Goal: Information Seeking & Learning: Learn about a topic

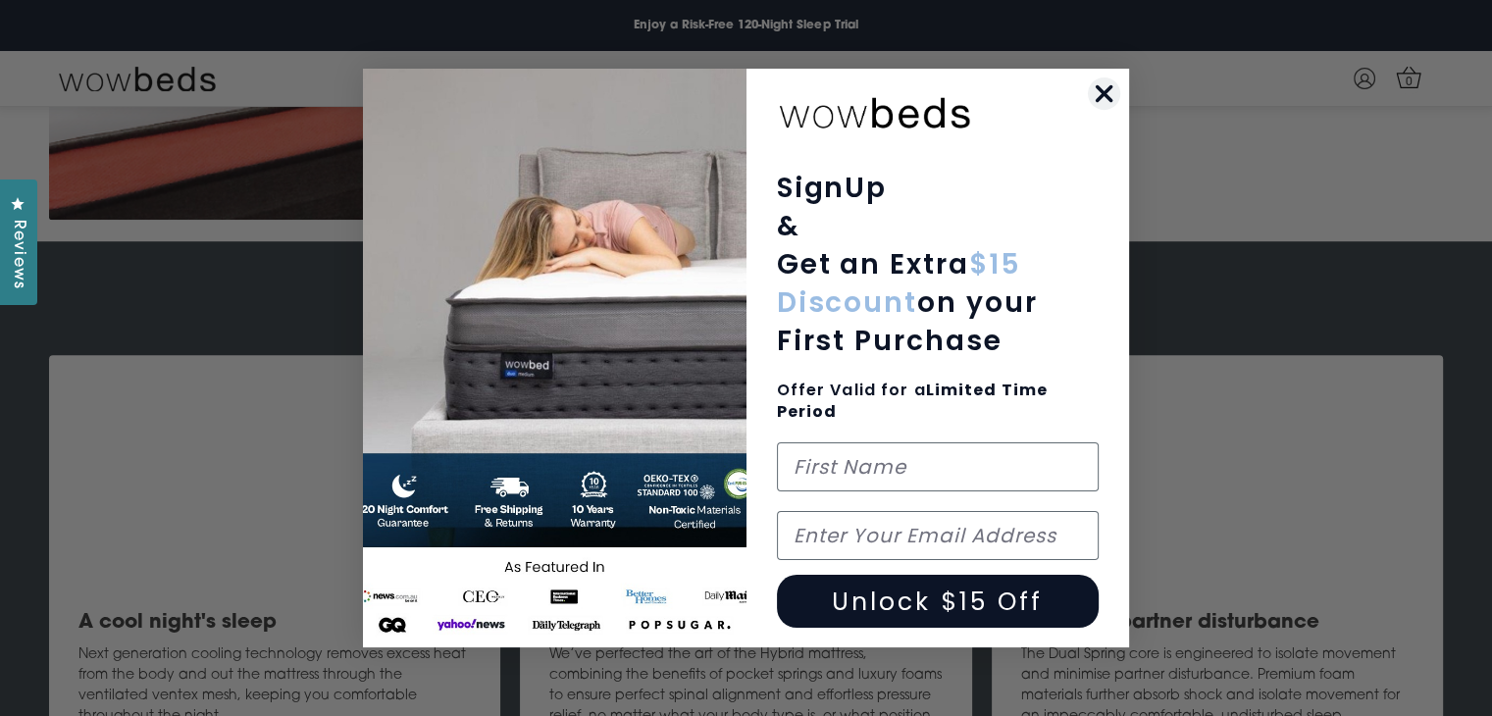
scroll to position [1350, 0]
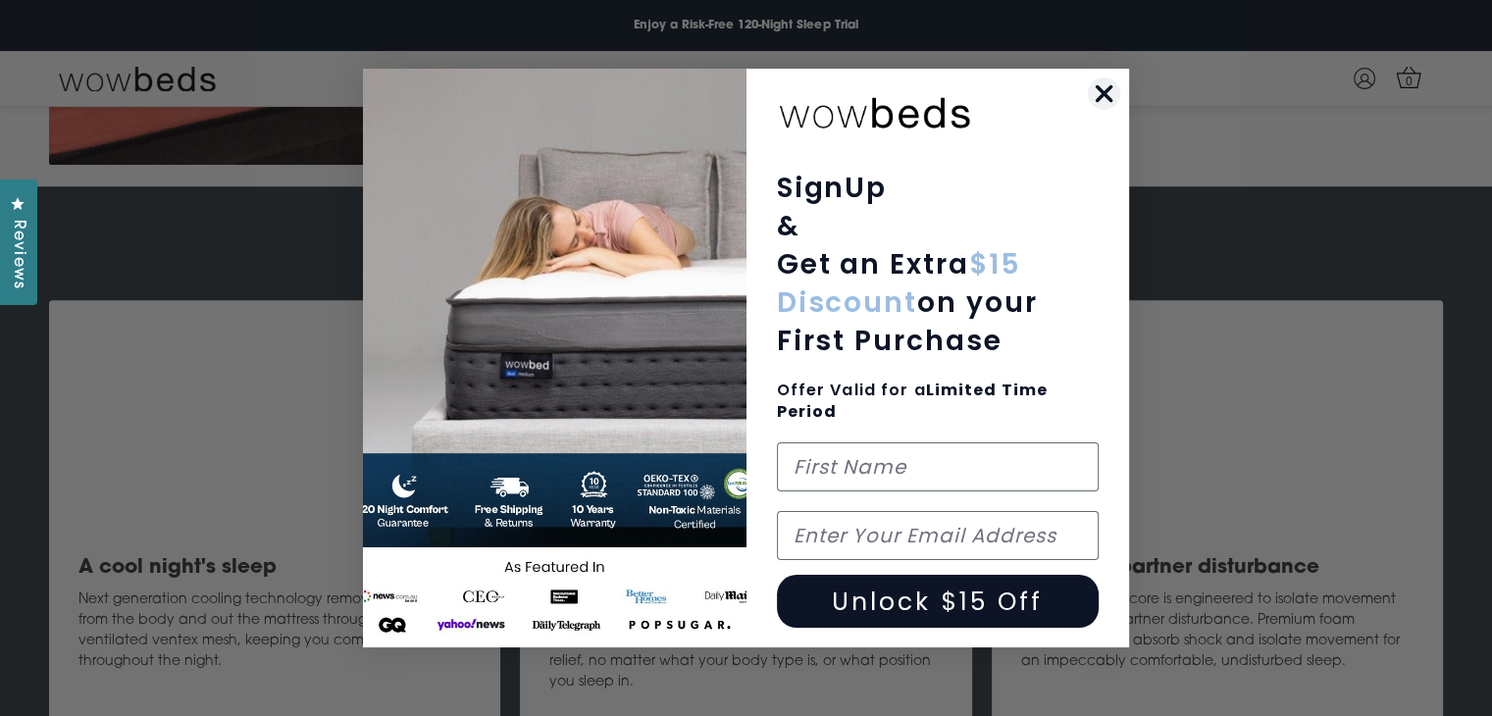
click at [1114, 86] on circle "Close dialog" at bounding box center [1104, 94] width 32 height 32
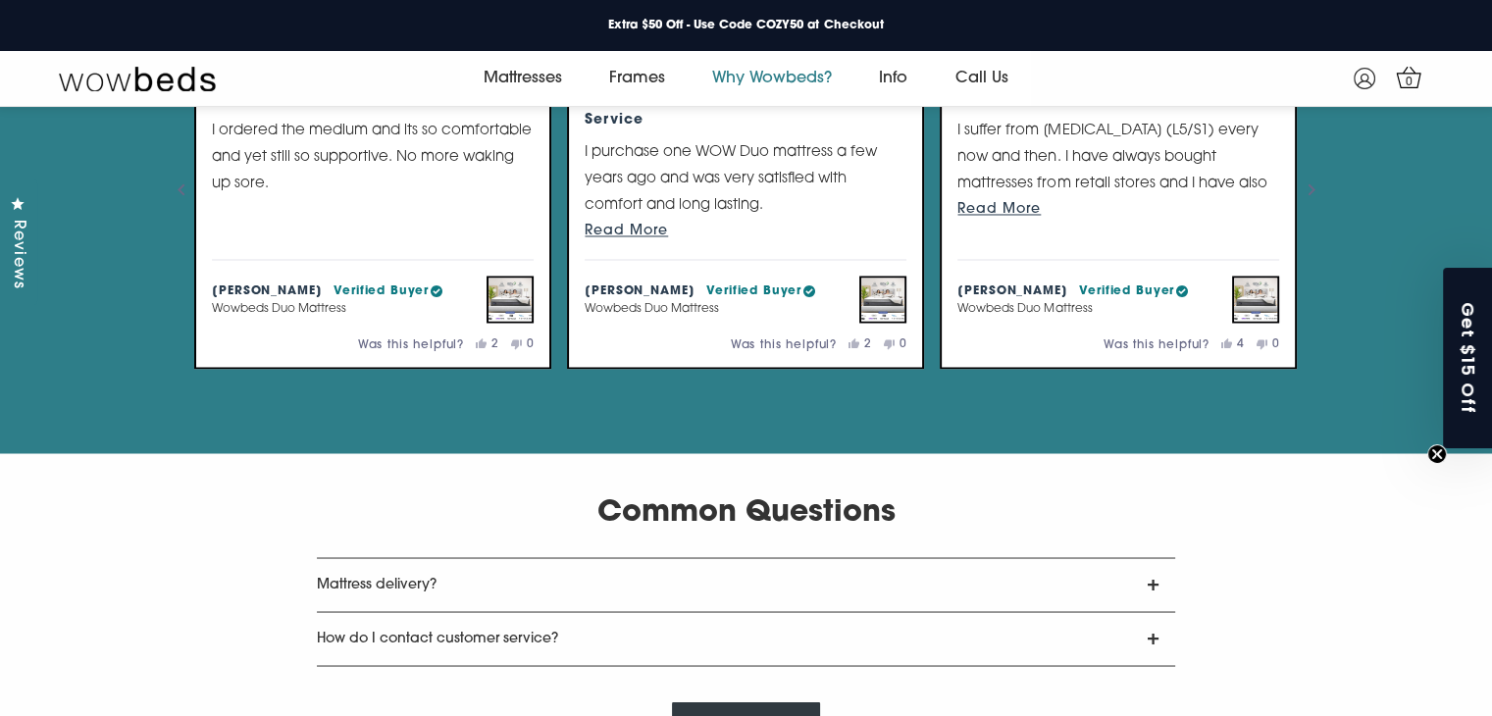
scroll to position [3606, 0]
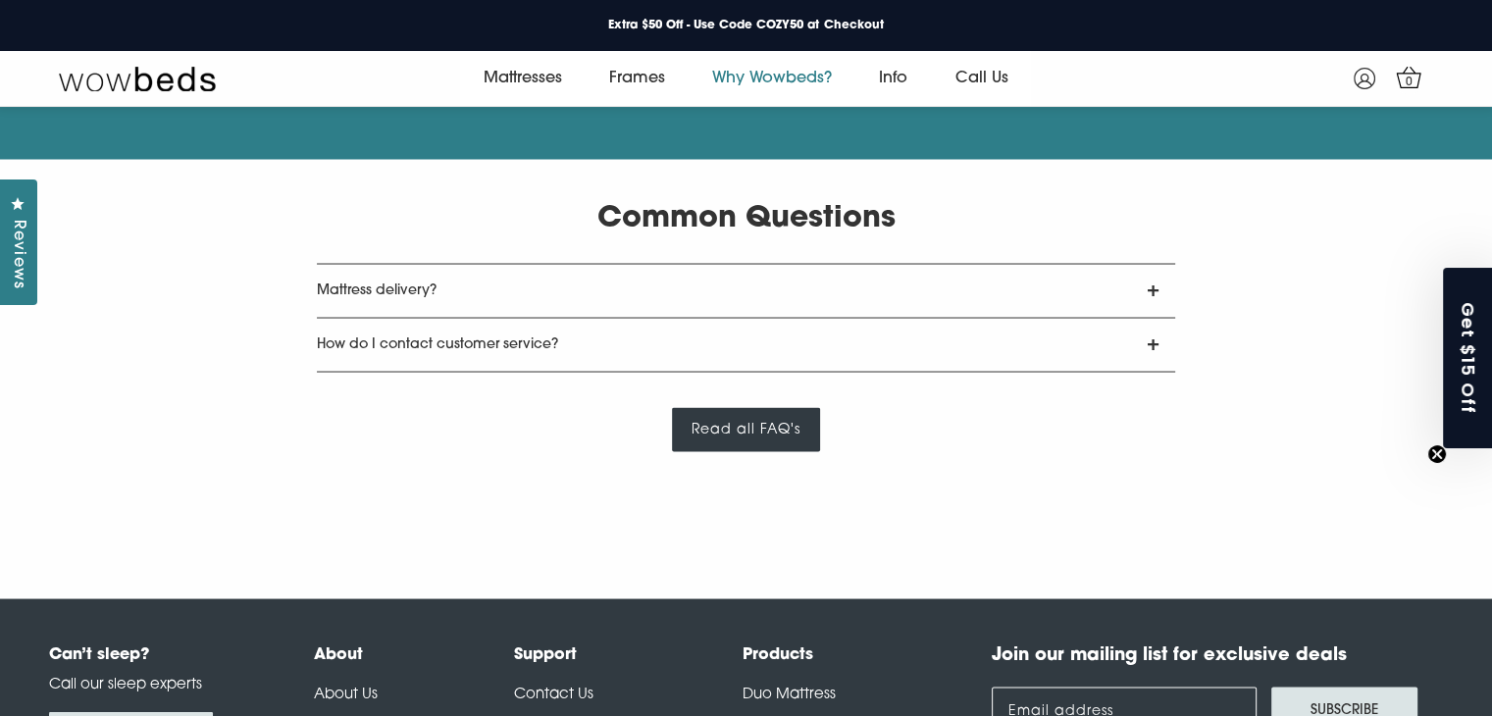
click at [544, 317] on link "Mattress delivery?" at bounding box center [746, 290] width 858 height 53
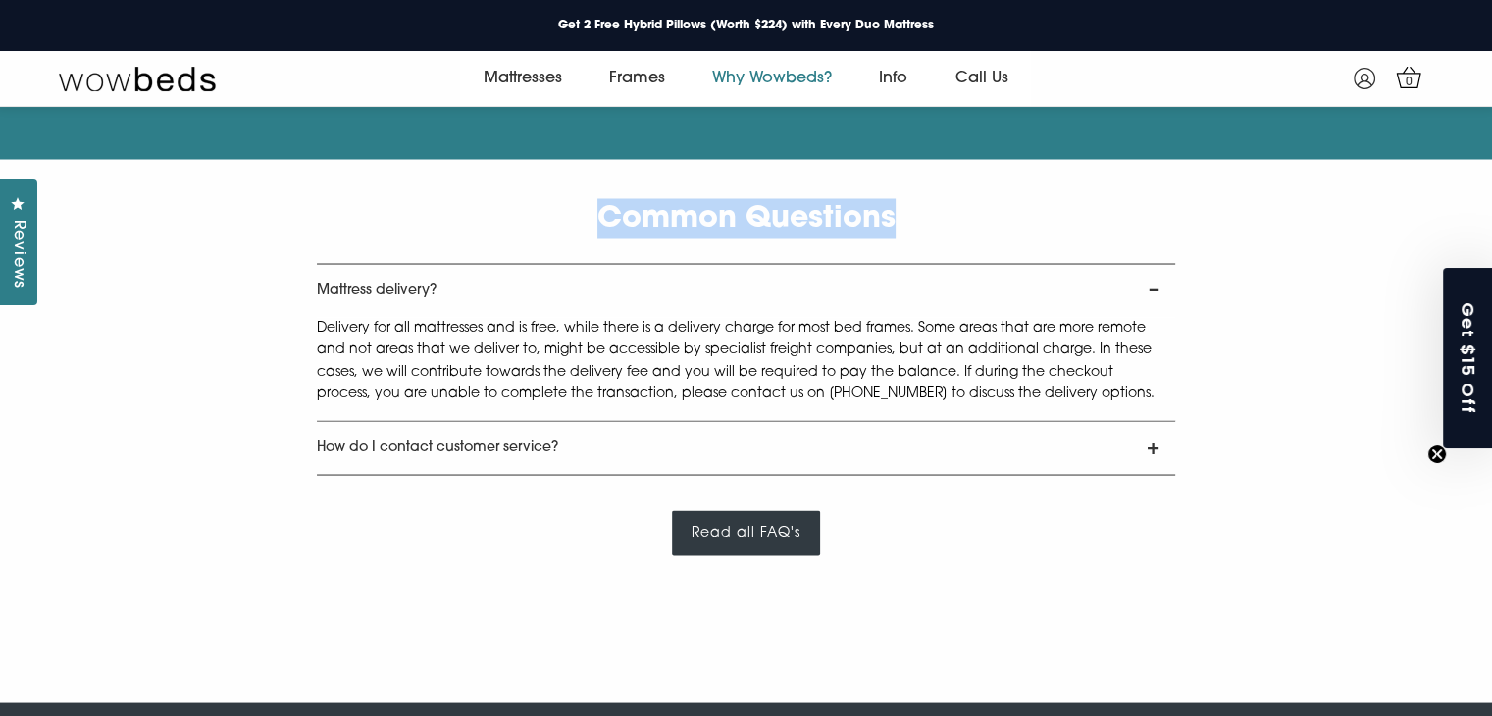
drag, startPoint x: 593, startPoint y: 237, endPoint x: 922, endPoint y: 240, distance: 329.6
click at [922, 238] on h2 "Common Questions" at bounding box center [746, 218] width 1414 height 40
copy h2 "Common Questions"
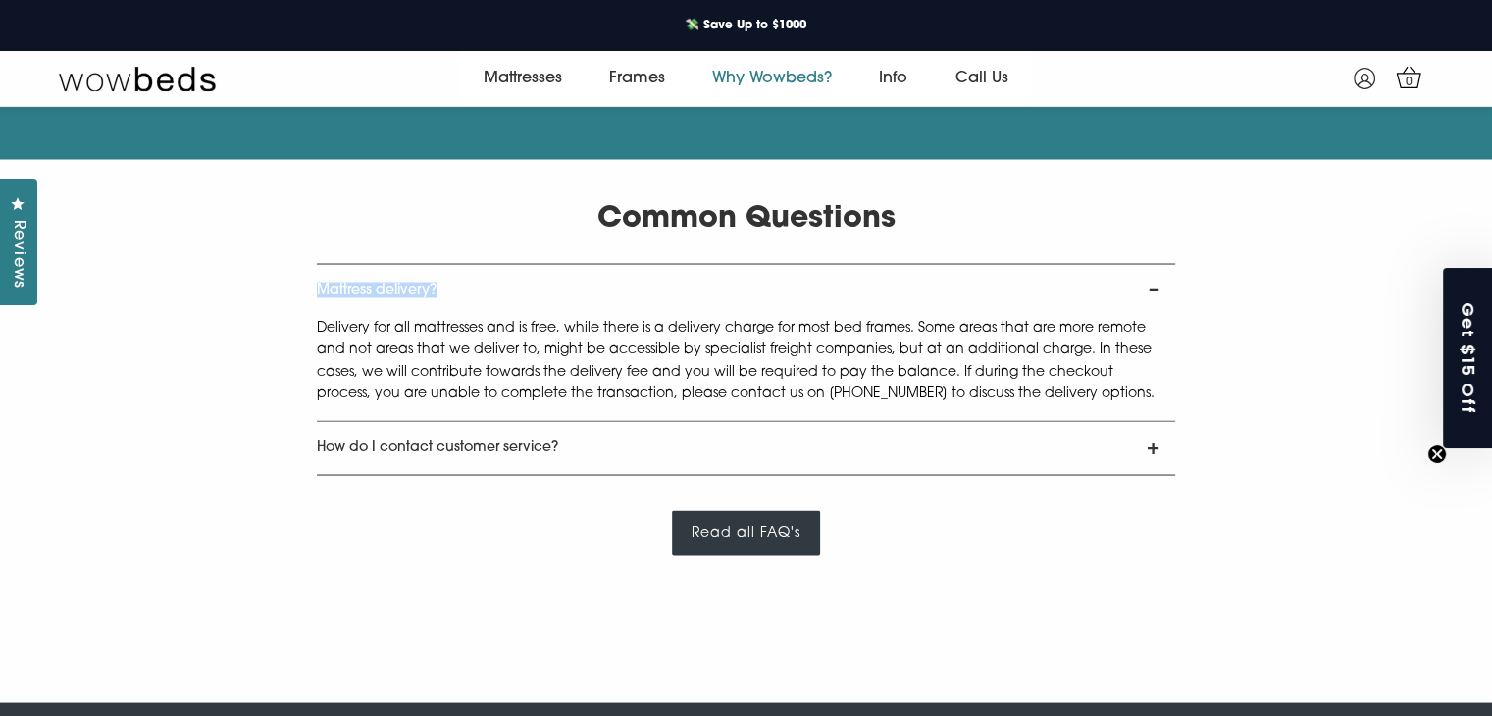
drag, startPoint x: 306, startPoint y: 313, endPoint x: 449, endPoint y: 315, distance: 143.2
click at [449, 315] on div "Common Questions Mattress delivery? Delivery for all mattresses and is free, wh…" at bounding box center [746, 376] width 1492 height 357
copy link "Mattress delivery?"
drag, startPoint x: 318, startPoint y: 346, endPoint x: 1049, endPoint y: 416, distance: 734.2
click at [1049, 416] on div "Delivery for all mattresses and is free, while there is a delivery charge for m…" at bounding box center [746, 369] width 858 height 104
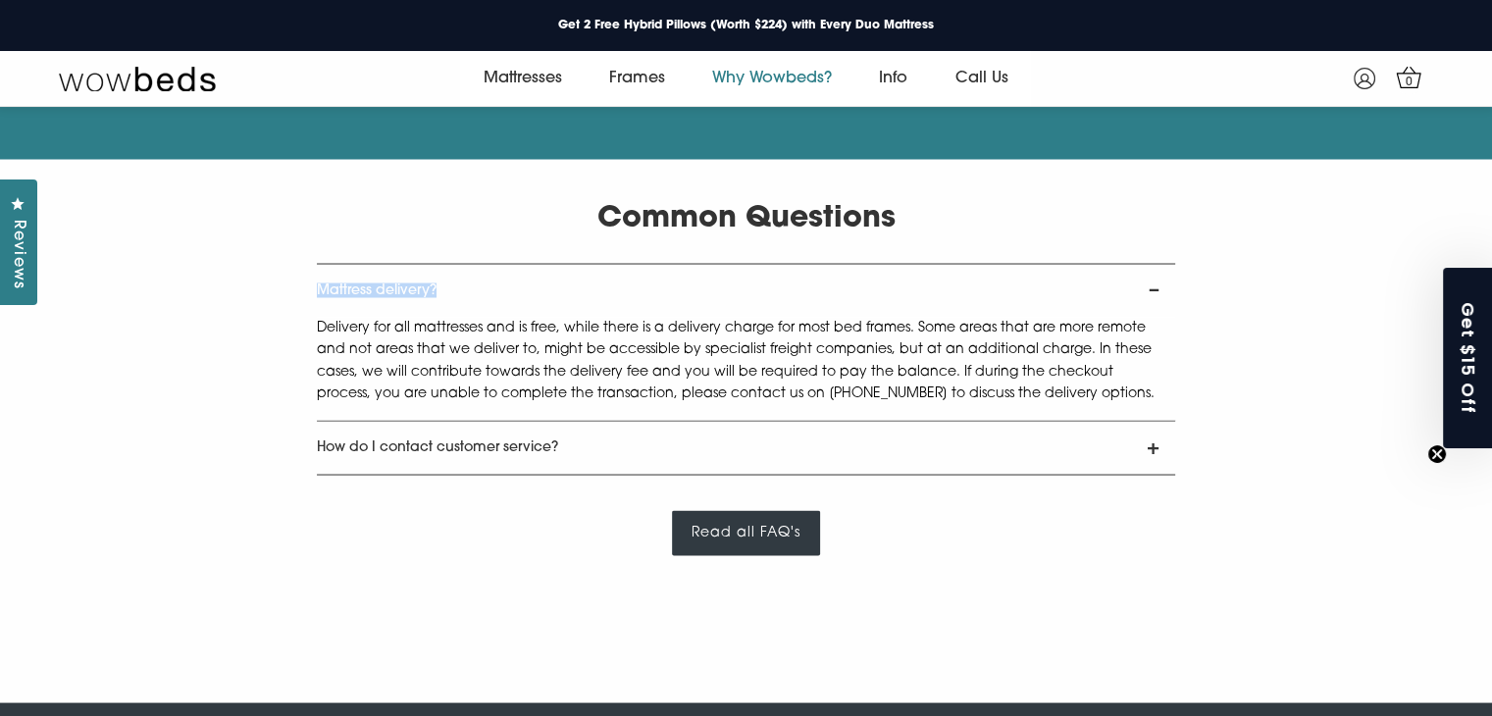
copy div "Delivery for all mattresses and is free, while there is a delivery charge for m…"
click at [356, 469] on link "How do I contact customer service?" at bounding box center [746, 447] width 858 height 53
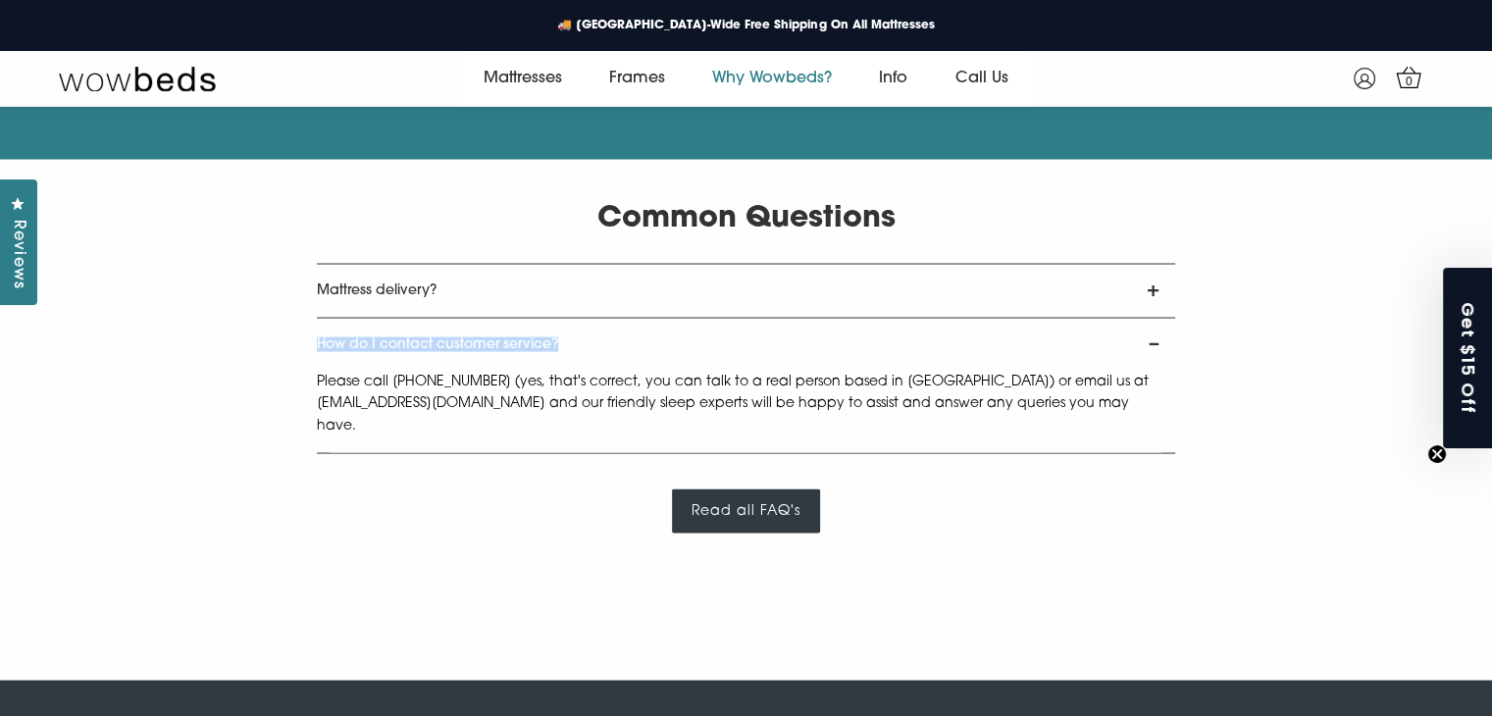
drag, startPoint x: 314, startPoint y: 366, endPoint x: 559, endPoint y: 365, distance: 245.3
click at [559, 365] on div "Common Questions Mattress delivery? Delivery for all mattresses and is free, wh…" at bounding box center [746, 365] width 1492 height 335
copy link "How do I contact customer service?"
drag, startPoint x: 357, startPoint y: 400, endPoint x: 1131, endPoint y: 422, distance: 774.3
click at [1131, 422] on div "Common Questions Mattress delivery? Delivery for all mattresses and is free, wh…" at bounding box center [746, 365] width 1492 height 335
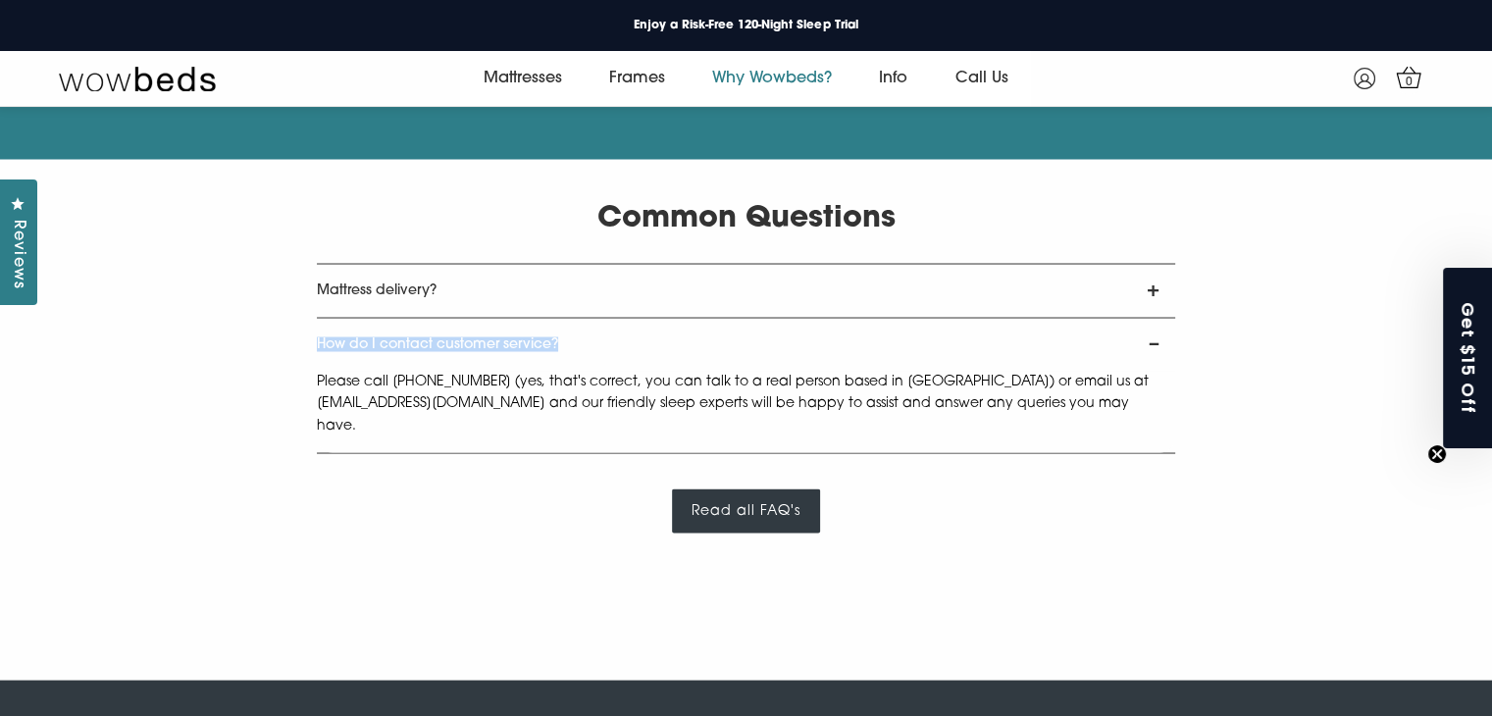
copy div "Please call 1300 096 923 (yes, that's correct, you can talk to a real person ba…"
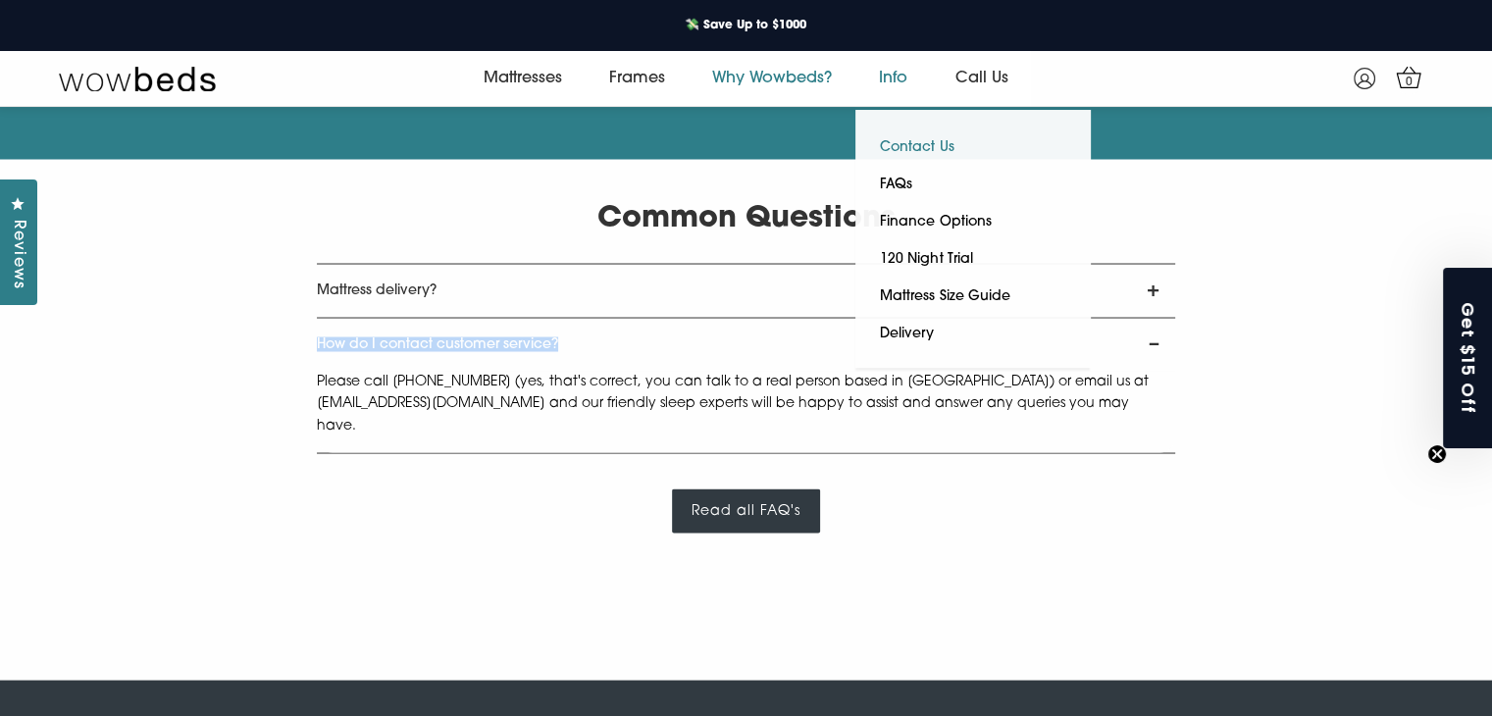
click at [911, 150] on link "Contact Us" at bounding box center [916, 147] width 123 height 37
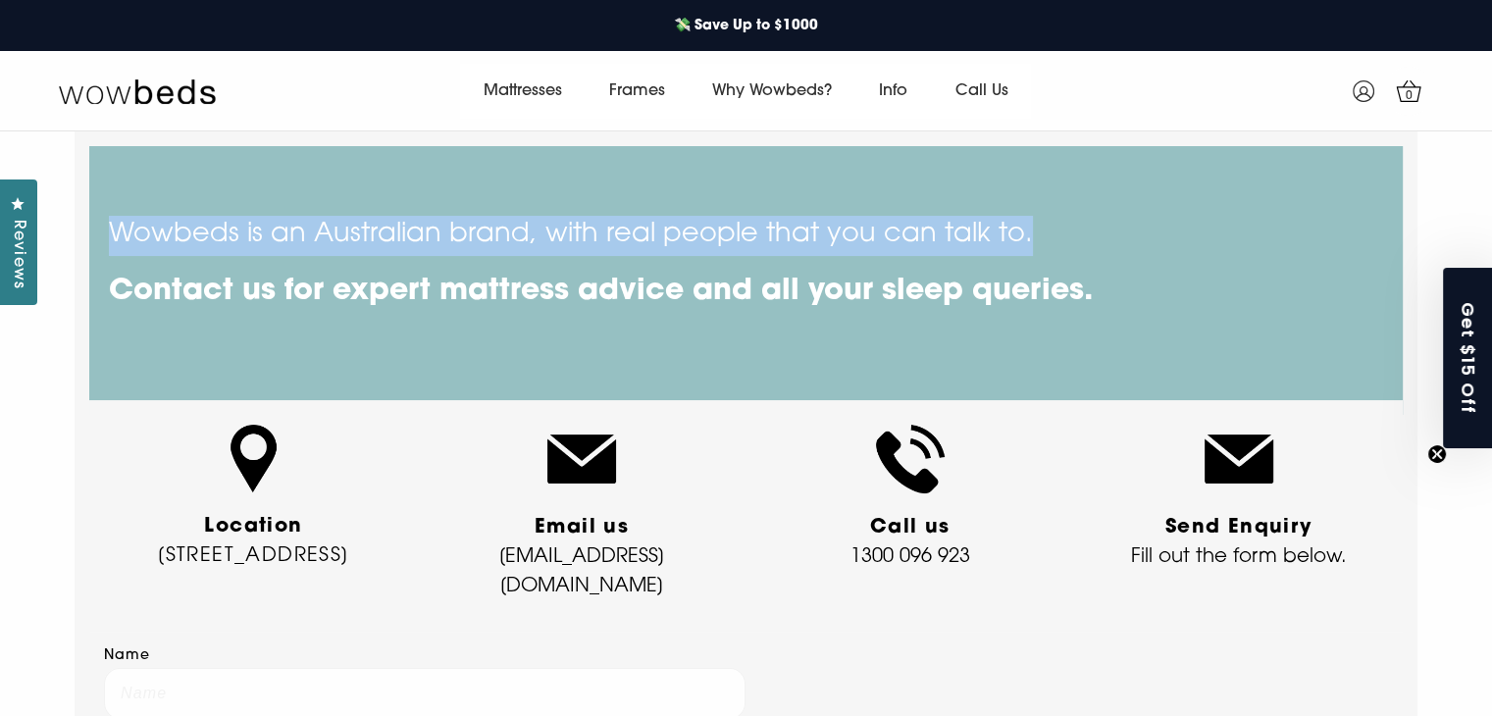
drag, startPoint x: 110, startPoint y: 233, endPoint x: 1040, endPoint y: 248, distance: 930.1
click at [1040, 248] on p "Wowbeds is an Australian brand, with real people that you can talk to." at bounding box center [741, 216] width 1265 height 80
copy p "Wowbeds is an Australian brand, with real people that you can talk to."
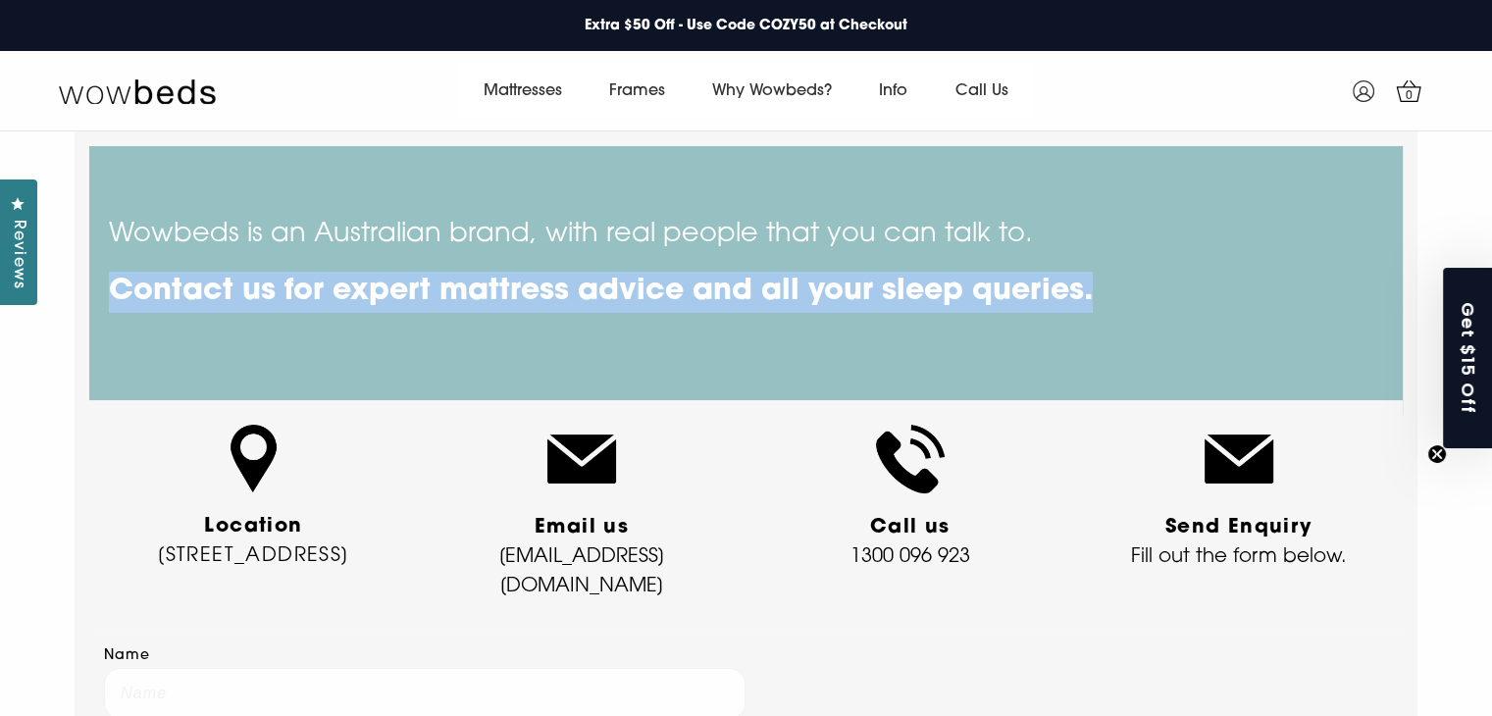
drag, startPoint x: 117, startPoint y: 294, endPoint x: 1103, endPoint y: 278, distance: 986.1
click at [1103, 278] on h1 "Contact us for expert mattress advice and all your sleep queries." at bounding box center [741, 292] width 1265 height 41
copy h1 "Contact us for expert mattress advice and all your sleep queries."
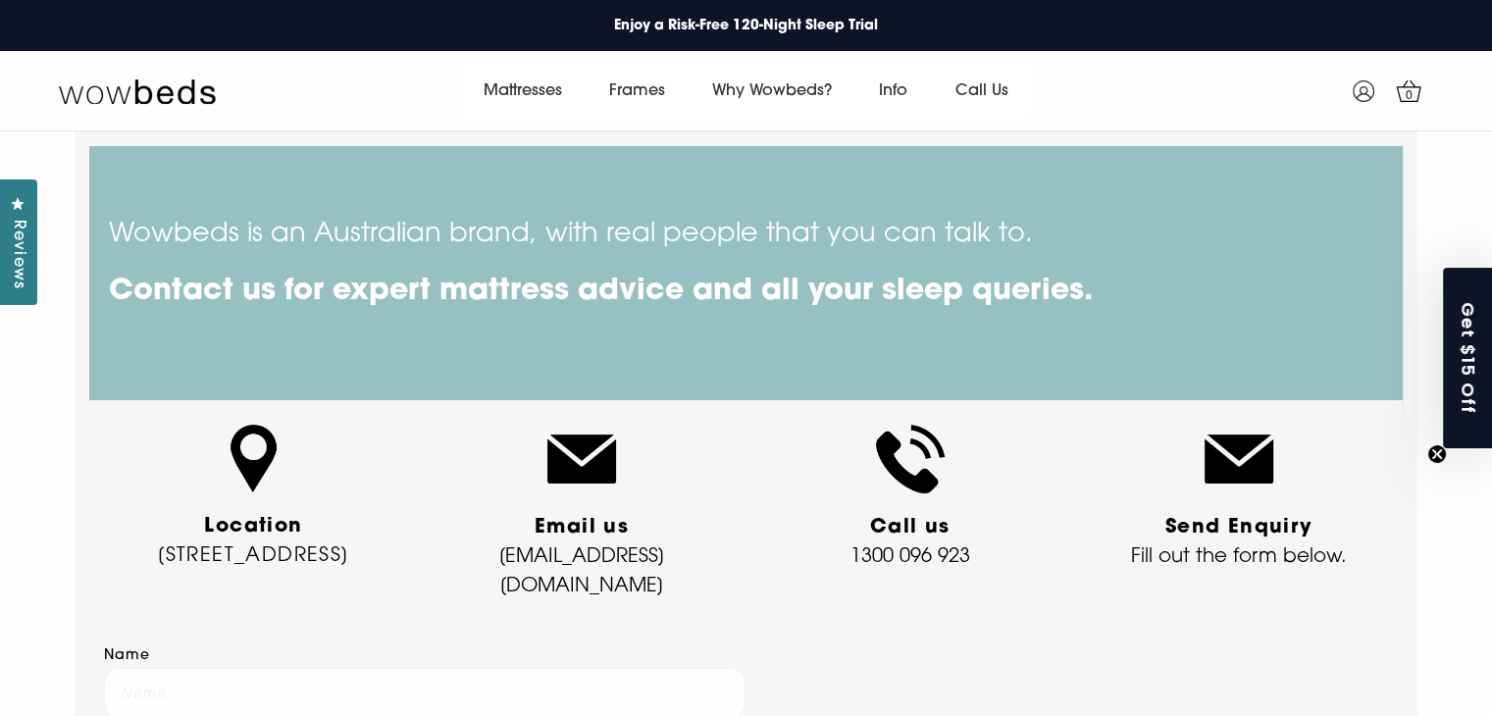
click at [322, 461] on div "Location 10 Help St Chatswood, SYDNEY, NSW" at bounding box center [253, 521] width 299 height 192
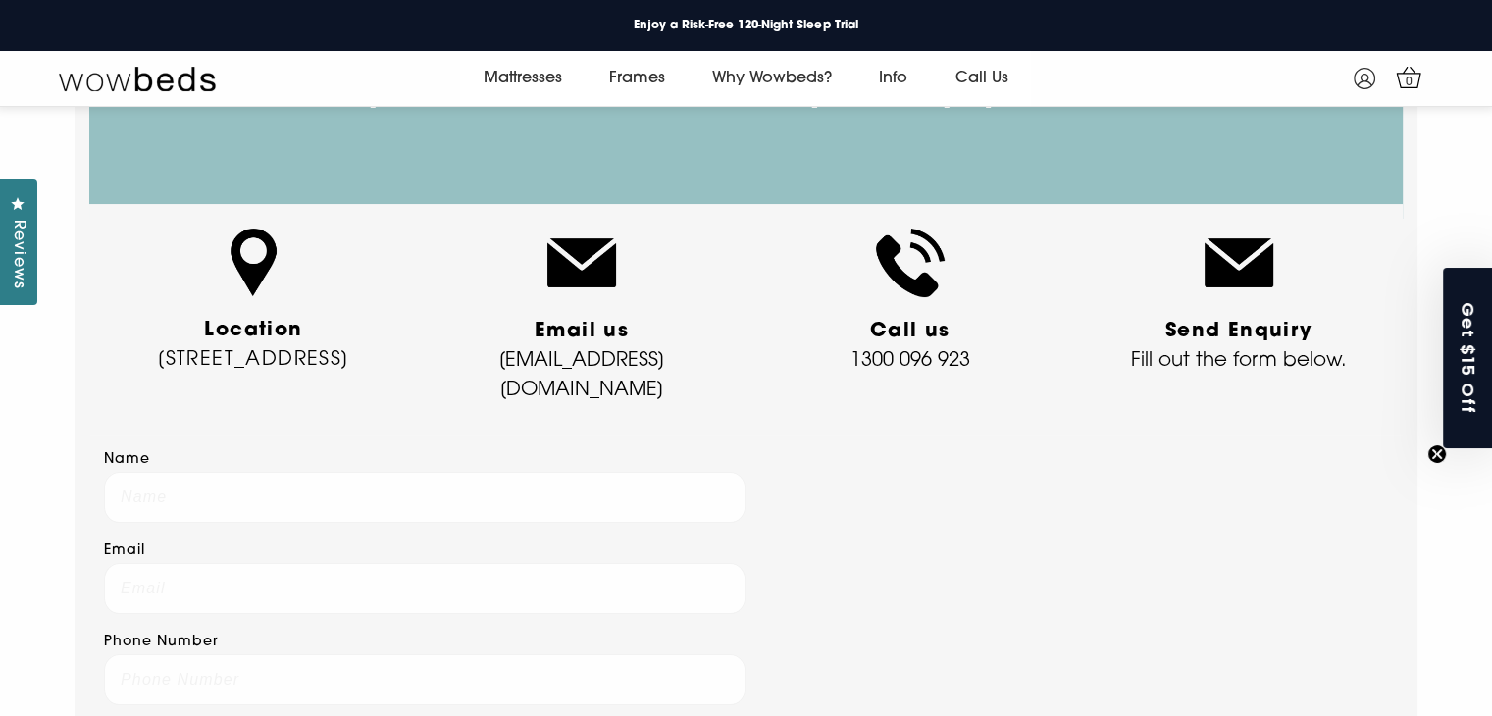
scroll to position [172, 0]
drag, startPoint x: 196, startPoint y: 327, endPoint x: 327, endPoint y: 392, distance: 146.1
click at [327, 376] on p "Location 10 Help St Chatswood, SYDNEY, NSW" at bounding box center [253, 346] width 299 height 59
drag, startPoint x: 286, startPoint y: 392, endPoint x: 106, endPoint y: 304, distance: 200.9
click at [106, 304] on div "Location 10 Help St Chatswood, SYDNEY, NSW" at bounding box center [253, 326] width 299 height 192
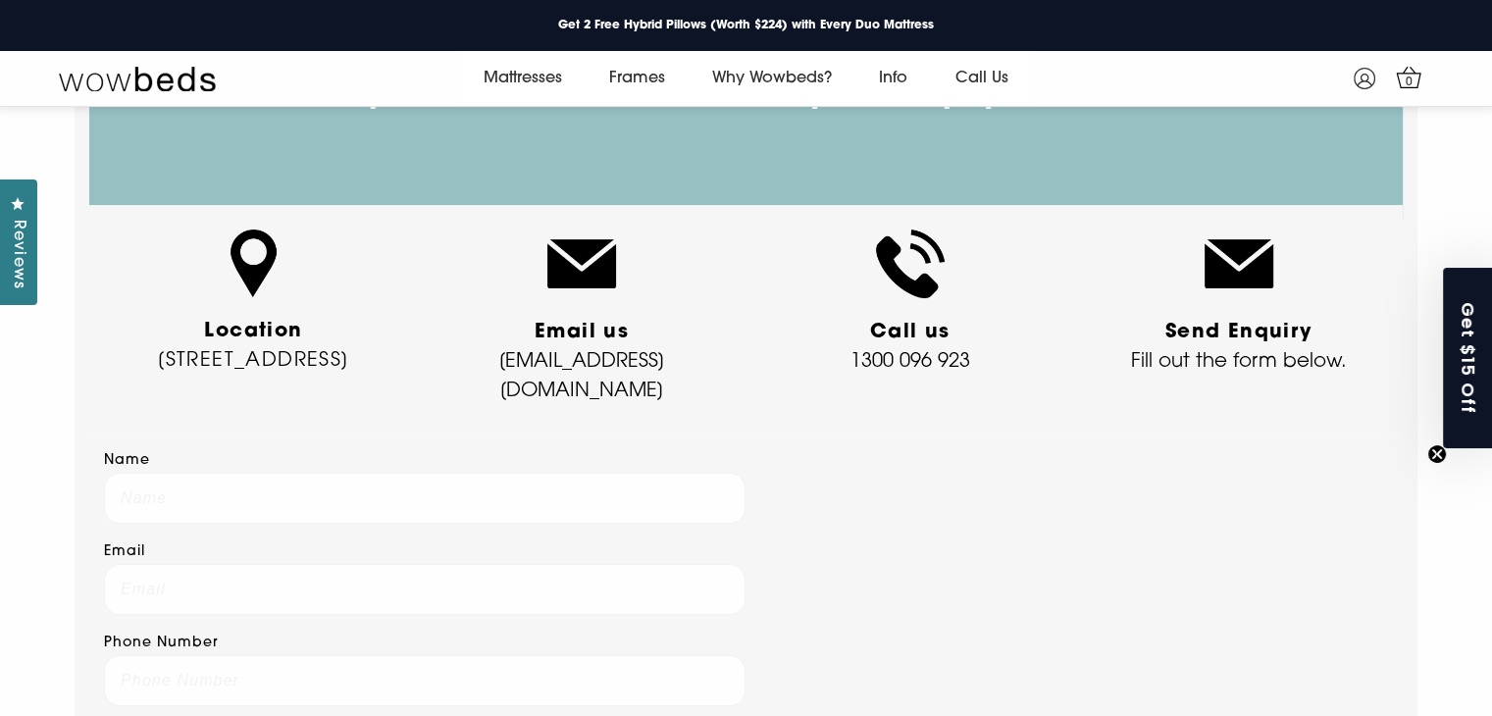
click at [397, 376] on p "Location 10 Help St Chatswood, SYDNEY, NSW" at bounding box center [253, 346] width 299 height 59
drag, startPoint x: 186, startPoint y: 324, endPoint x: 351, endPoint y: 316, distance: 165.0
click at [352, 317] on p "Location 10 Help St Chatswood, SYDNEY, NSW" at bounding box center [253, 346] width 299 height 59
copy strong "Location"
drag, startPoint x: 129, startPoint y: 359, endPoint x: 327, endPoint y: 385, distance: 199.8
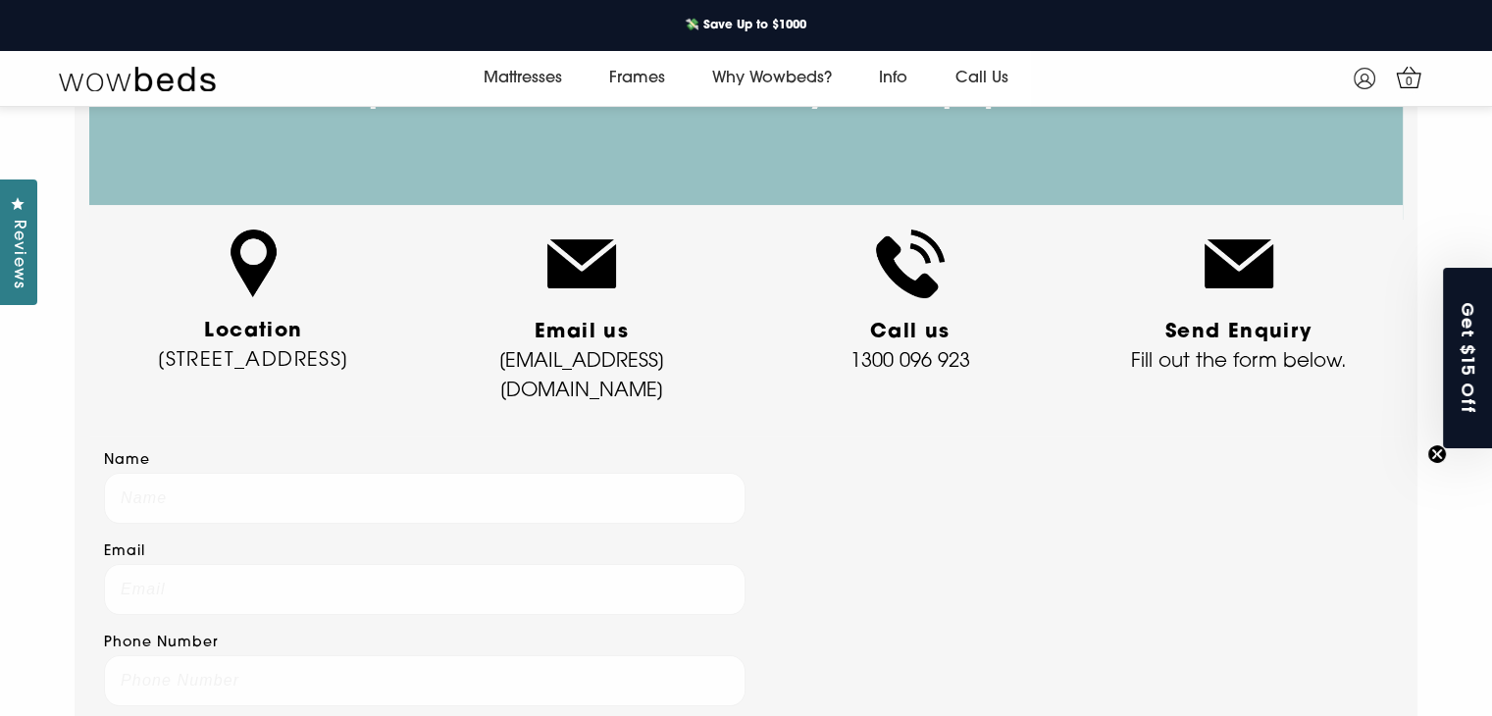
click at [327, 376] on p "Location 10 Help St Chatswood, SYDNEY, NSW" at bounding box center [253, 346] width 299 height 59
copy link "10 Help St Chatswood, SYDNEY, NSW"
click at [382, 246] on div "Location 10 Help St Chatswood, SYDNEY, NSW" at bounding box center [253, 326] width 299 height 192
drag, startPoint x: 807, startPoint y: 446, endPoint x: 793, endPoint y: 433, distance: 20.1
click at [806, 446] on div "Name Email Phone Number Message Send" at bounding box center [746, 726] width 1284 height 560
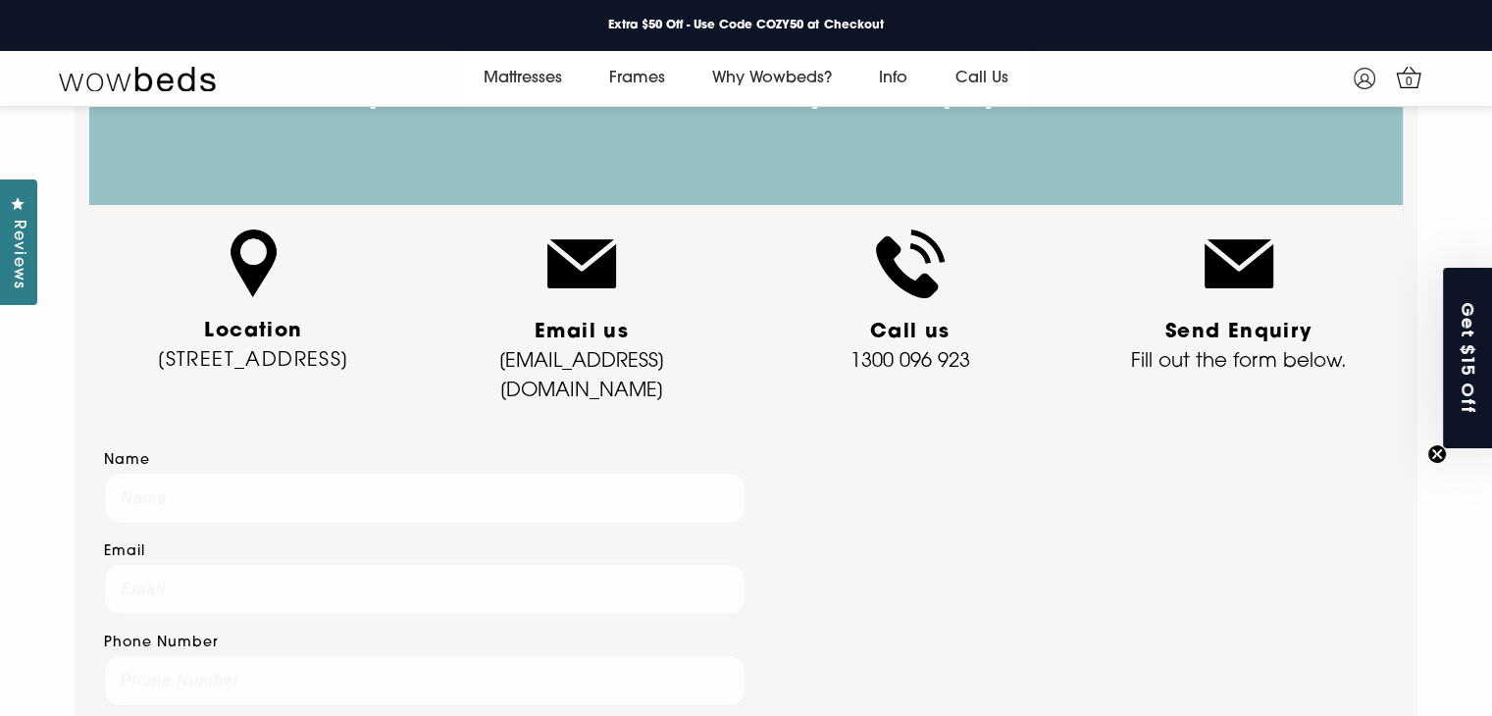
drag, startPoint x: 509, startPoint y: 324, endPoint x: 628, endPoint y: 333, distance: 119.0
click at [628, 333] on p "Email us support@wowbeds.com.au" at bounding box center [582, 362] width 299 height 88
copy strong "Email us"
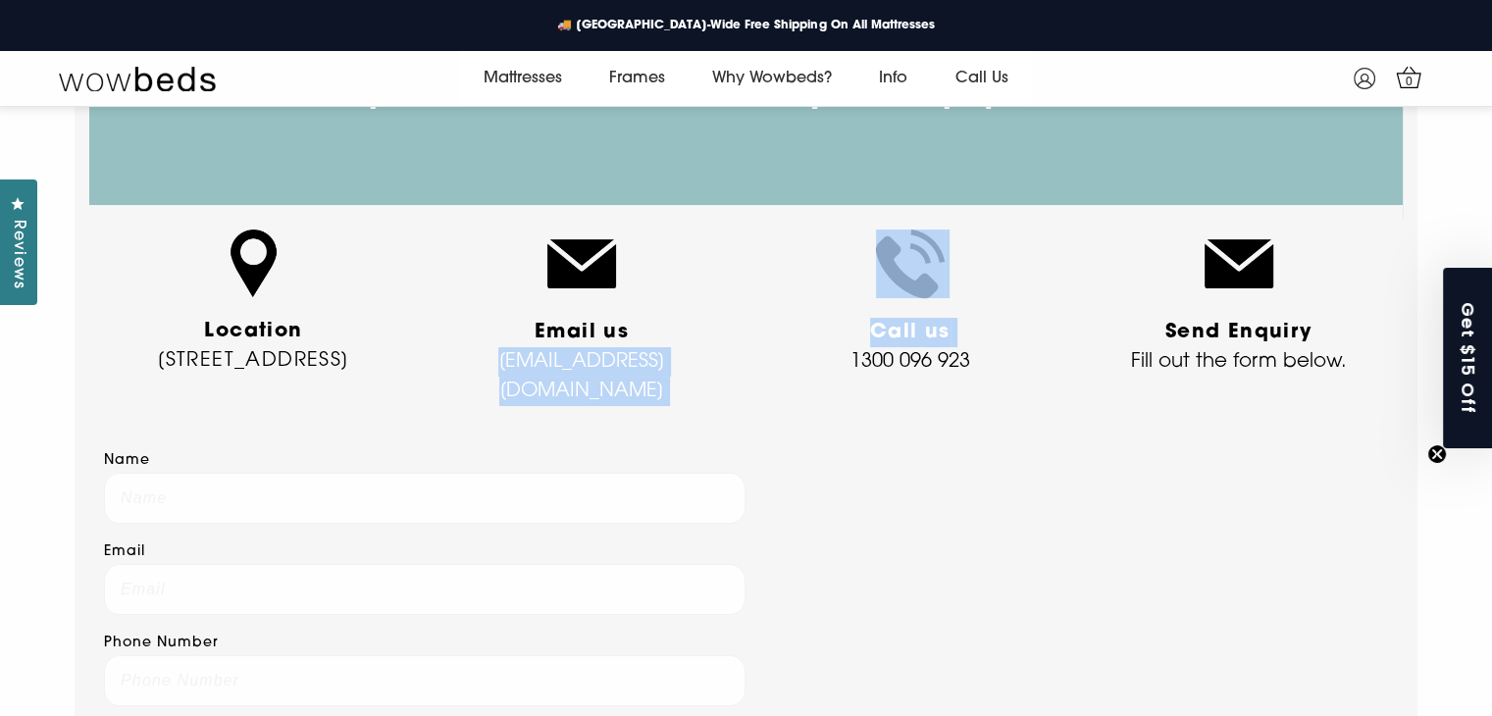
drag, startPoint x: 443, startPoint y: 362, endPoint x: 757, endPoint y: 359, distance: 313.9
click at [757, 359] on div "Location 10 Help St Chatswood, SYDNEY, NSW Email us support@wowbeds.com.au Call…" at bounding box center [746, 321] width 1314 height 232
click at [718, 367] on p "Email us support@wowbeds.com.au" at bounding box center [582, 362] width 299 height 88
copy p "support@wowbeds.com.au"
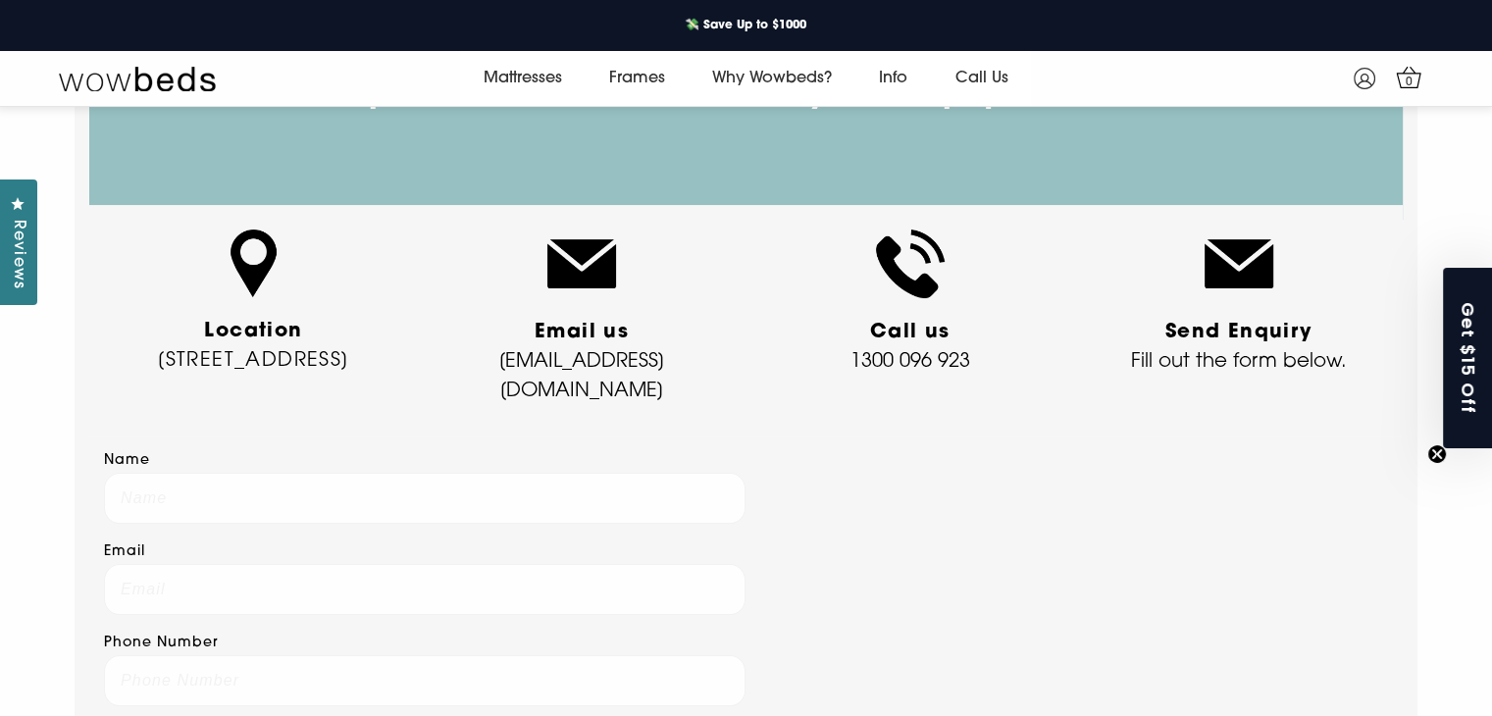
click at [1036, 430] on div "Wowbeds is an Australian brand, with real people that you can talk to. Contact …" at bounding box center [746, 479] width 1284 height 1056
drag, startPoint x: 867, startPoint y: 334, endPoint x: 914, endPoint y: 286, distance: 66.6
click at [966, 321] on p "Call us 1300 096 923" at bounding box center [909, 347] width 299 height 59
copy strong "Call us"
drag, startPoint x: 849, startPoint y: 357, endPoint x: 1012, endPoint y: 358, distance: 163.8
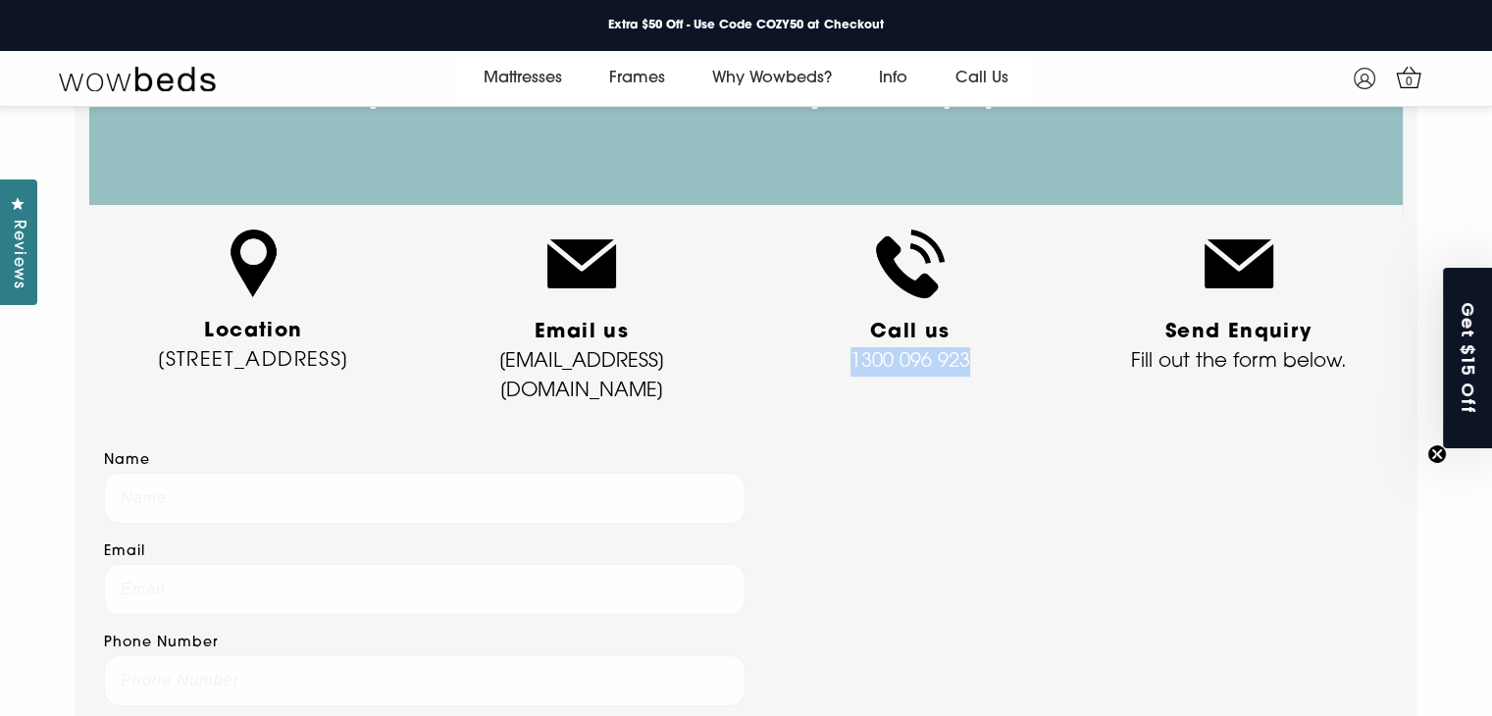
click at [1012, 358] on p "Call us 1300 096 923" at bounding box center [909, 347] width 299 height 59
copy p "1300 096 923"
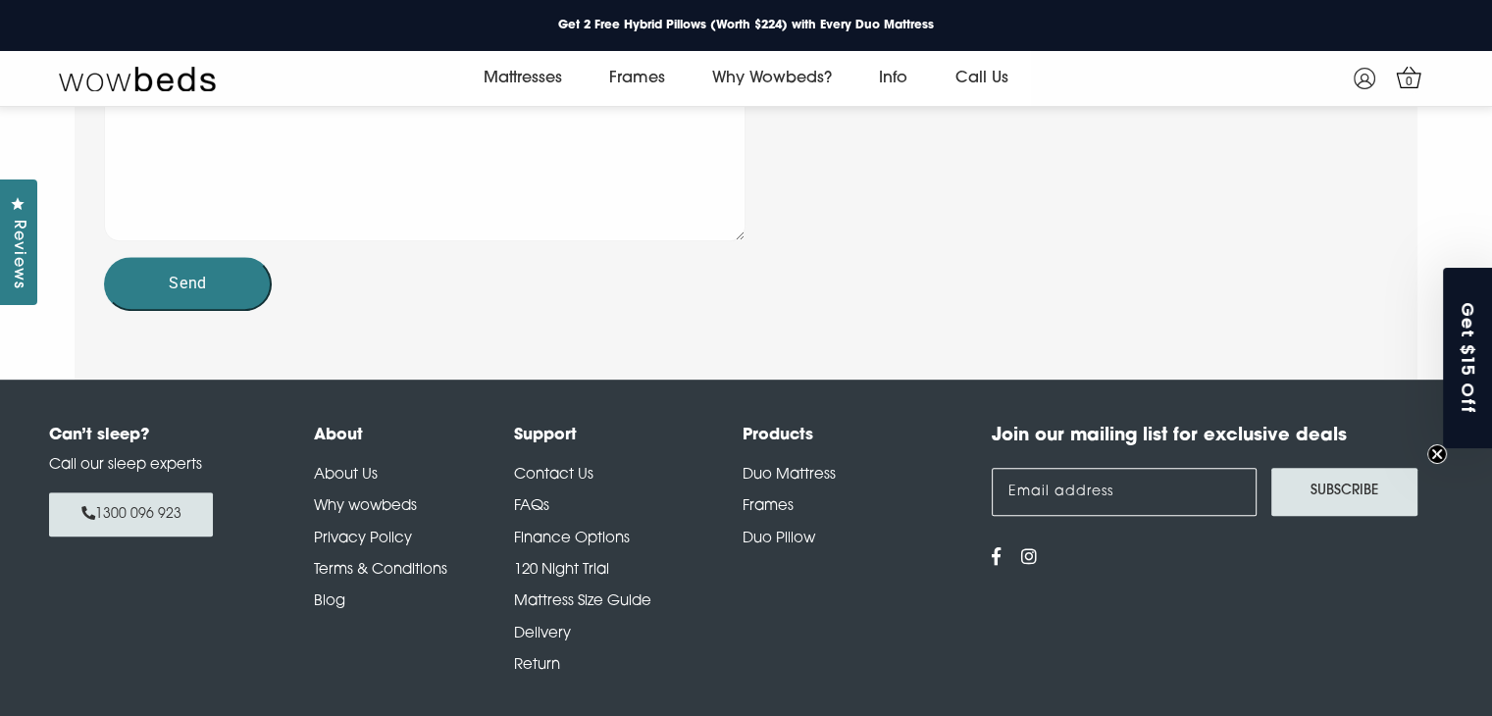
scroll to position [919, 0]
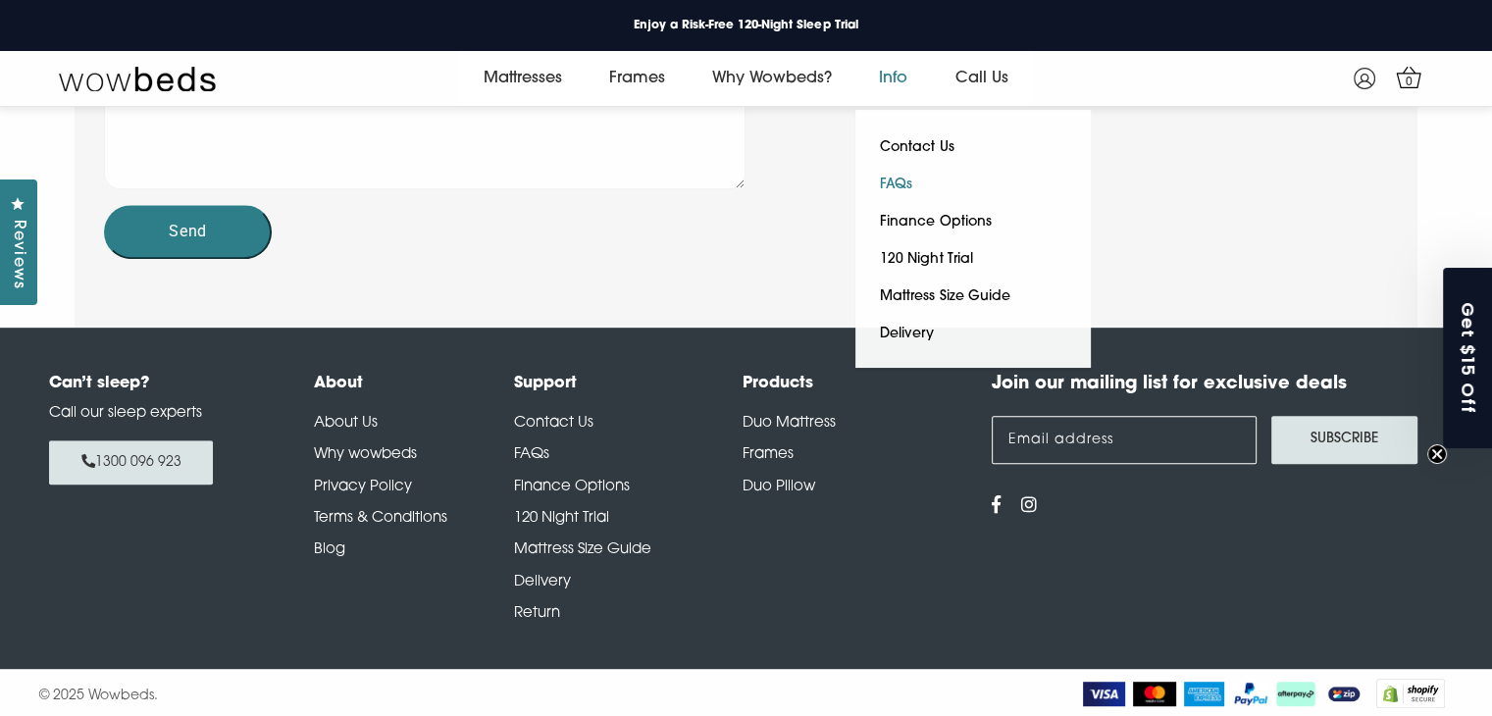
click at [907, 186] on link "FAQs" at bounding box center [895, 185] width 81 height 37
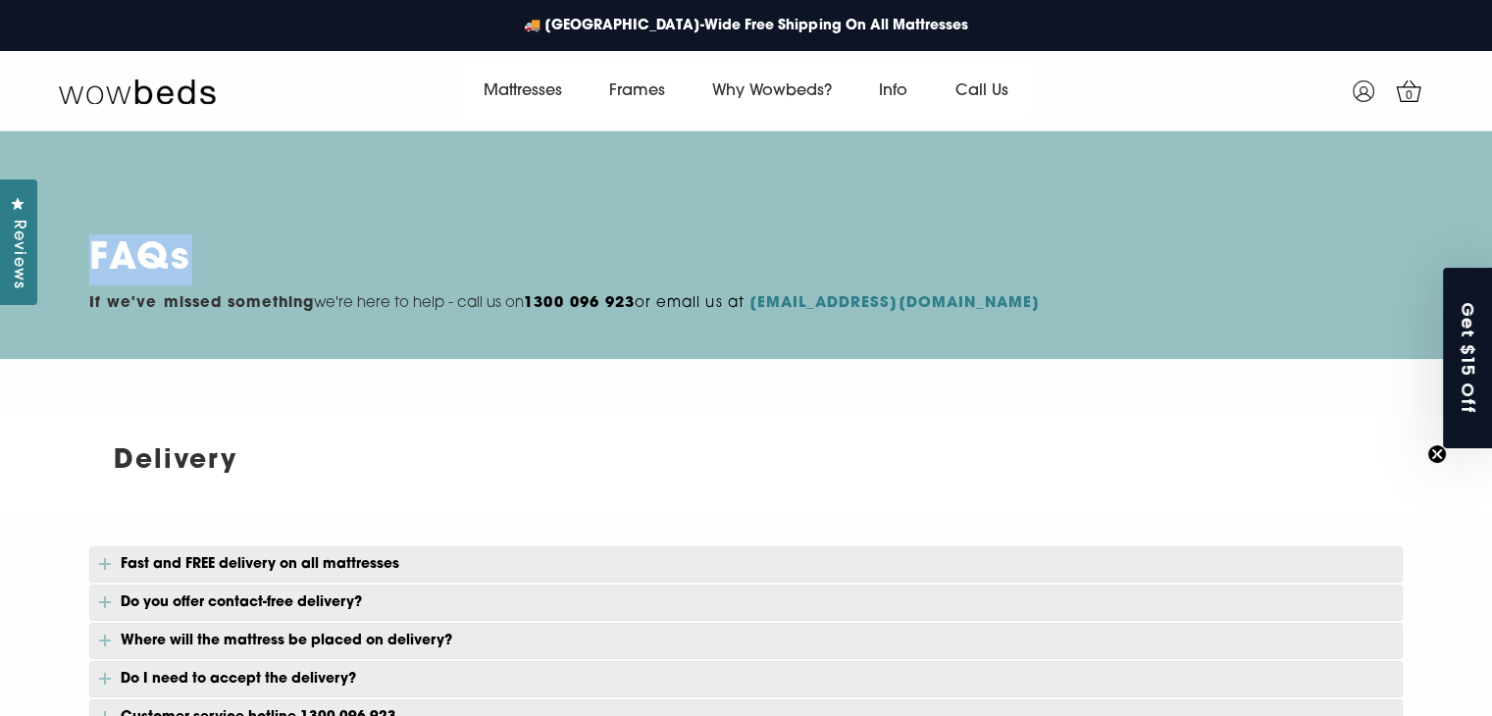
drag, startPoint x: 145, startPoint y: 257, endPoint x: 242, endPoint y: 245, distance: 97.8
click at [242, 245] on h1 "FAQs" at bounding box center [746, 259] width 1314 height 51
copy strong "FAQs"
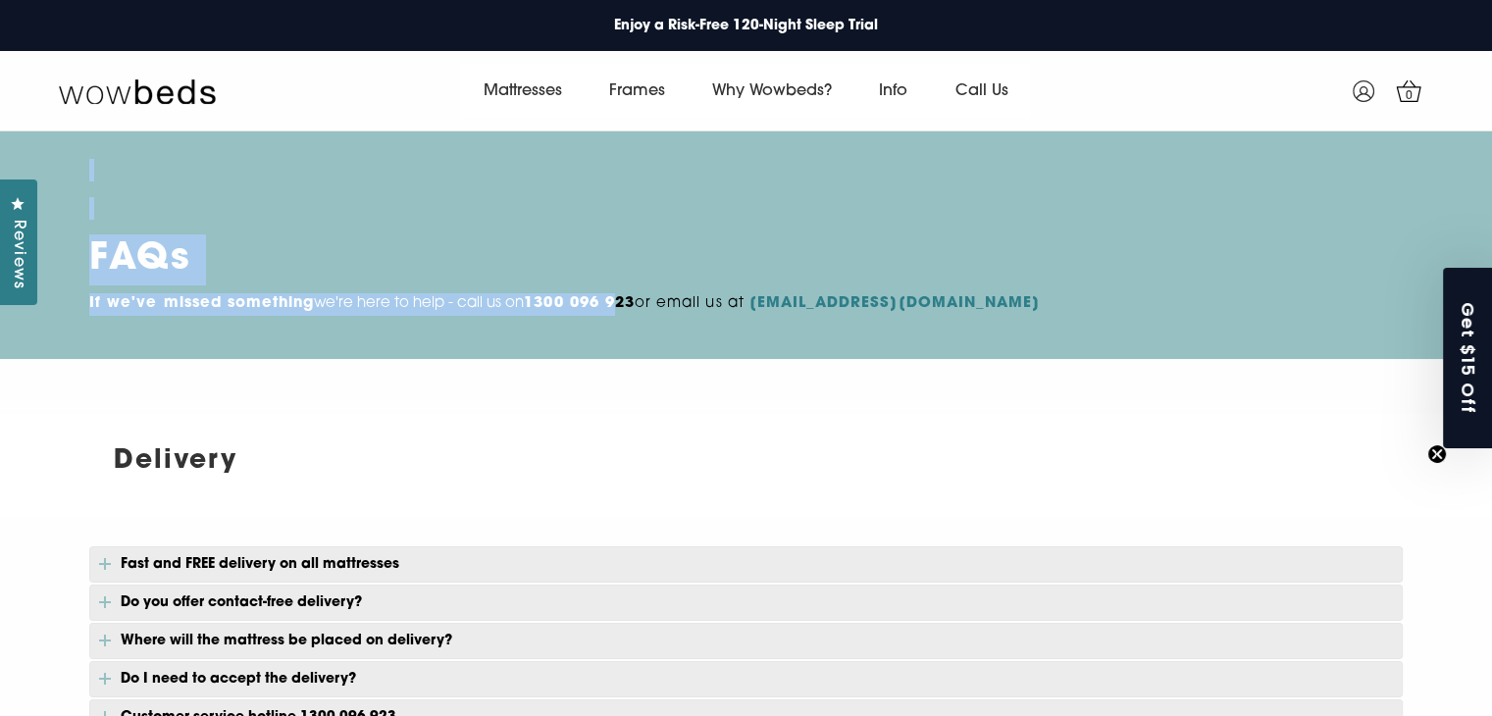
drag, startPoint x: 86, startPoint y: 303, endPoint x: 650, endPoint y: 287, distance: 564.3
click at [630, 285] on div "FAQs If we've missed something we're here to help - call us on 1300 096 923 or …" at bounding box center [746, 245] width 1314 height 228
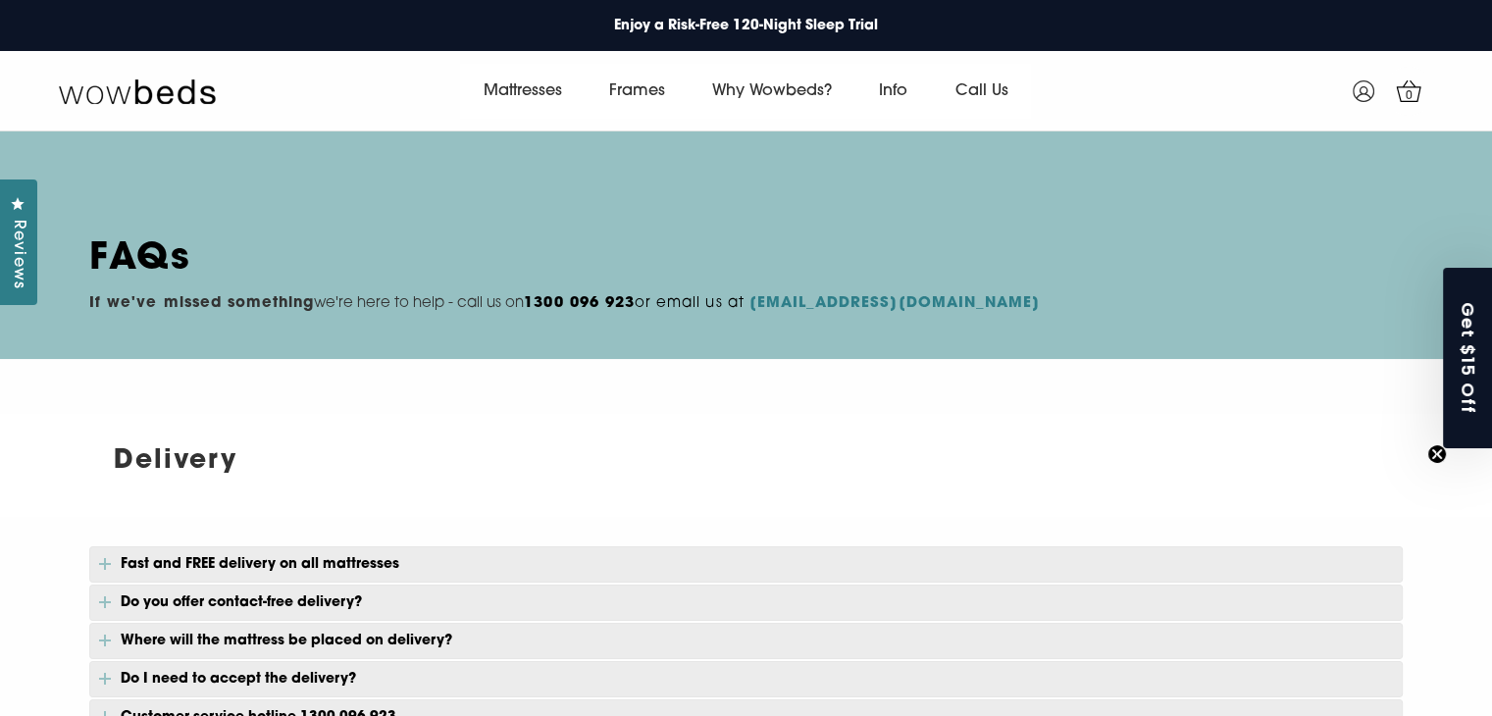
click at [1086, 285] on div "FAQs If we've missed something we're here to help - call us on 1300 096 923 or …" at bounding box center [746, 237] width 1314 height 157
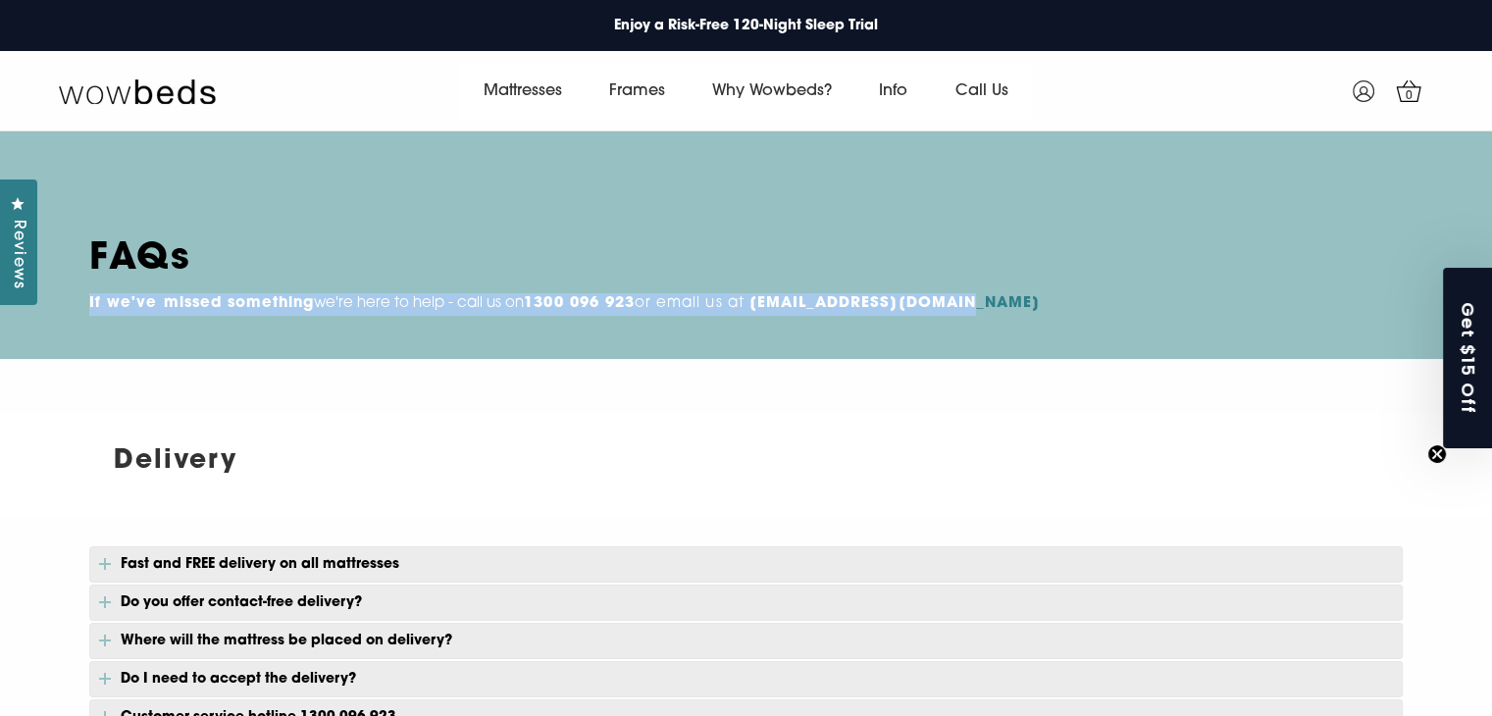
drag, startPoint x: 916, startPoint y: 296, endPoint x: 88, endPoint y: 302, distance: 828.0
click at [89, 302] on p "If we've missed something we're here to help - call us on 1300 096 923 or email…" at bounding box center [746, 304] width 1314 height 23
copy p "If we've missed something we're here to help - call us on 1300 096 923 or email…"
drag, startPoint x: 127, startPoint y: 449, endPoint x: 284, endPoint y: 448, distance: 157.9
click at [284, 448] on h2 "Delivery" at bounding box center [746, 461] width 1314 height 40
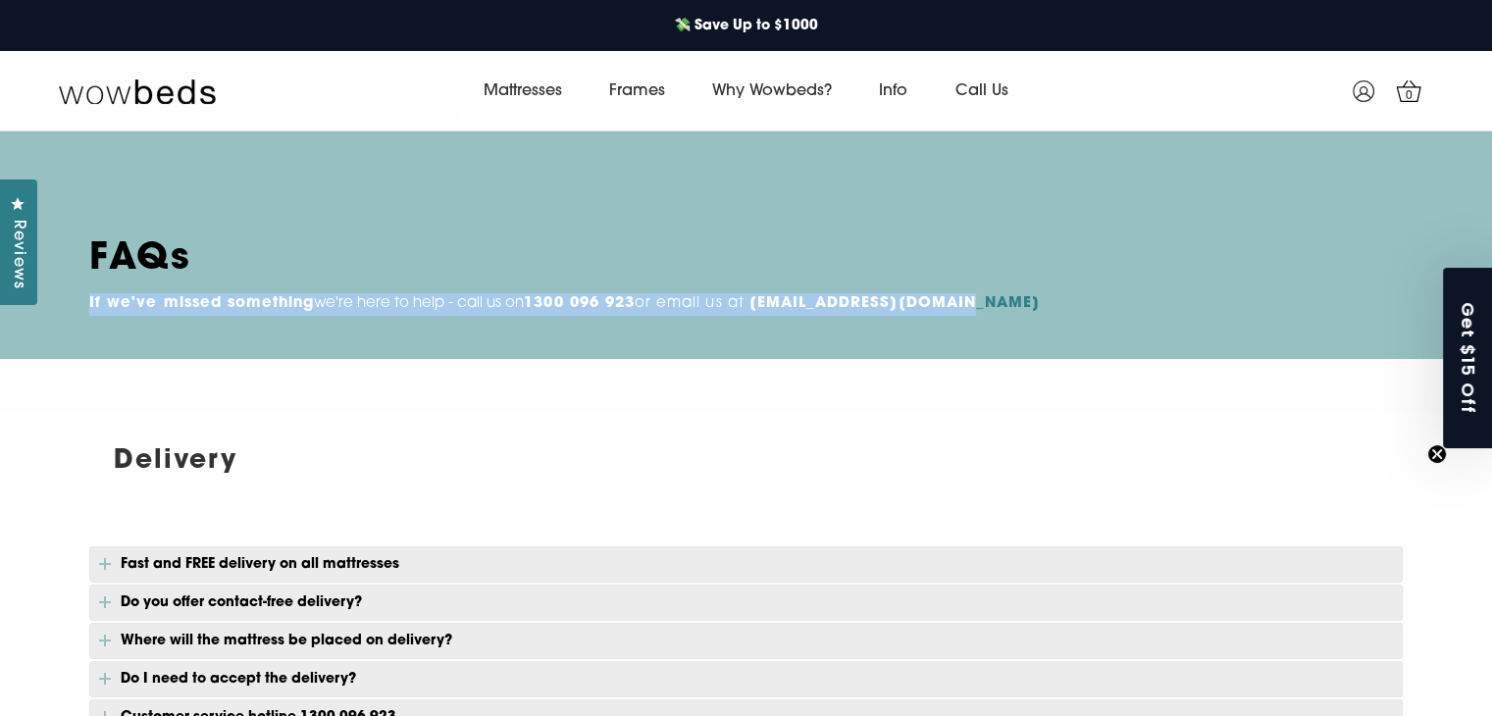
copy strong "Delivery"
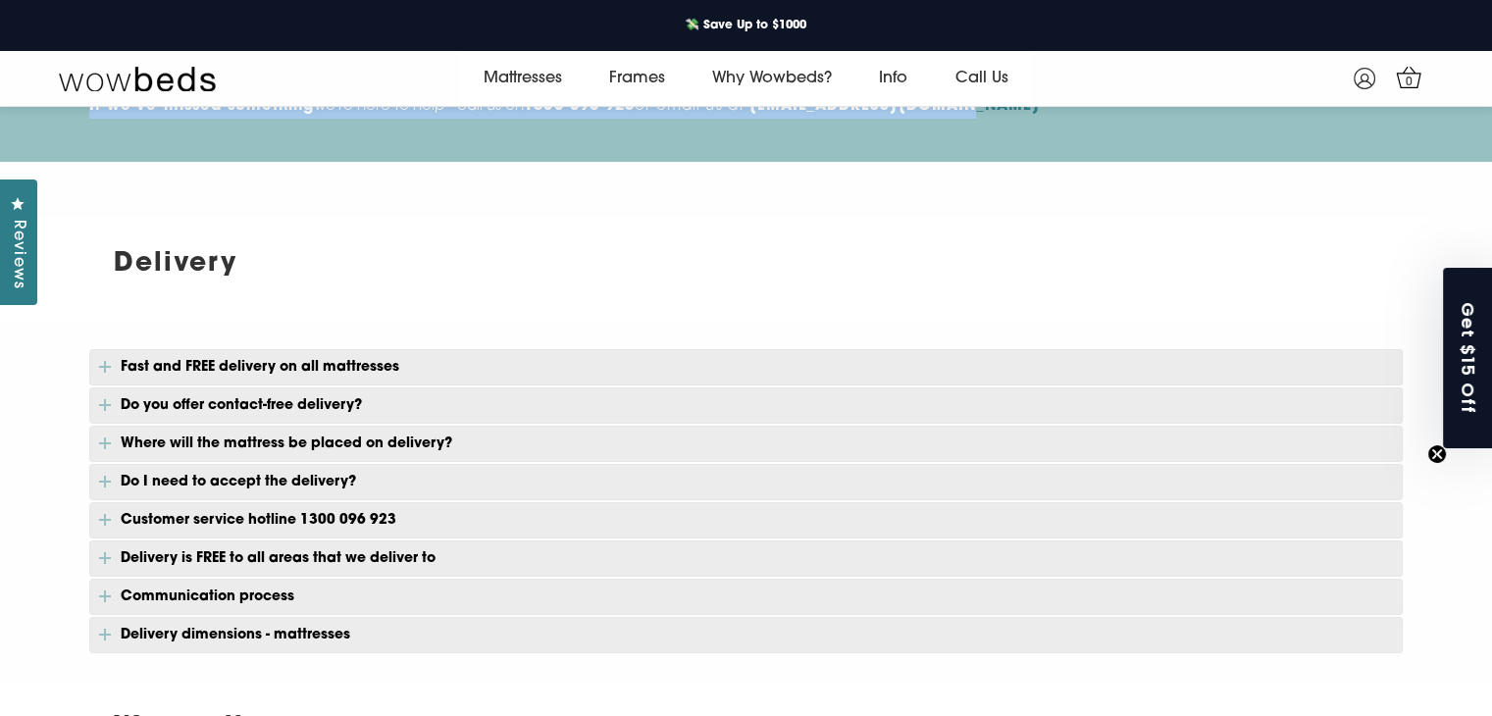
scroll to position [173, 0]
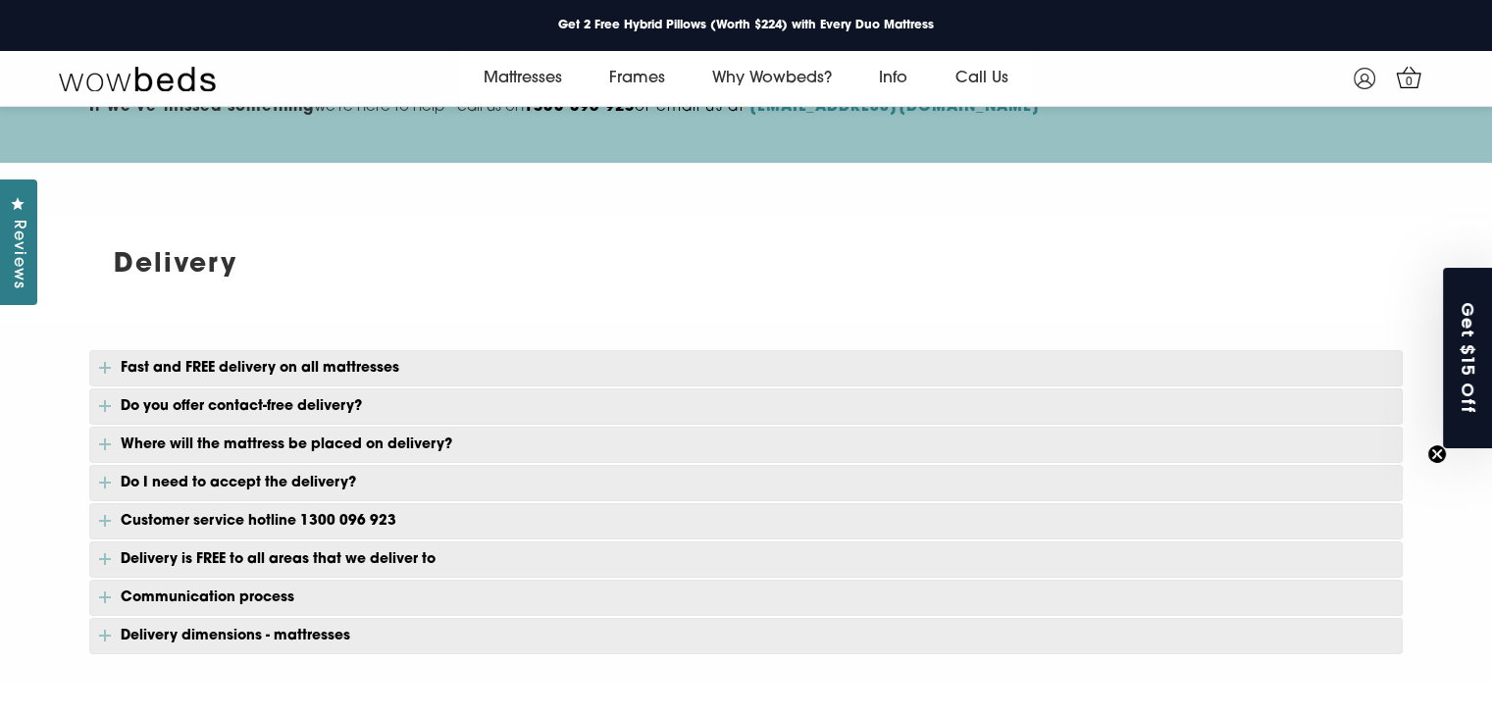
click at [225, 366] on p "Fast and FREE delivery on all mattresses" at bounding box center [746, 368] width 1314 height 36
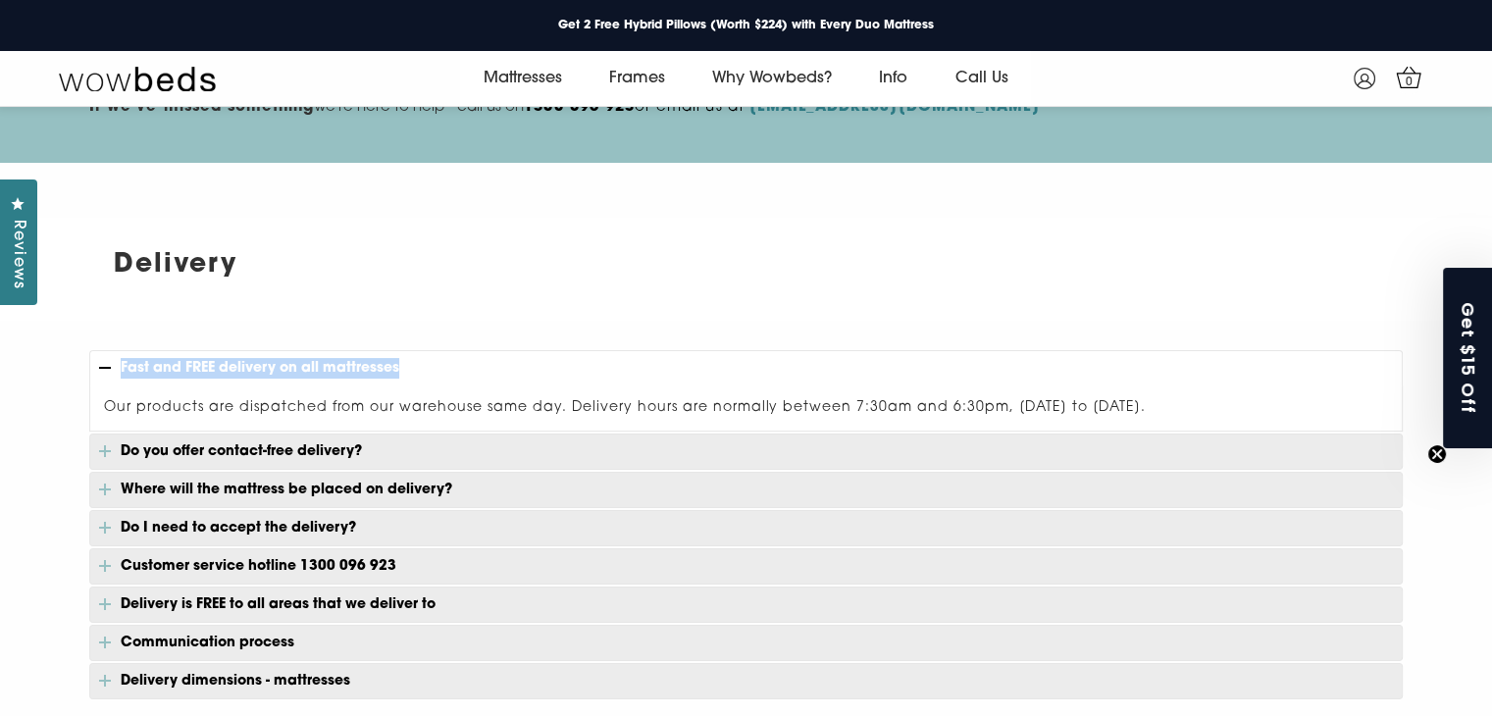
drag, startPoint x: 119, startPoint y: 366, endPoint x: 437, endPoint y: 364, distance: 317.9
click at [437, 364] on p "Fast and FREE delivery on all mattresses" at bounding box center [746, 367] width 1314 height 35
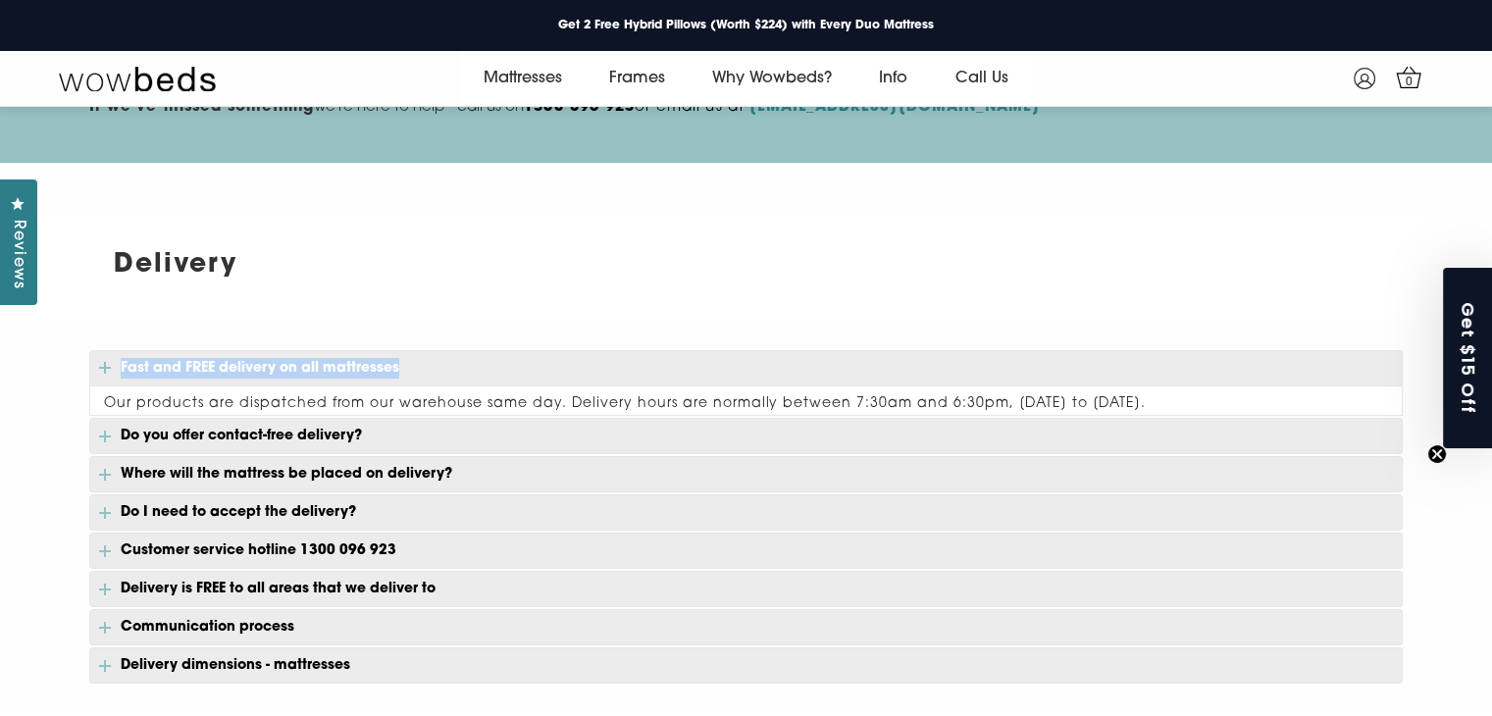
copy p "Fast and FREE delivery on all mattresses"
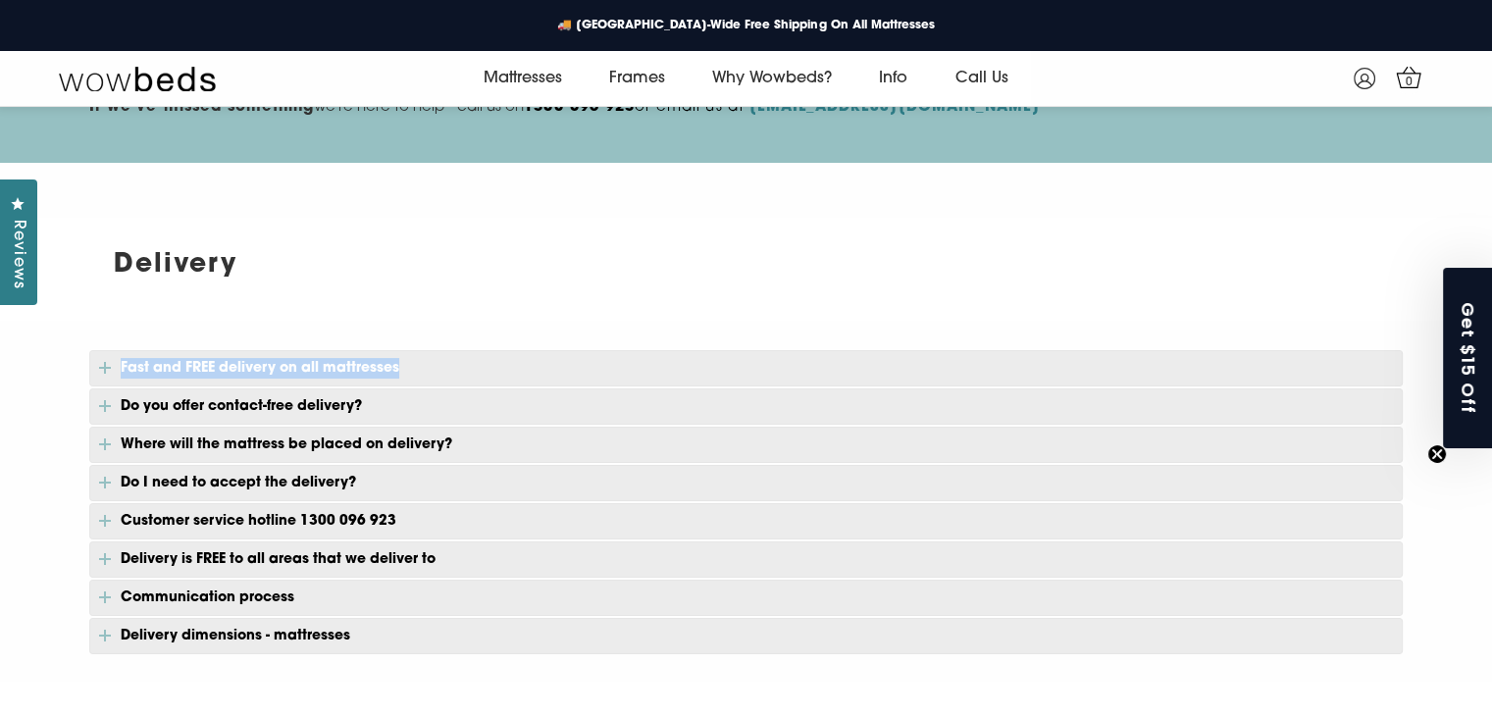
click at [277, 375] on p "Fast and FREE delivery on all mattresses" at bounding box center [746, 368] width 1314 height 36
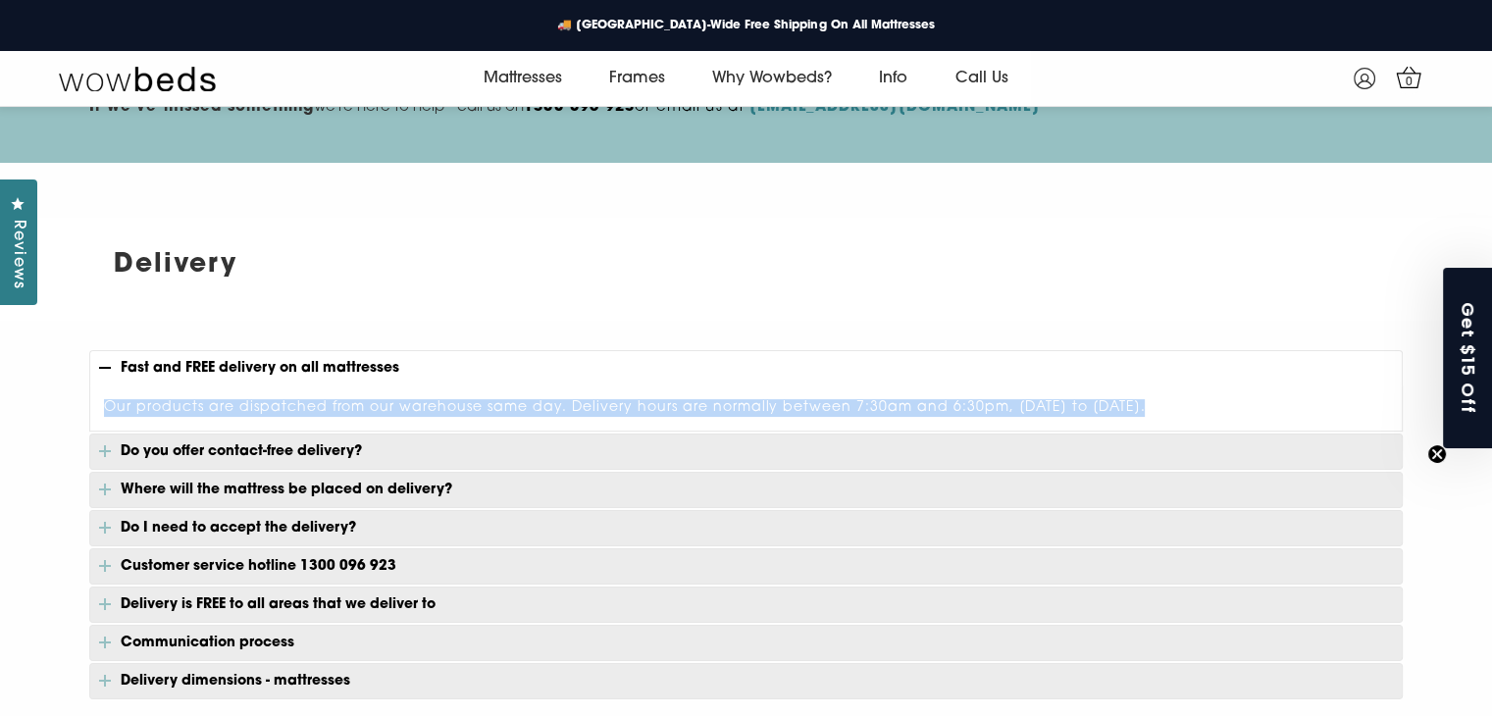
drag, startPoint x: 105, startPoint y: 405, endPoint x: 1142, endPoint y: 409, distance: 1037.0
click at [1142, 409] on div "Our products are dispatched from our warehouse same day. Delivery hours are nor…" at bounding box center [746, 409] width 1314 height 46
copy div "Our products are dispatched from our warehouse same day. Delivery hours are nor…"
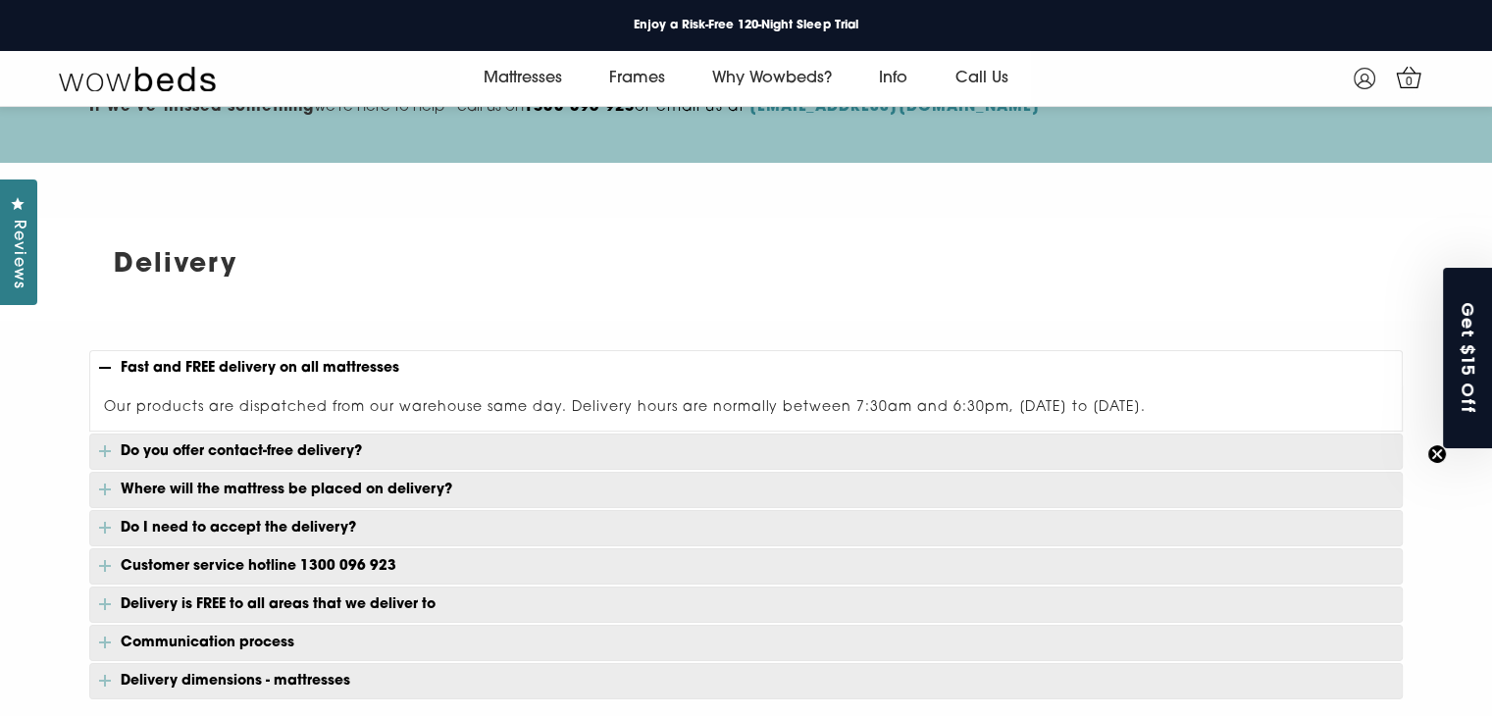
drag, startPoint x: 215, startPoint y: 456, endPoint x: 204, endPoint y: 448, distance: 13.3
click at [214, 456] on p "Do you offer contact-free delivery?" at bounding box center [746, 452] width 1314 height 36
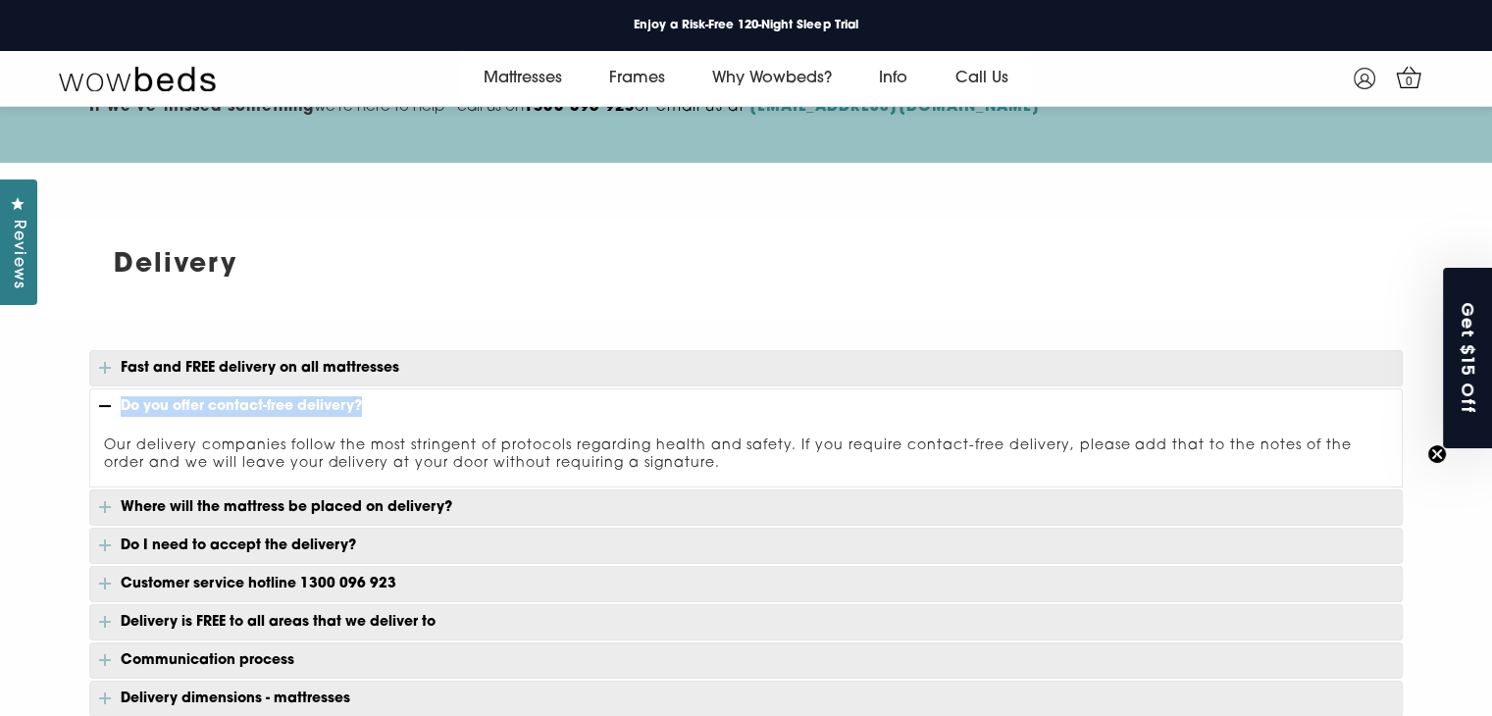
drag, startPoint x: 114, startPoint y: 405, endPoint x: 385, endPoint y: 402, distance: 270.8
click at [385, 402] on p "Do you offer contact-free delivery?" at bounding box center [746, 405] width 1314 height 35
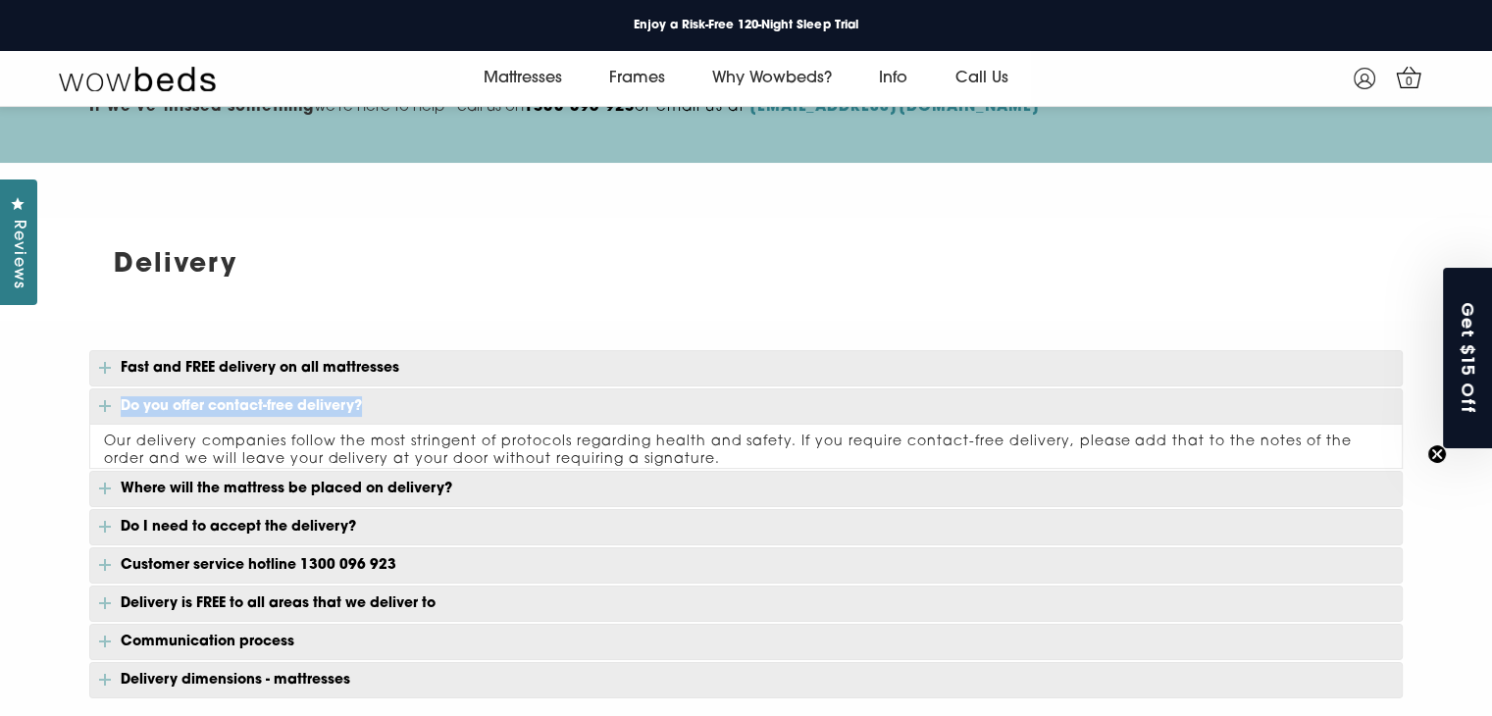
copy p "Do you offer contact-free delivery?"
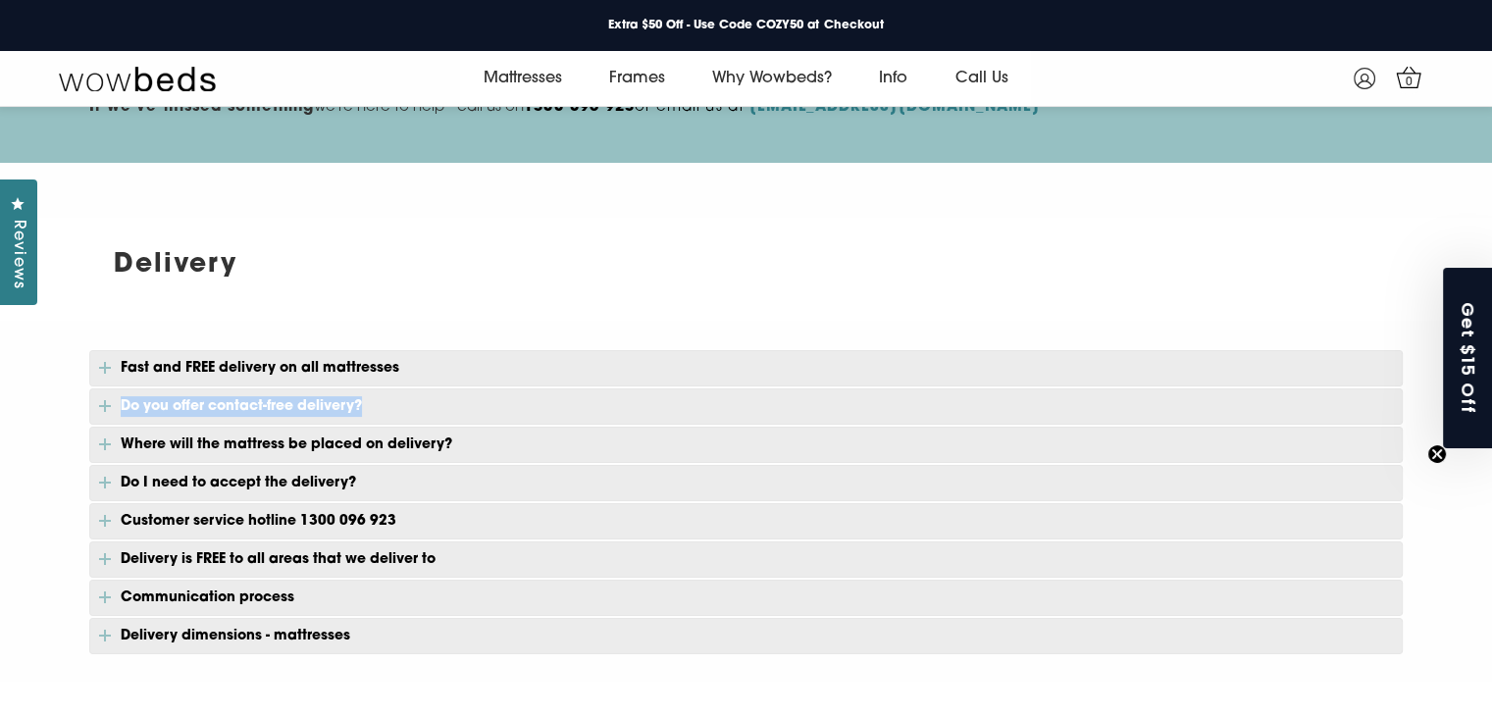
click at [174, 397] on p "Do you offer contact-free delivery?" at bounding box center [746, 406] width 1314 height 36
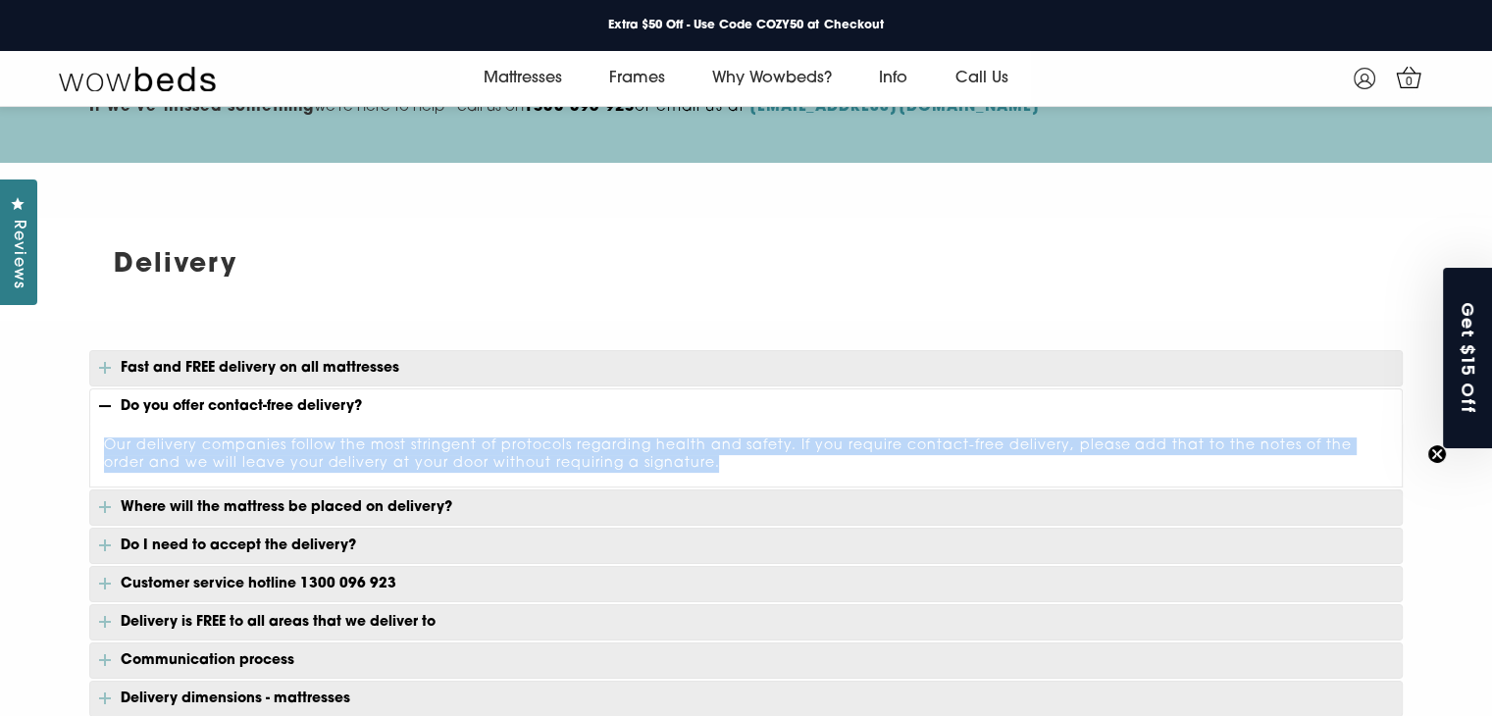
drag, startPoint x: 104, startPoint y: 444, endPoint x: 664, endPoint y: 460, distance: 560.4
click at [664, 460] on div "Our delivery companies follow the most stringent of protocols regarding health …" at bounding box center [746, 456] width 1314 height 64
copy div "Our delivery companies follow the most stringent of protocols regarding health …"
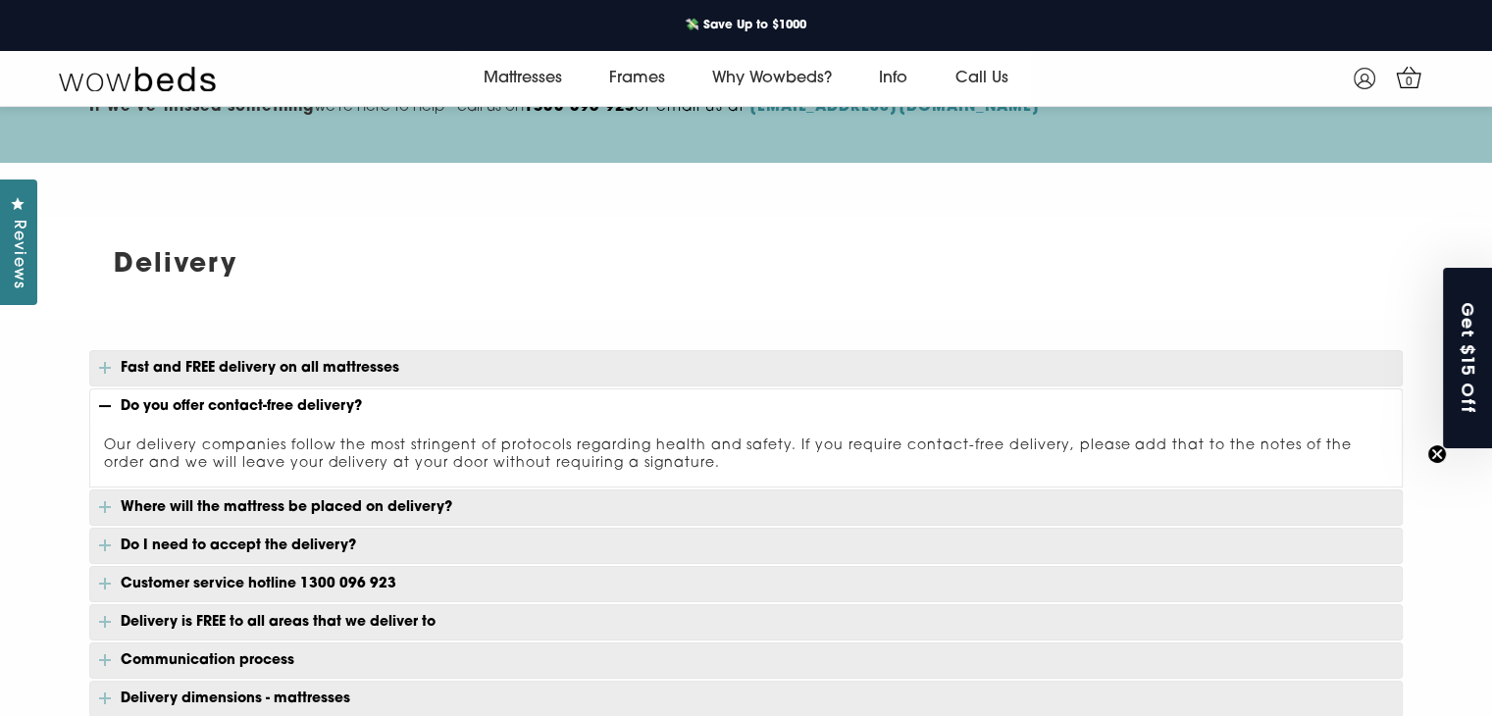
click at [180, 514] on p "Where will the mattress be placed on delivery?" at bounding box center [746, 508] width 1314 height 36
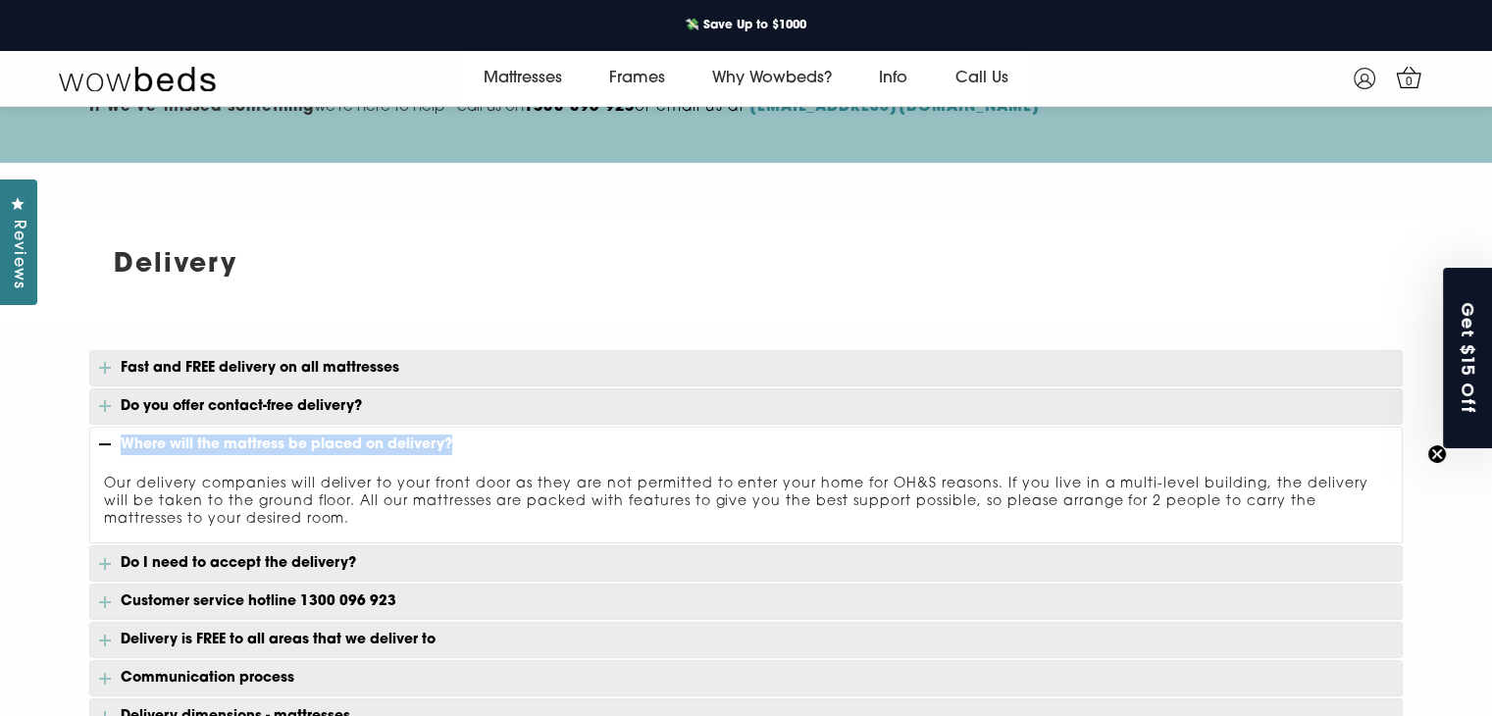
drag, startPoint x: 115, startPoint y: 444, endPoint x: 456, endPoint y: 441, distance: 341.4
click at [456, 441] on p "Where will the mattress be placed on delivery?" at bounding box center [746, 444] width 1314 height 35
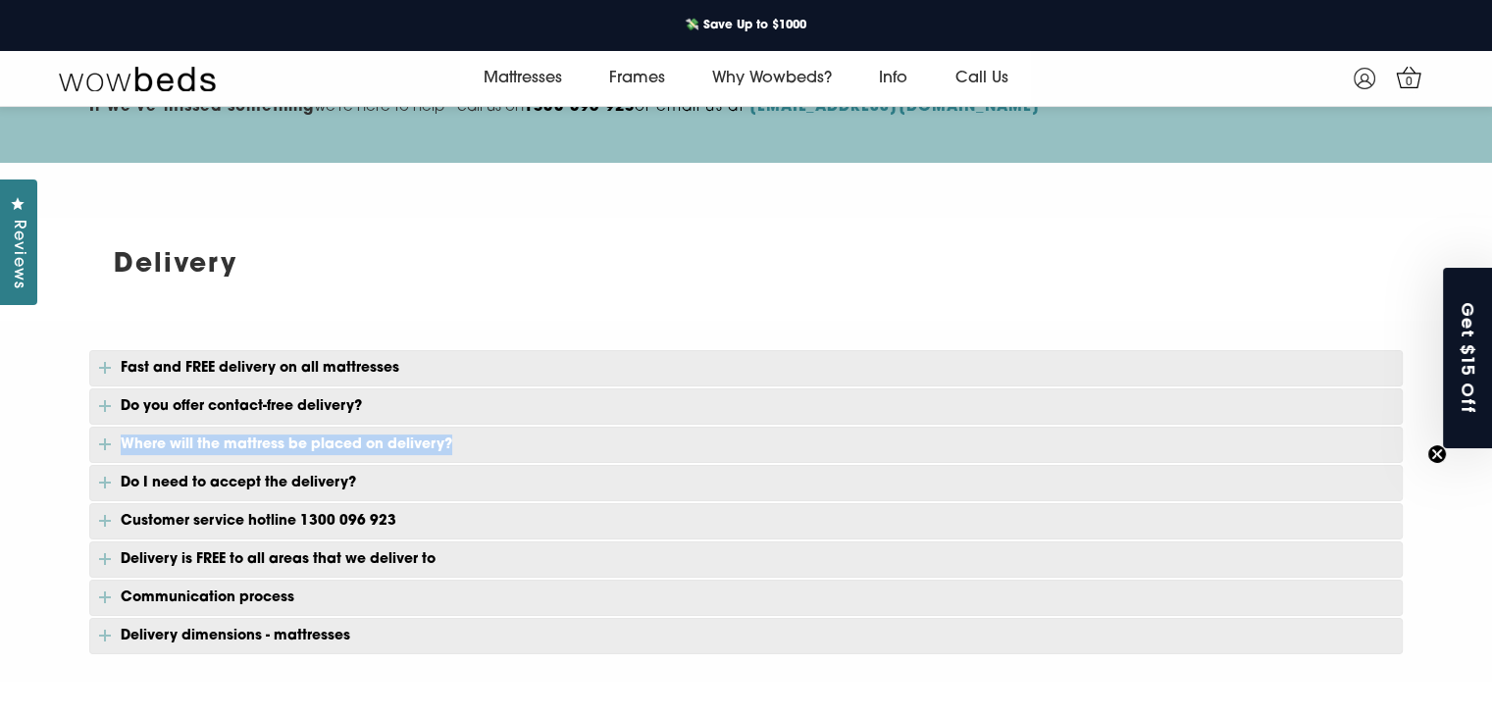
copy p "Where will the mattress be placed on delivery?"
click at [255, 440] on p "Where will the mattress be placed on delivery?" at bounding box center [746, 445] width 1314 height 36
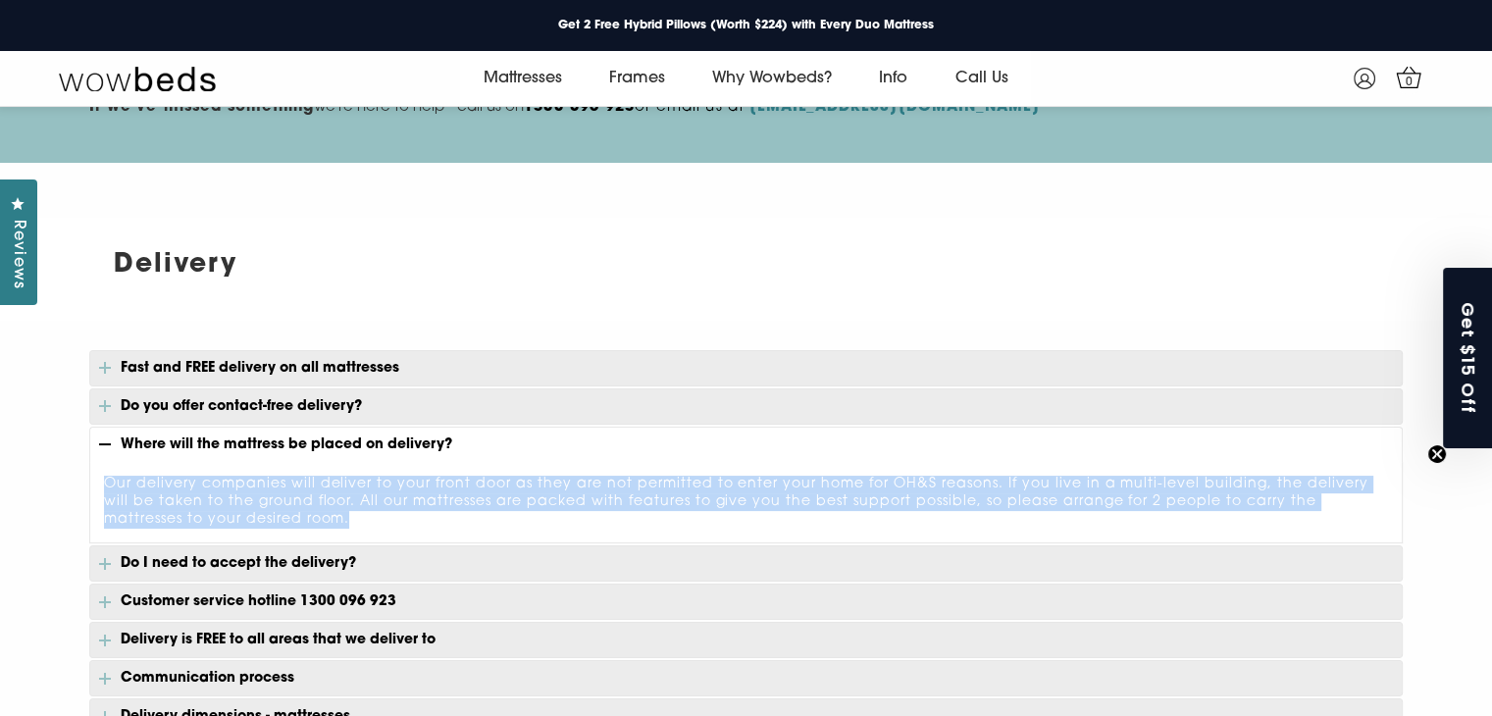
drag, startPoint x: 103, startPoint y: 478, endPoint x: 243, endPoint y: 515, distance: 145.2
click at [243, 515] on div "Our delivery companies will deliver to your front door as they are not permitte…" at bounding box center [746, 503] width 1314 height 82
copy div "Our delivery companies will deliver to your front door as they are not permitte…"
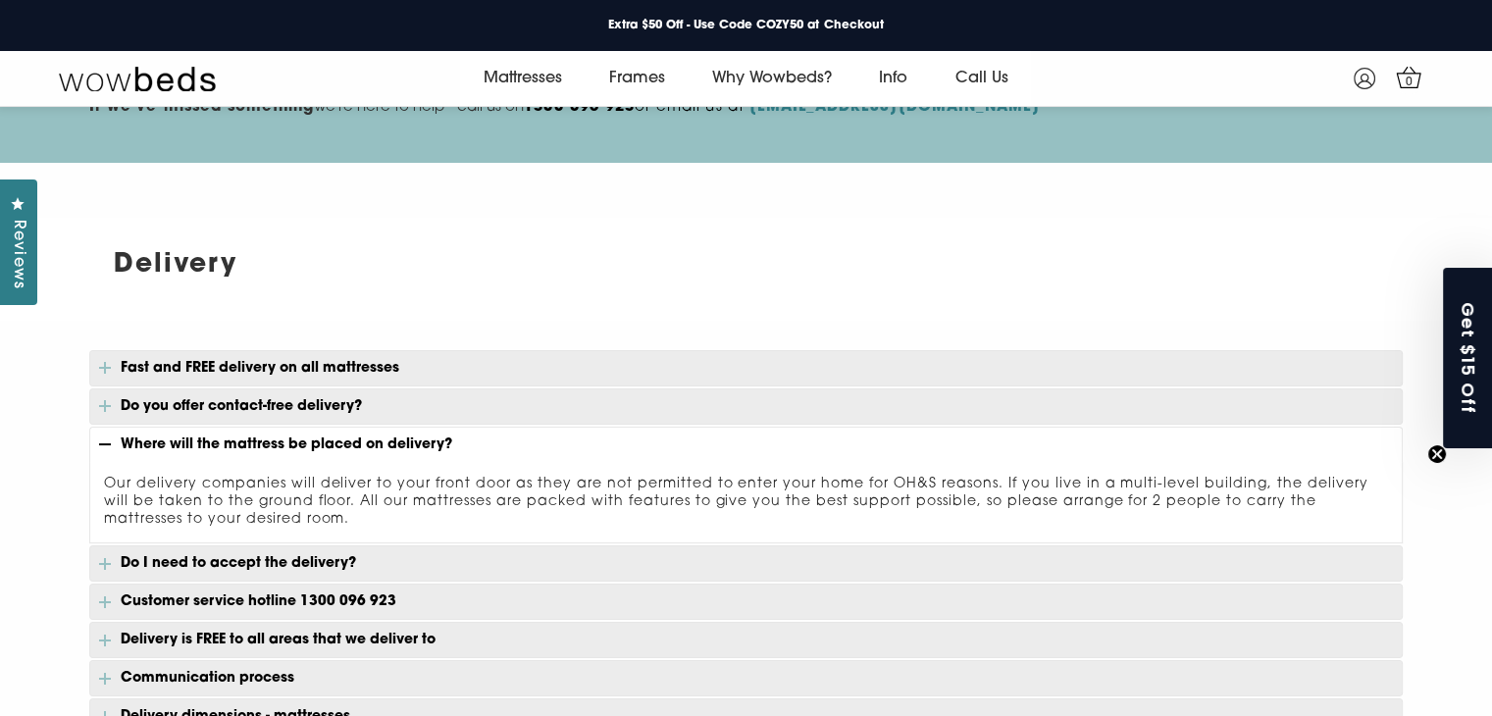
click at [232, 562] on p "Do I need to accept the delivery?" at bounding box center [746, 563] width 1314 height 36
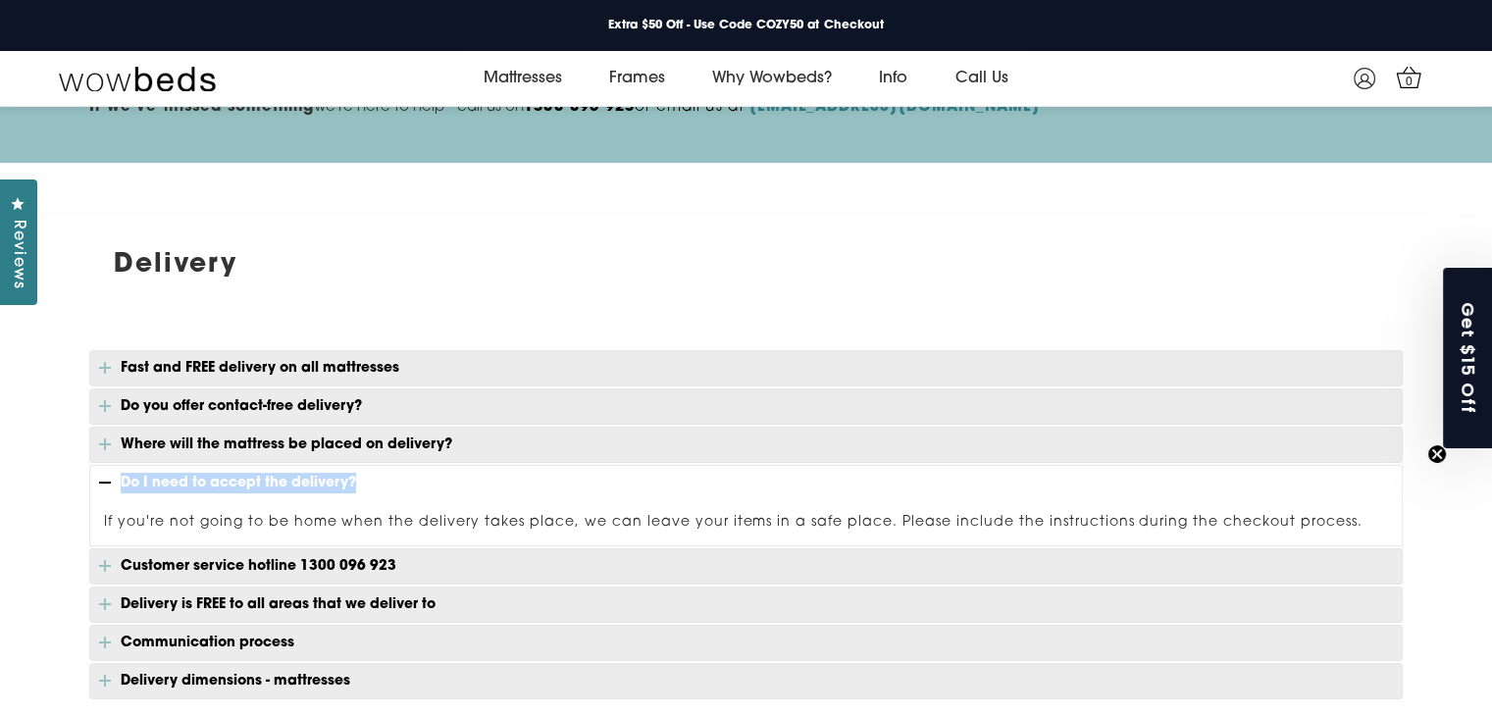
drag, startPoint x: 95, startPoint y: 480, endPoint x: 383, endPoint y: 485, distance: 287.5
click at [383, 485] on p "Do I need to accept the delivery?" at bounding box center [746, 482] width 1314 height 35
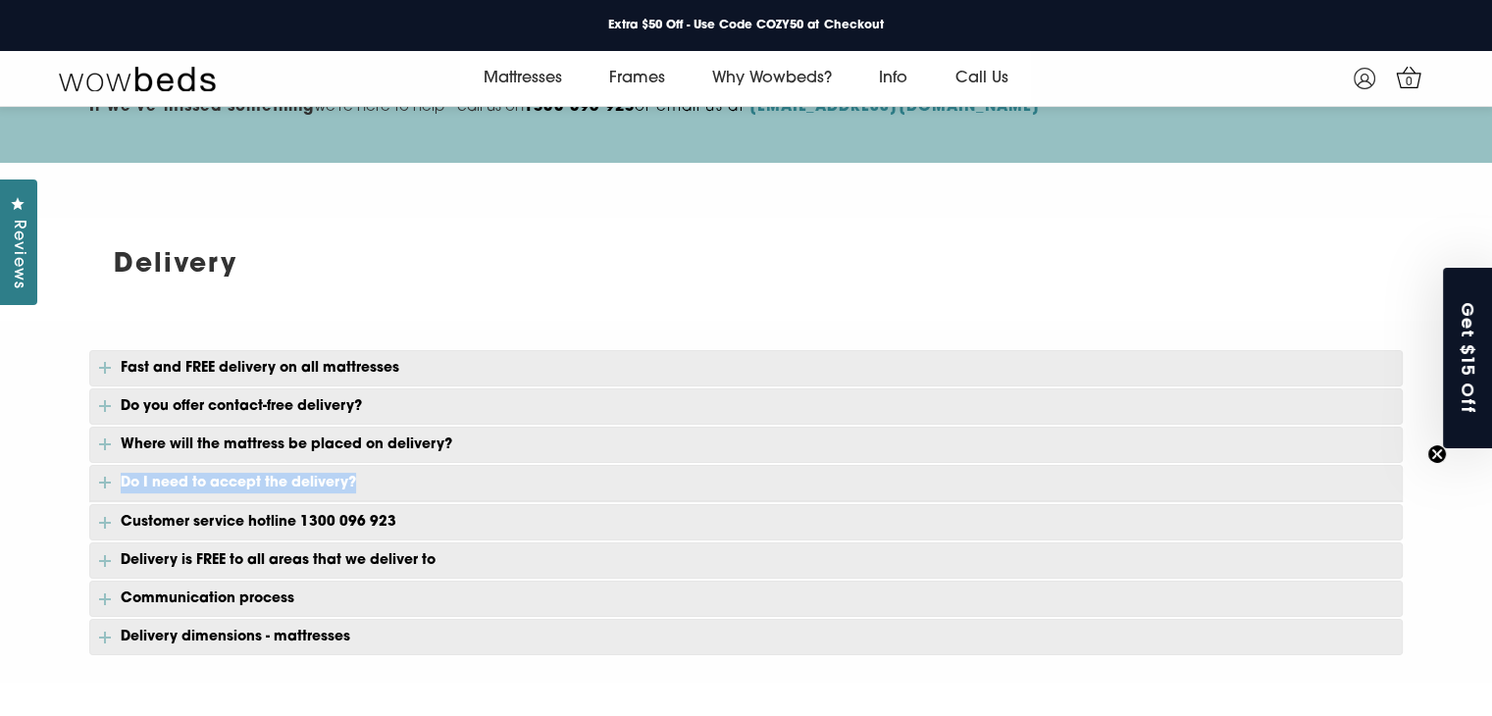
copy p "Do I need to accept the delivery?"
click at [310, 488] on p "Do I need to accept the delivery?" at bounding box center [746, 483] width 1314 height 36
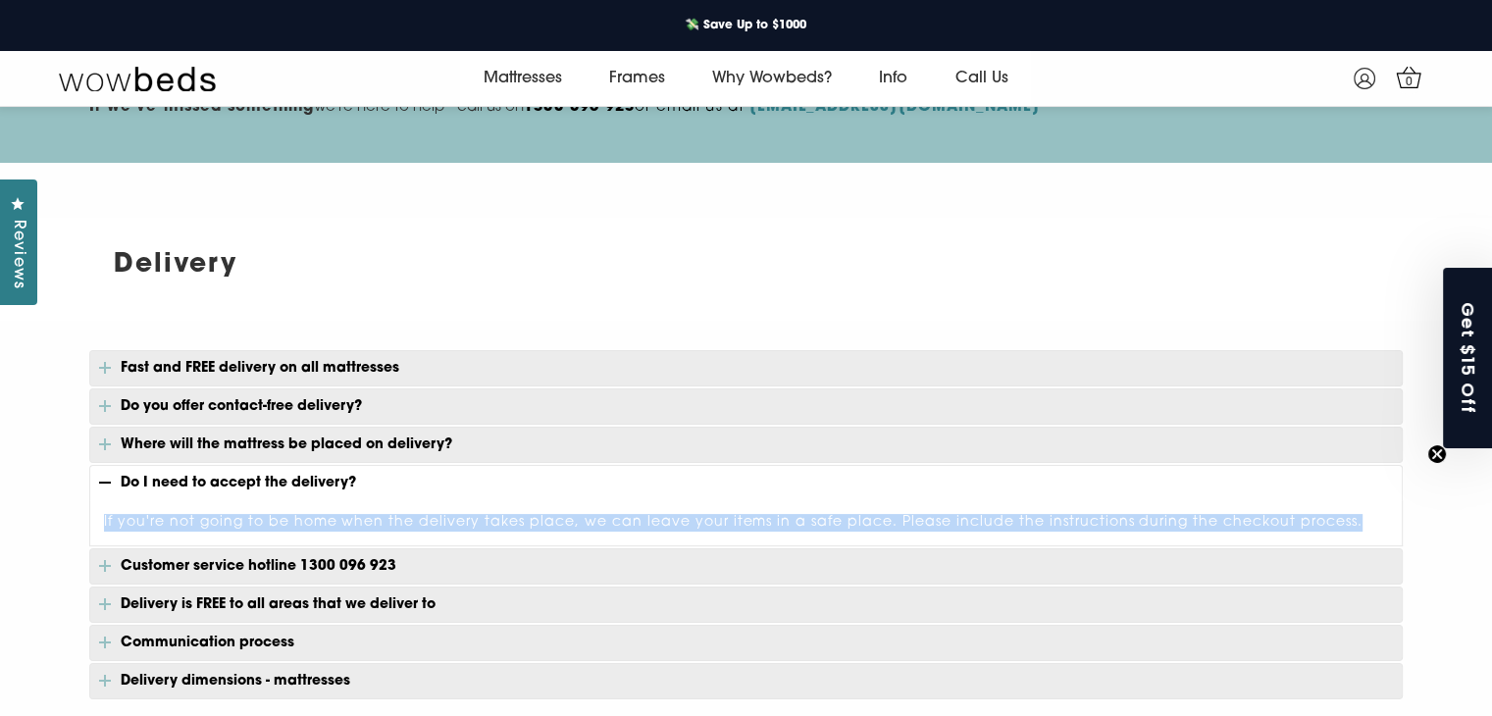
drag, startPoint x: 95, startPoint y: 517, endPoint x: 1362, endPoint y: 517, distance: 1266.5
click at [1362, 517] on div "If you're not going to be home when the delivery takes place, we can leave your…" at bounding box center [746, 523] width 1314 height 46
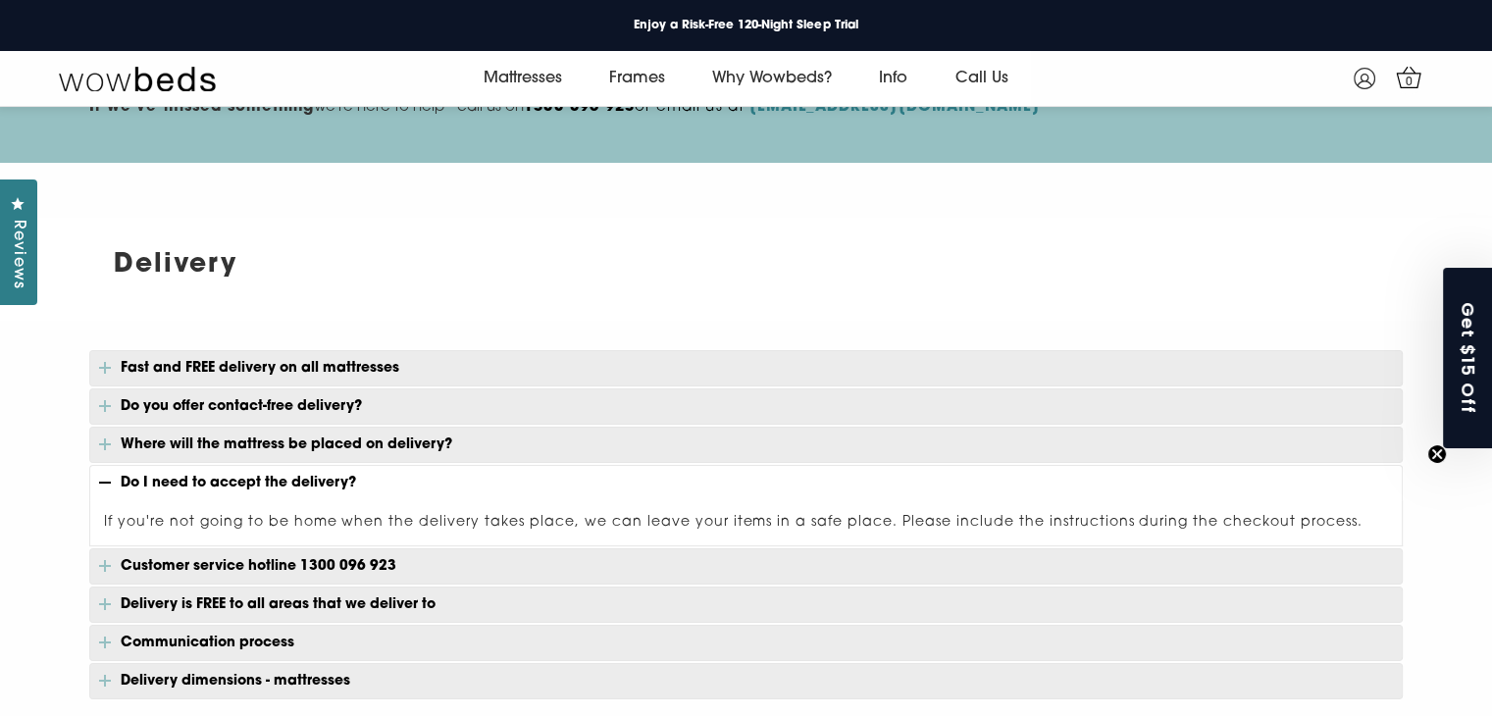
click at [241, 560] on p "Customer service hotline 1300 096 923" at bounding box center [746, 566] width 1314 height 36
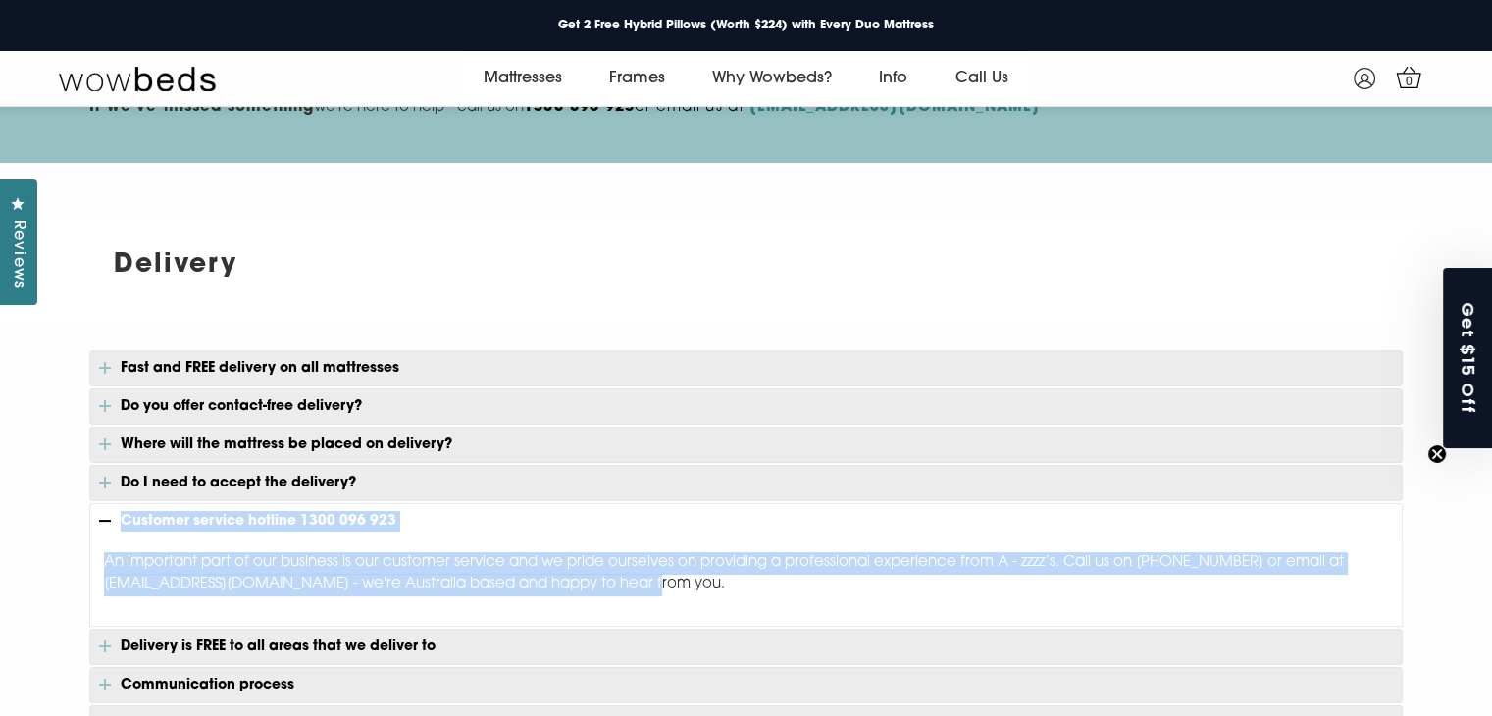
drag, startPoint x: 118, startPoint y: 519, endPoint x: 685, endPoint y: 586, distance: 570.9
click at [685, 586] on div "Fast and FREE delivery on all mattresses Our products are dispatched from our w…" at bounding box center [746, 545] width 1314 height 391
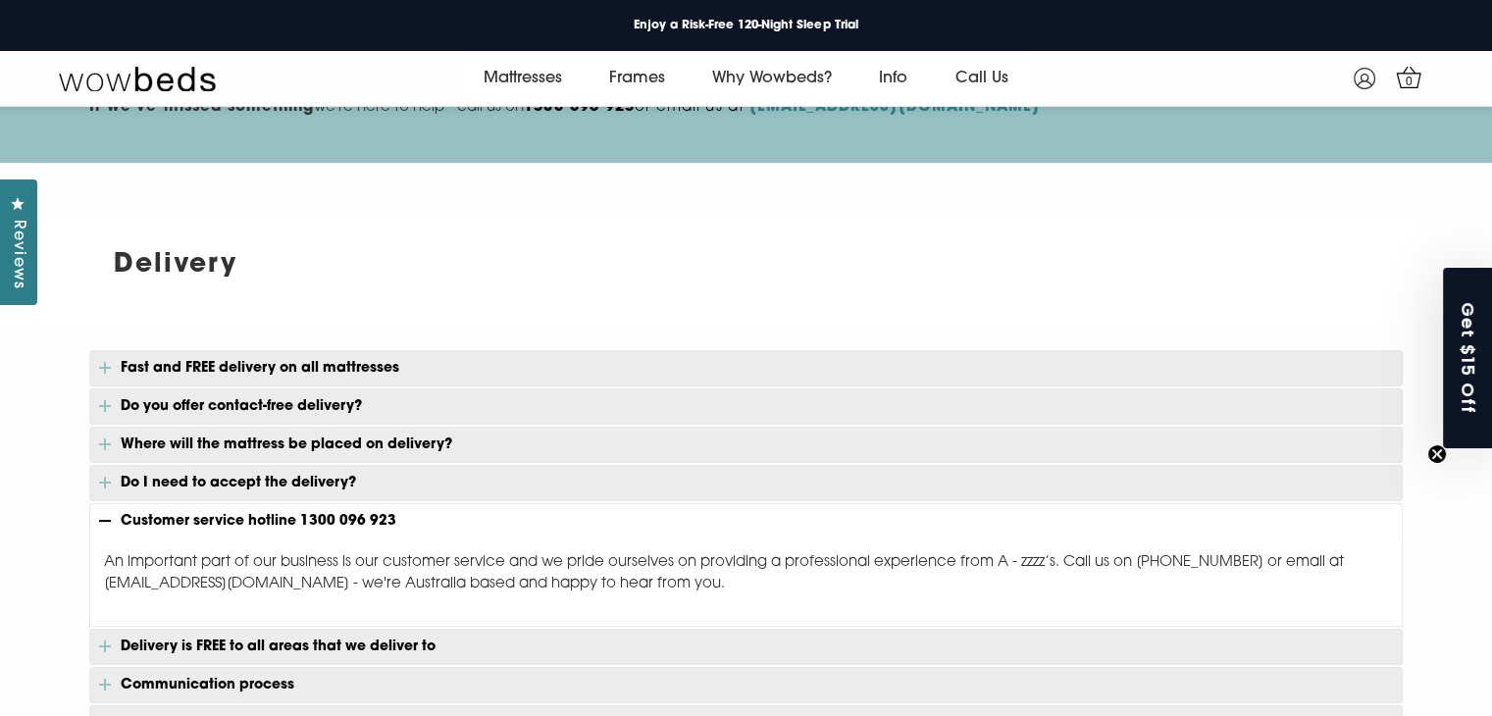
click at [283, 635] on p "Delivery is FREE to all areas that we deliver to" at bounding box center [746, 647] width 1314 height 36
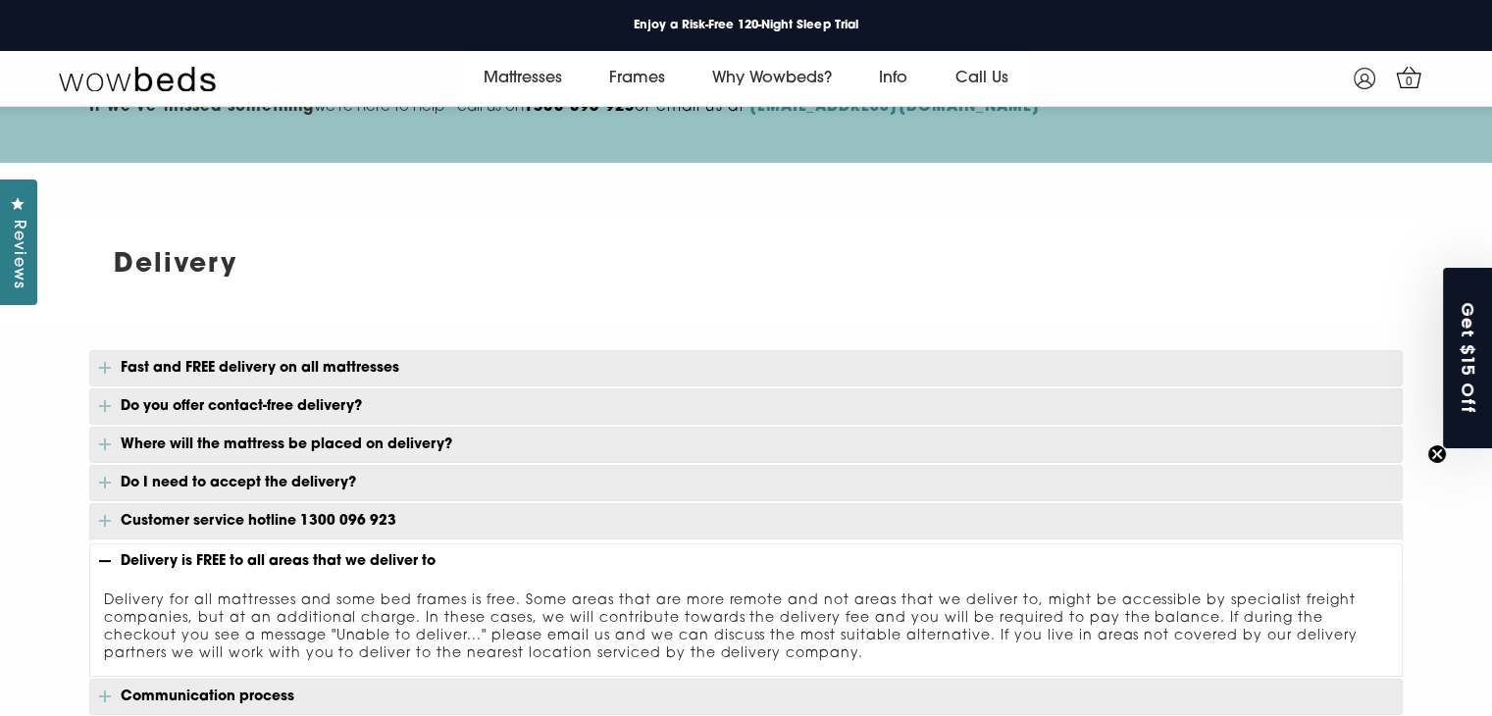
scroll to position [369, 0]
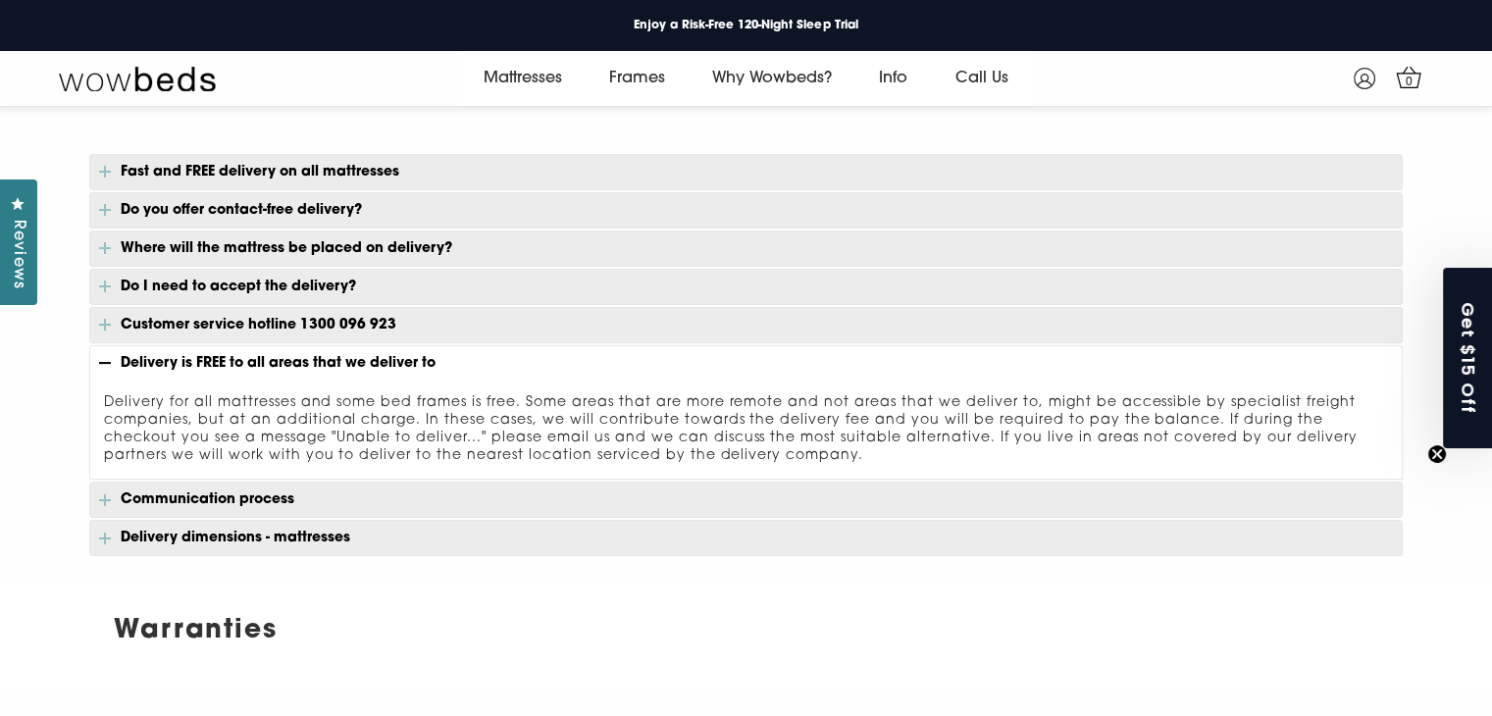
drag, startPoint x: 742, startPoint y: 452, endPoint x: 114, endPoint y: 362, distance: 634.3
click at [114, 362] on div "Fast and FREE delivery on all mattresses Our products are dispatched from our w…" at bounding box center [746, 355] width 1314 height 403
drag, startPoint x: 536, startPoint y: 615, endPoint x: 470, endPoint y: 562, distance: 84.4
click at [535, 615] on h2 "Warranties" at bounding box center [746, 631] width 1314 height 40
click at [294, 499] on p "Communication process" at bounding box center [746, 500] width 1314 height 36
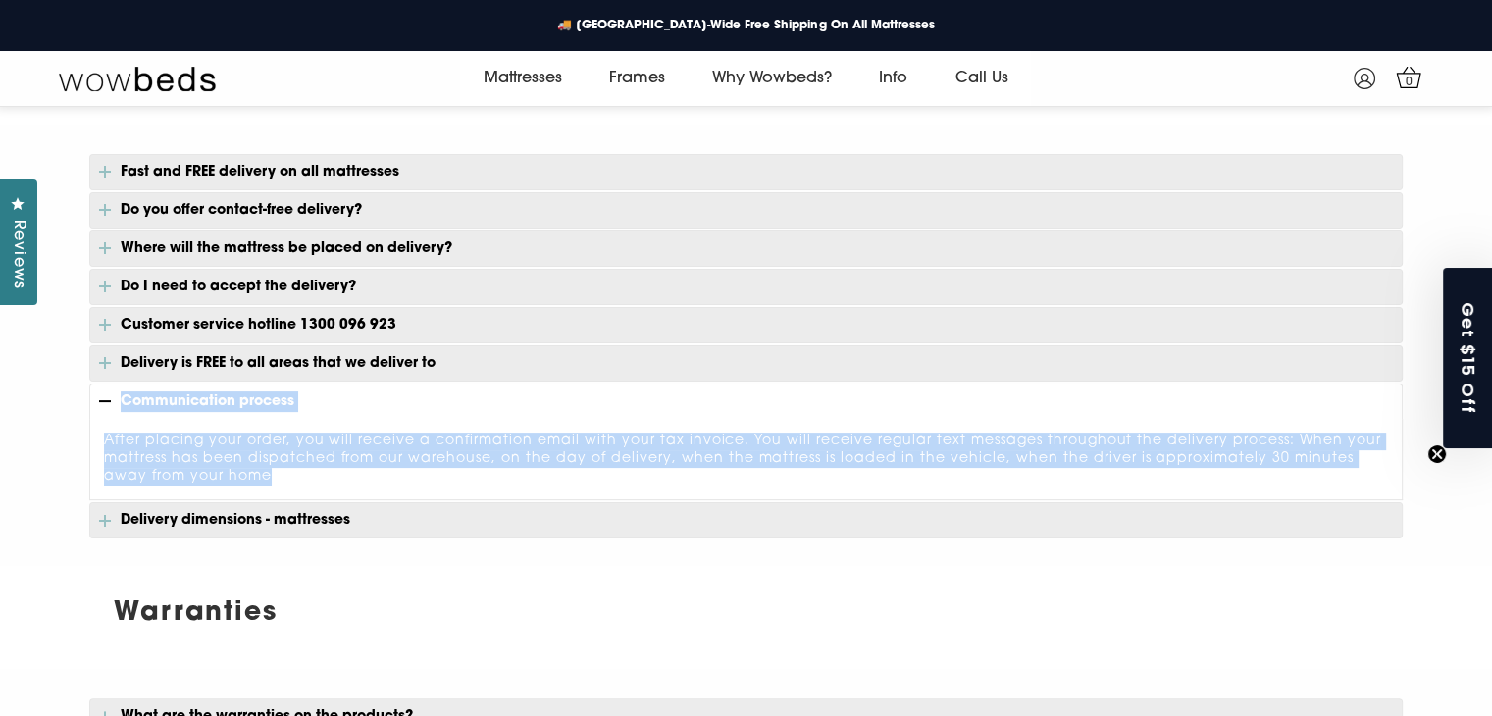
drag, startPoint x: 269, startPoint y: 471, endPoint x: 122, endPoint y: 396, distance: 165.0
click at [122, 396] on div "Fast and FREE delivery on all mattresses Our products are dispatched from our w…" at bounding box center [746, 347] width 1314 height 386
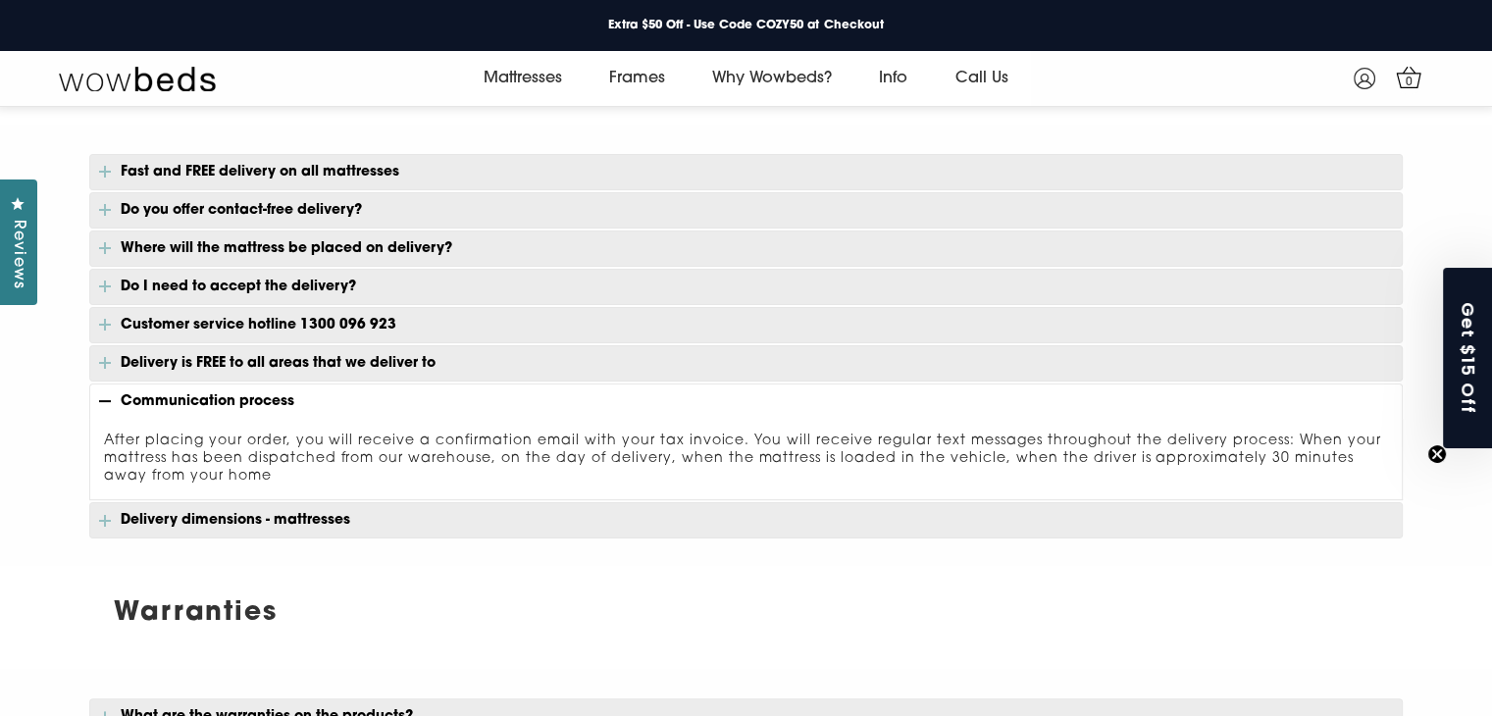
click at [353, 509] on p "Delivery dimensions - mattresses" at bounding box center [746, 520] width 1314 height 36
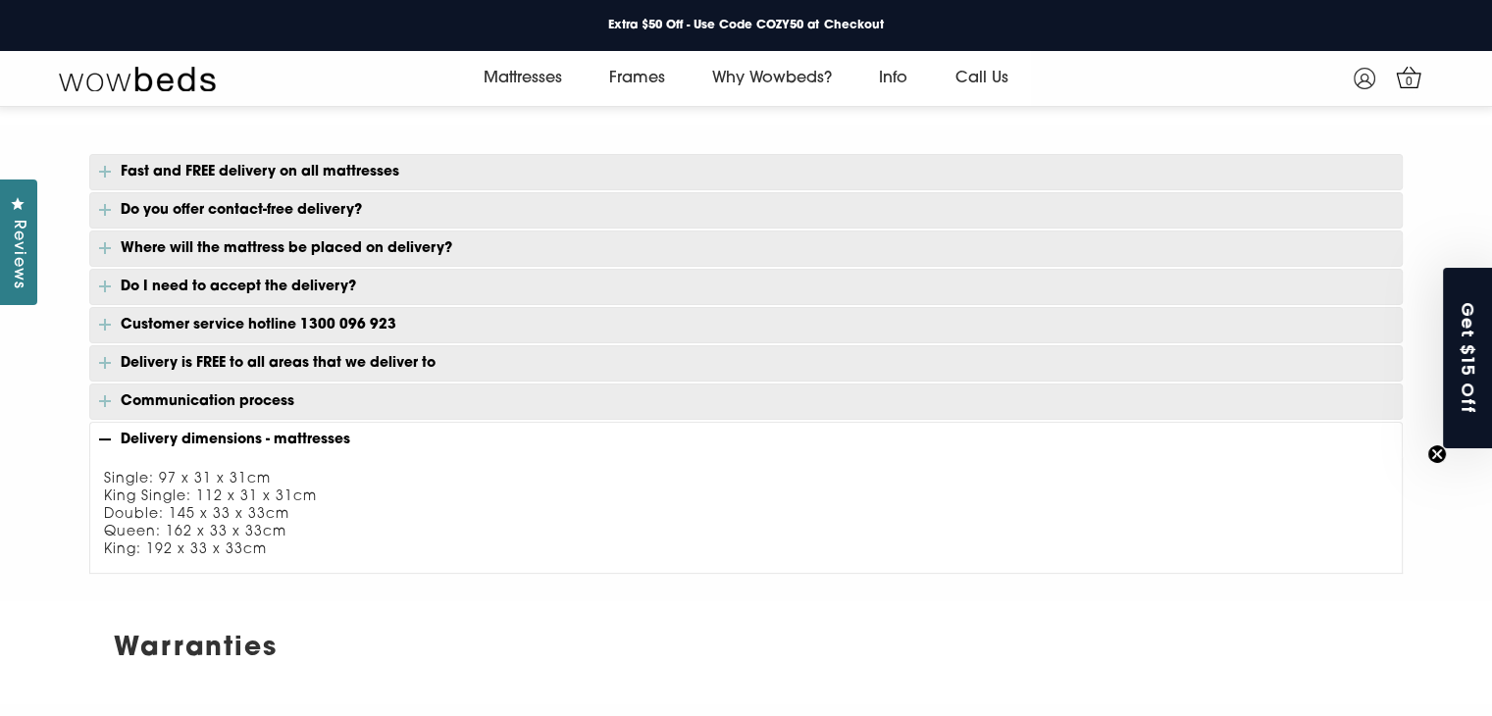
drag, startPoint x: 283, startPoint y: 545, endPoint x: 121, endPoint y: 435, distance: 196.2
click at [121, 435] on div "Fast and FREE delivery on all mattresses Our products are dispatched from our w…" at bounding box center [746, 364] width 1314 height 421
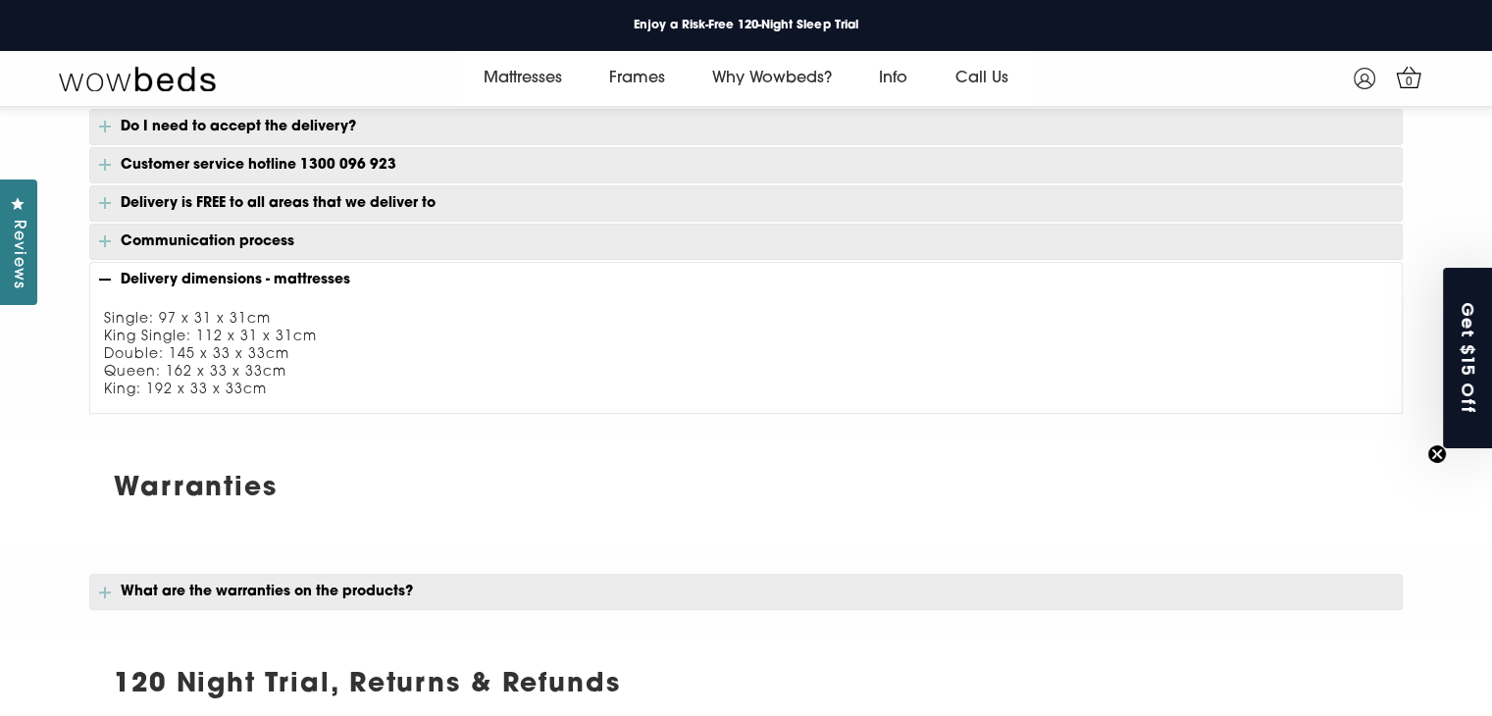
scroll to position [663, 0]
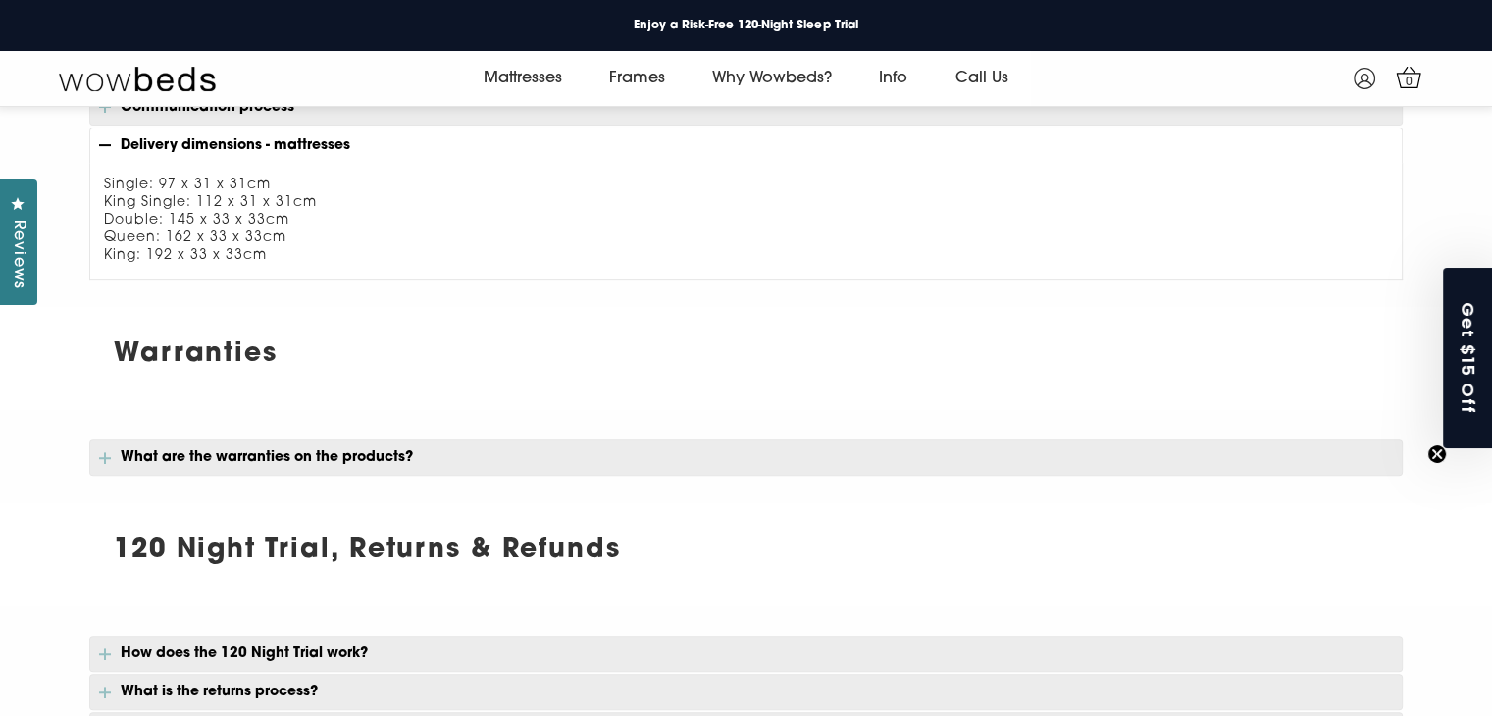
click at [514, 353] on h2 "Warranties" at bounding box center [746, 355] width 1314 height 40
drag, startPoint x: 106, startPoint y: 342, endPoint x: 413, endPoint y: 366, distance: 308.0
click at [411, 366] on h2 "Warranties" at bounding box center [746, 355] width 1314 height 40
click at [498, 370] on h2 "Warranties" at bounding box center [746, 355] width 1314 height 40
drag, startPoint x: 110, startPoint y: 349, endPoint x: 306, endPoint y: 344, distance: 196.3
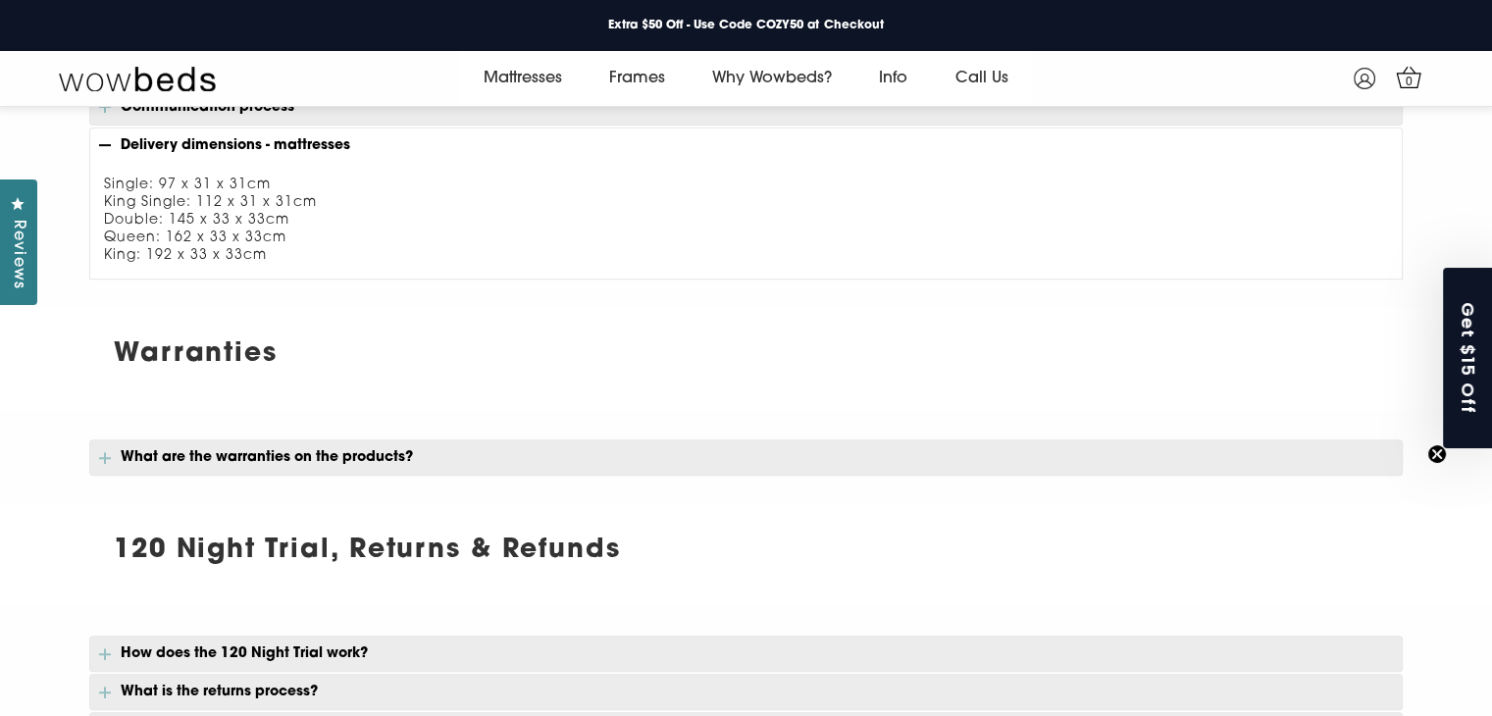
click at [306, 344] on h2 "Warranties" at bounding box center [746, 355] width 1314 height 40
click at [145, 456] on p "What are the warranties on the products?" at bounding box center [746, 458] width 1314 height 36
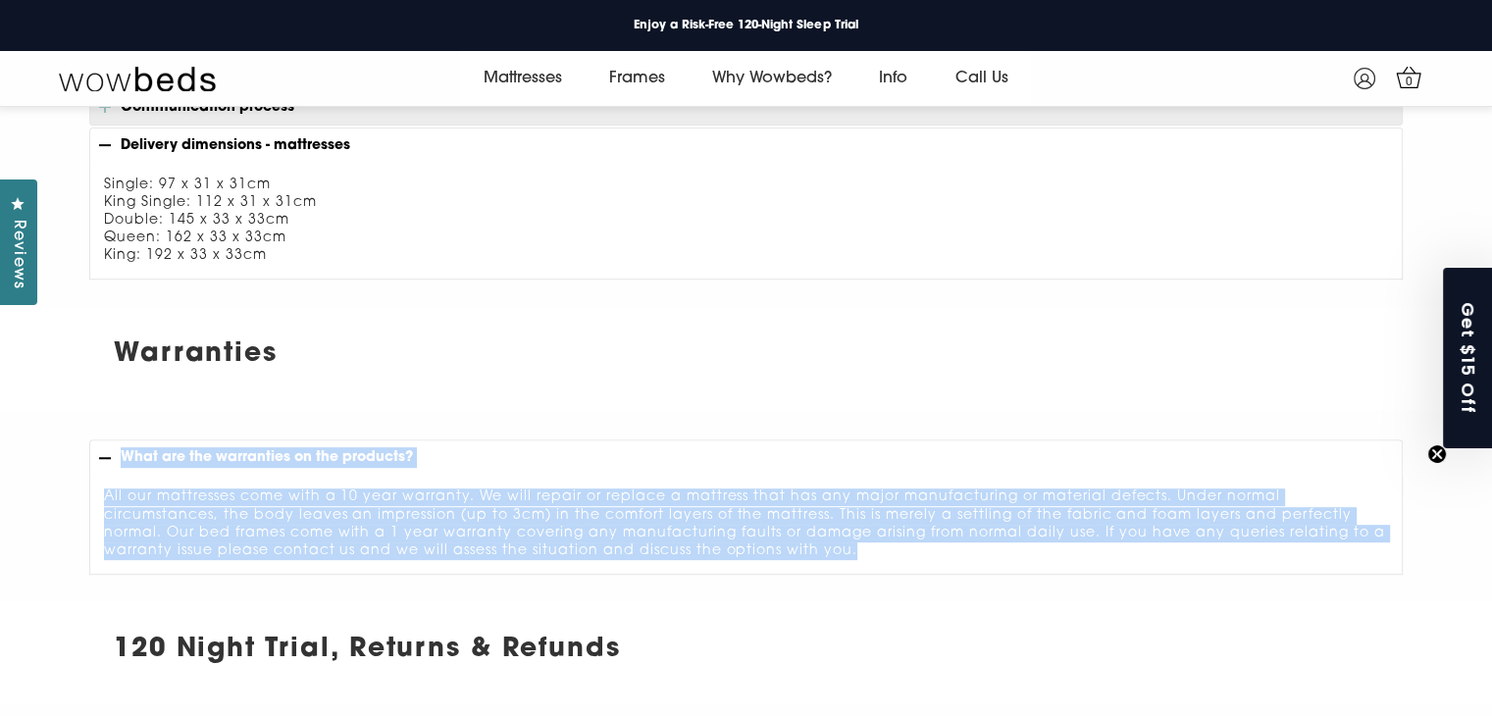
drag, startPoint x: 742, startPoint y: 544, endPoint x: 126, endPoint y: 455, distance: 622.5
click at [126, 455] on div "What are the warranties on the products? All our mattresses come with a 10 year…" at bounding box center [746, 507] width 1314 height 135
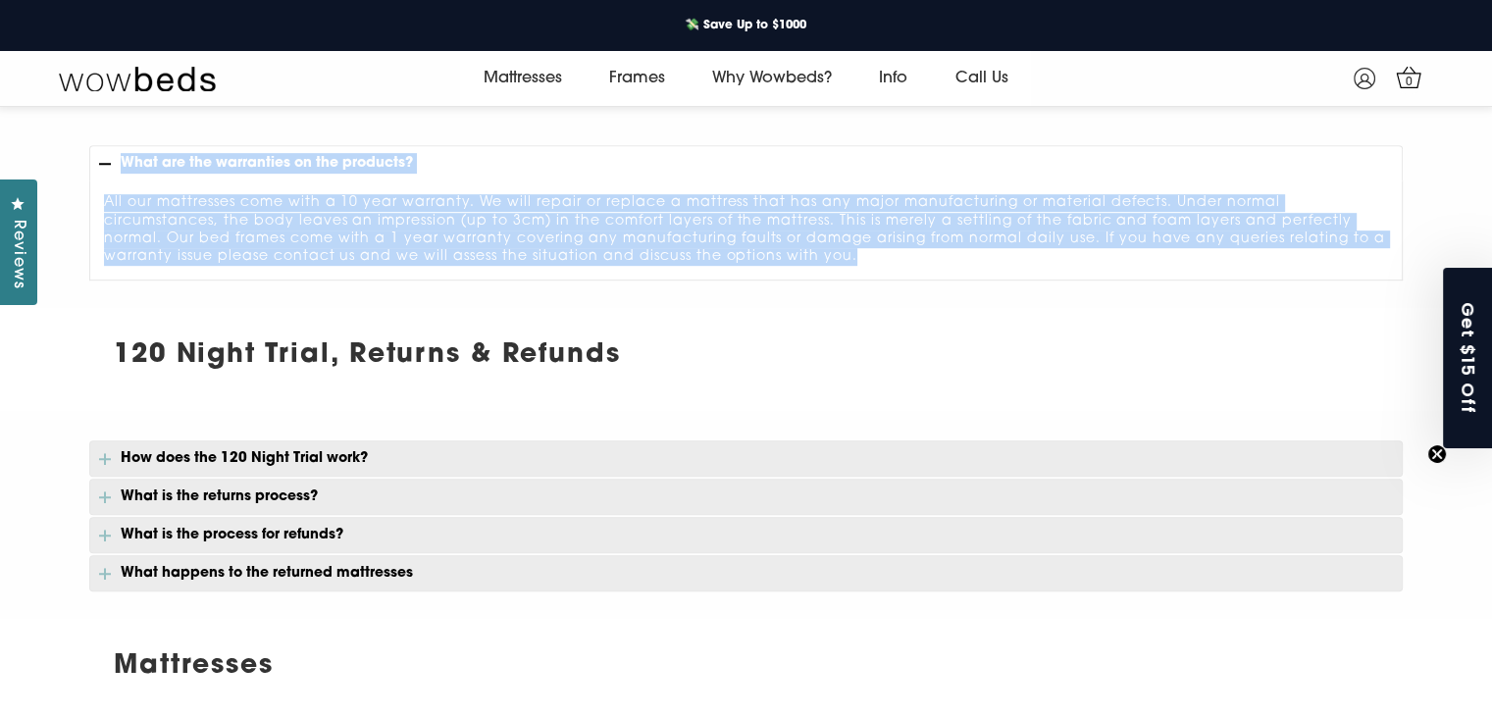
drag, startPoint x: 115, startPoint y: 347, endPoint x: 647, endPoint y: 356, distance: 532.8
click at [647, 356] on h2 "120 Night Trial, Returns & Refunds" at bounding box center [746, 356] width 1314 height 40
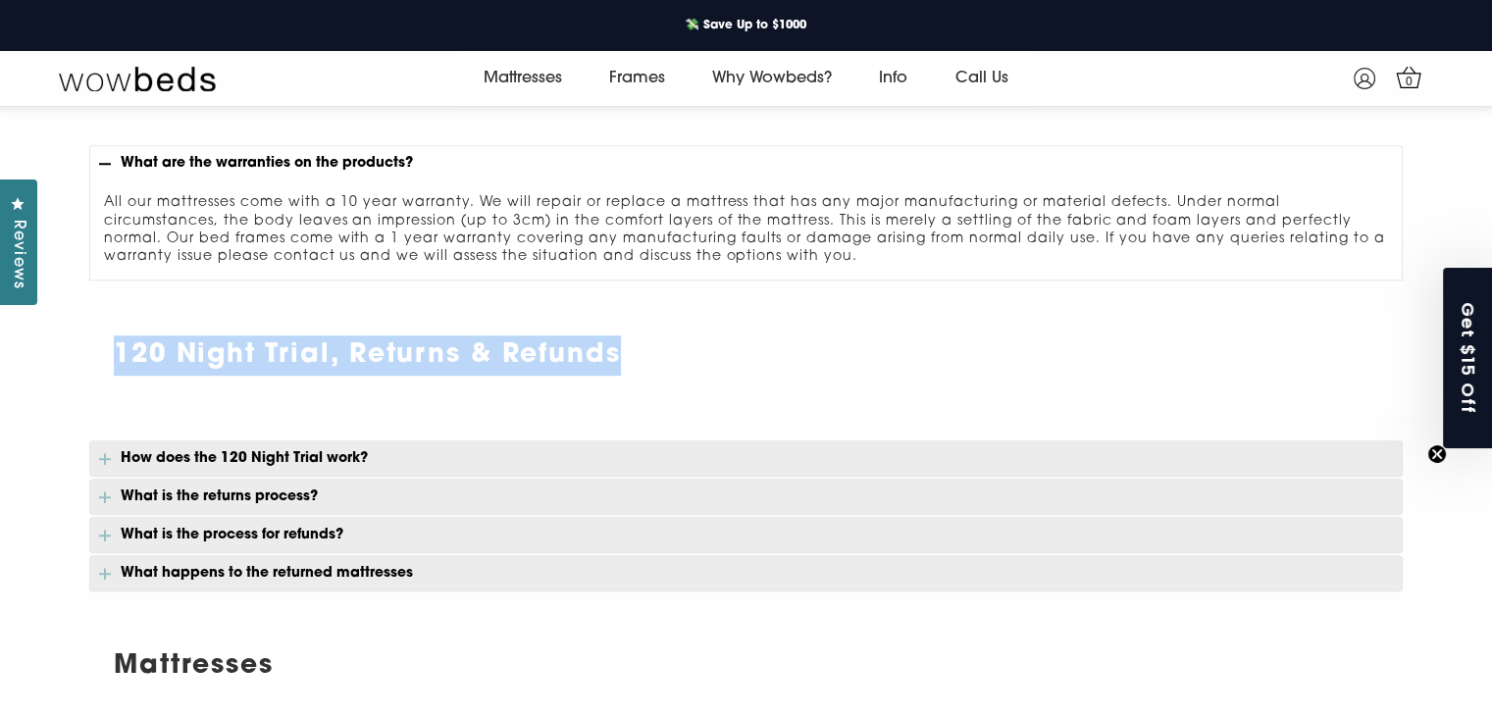
click at [620, 354] on strong "120 Night Trial, Returns & Refunds" at bounding box center [367, 355] width 506 height 26
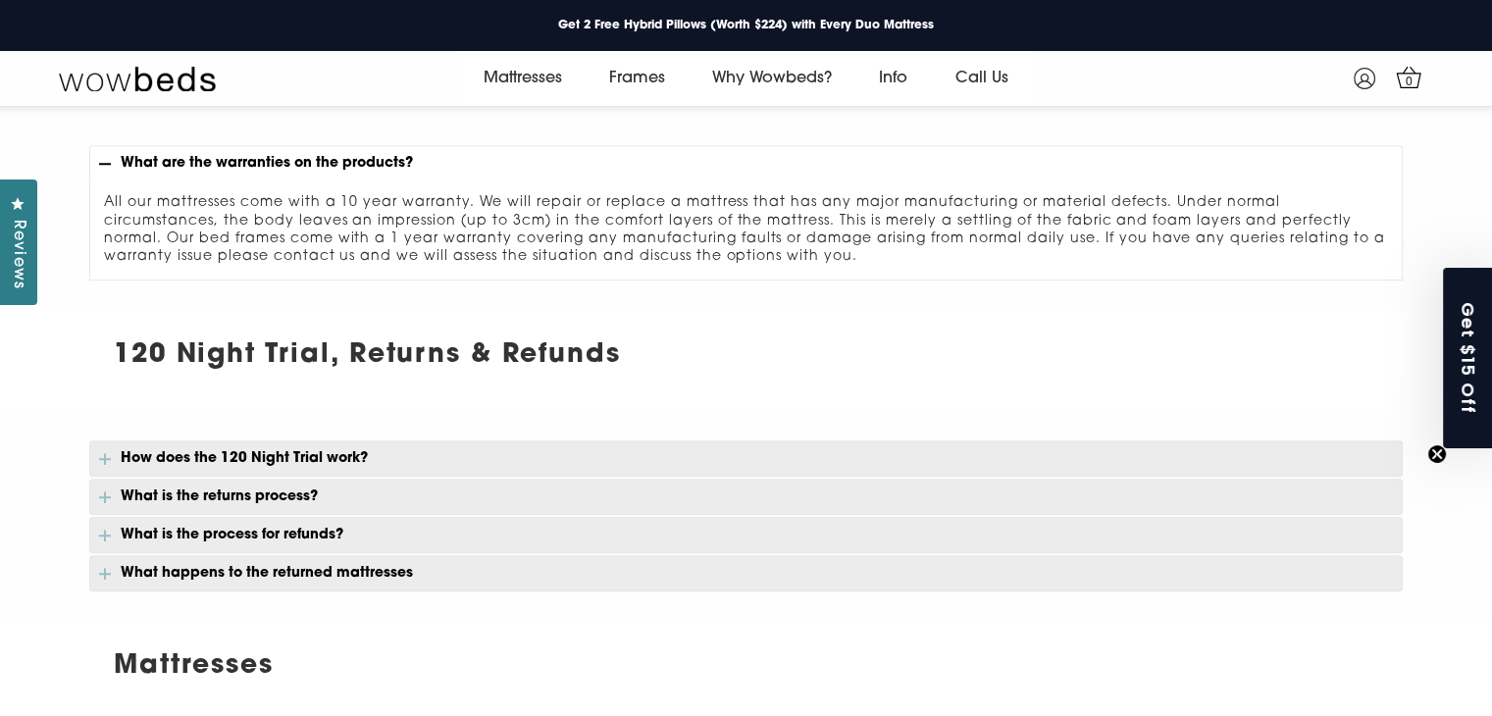
click at [181, 449] on p "How does the 120 Night Trial work?" at bounding box center [746, 458] width 1314 height 36
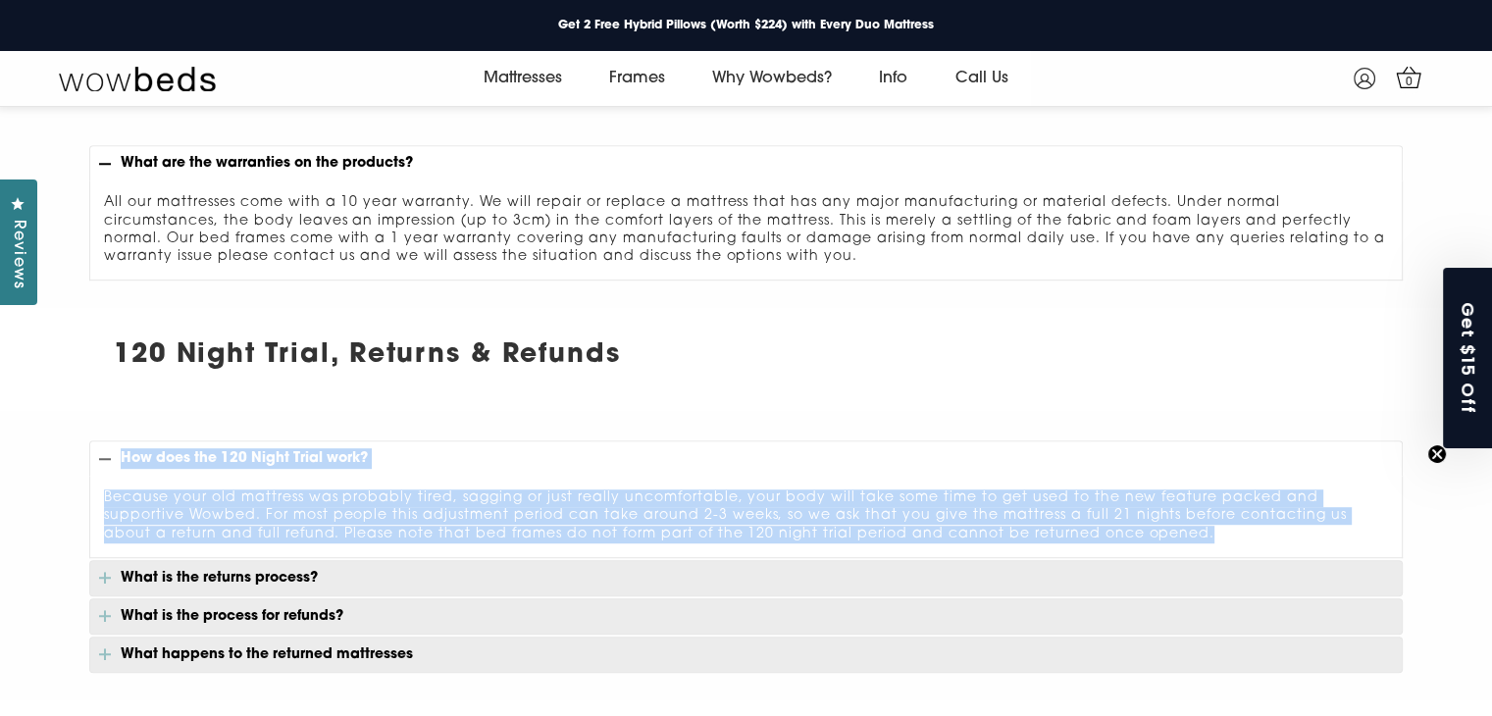
drag, startPoint x: 1053, startPoint y: 528, endPoint x: 120, endPoint y: 466, distance: 935.0
click at [120, 466] on div "How does the 120 Night Trial work? Because your old mattress was probably tired…" at bounding box center [746, 556] width 1314 height 233
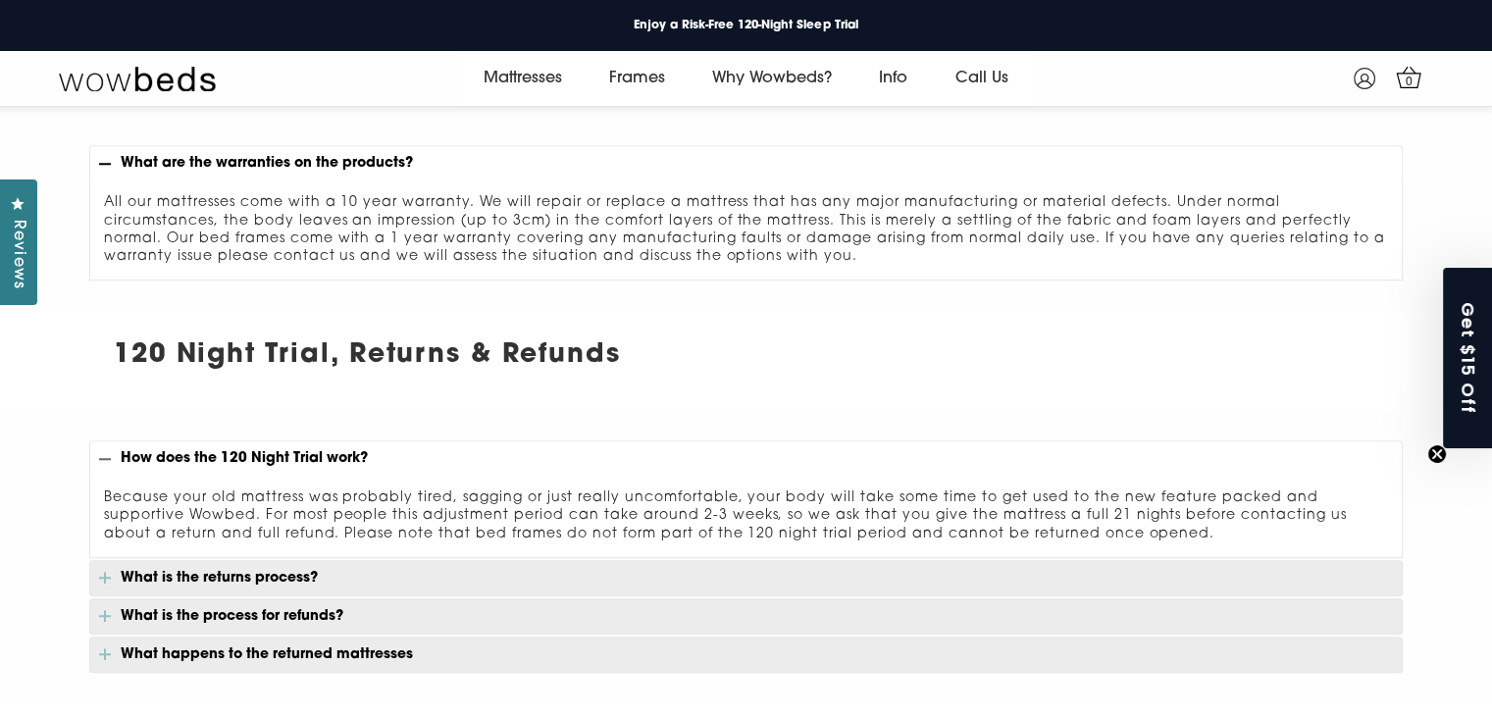
click at [194, 576] on p "What is the returns process?" at bounding box center [746, 578] width 1314 height 36
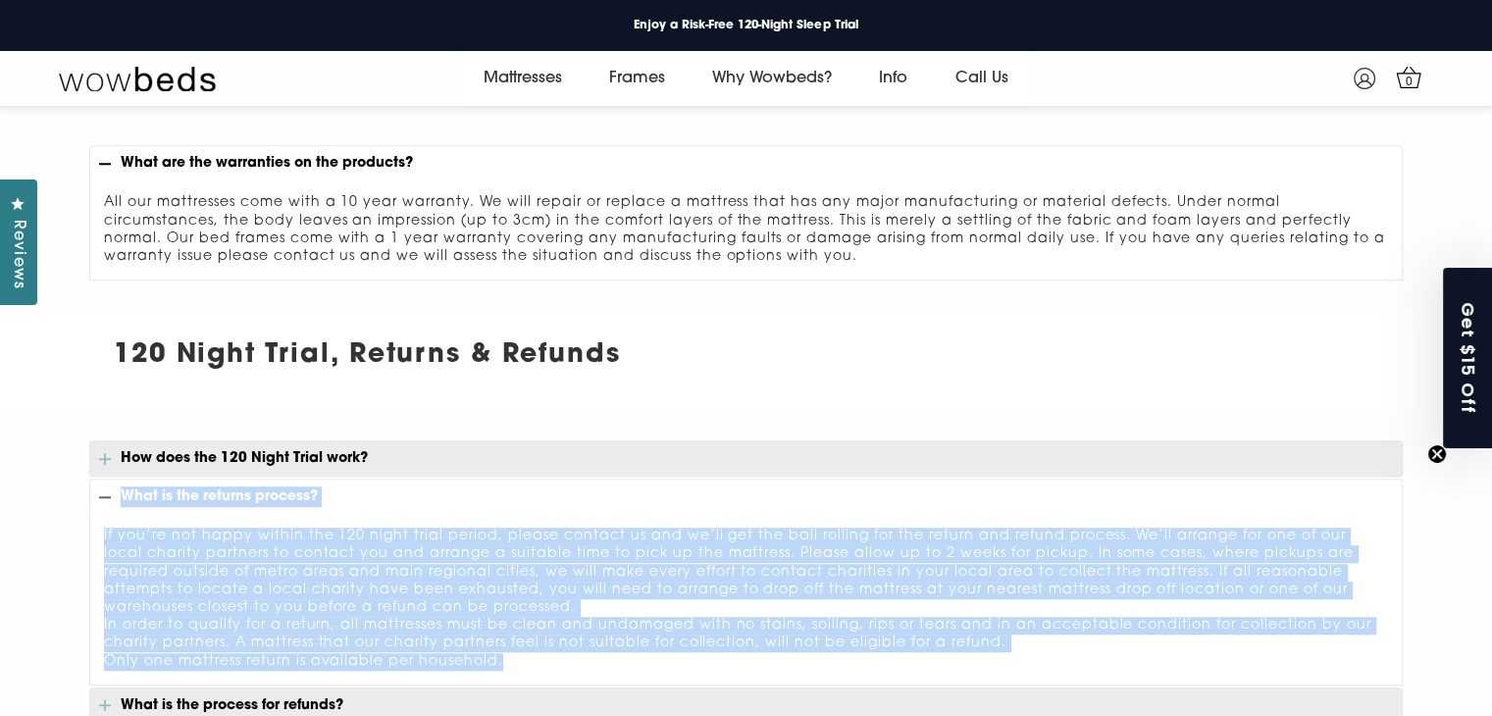
drag, startPoint x: 509, startPoint y: 653, endPoint x: 121, endPoint y: 491, distance: 420.9
click at [121, 491] on div "How does the 120 Night Trial work? Because your old mattress was probably tired…" at bounding box center [746, 601] width 1314 height 322
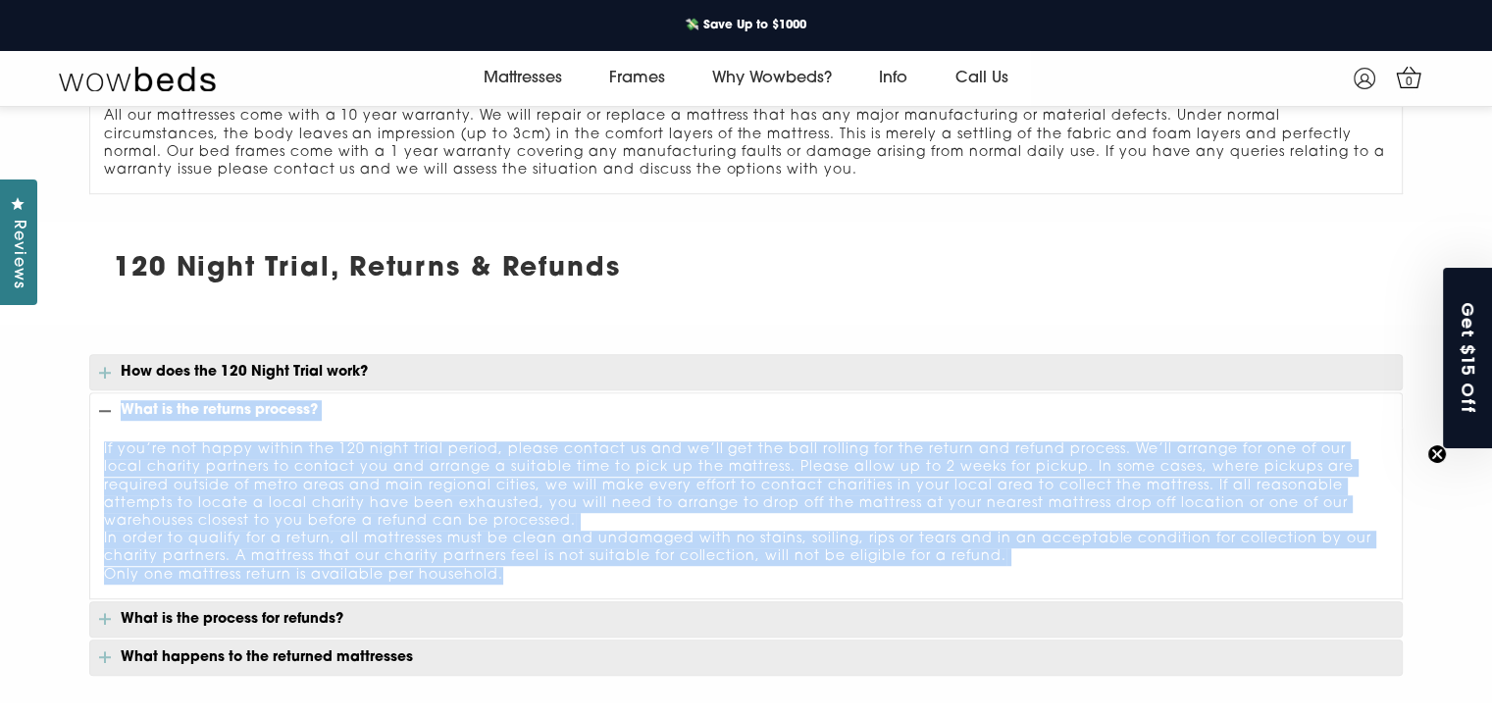
scroll to position [1154, 0]
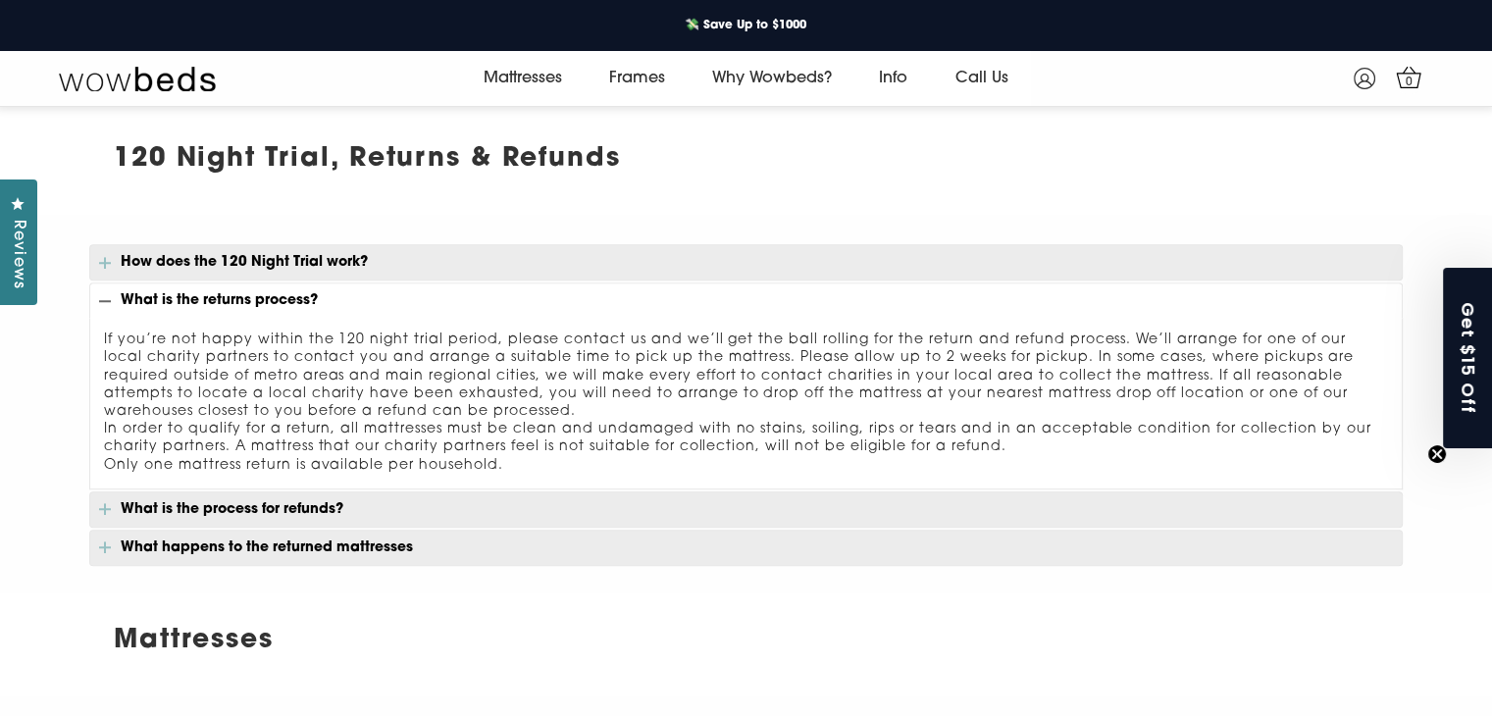
click at [224, 504] on p "What is the process for refunds?" at bounding box center [746, 509] width 1314 height 36
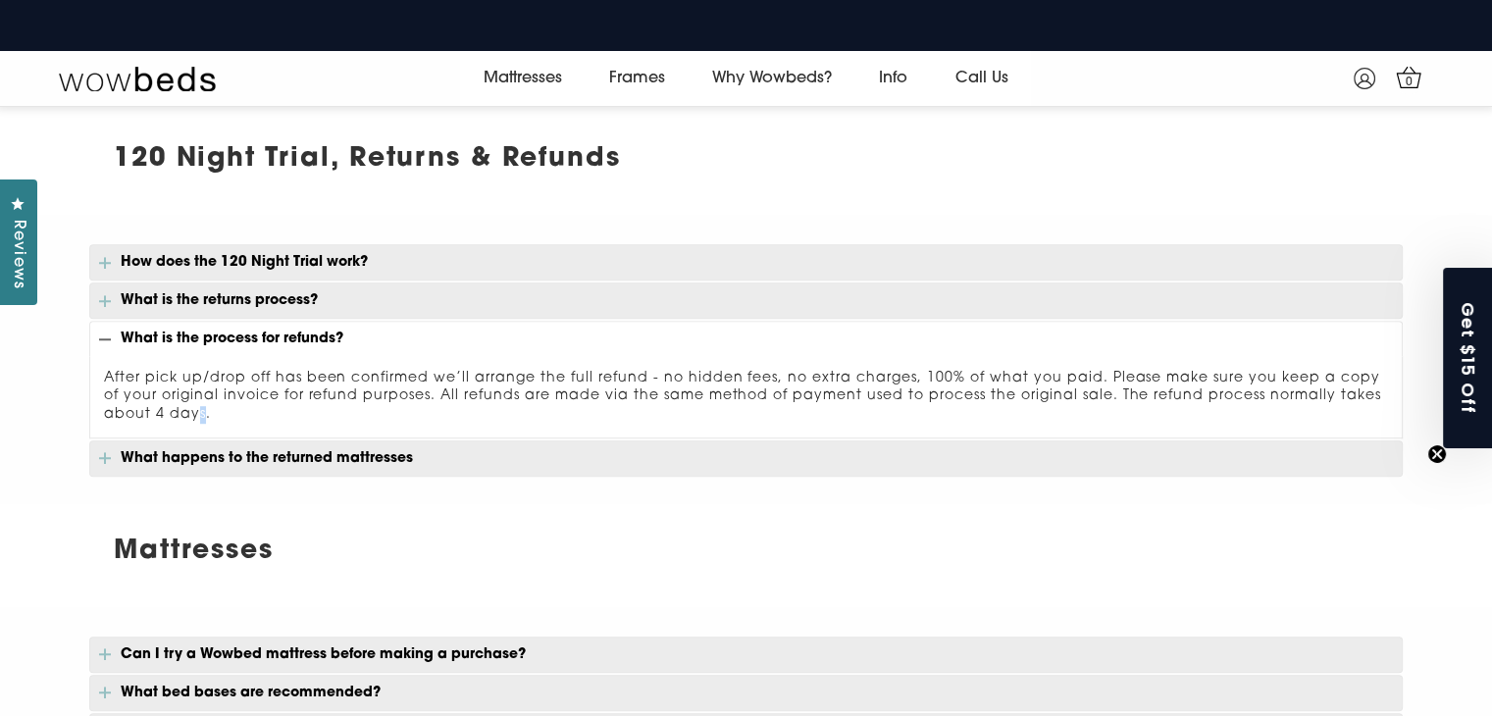
click at [198, 409] on div "After pick up/drop off has been confirmed we’ll arrange the full refund - no hi…" at bounding box center [746, 397] width 1314 height 82
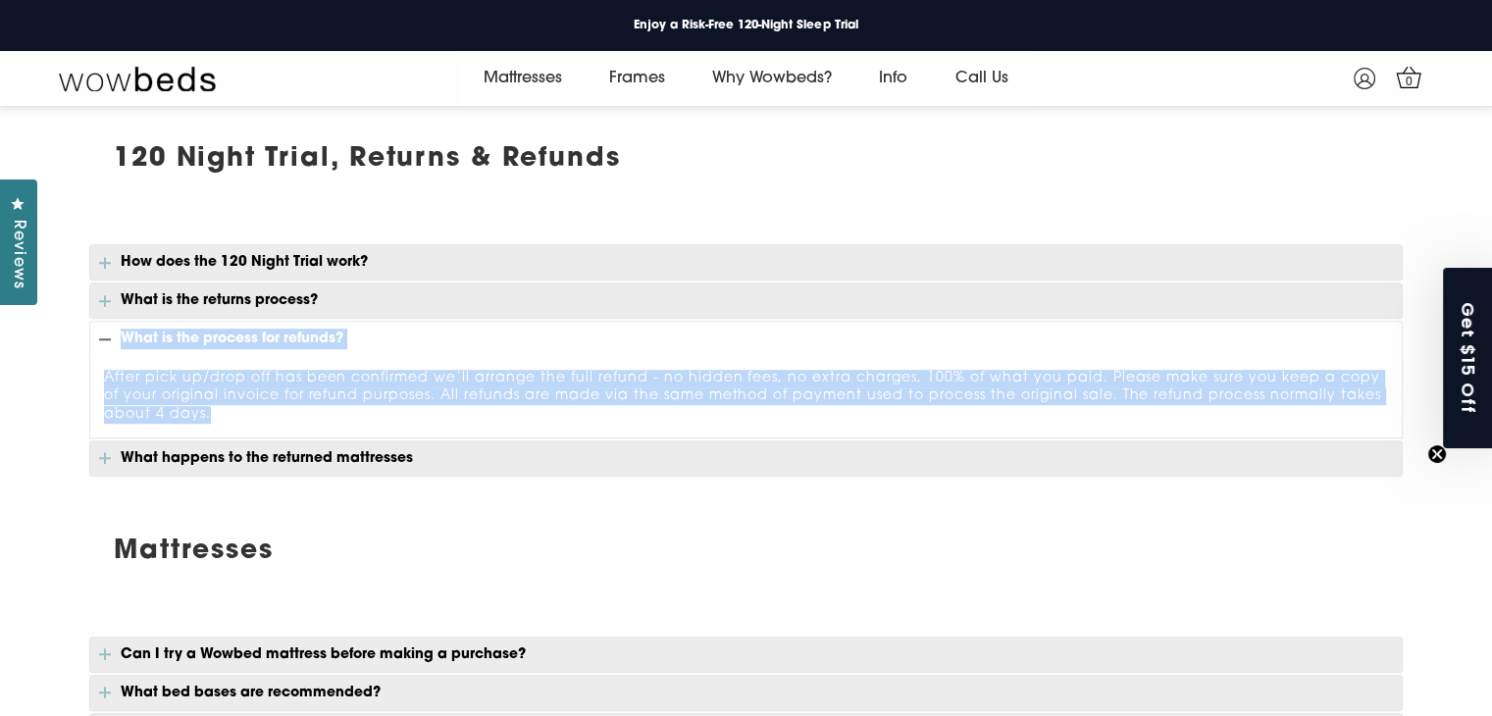
drag, startPoint x: 224, startPoint y: 412, endPoint x: 122, endPoint y: 327, distance: 133.0
click at [122, 327] on div "How does the 120 Night Trial work? Because your old mattress was probably tired…" at bounding box center [746, 360] width 1314 height 233
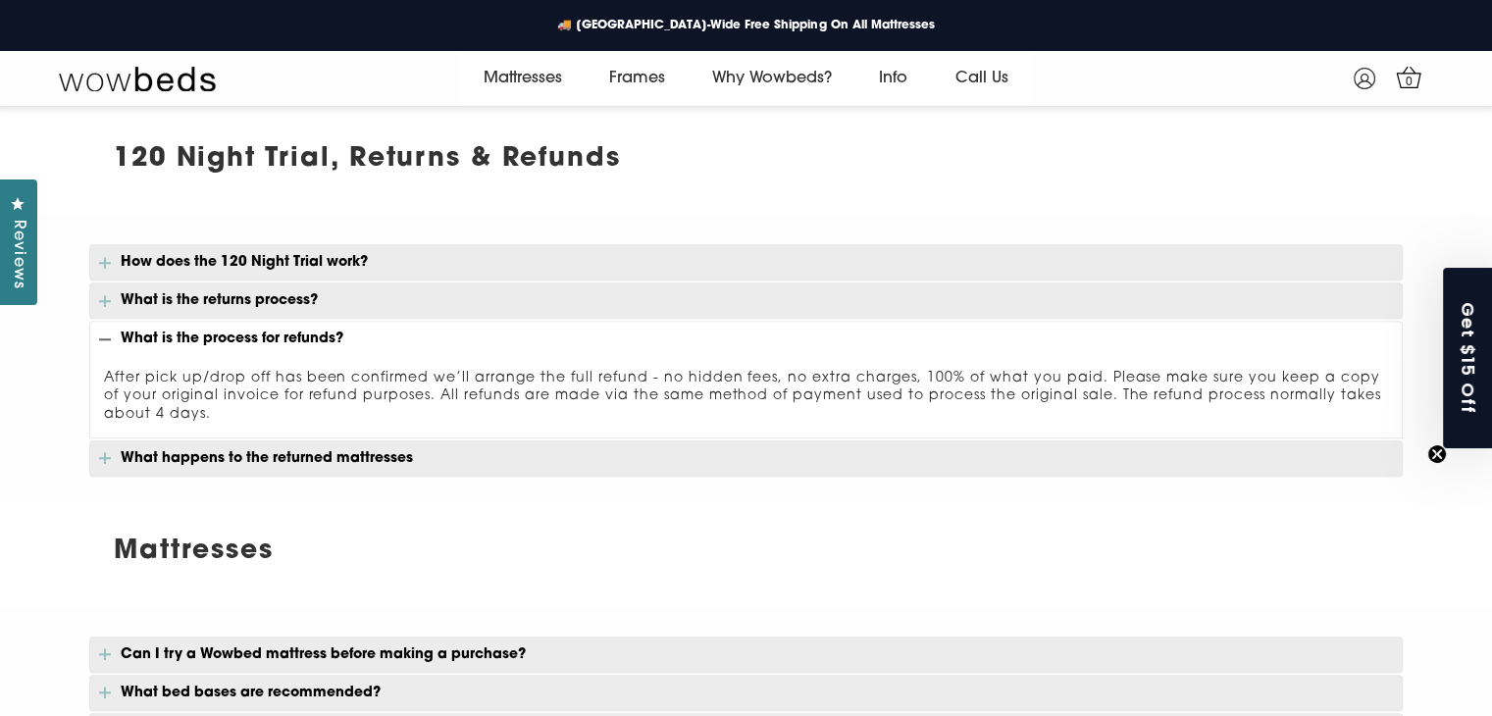
click at [288, 459] on p "What happens to the returned mattresses" at bounding box center [746, 458] width 1314 height 36
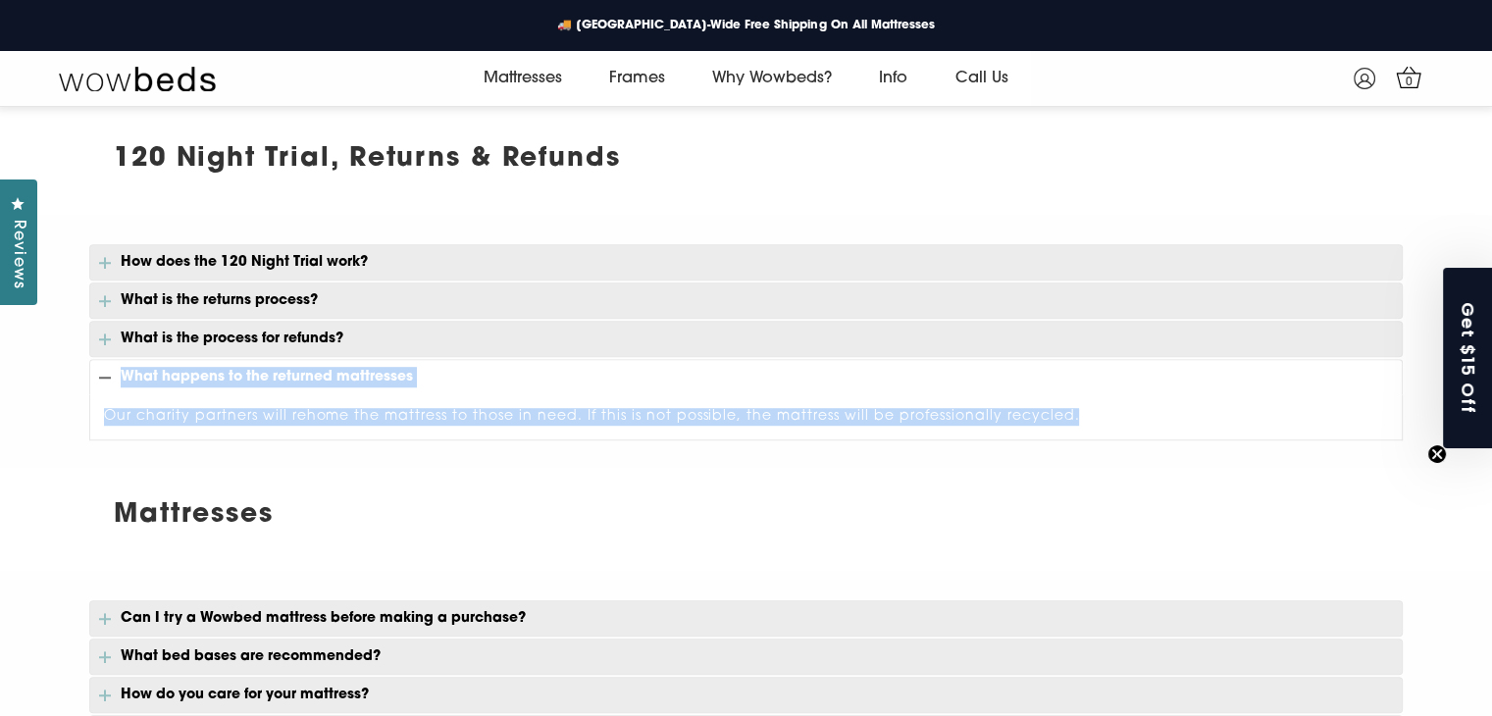
drag, startPoint x: 1083, startPoint y: 416, endPoint x: 123, endPoint y: 387, distance: 960.9
click at [123, 387] on div "How does the 120 Night Trial work? Because your old mattress was probably tired…" at bounding box center [746, 342] width 1314 height 196
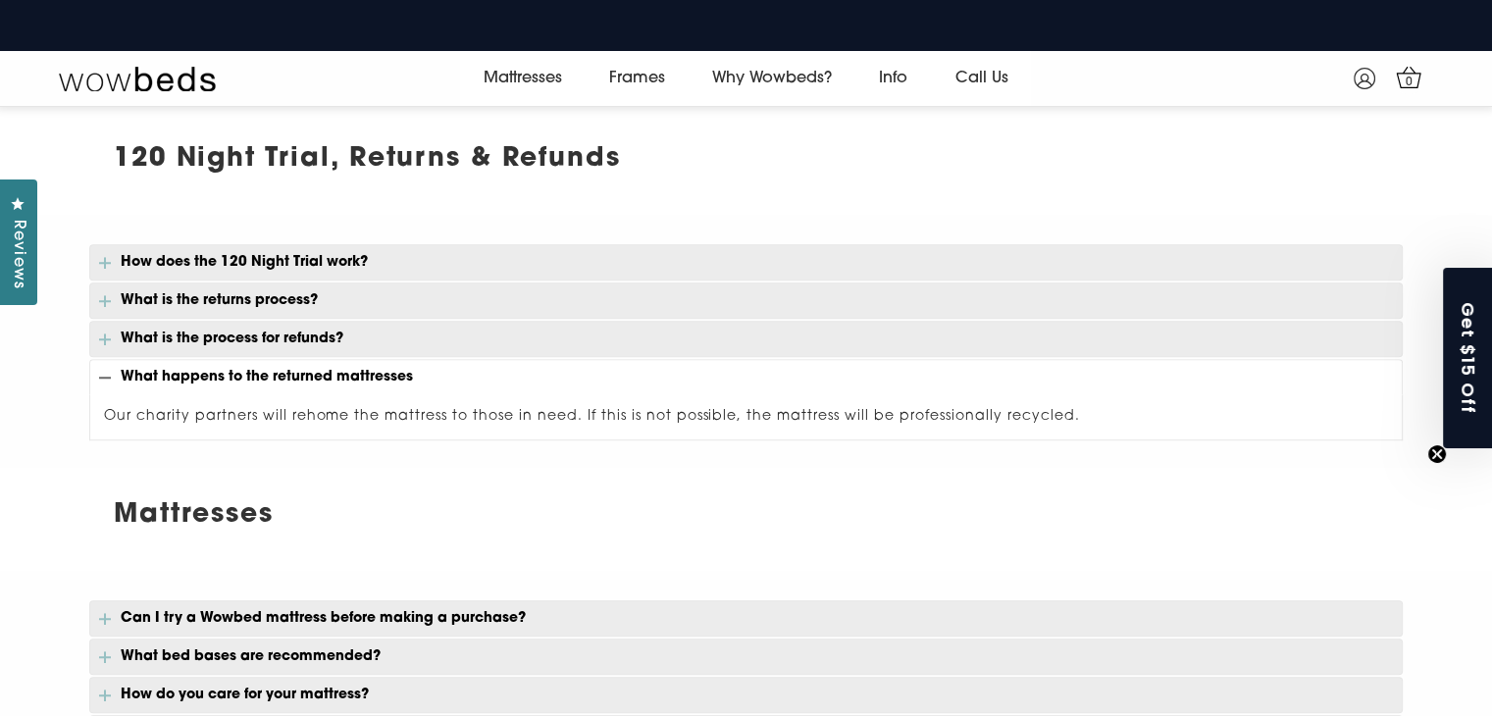
click at [484, 495] on h2 "Mattresses" at bounding box center [746, 515] width 1314 height 40
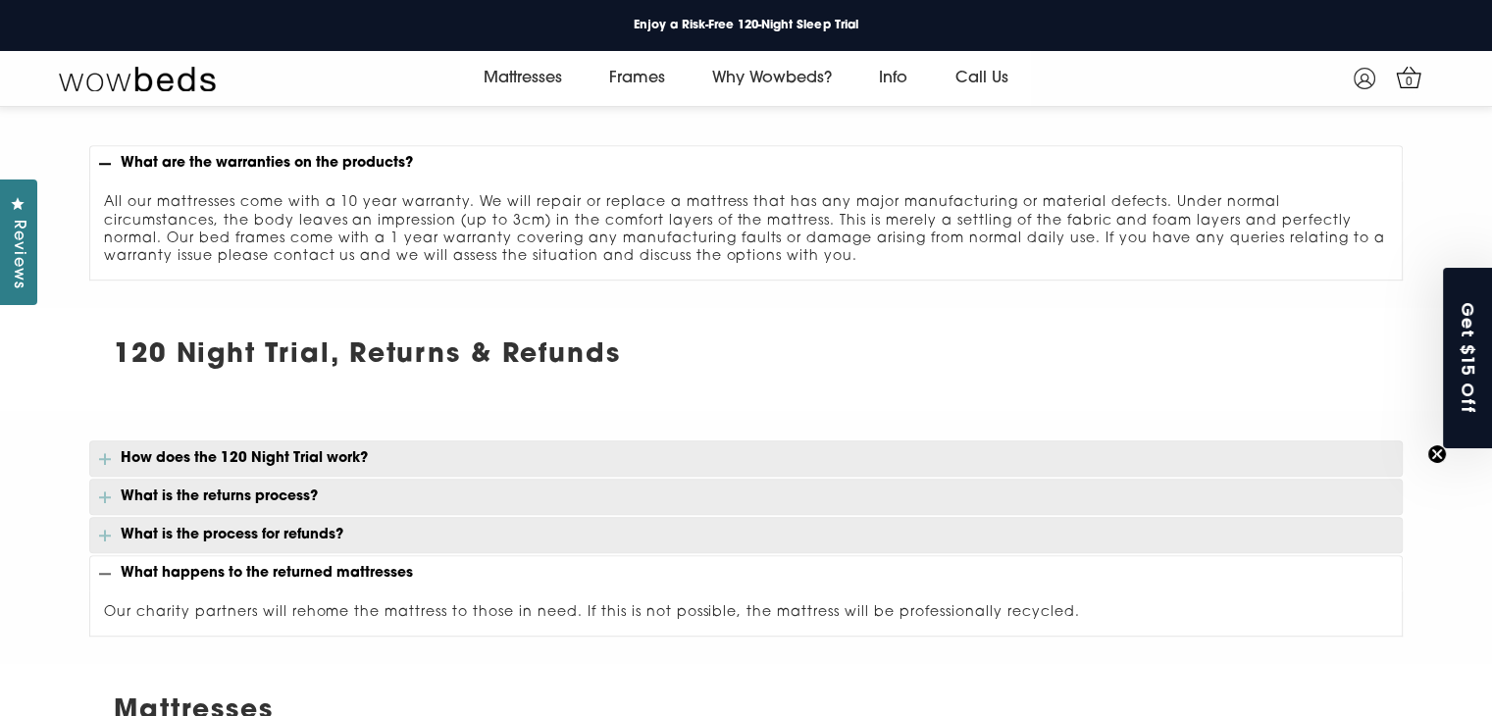
scroll to position [1252, 0]
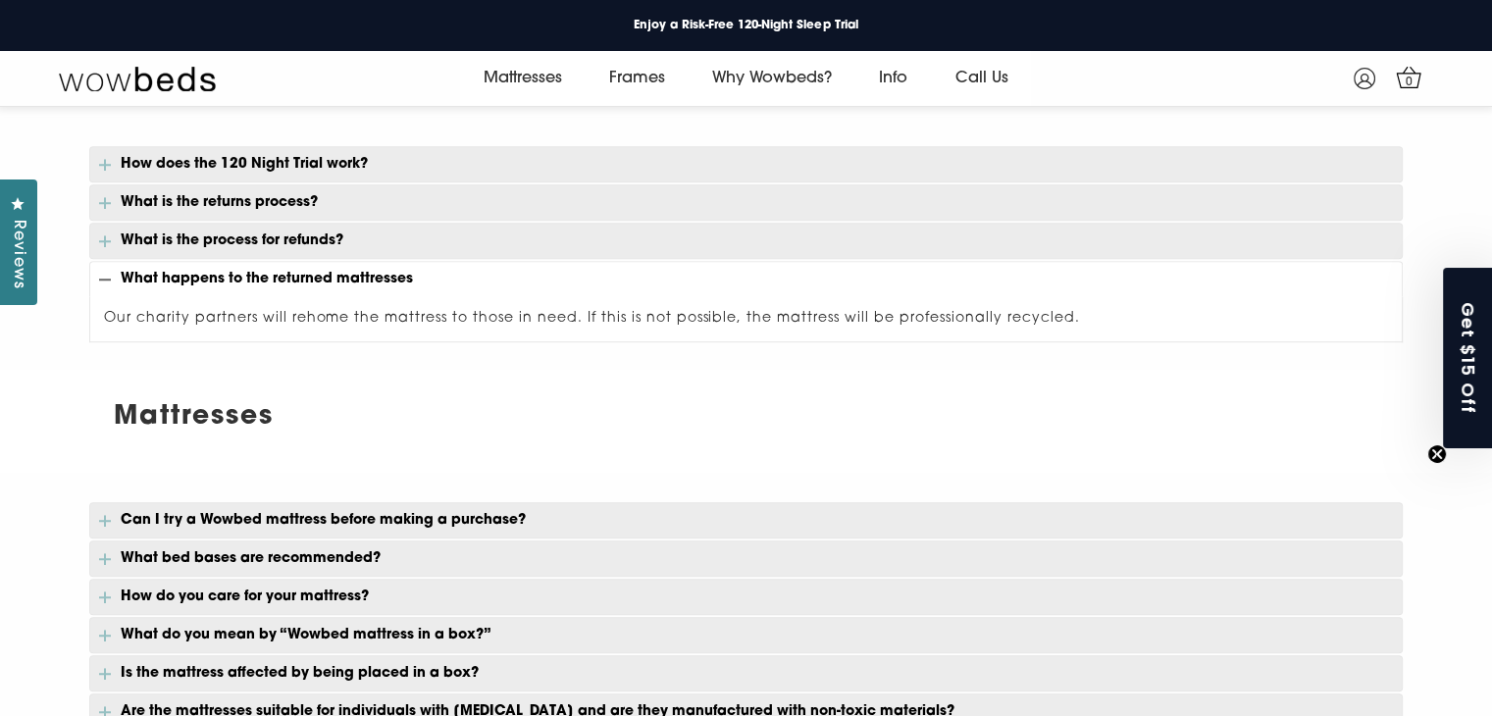
drag, startPoint x: 109, startPoint y: 409, endPoint x: 264, endPoint y: 390, distance: 156.1
click at [264, 390] on div "Mattresses" at bounding box center [746, 421] width 1314 height 103
click at [179, 430] on h2 "Mattresses" at bounding box center [746, 417] width 1314 height 40
click at [192, 404] on strong "Mattresses" at bounding box center [194, 417] width 160 height 26
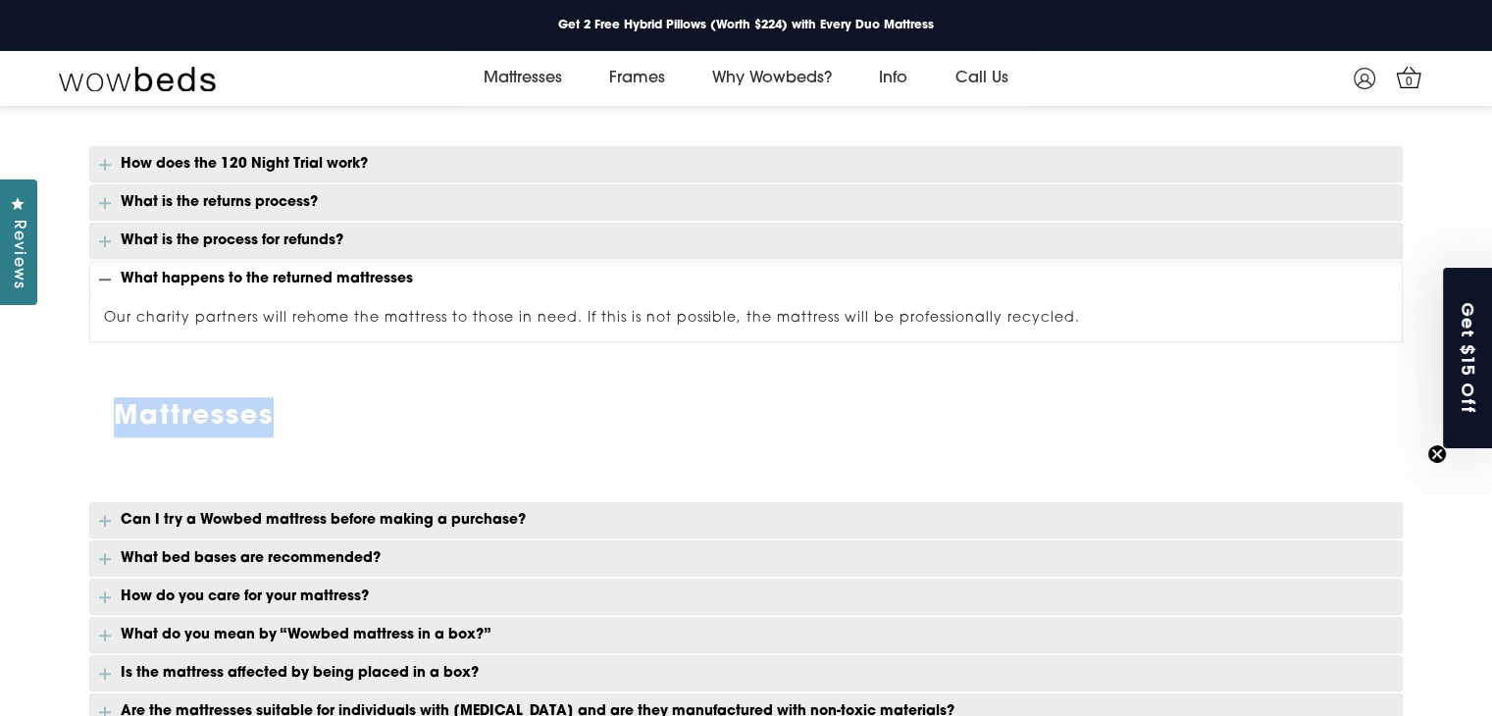
click at [192, 404] on strong "Mattresses" at bounding box center [194, 417] width 160 height 26
click at [274, 408] on strong "Mattresses" at bounding box center [194, 417] width 160 height 26
click at [208, 517] on p "Can I try a Wowbed mattress before making a purchase?" at bounding box center [746, 520] width 1314 height 36
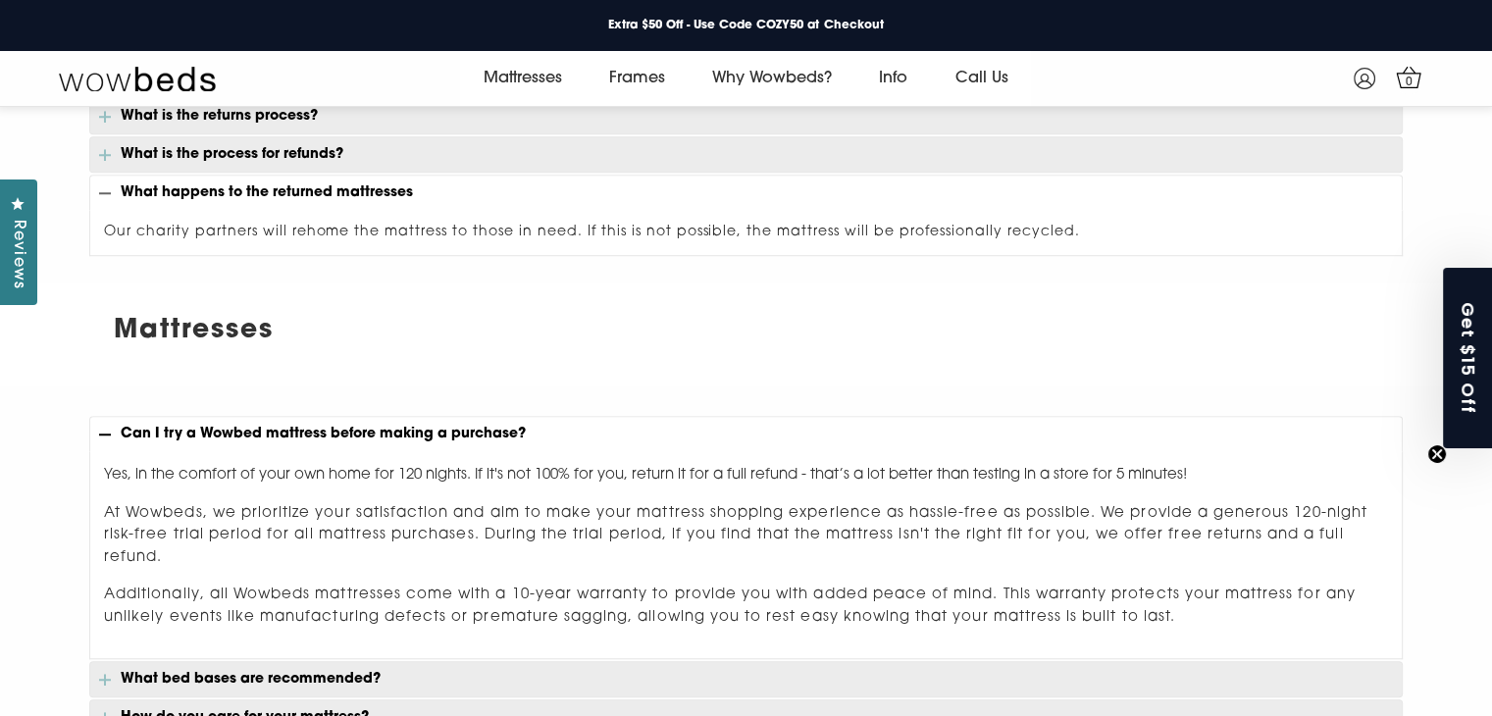
scroll to position [1448, 0]
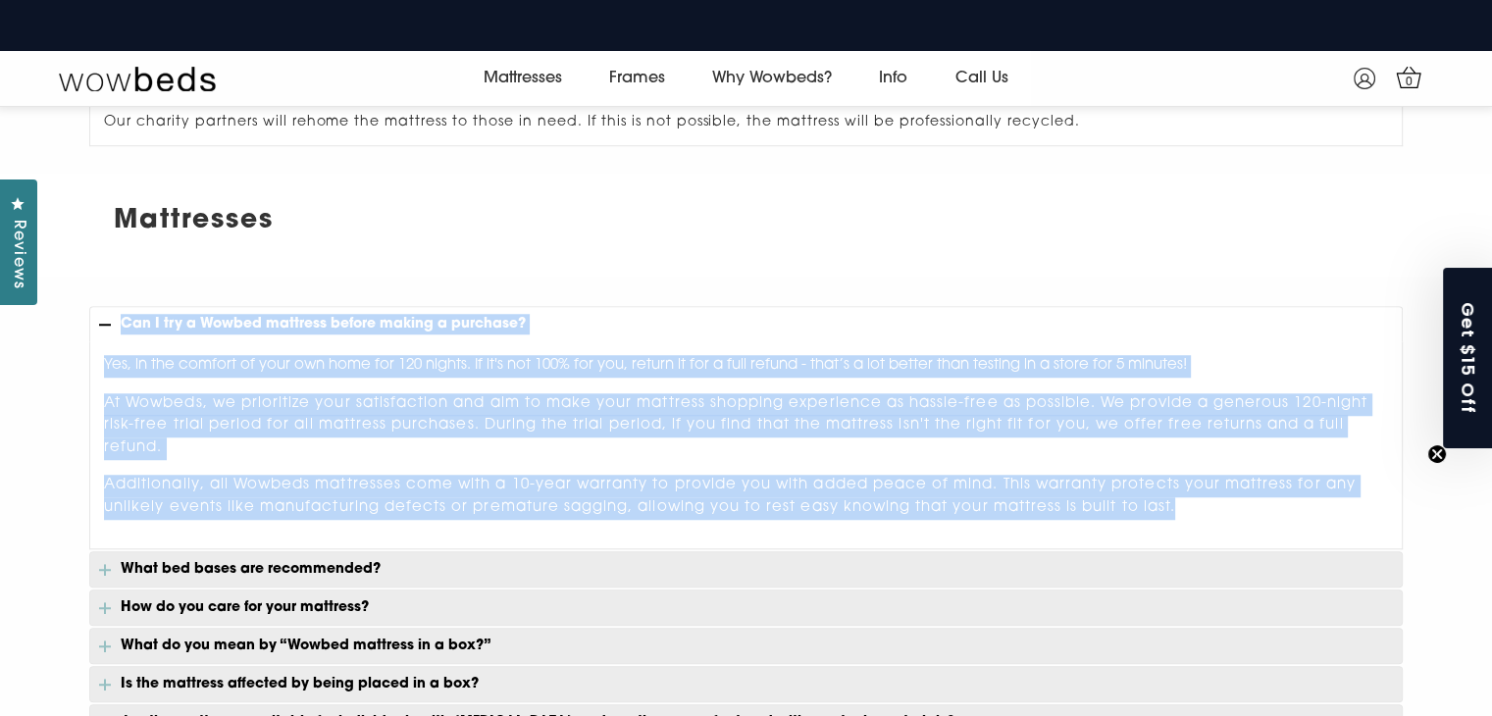
drag, startPoint x: 1193, startPoint y: 504, endPoint x: 109, endPoint y: 334, distance: 1097.4
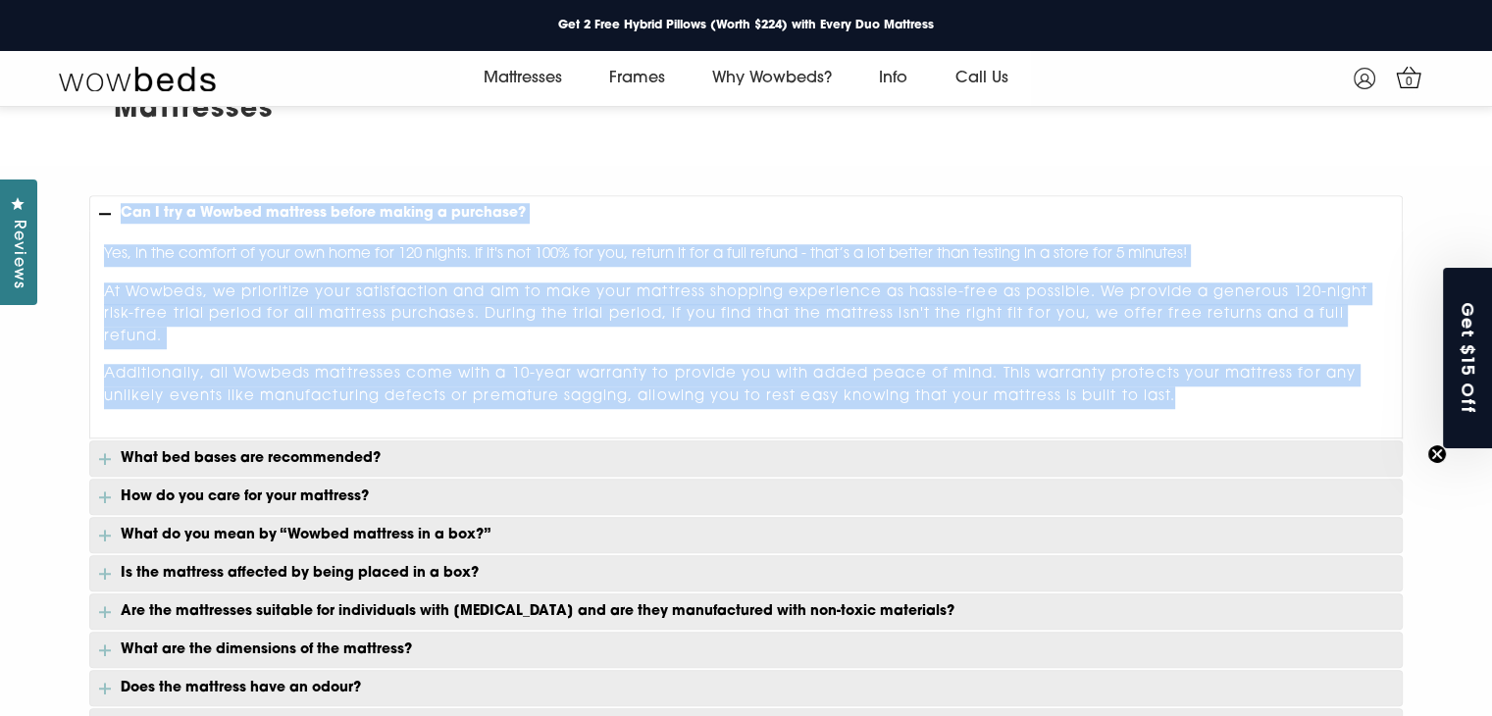
scroll to position [1644, 0]
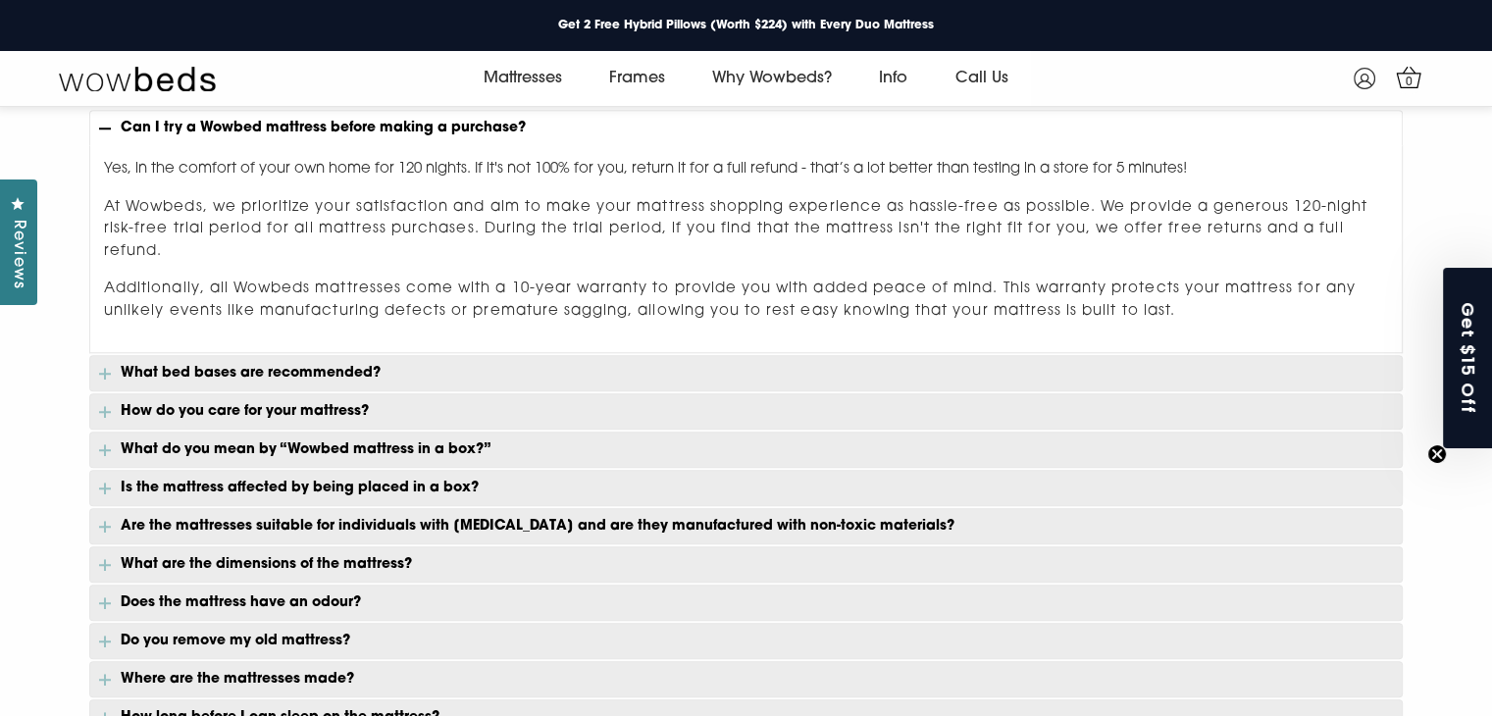
click at [280, 364] on p "What bed bases are recommended?" at bounding box center [746, 373] width 1314 height 36
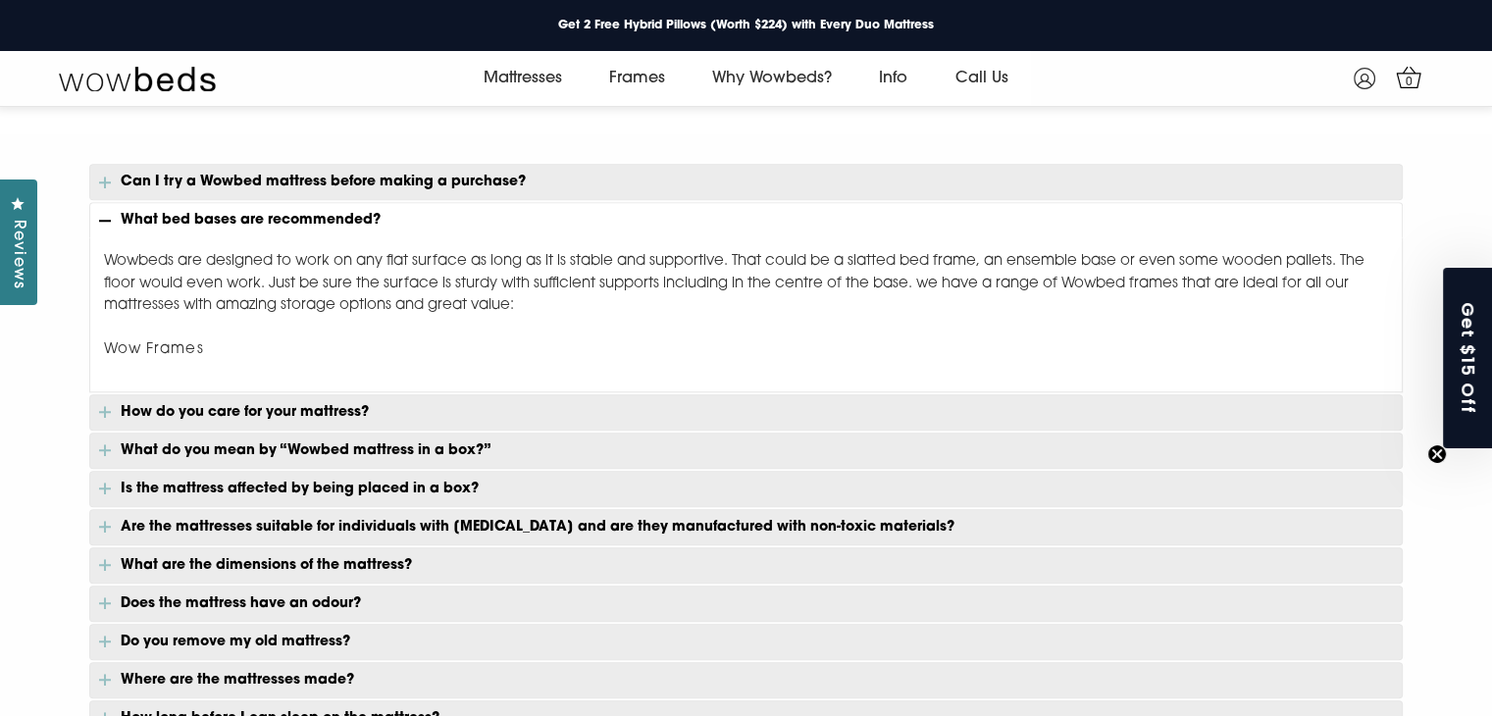
scroll to position [1546, 0]
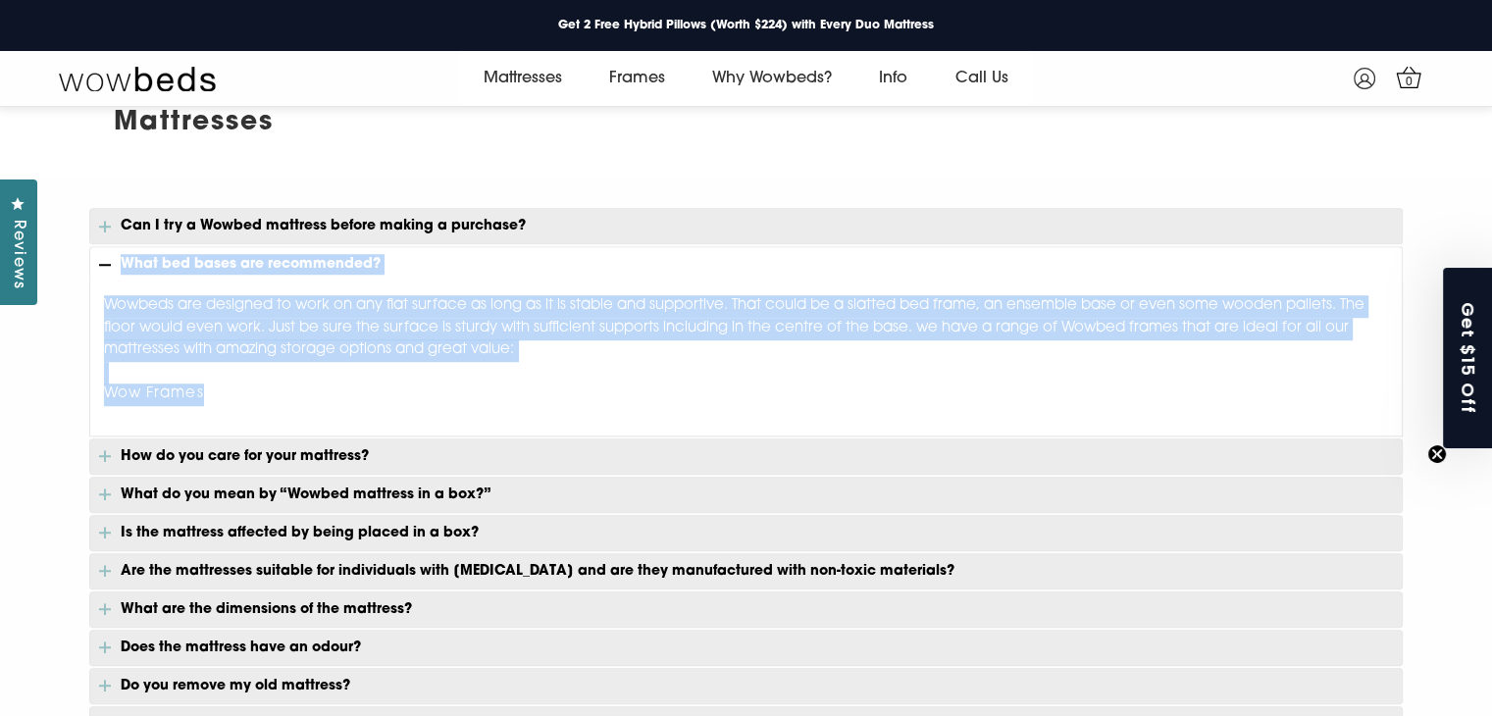
drag, startPoint x: 220, startPoint y: 387, endPoint x: 119, endPoint y: 261, distance: 161.2
click at [119, 261] on div "Can I try a Wowbed mattress before making a purchase? Yes, in the comfort of yo…" at bounding box center [746, 609] width 1314 height 802
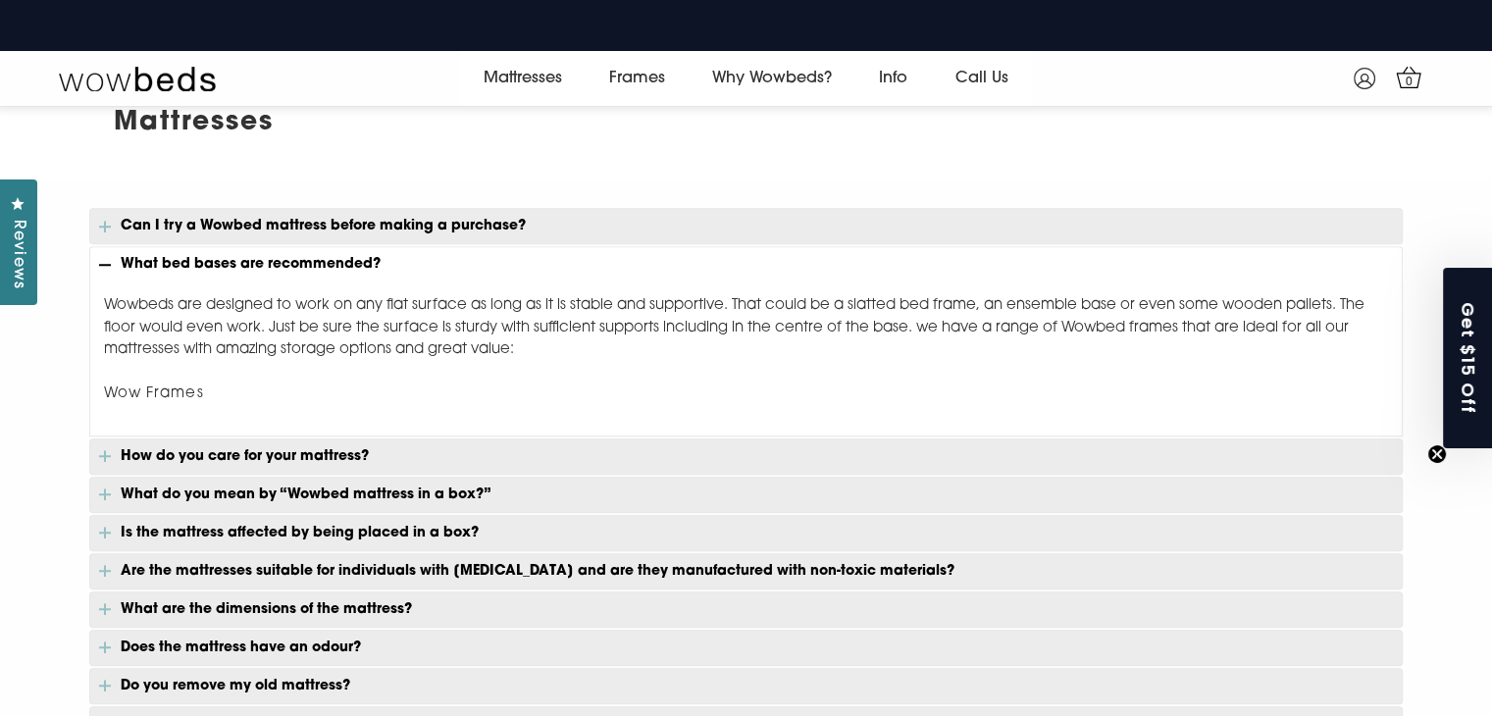
click at [259, 448] on p "How do you care for your mattress?" at bounding box center [746, 457] width 1314 height 36
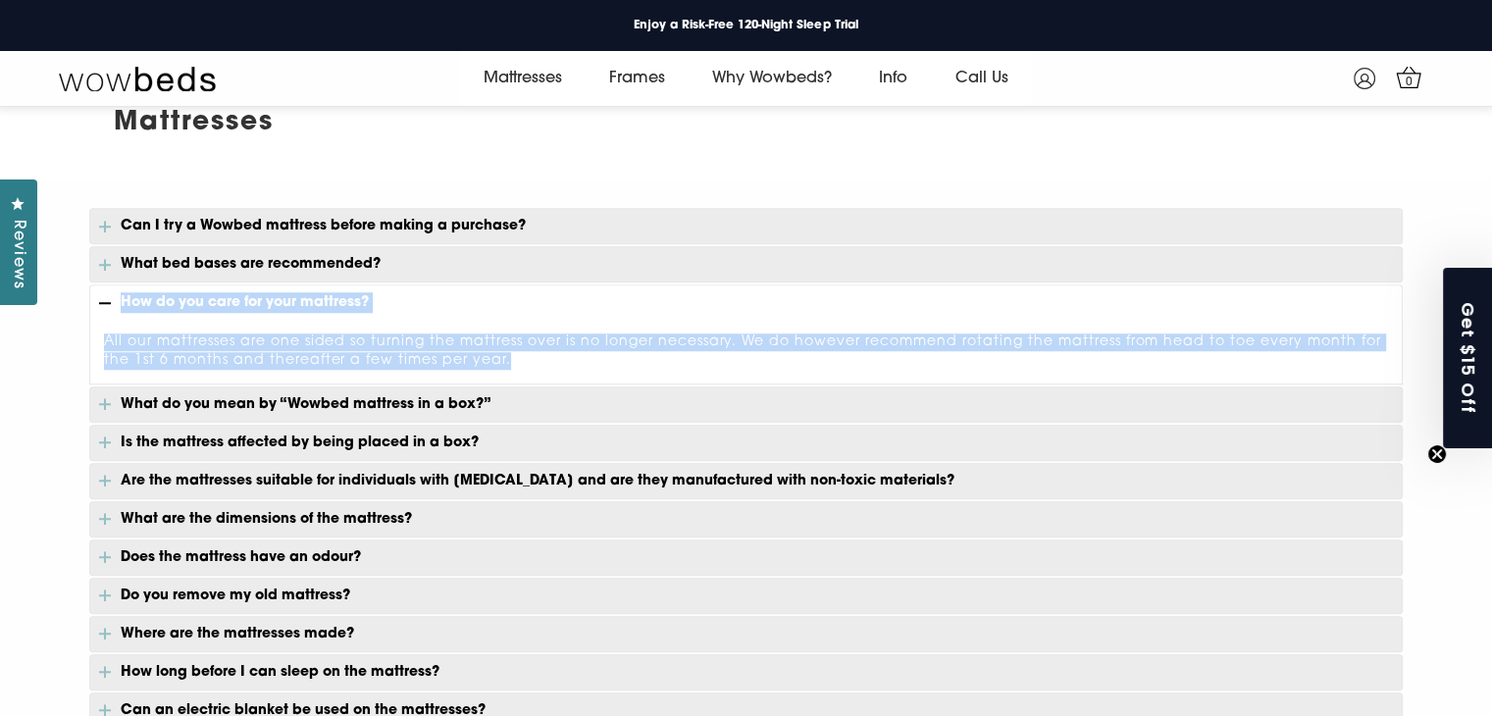
drag, startPoint x: 518, startPoint y: 358, endPoint x: 120, endPoint y: 295, distance: 403.2
click at [120, 295] on div "Can I try a Wowbed mattress before making a purchase? Yes, in the comfort of yo…" at bounding box center [746, 563] width 1314 height 711
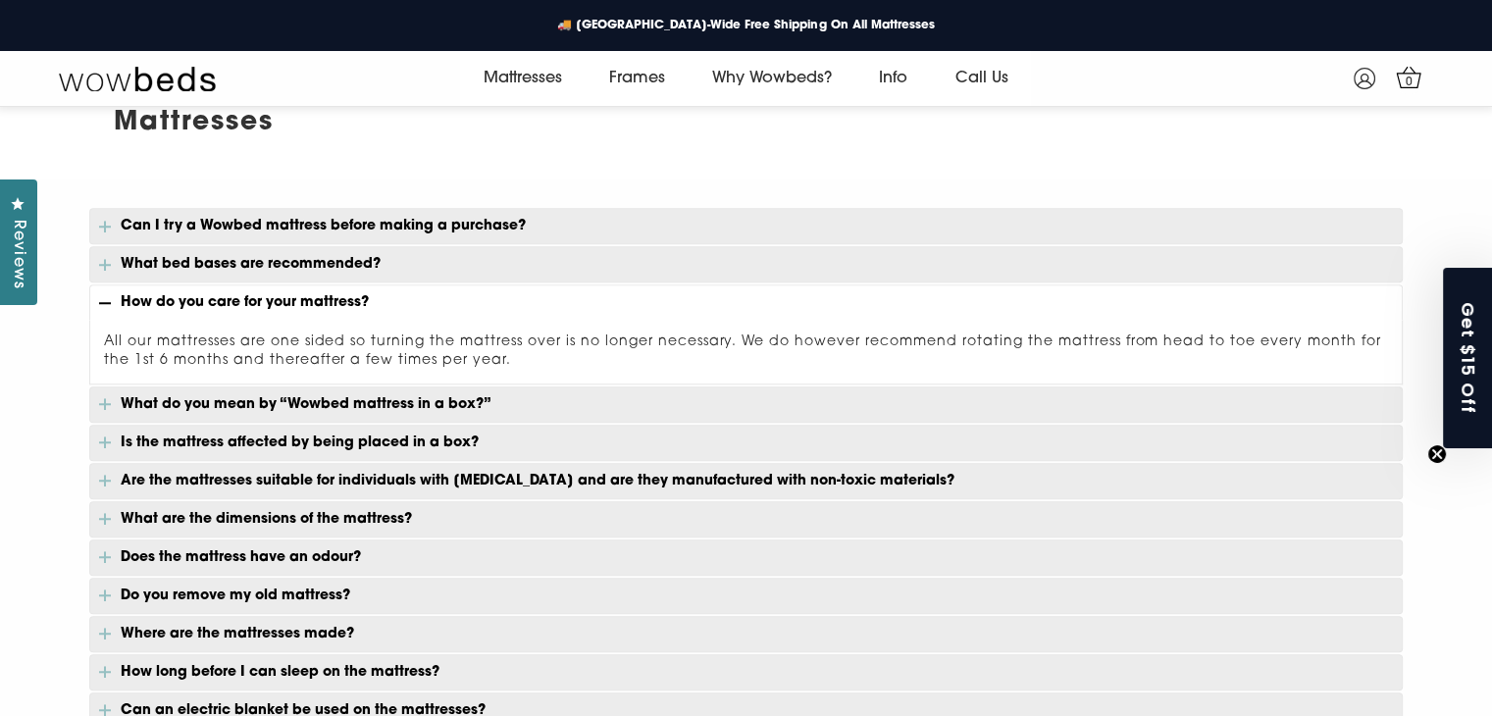
click at [238, 393] on p "What do you mean by “Wowbed mattress in a box?”" at bounding box center [746, 405] width 1314 height 36
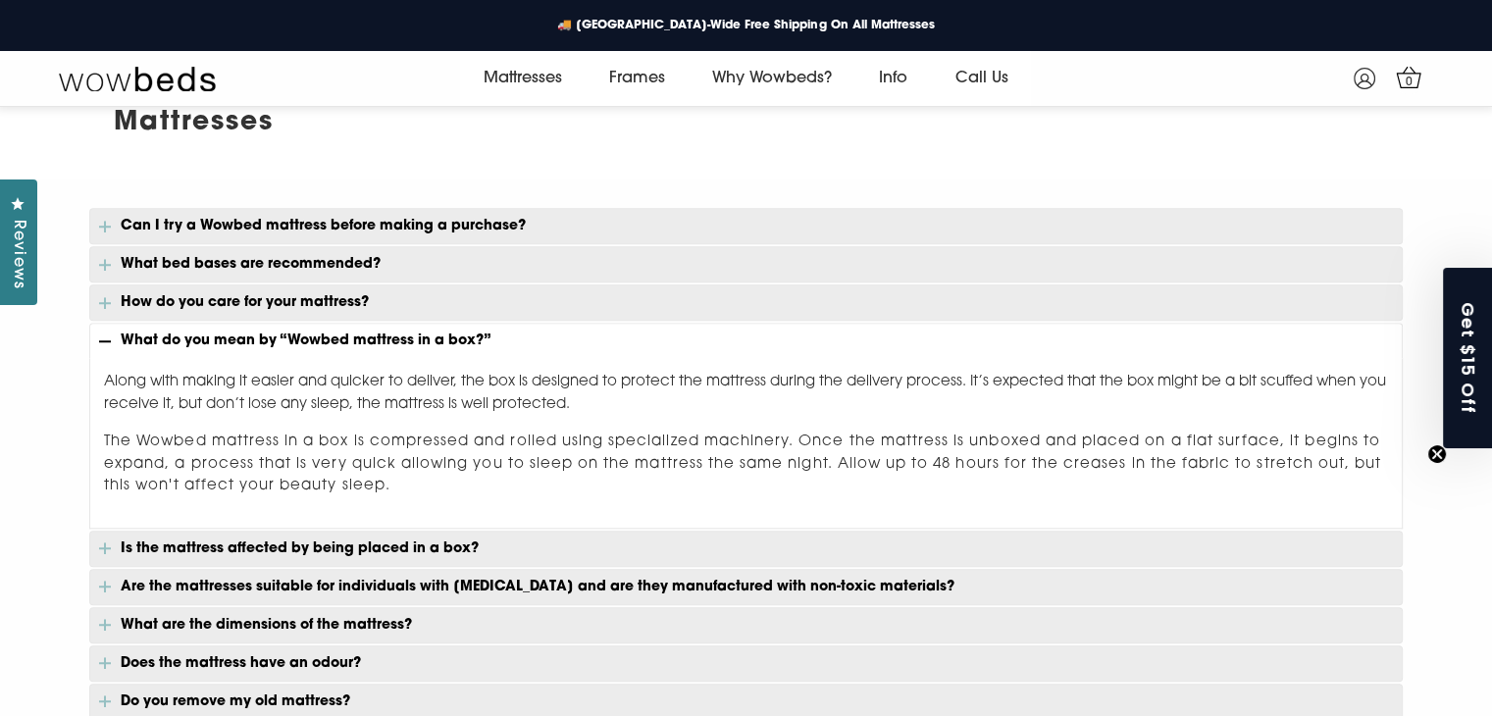
drag, startPoint x: 413, startPoint y: 480, endPoint x: 119, endPoint y: 336, distance: 327.3
click at [119, 336] on div "Can I try a Wowbed mattress before making a purchase? Yes, in the comfort of yo…" at bounding box center [746, 617] width 1314 height 818
click at [223, 539] on p "Is the mattress affected by being placed in a box?" at bounding box center [746, 549] width 1314 height 36
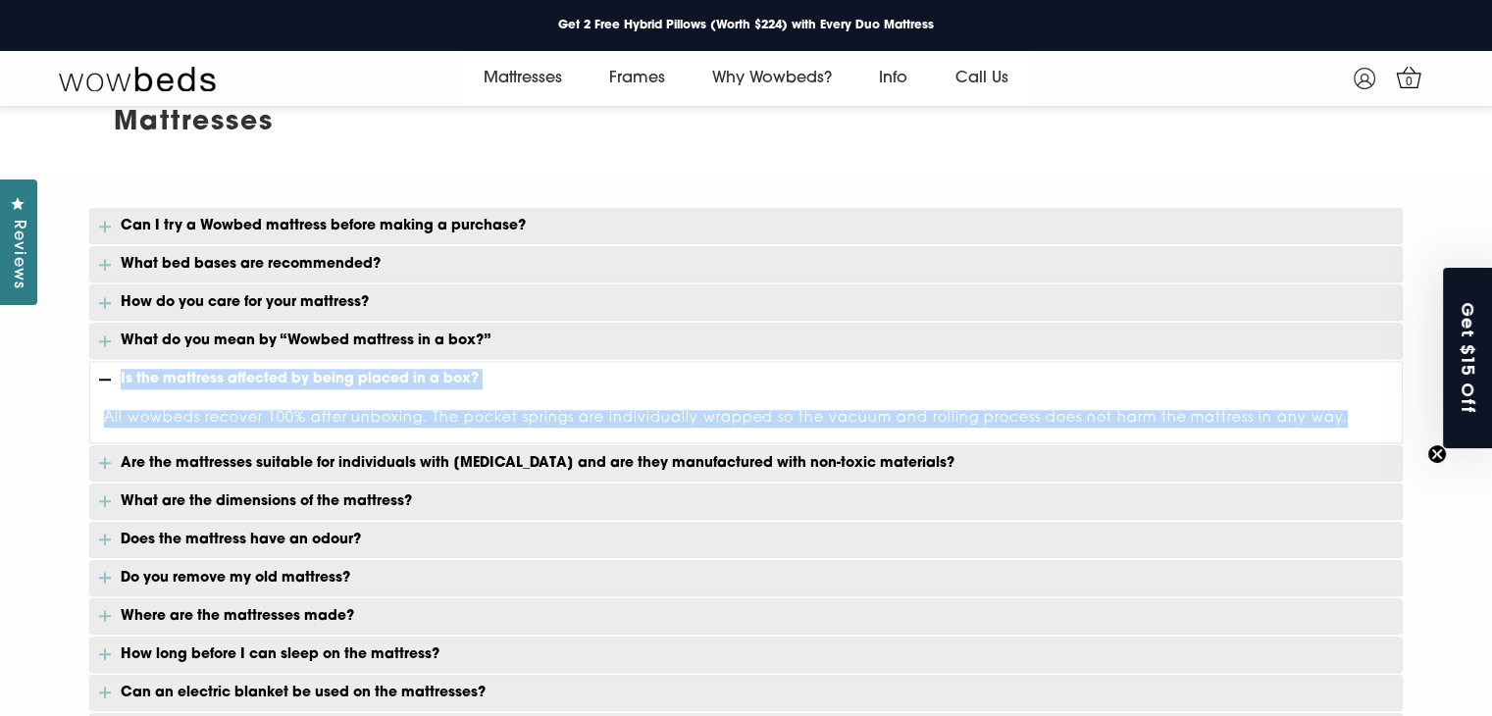
drag, startPoint x: 1351, startPoint y: 415, endPoint x: 113, endPoint y: 373, distance: 1238.8
click at [113, 373] on div "Can I try a Wowbed mattress before making a purchase? Yes, in the comfort of yo…" at bounding box center [746, 555] width 1314 height 694
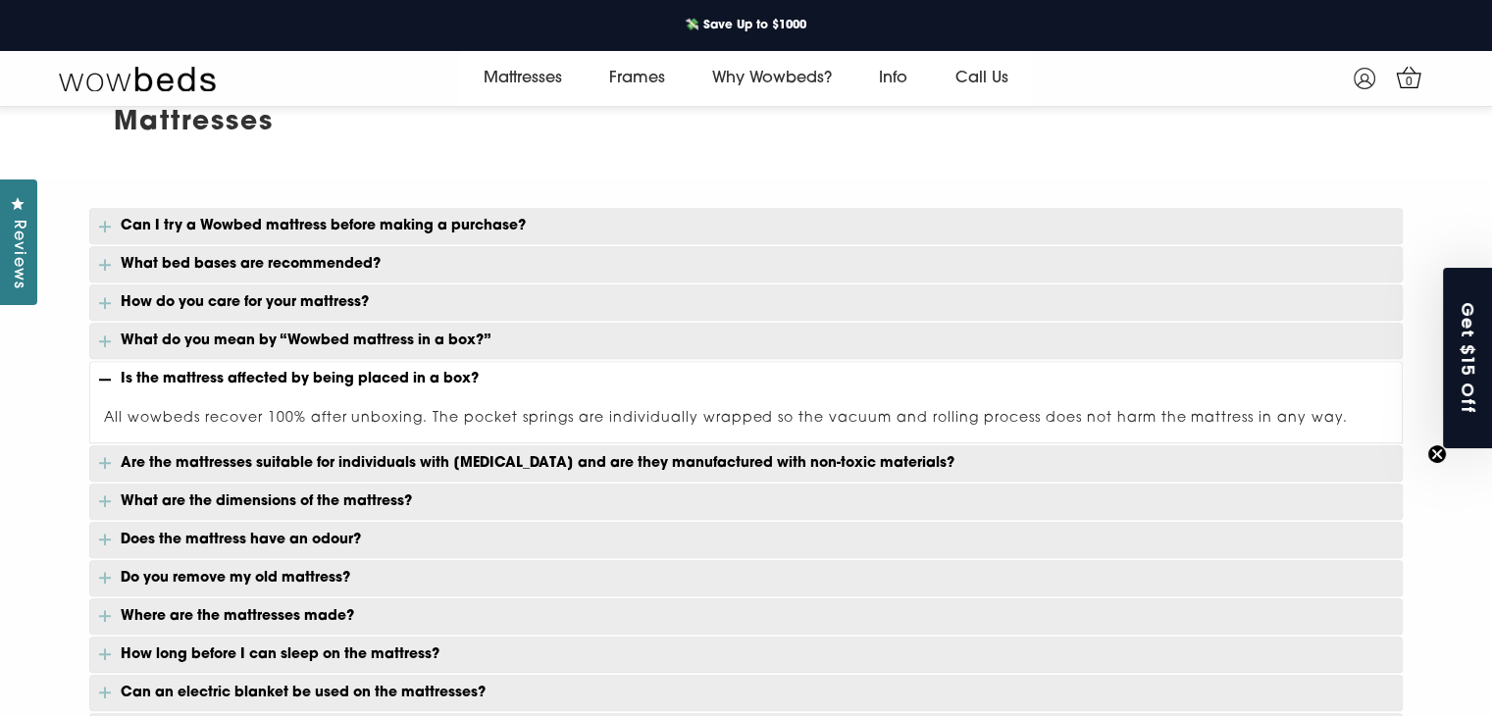
click at [187, 450] on p "Are the mattresses suitable for individuals with allergies and are they manufac…" at bounding box center [746, 463] width 1314 height 36
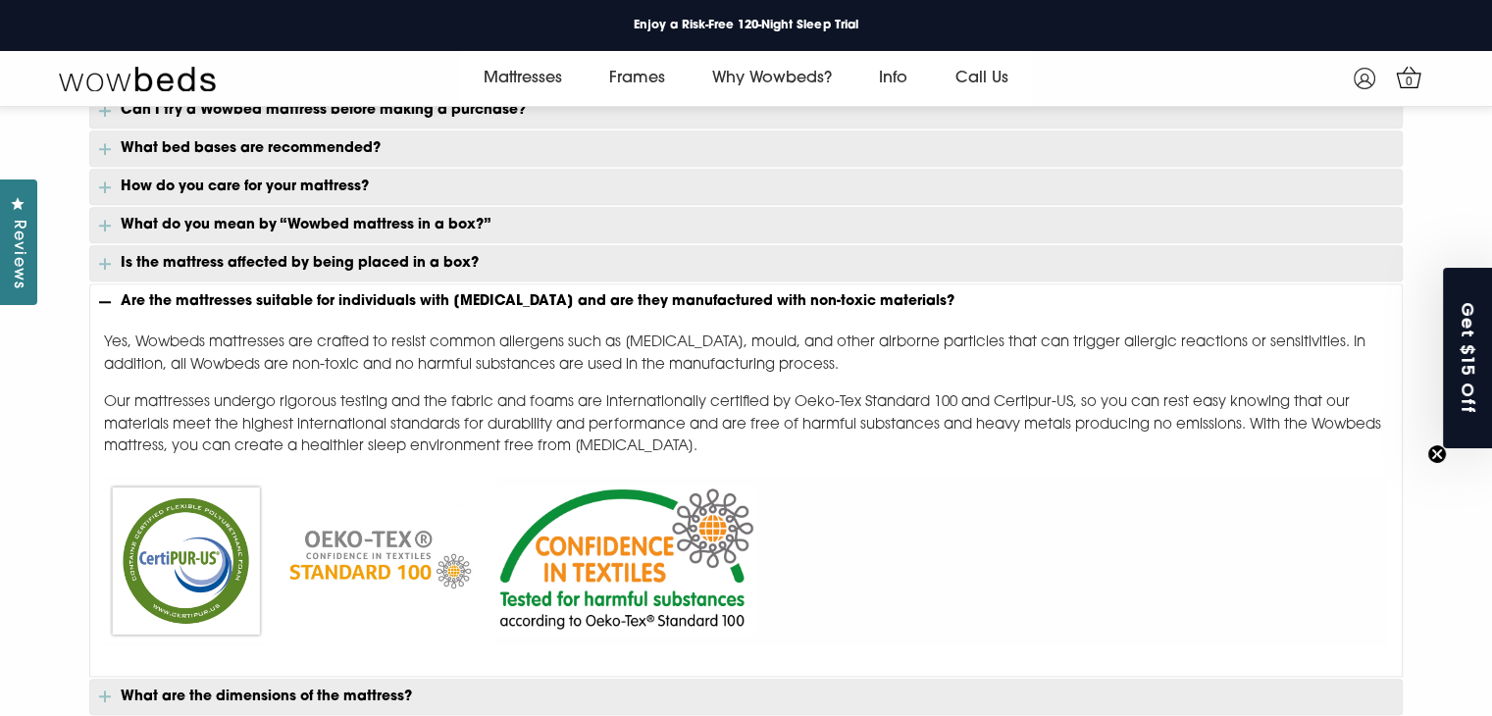
scroll to position [1742, 0]
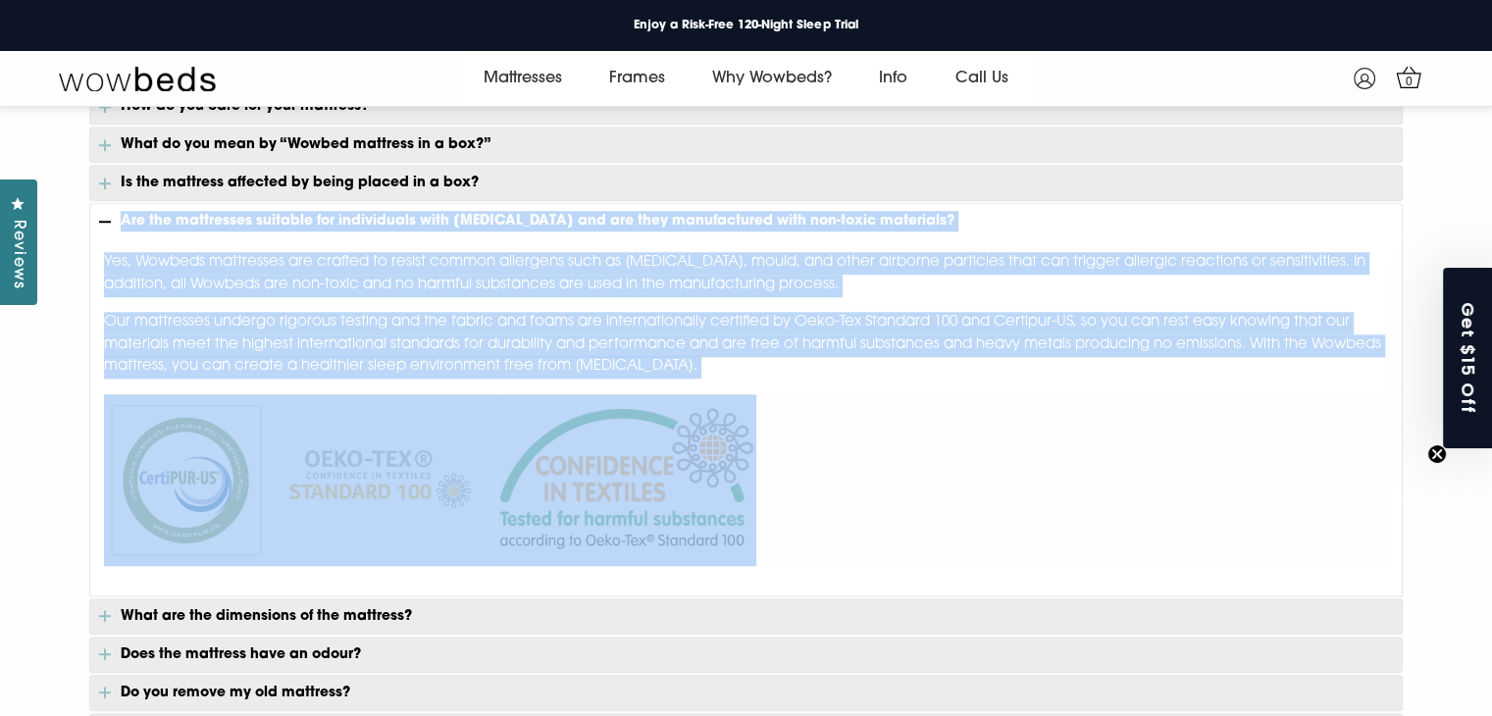
drag, startPoint x: 737, startPoint y: 514, endPoint x: 122, endPoint y: 217, distance: 683.2
click at [122, 217] on div "Can I try a Wowbed mattress before making a purchase? Yes, in the comfort of yo…" at bounding box center [746, 515] width 1314 height 1006
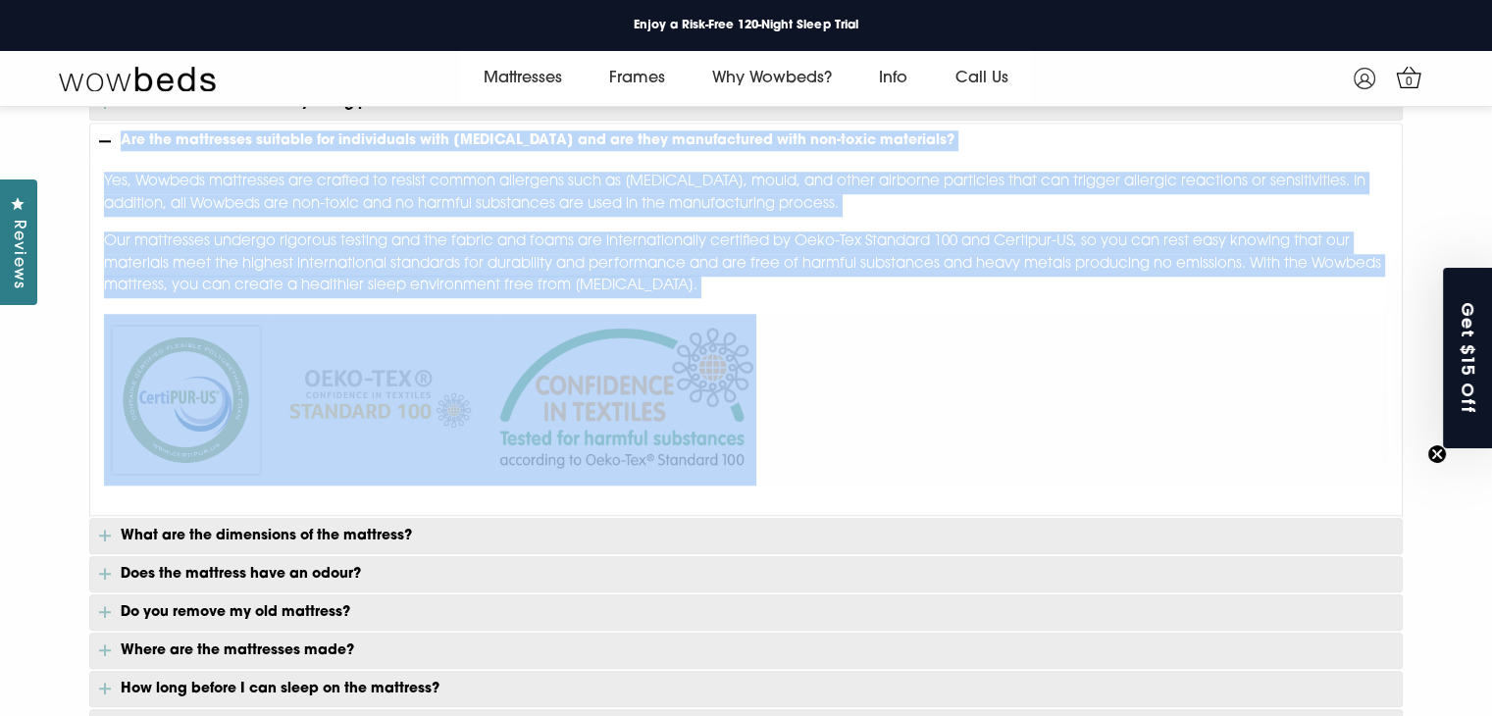
scroll to position [1939, 0]
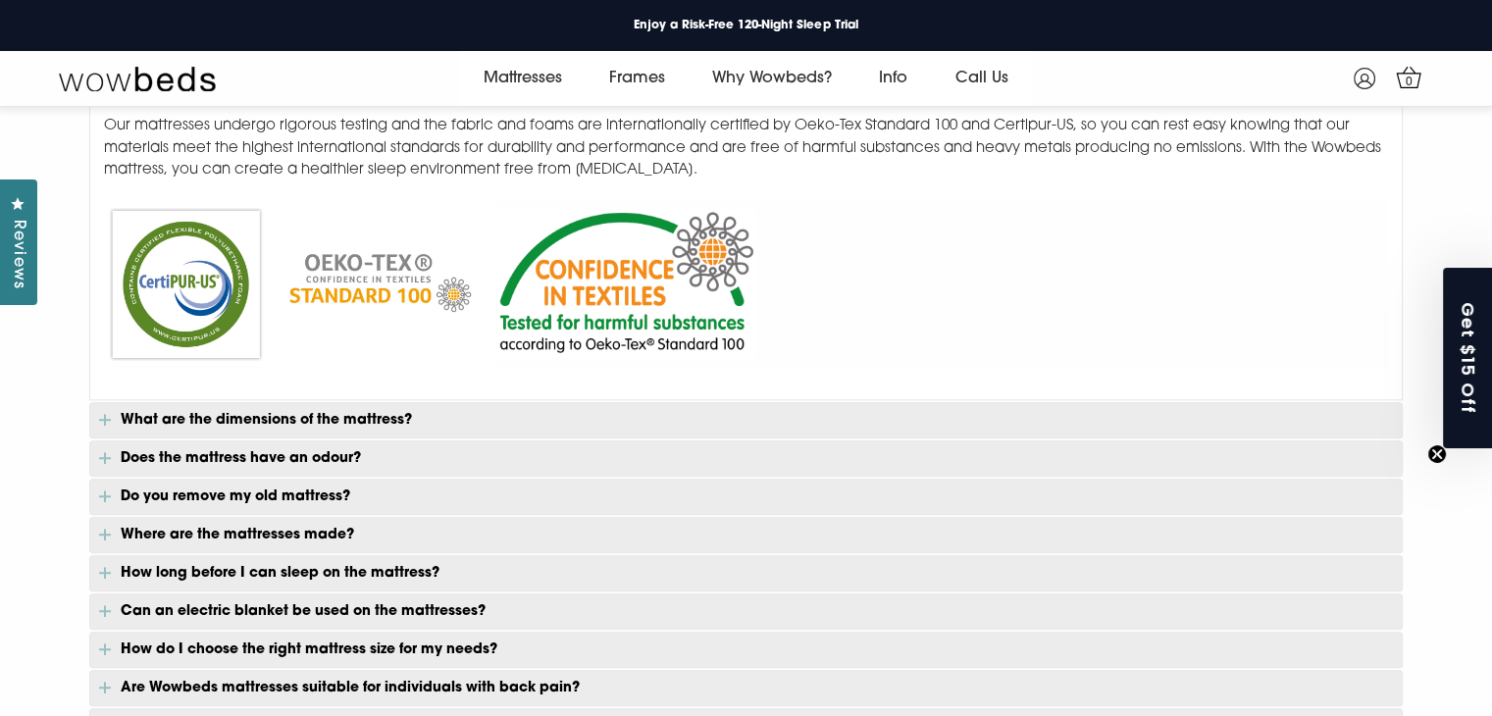
click at [319, 409] on p "What are the dimensions of the mattress?" at bounding box center [746, 420] width 1314 height 36
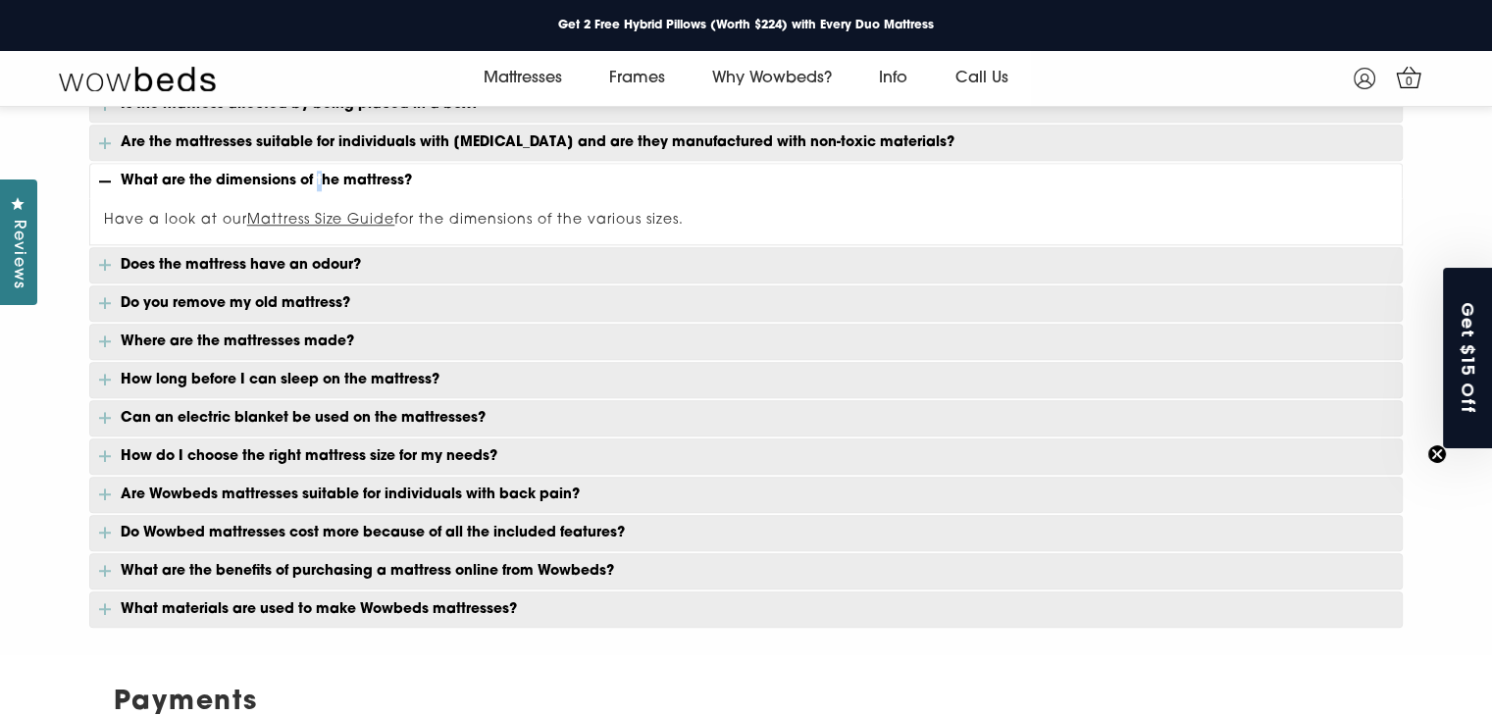
scroll to position [1644, 0]
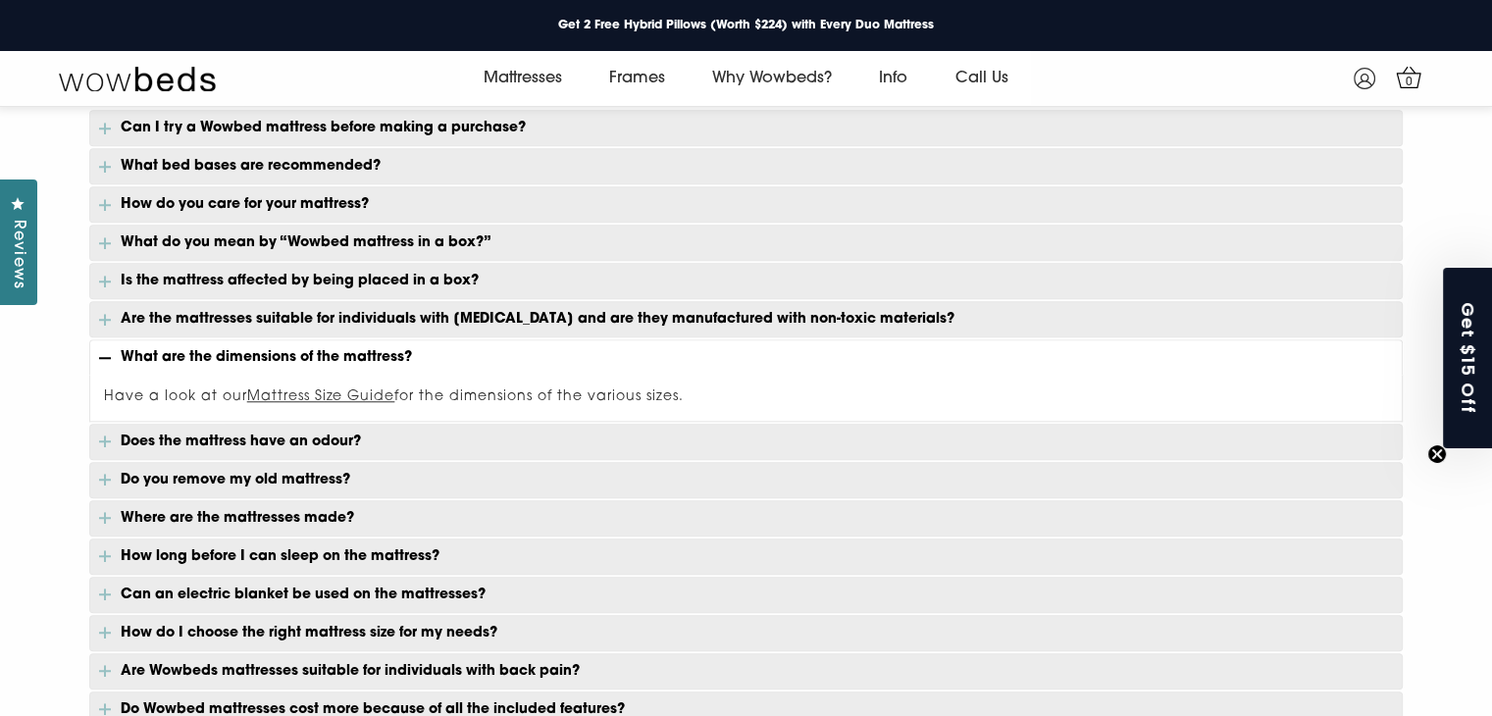
click at [727, 365] on p "What are the dimensions of the mattress?" at bounding box center [746, 356] width 1314 height 35
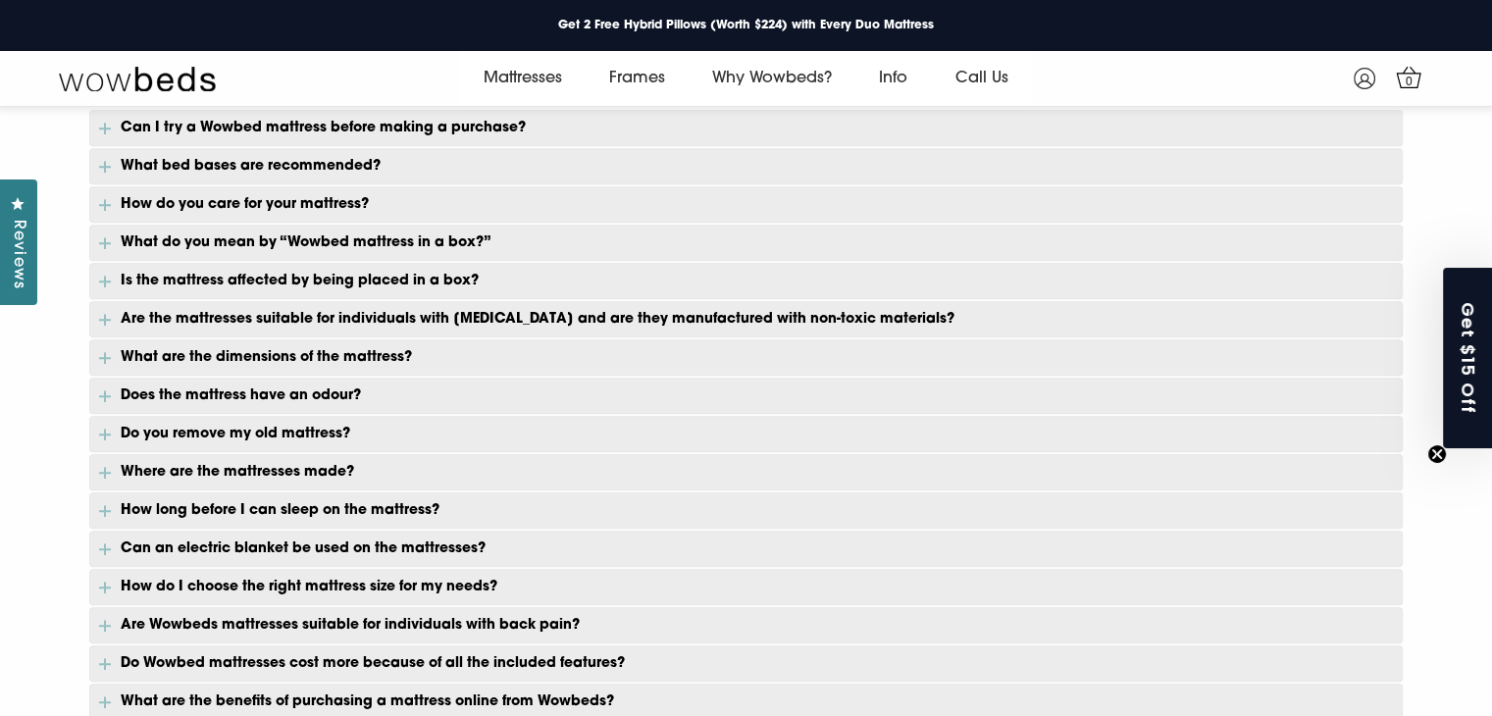
click at [689, 361] on p "What are the dimensions of the mattress?" at bounding box center [746, 357] width 1314 height 36
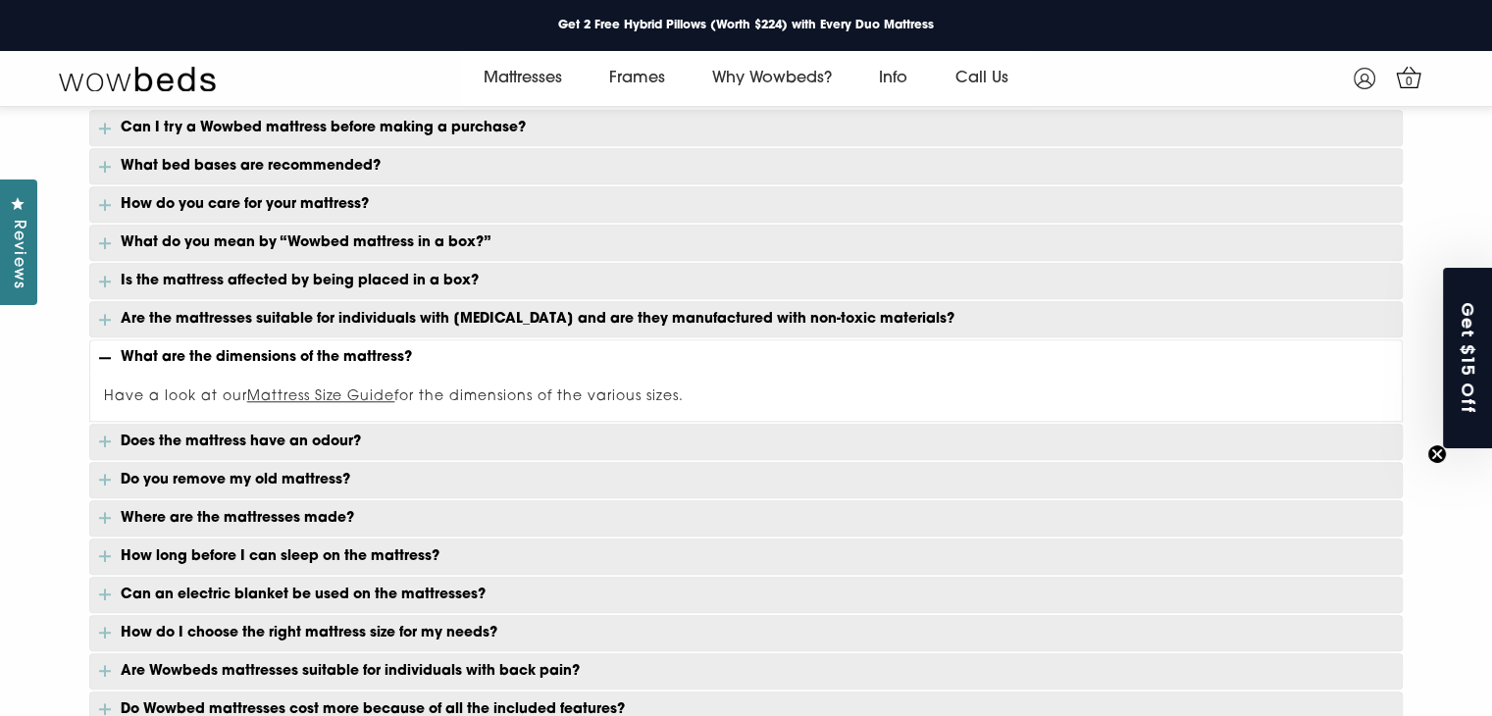
drag, startPoint x: 714, startPoint y: 389, endPoint x: 122, endPoint y: 346, distance: 594.1
click at [122, 346] on div "Can I try a Wowbed mattress before making a purchase? Yes, in the comfort of yo…" at bounding box center [746, 457] width 1314 height 694
click at [314, 433] on p "Does the mattress have an odour?" at bounding box center [746, 442] width 1314 height 36
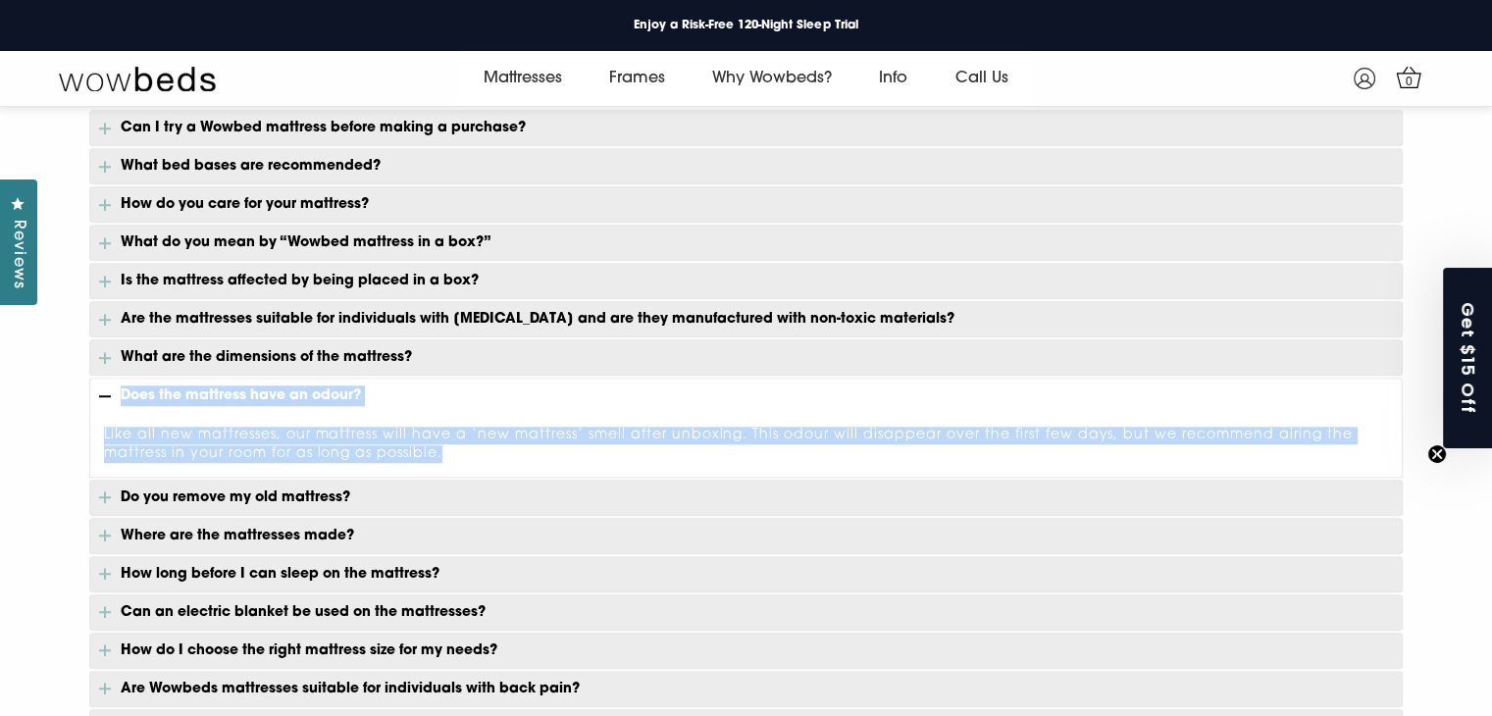
drag, startPoint x: 462, startPoint y: 452, endPoint x: 122, endPoint y: 390, distance: 346.0
click at [122, 390] on div "Can I try a Wowbed mattress before making a purchase? Yes, in the comfort of yo…" at bounding box center [746, 465] width 1314 height 711
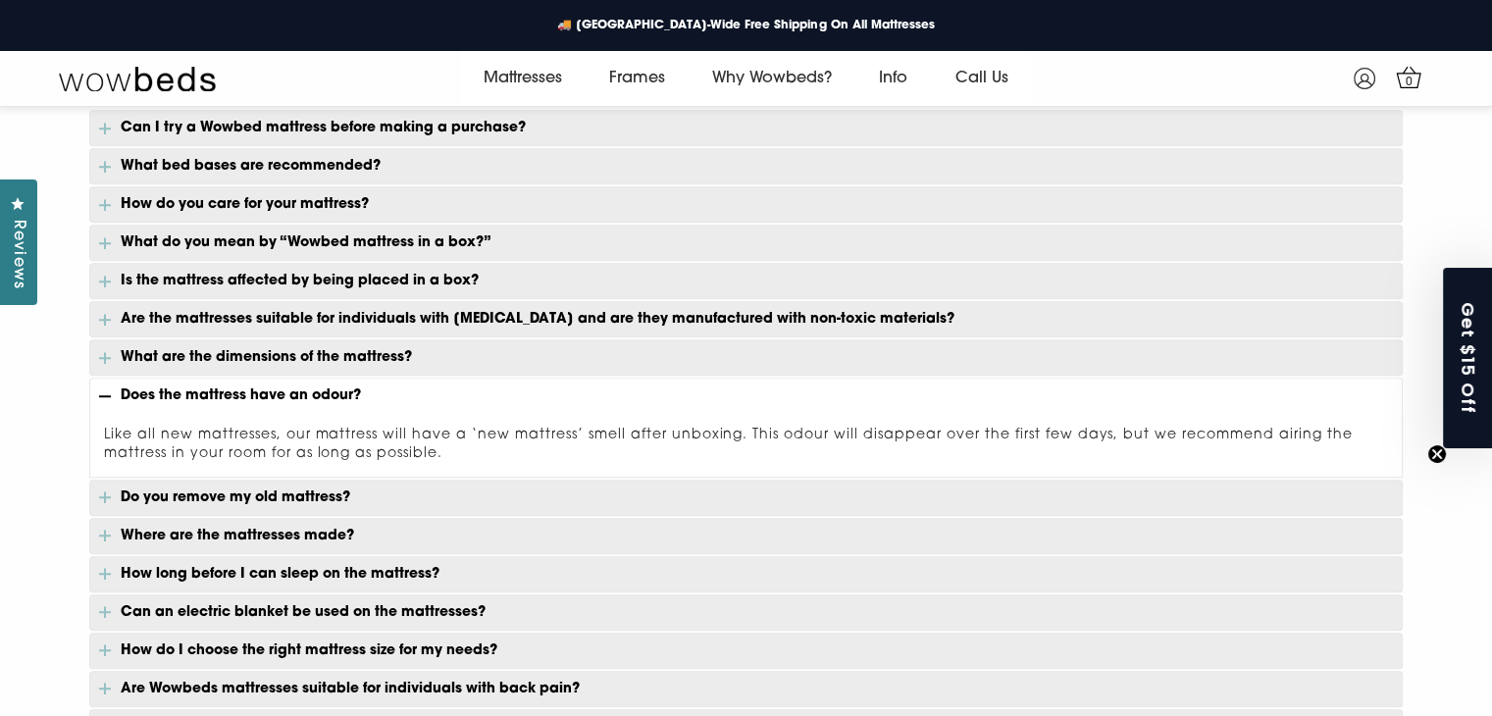
click at [307, 501] on p "Do you remove my old mattress?" at bounding box center [746, 498] width 1314 height 36
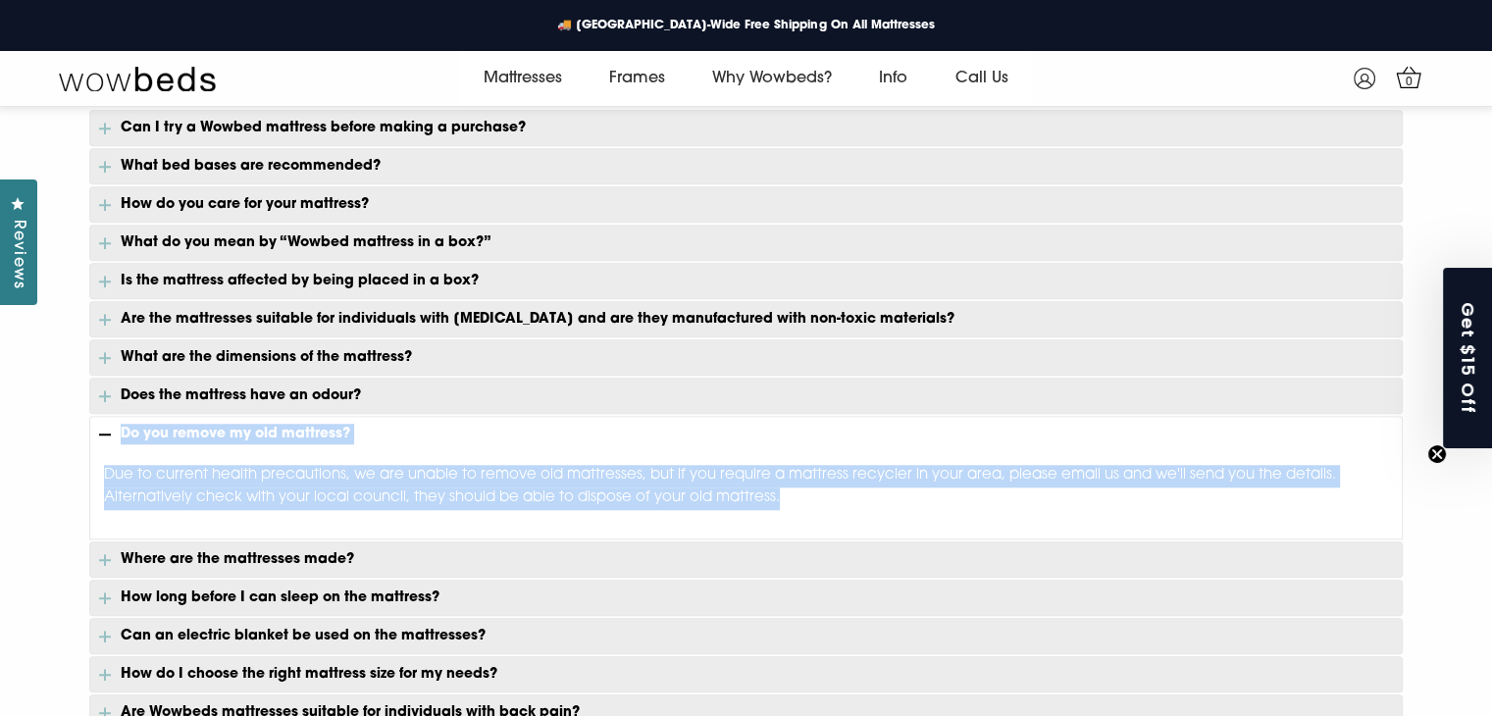
drag, startPoint x: 808, startPoint y: 491, endPoint x: 115, endPoint y: 434, distance: 696.0
click at [115, 434] on div "Can I try a Wowbed mattress before making a purchase? Yes, in the comfort of yo…" at bounding box center [746, 478] width 1314 height 736
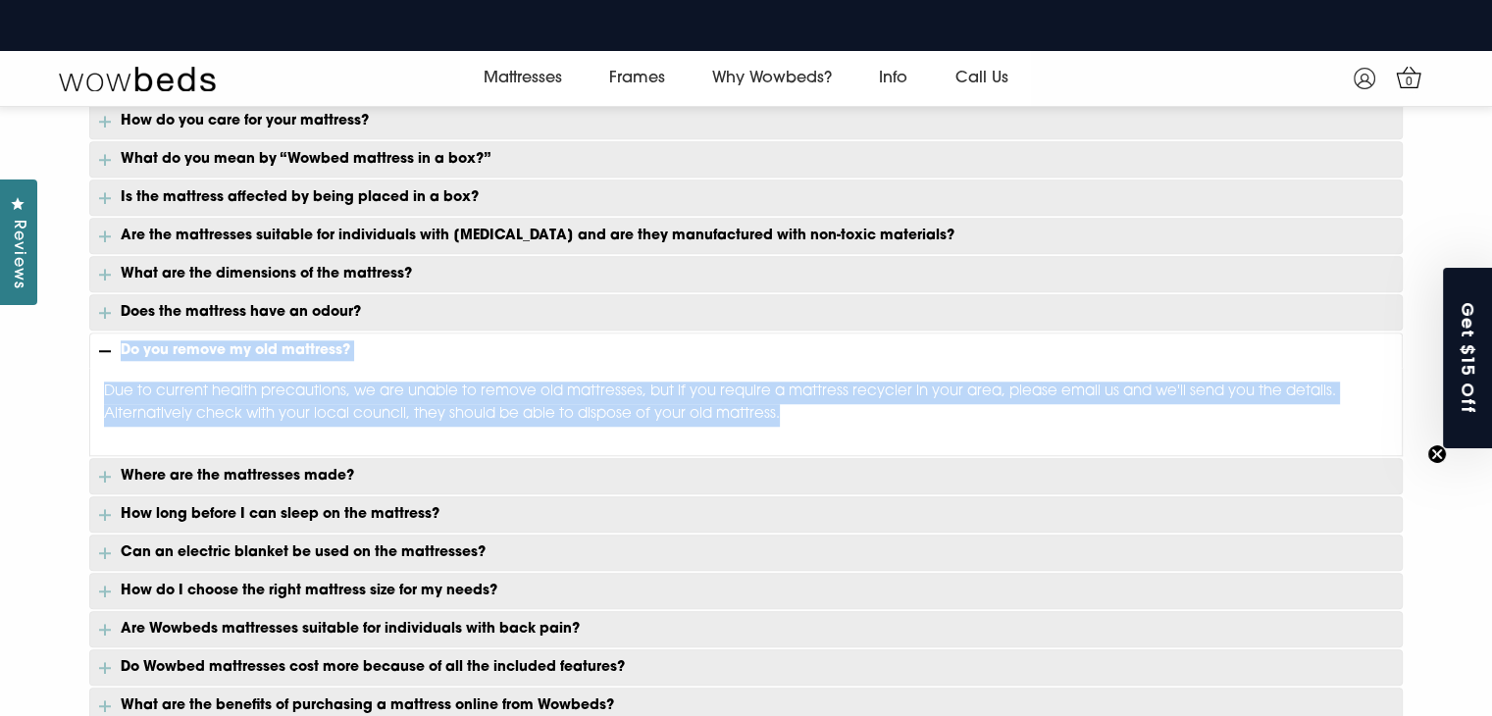
scroll to position [1840, 0]
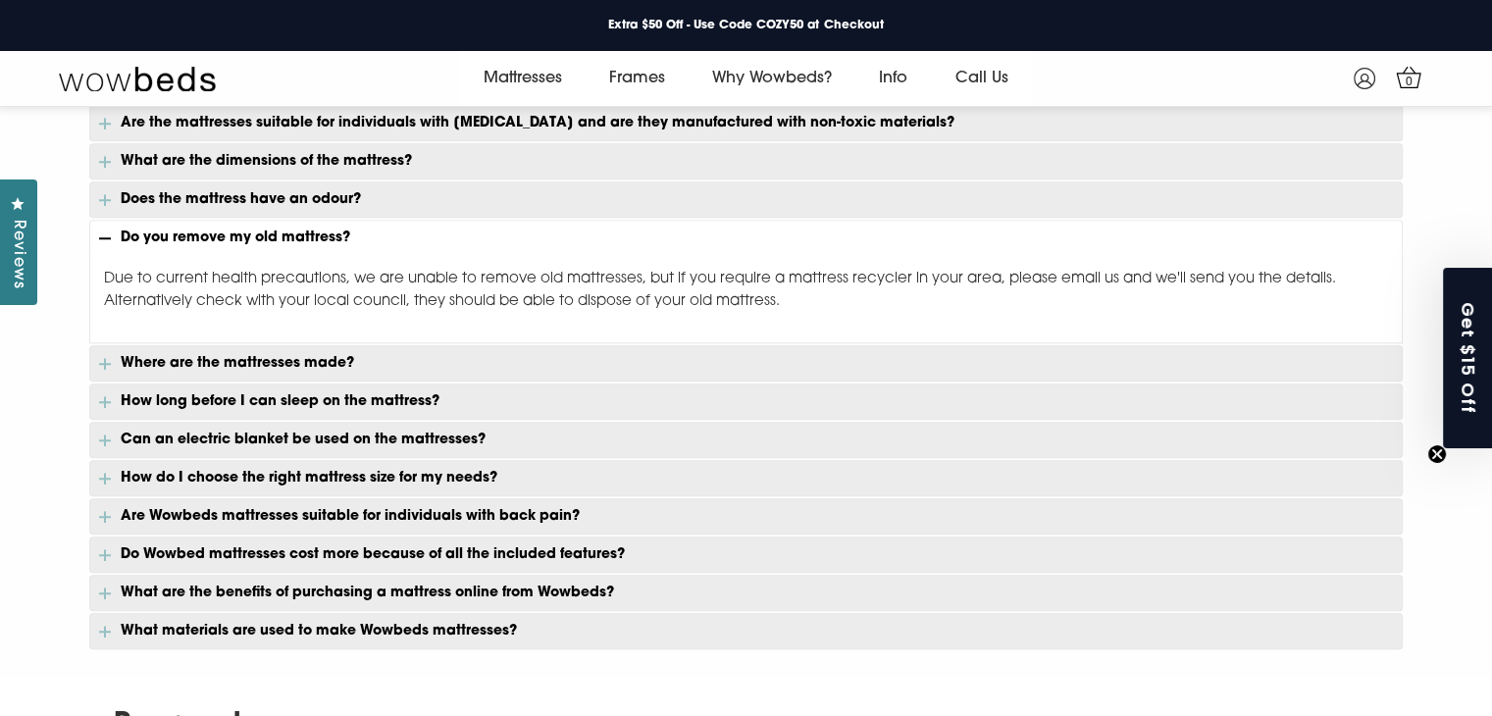
click at [357, 349] on p "Where are the mattresses made?" at bounding box center [746, 363] width 1314 height 36
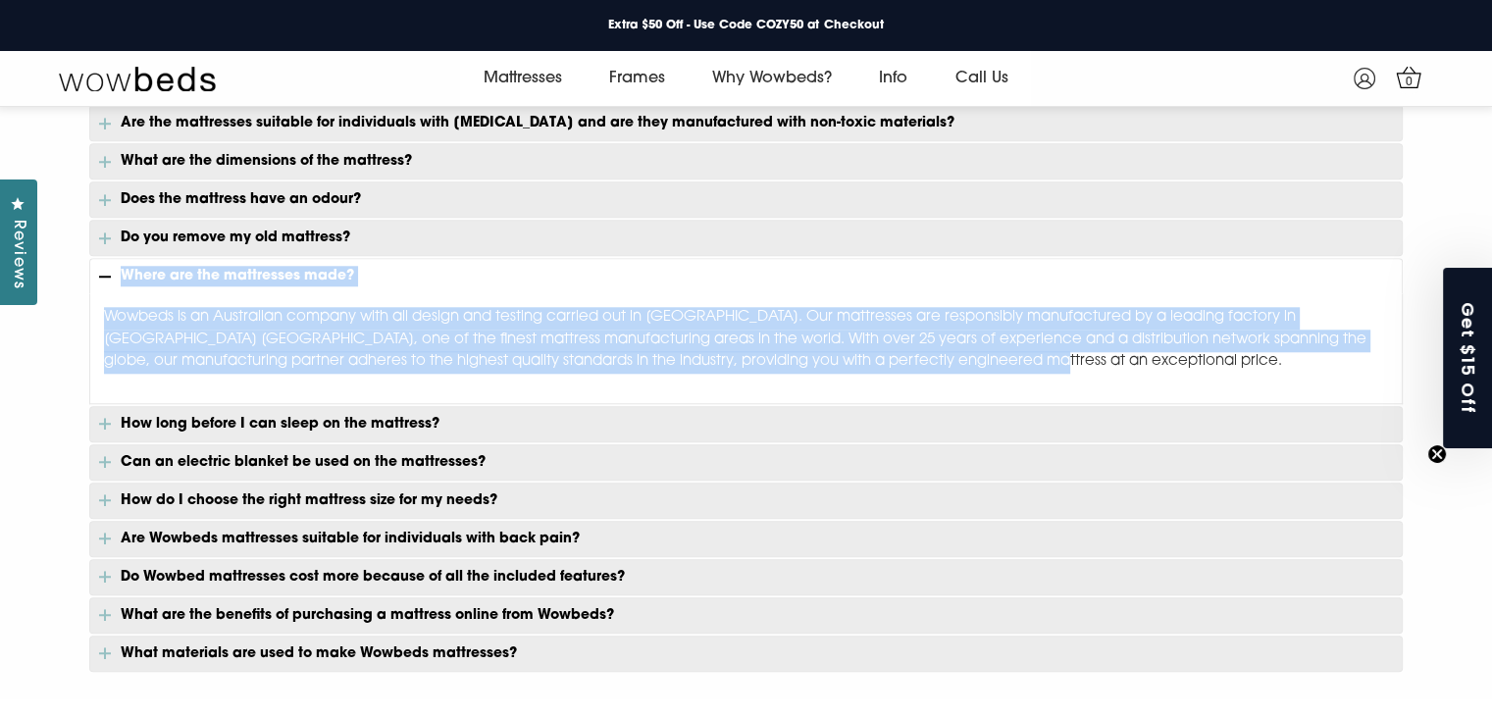
drag, startPoint x: 941, startPoint y: 355, endPoint x: 123, endPoint y: 272, distance: 822.4
click at [123, 272] on div "Can I try a Wowbed mattress before making a purchase? Yes, in the comfort of yo…" at bounding box center [746, 293] width 1314 height 758
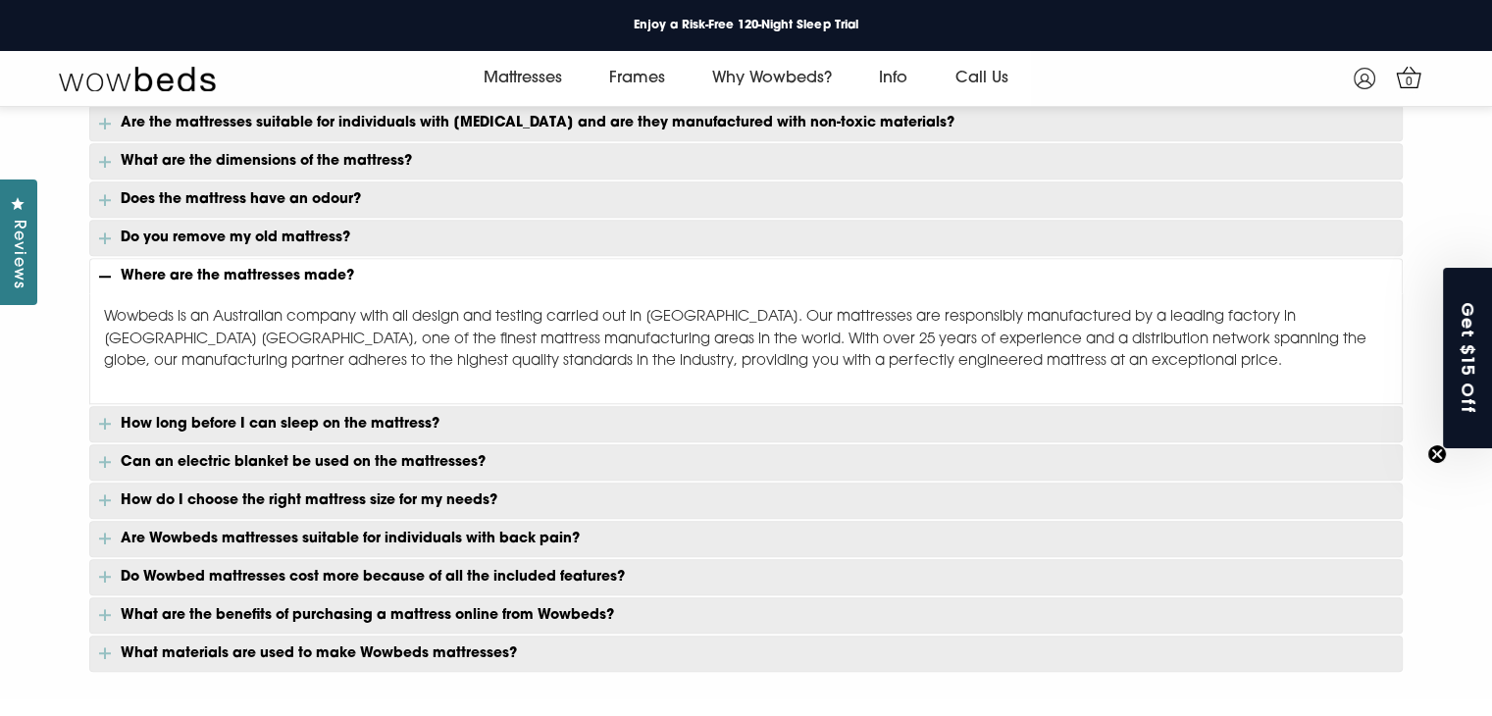
click at [294, 406] on p "How long before I can sleep on the mattress?" at bounding box center [746, 424] width 1314 height 36
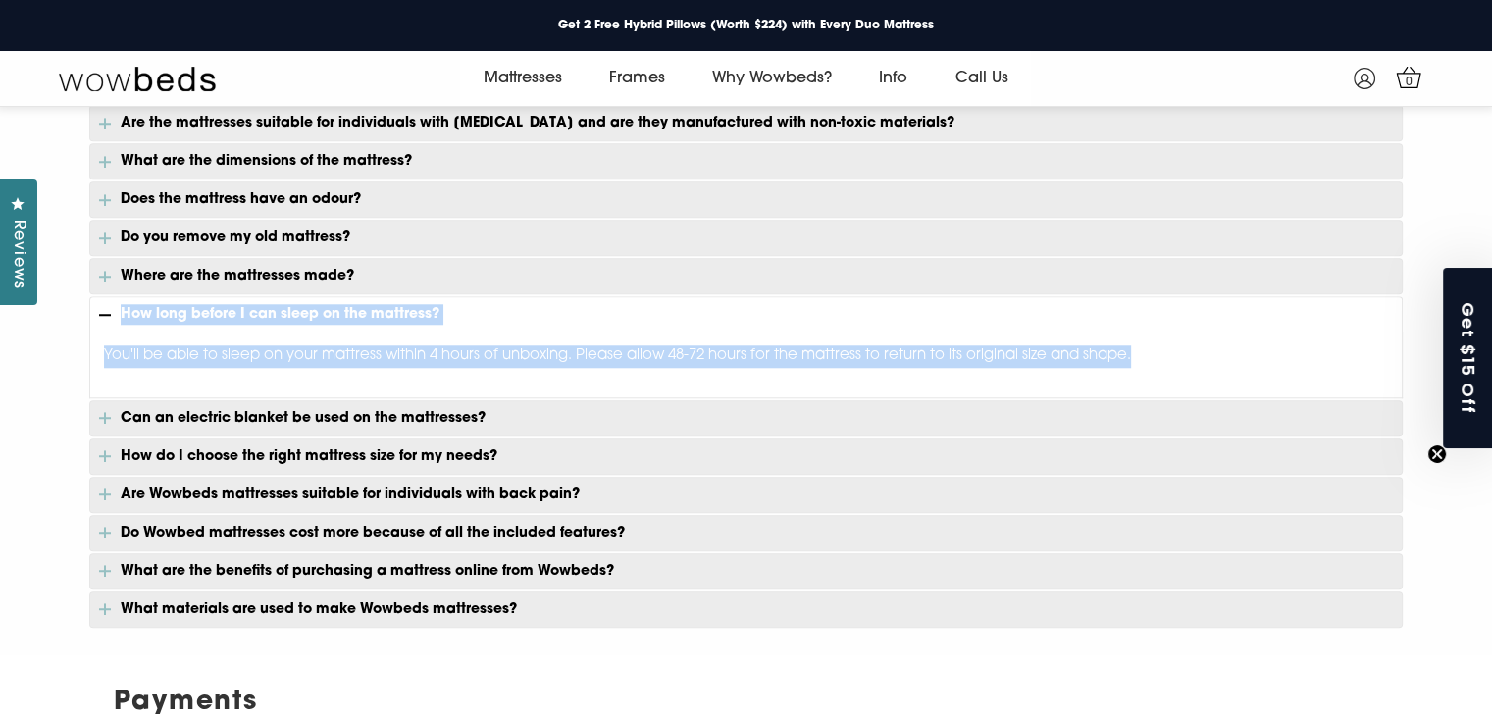
drag, startPoint x: 1154, startPoint y: 345, endPoint x: 120, endPoint y: 323, distance: 1034.3
click at [120, 332] on div "You'll be able to sleep on your mattress within 4 hours of unboxing. Please all…" at bounding box center [746, 365] width 1314 height 67
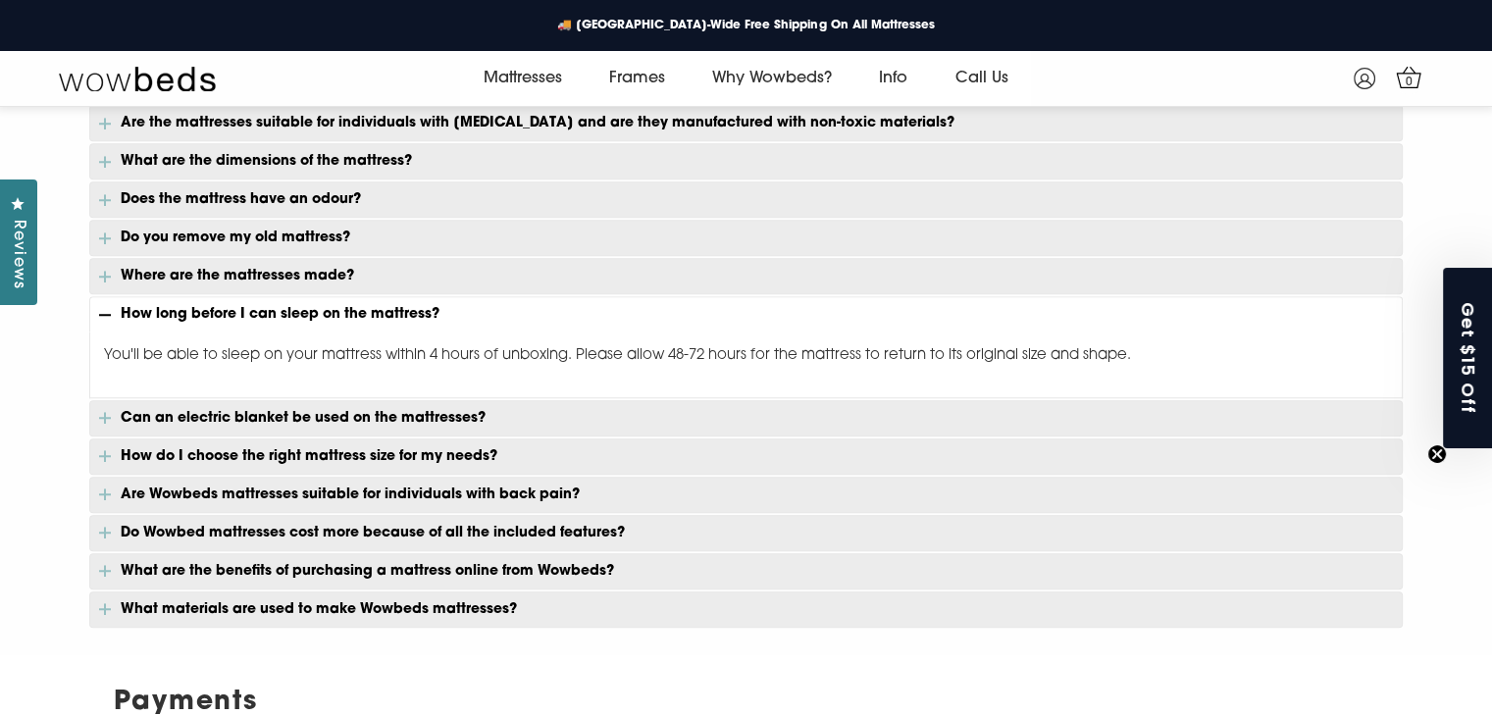
click at [268, 406] on p "Can an electric blanket be used on the mattresses?" at bounding box center [746, 418] width 1314 height 36
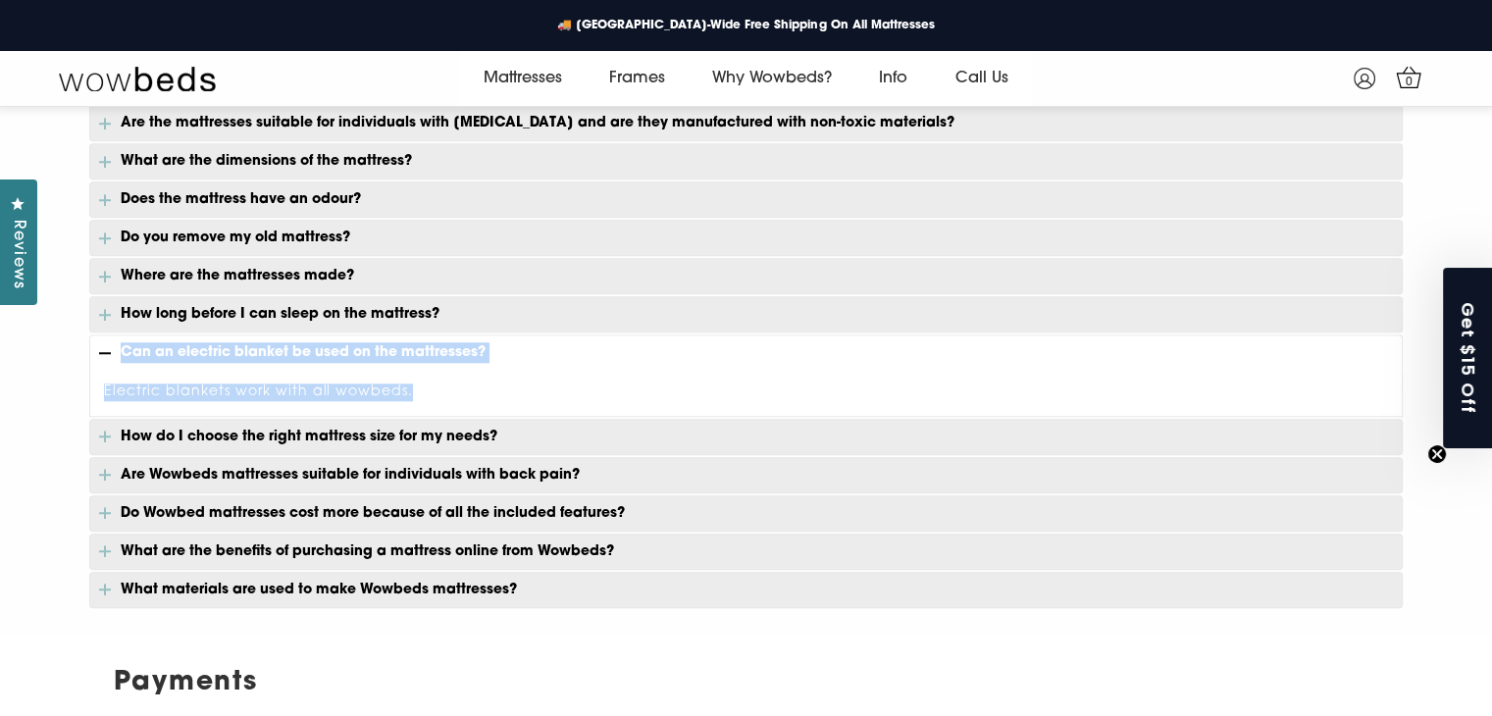
drag, startPoint x: 426, startPoint y: 378, endPoint x: 120, endPoint y: 352, distance: 307.1
click at [120, 352] on div "Can I try a Wowbed mattress before making a purchase? Yes, in the comfort of yo…" at bounding box center [746, 261] width 1314 height 694
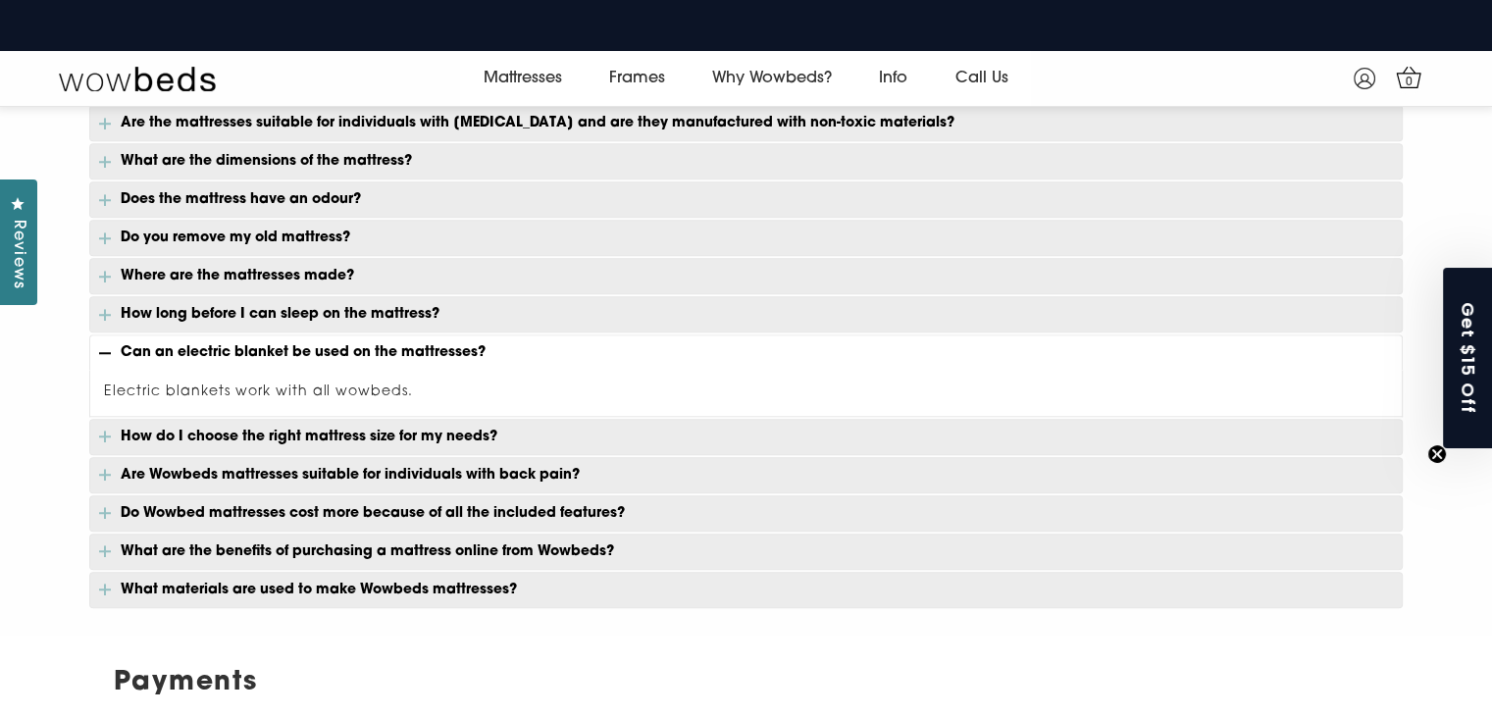
click at [325, 421] on p "How do I choose the right mattress size for my needs?" at bounding box center [746, 437] width 1314 height 36
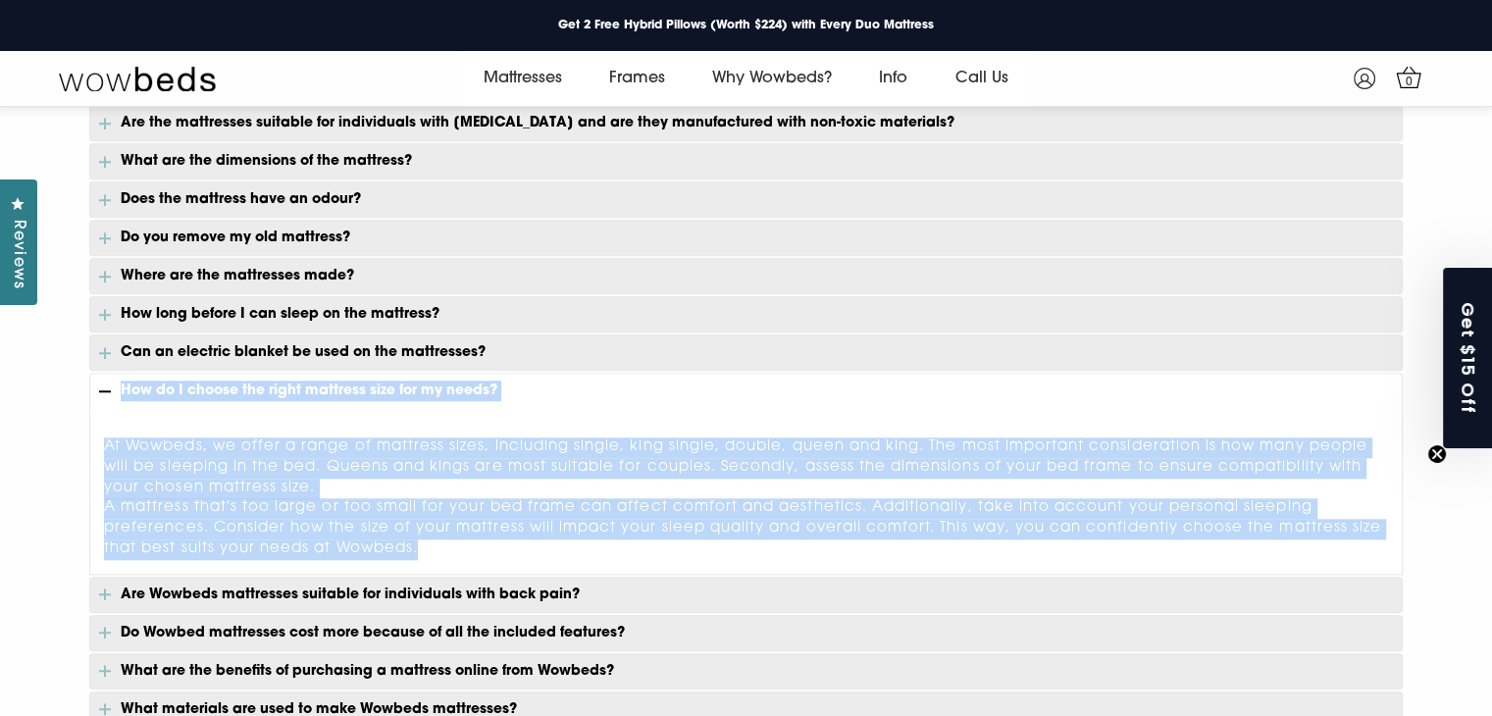
drag, startPoint x: 429, startPoint y: 536, endPoint x: 122, endPoint y: 379, distance: 344.9
click at [122, 379] on div "Can I try a Wowbed mattress before making a purchase? Yes, in the comfort of yo…" at bounding box center [746, 320] width 1314 height 813
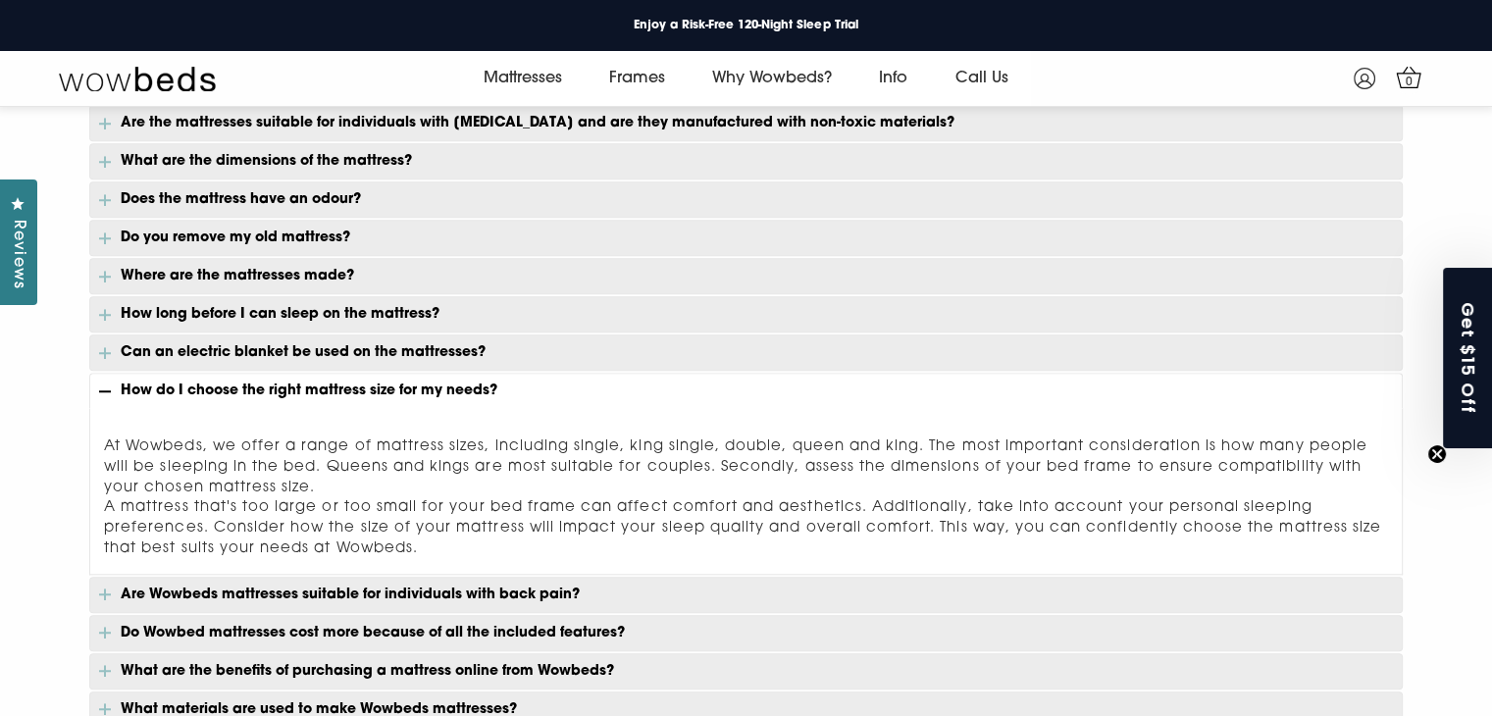
click at [373, 577] on p "Are Wowbeds mattresses suitable for individuals with back pain?" at bounding box center [746, 595] width 1314 height 36
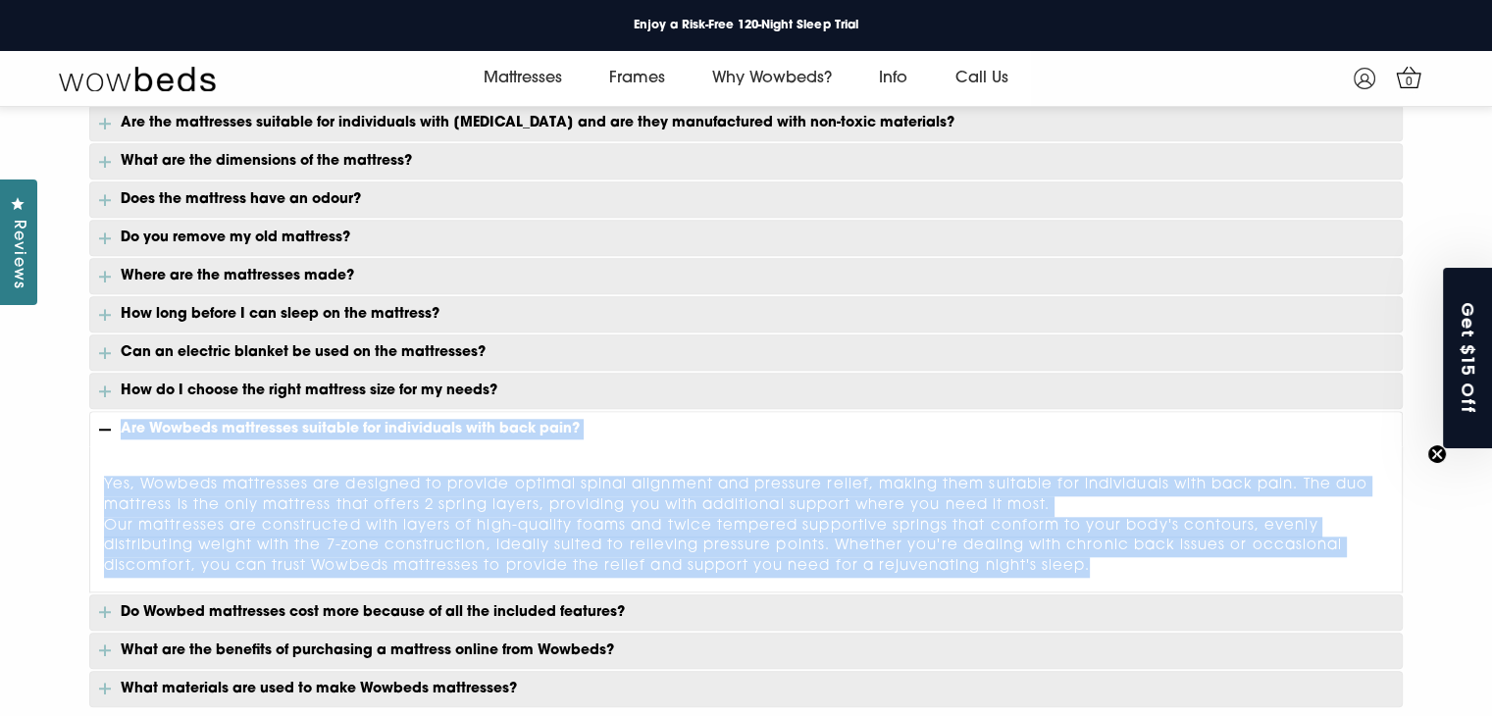
drag, startPoint x: 1095, startPoint y: 556, endPoint x: 119, endPoint y: 415, distance: 986.3
click at [119, 415] on div "Can I try a Wowbed mattress before making a purchase? Yes, in the comfort of yo…" at bounding box center [746, 310] width 1314 height 793
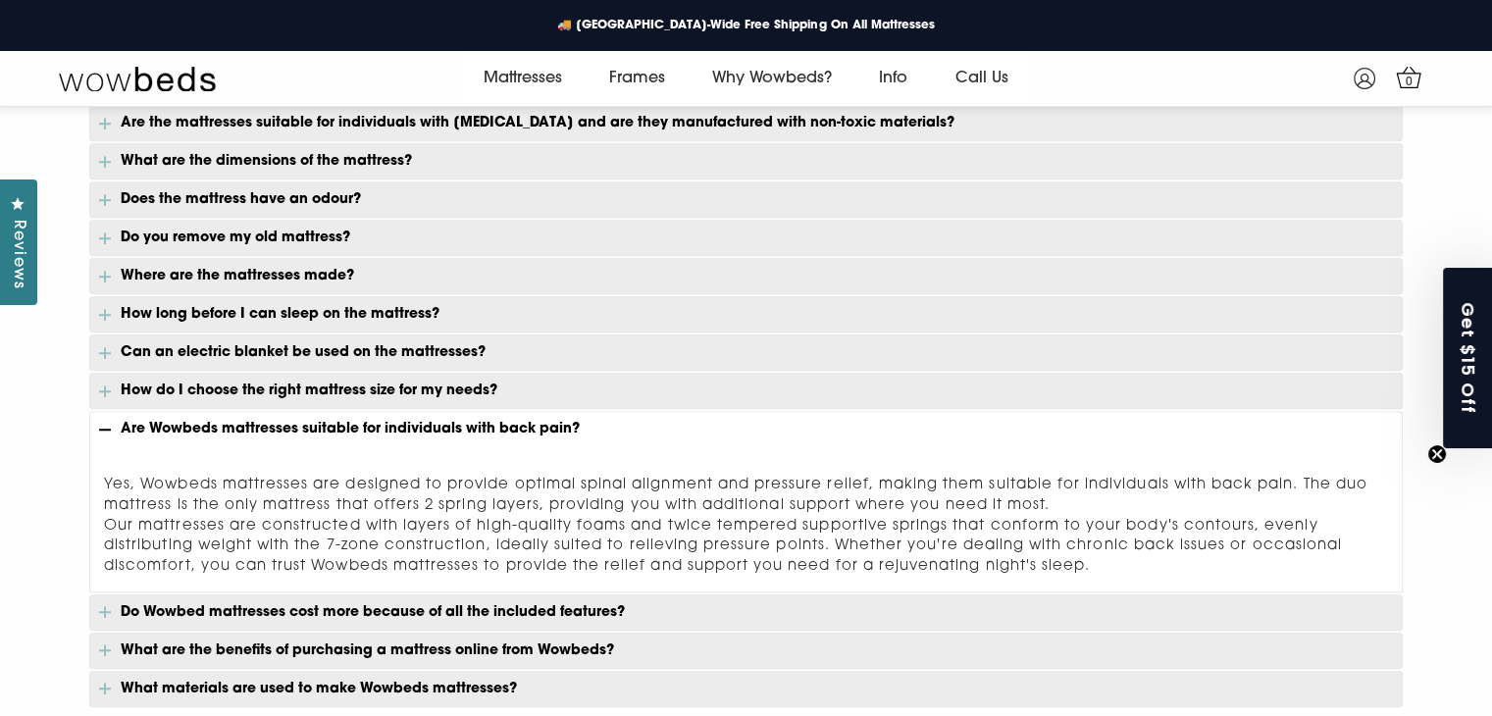
click at [237, 596] on p "Do Wowbed mattresses cost more because of all the included features?" at bounding box center [746, 613] width 1314 height 36
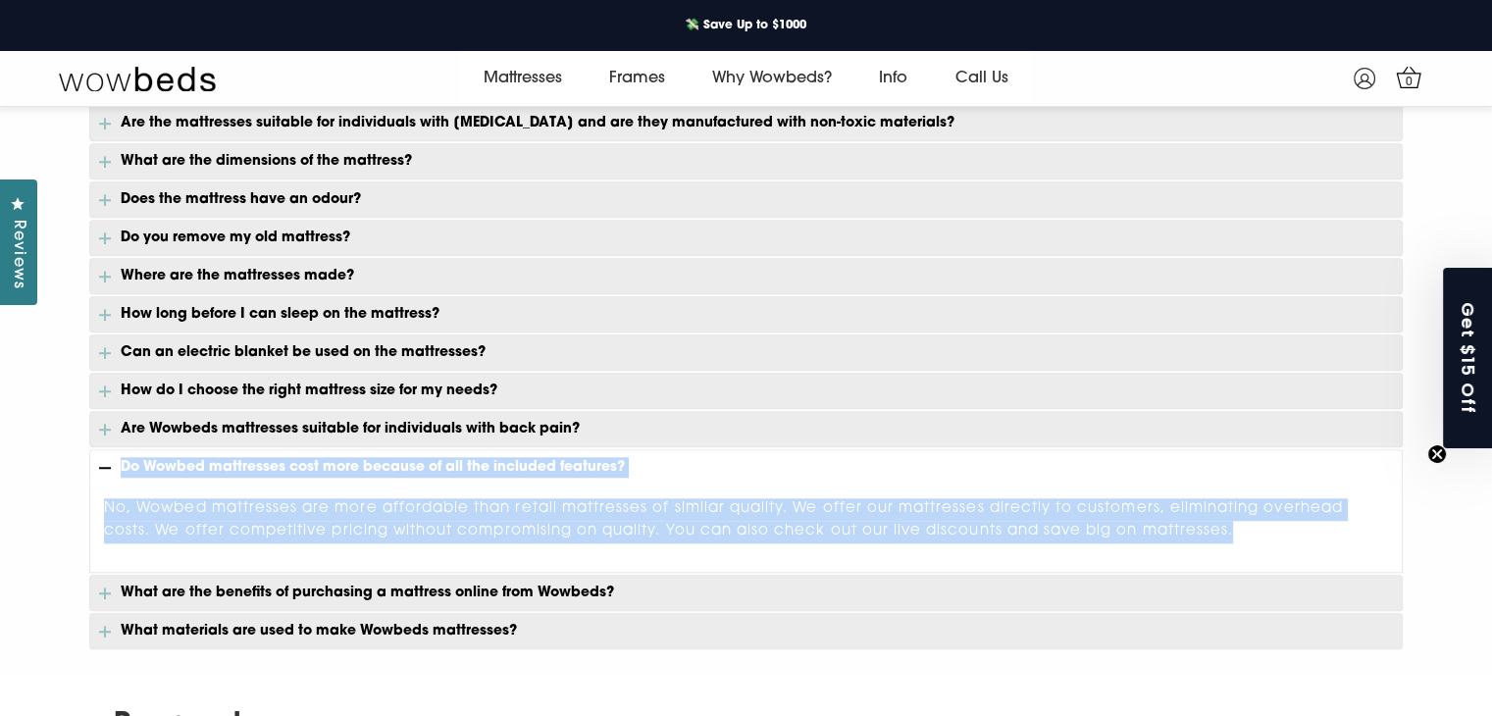
drag, startPoint x: 1248, startPoint y: 526, endPoint x: 123, endPoint y: 459, distance: 1127.2
click at [123, 459] on div "Can I try a Wowbed mattress before making a purchase? Yes, in the comfort of yo…" at bounding box center [746, 282] width 1314 height 736
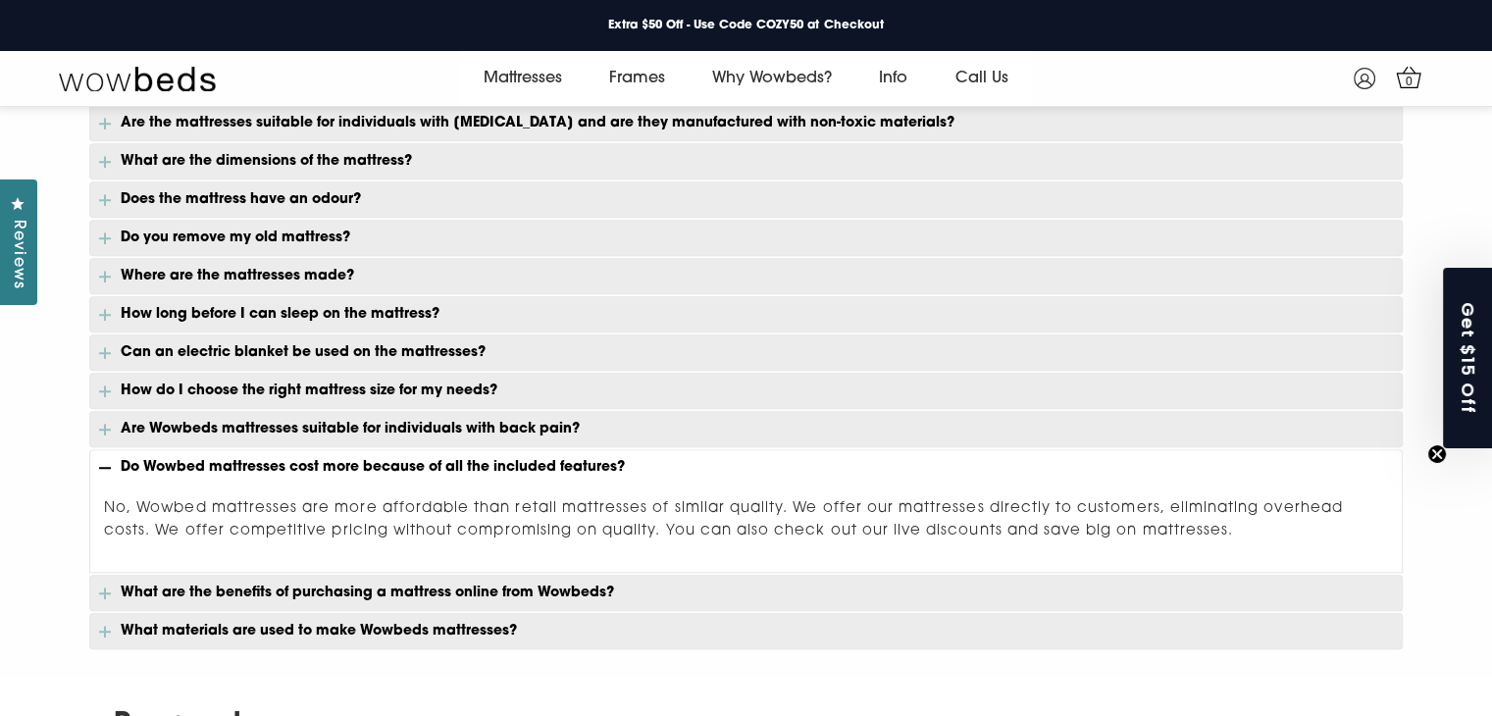
click at [254, 578] on p "What are the benefits of purchasing a mattress online from Wowbeds?" at bounding box center [746, 593] width 1314 height 36
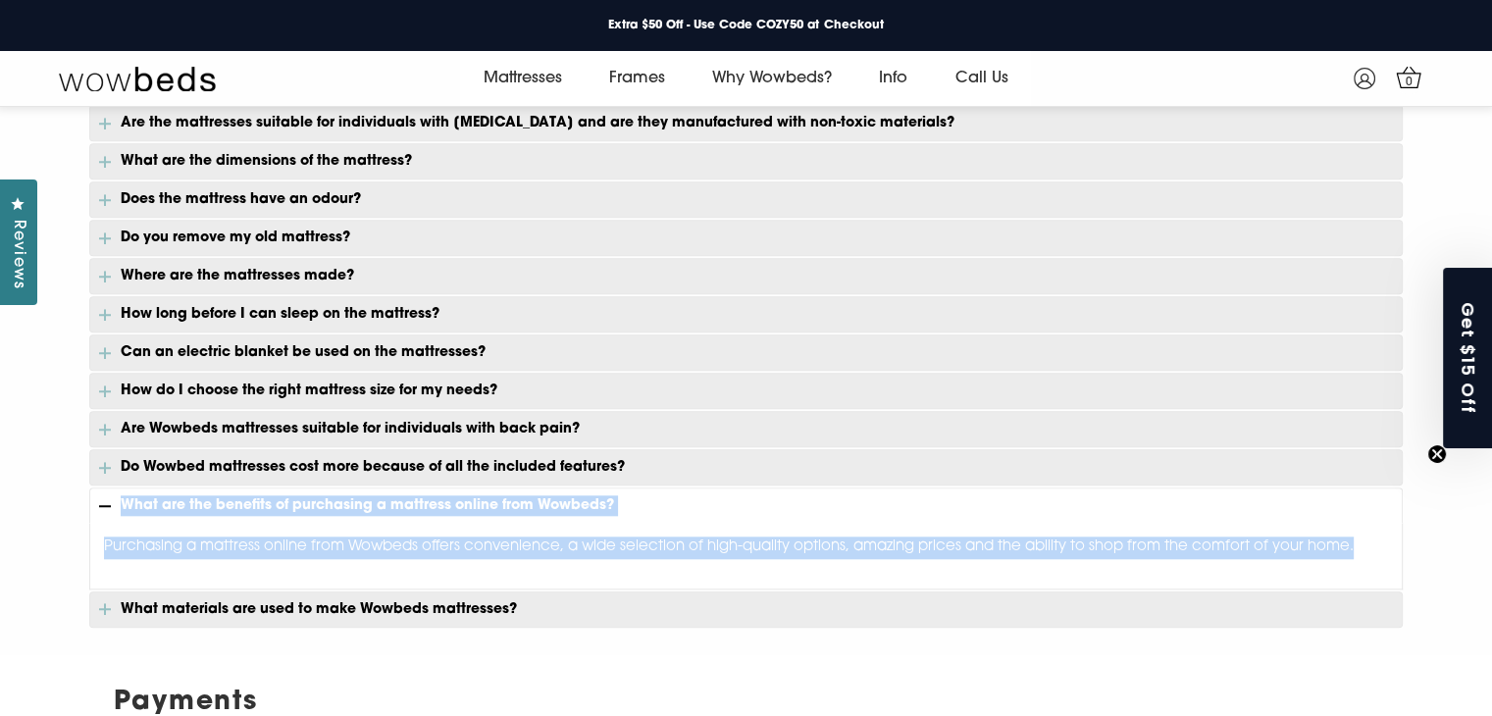
drag, startPoint x: 1362, startPoint y: 536, endPoint x: 125, endPoint y: 510, distance: 1237.3
click at [125, 510] on div "Can I try a Wowbed mattress before making a purchase? Yes, in the comfort of yo…" at bounding box center [746, 271] width 1314 height 714
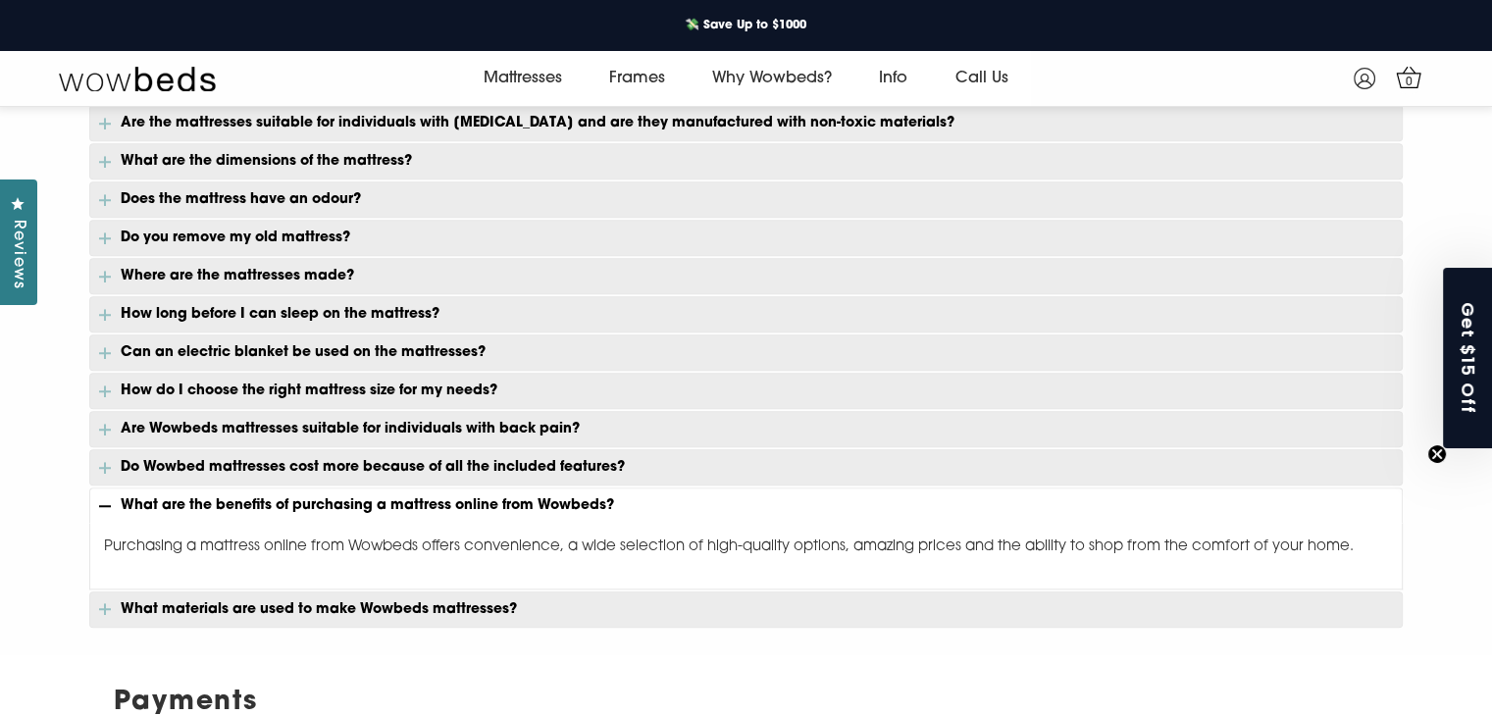
click at [400, 592] on p "What materials are used to make Wowbeds mattresses?" at bounding box center [746, 610] width 1314 height 36
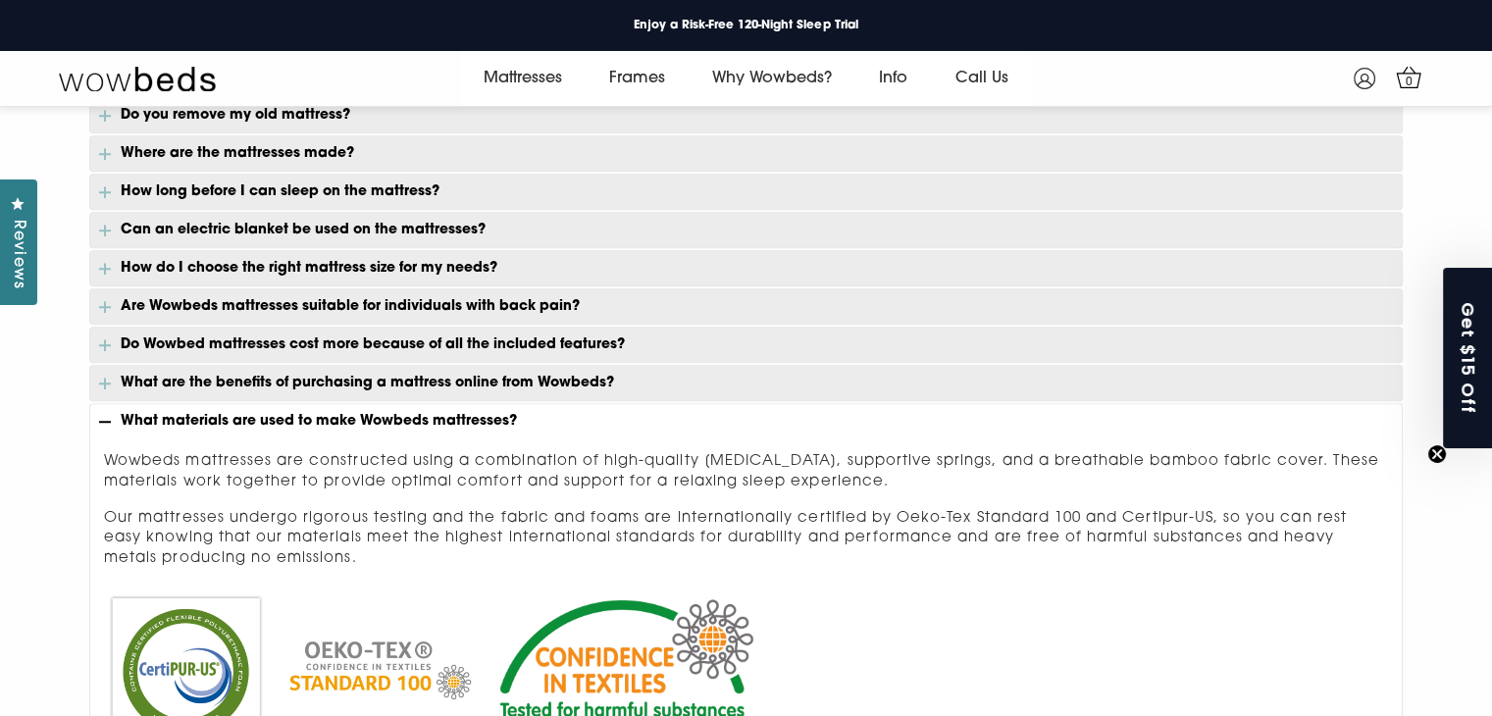
scroll to position [2037, 0]
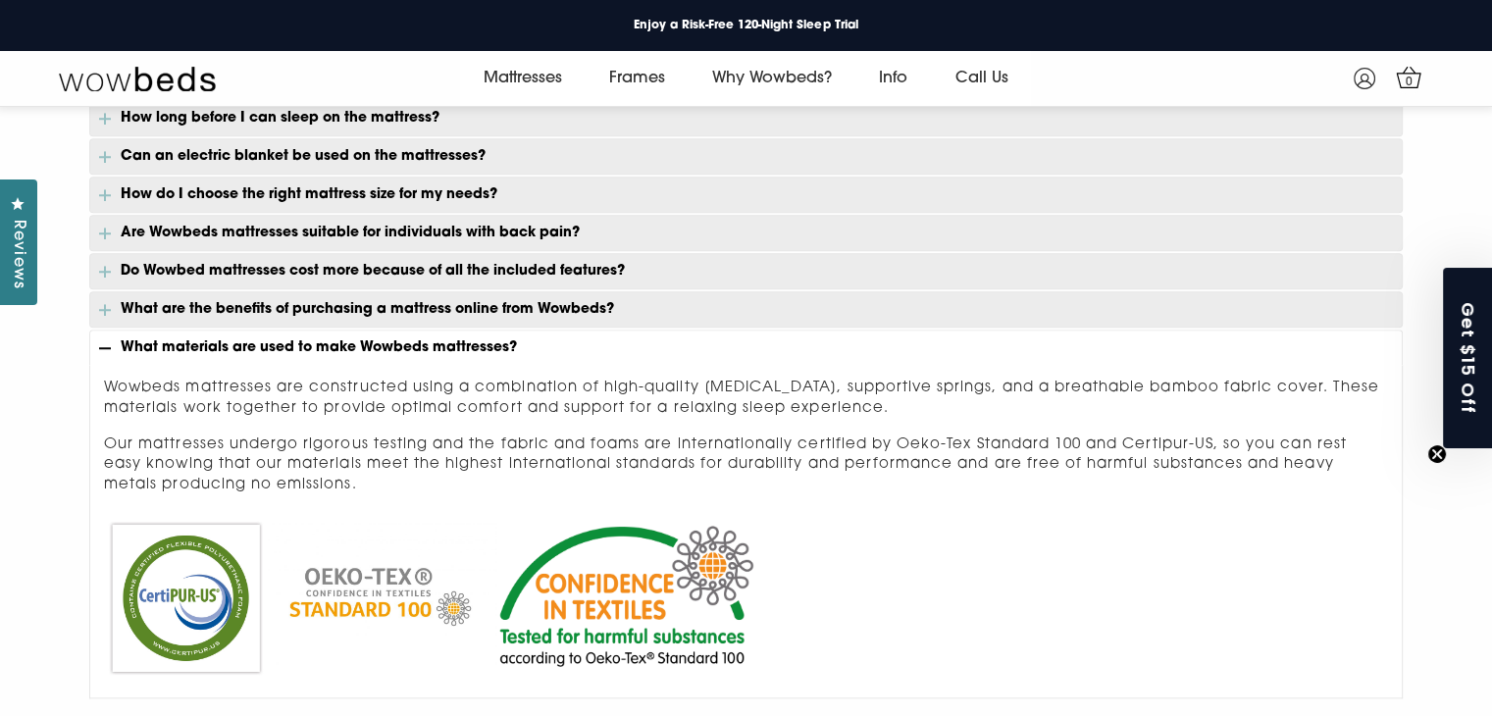
drag, startPoint x: 381, startPoint y: 483, endPoint x: 123, endPoint y: 346, distance: 291.8
click at [123, 346] on div "Can I try a Wowbed mattress before making a purchase? Yes, in the comfort of yo…" at bounding box center [746, 207] width 1314 height 980
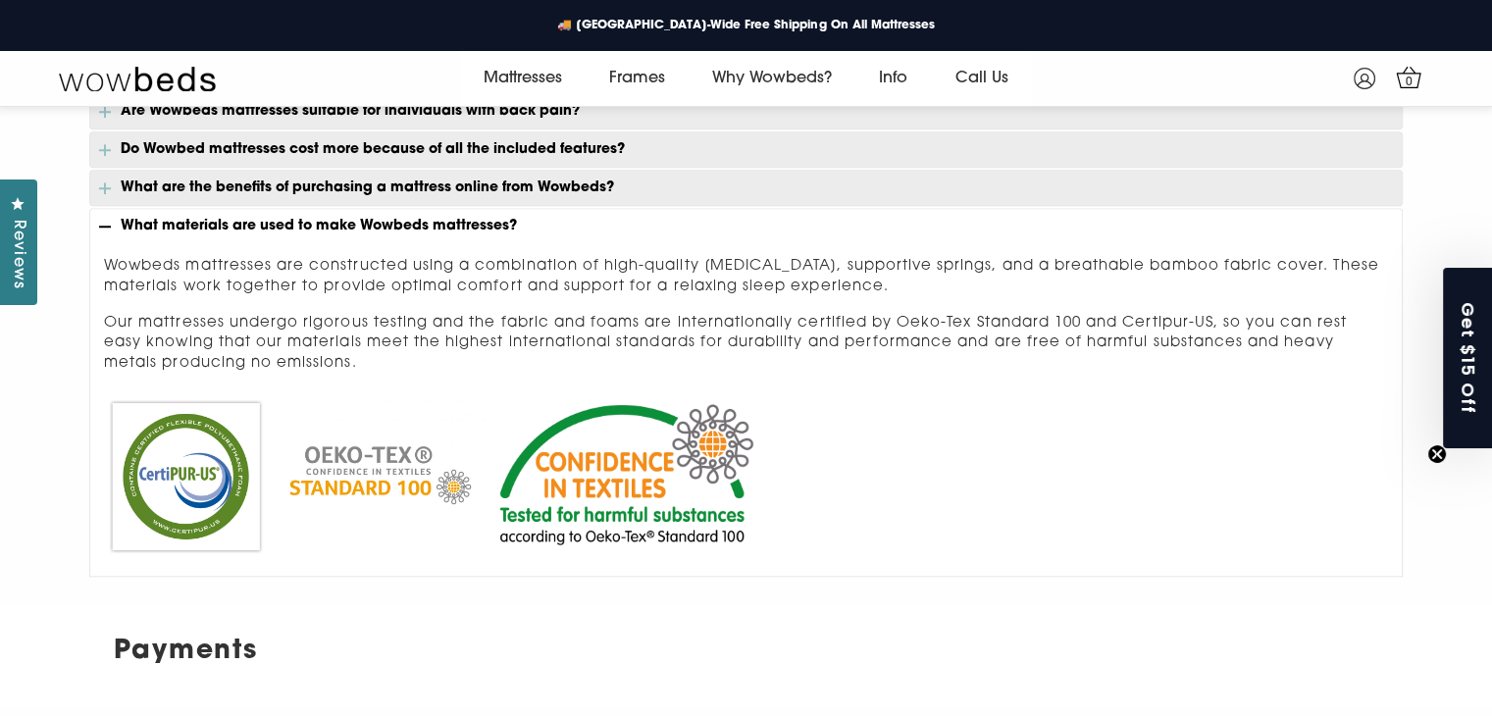
scroll to position [2233, 0]
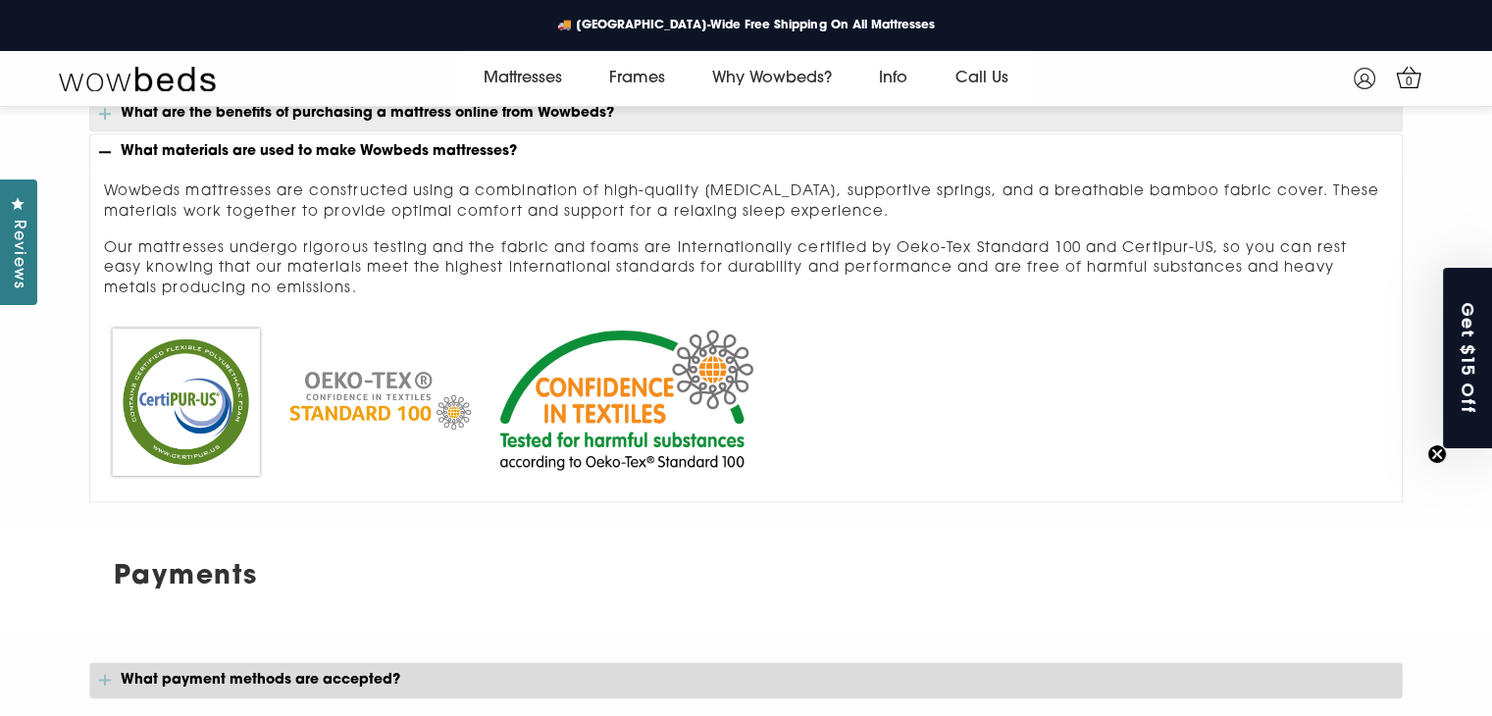
click at [330, 146] on p "What materials are used to make Wowbeds mattresses?" at bounding box center [746, 150] width 1314 height 35
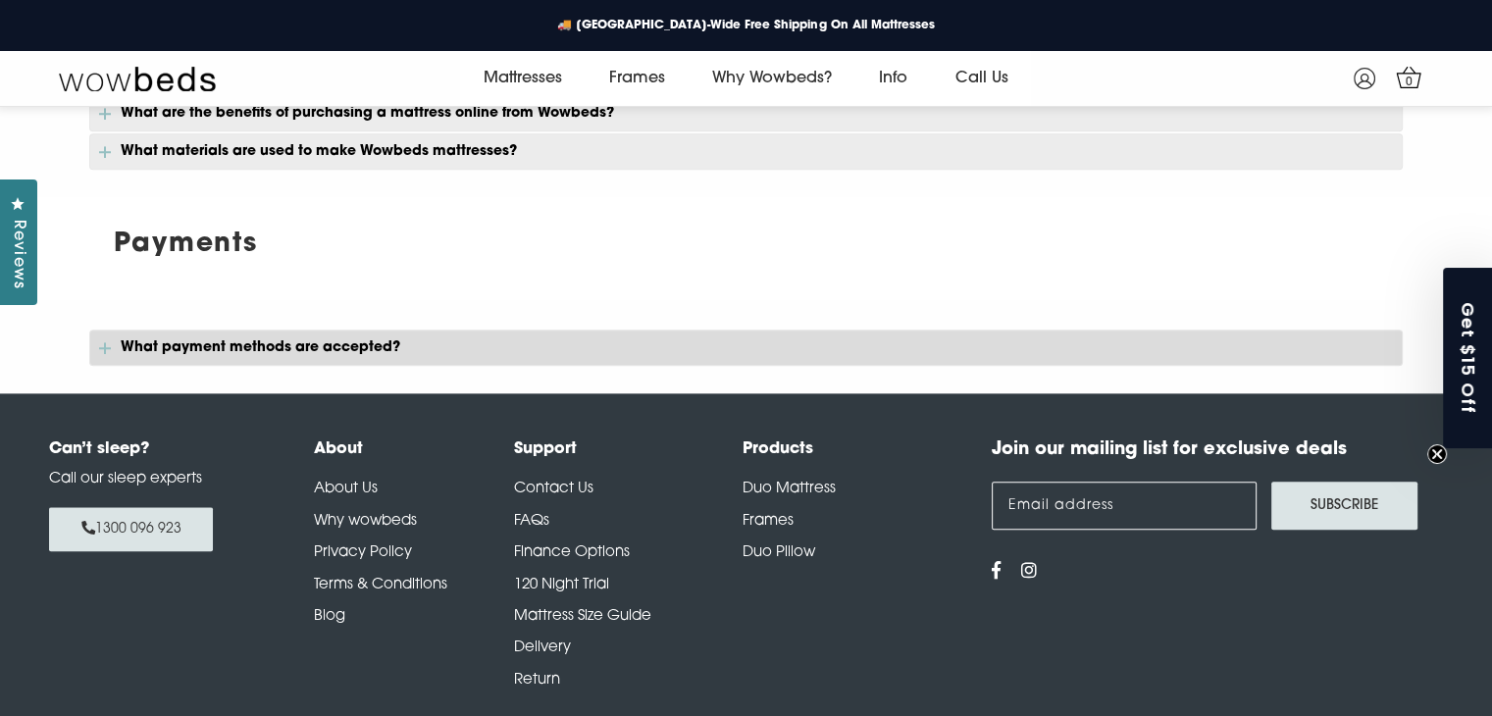
click at [192, 338] on p "What payment methods are accepted?" at bounding box center [746, 348] width 1314 height 36
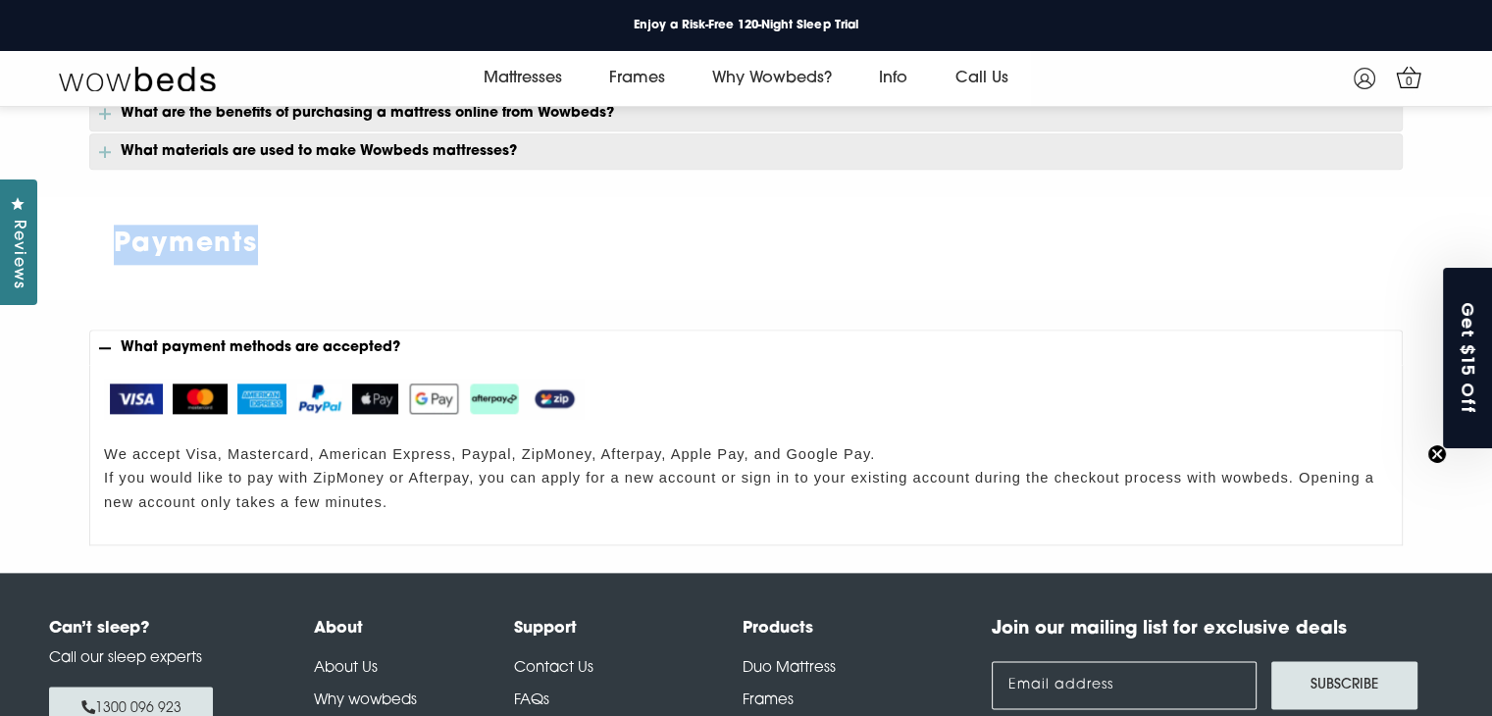
drag, startPoint x: 118, startPoint y: 244, endPoint x: 280, endPoint y: 230, distance: 162.5
click at [280, 230] on h2 "Payments" at bounding box center [746, 245] width 1314 height 40
drag, startPoint x: 414, startPoint y: 512, endPoint x: 122, endPoint y: 338, distance: 340.0
click at [122, 338] on div "What payment methods are accepted? We accept Visa, Mastercard, American Express…" at bounding box center [746, 438] width 1314 height 216
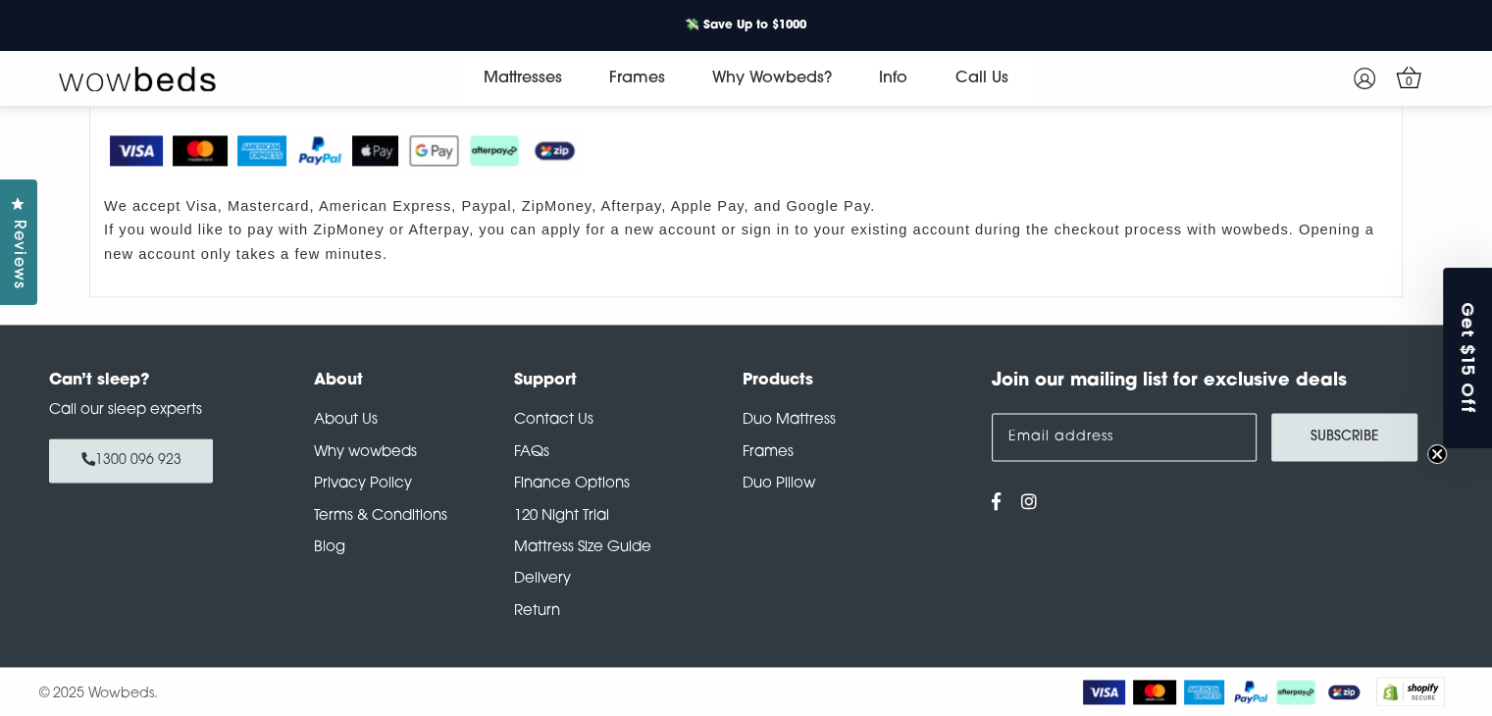
click at [753, 586] on div "Products Duo Mattress Frames Duo Pillow" at bounding box center [857, 496] width 229 height 254
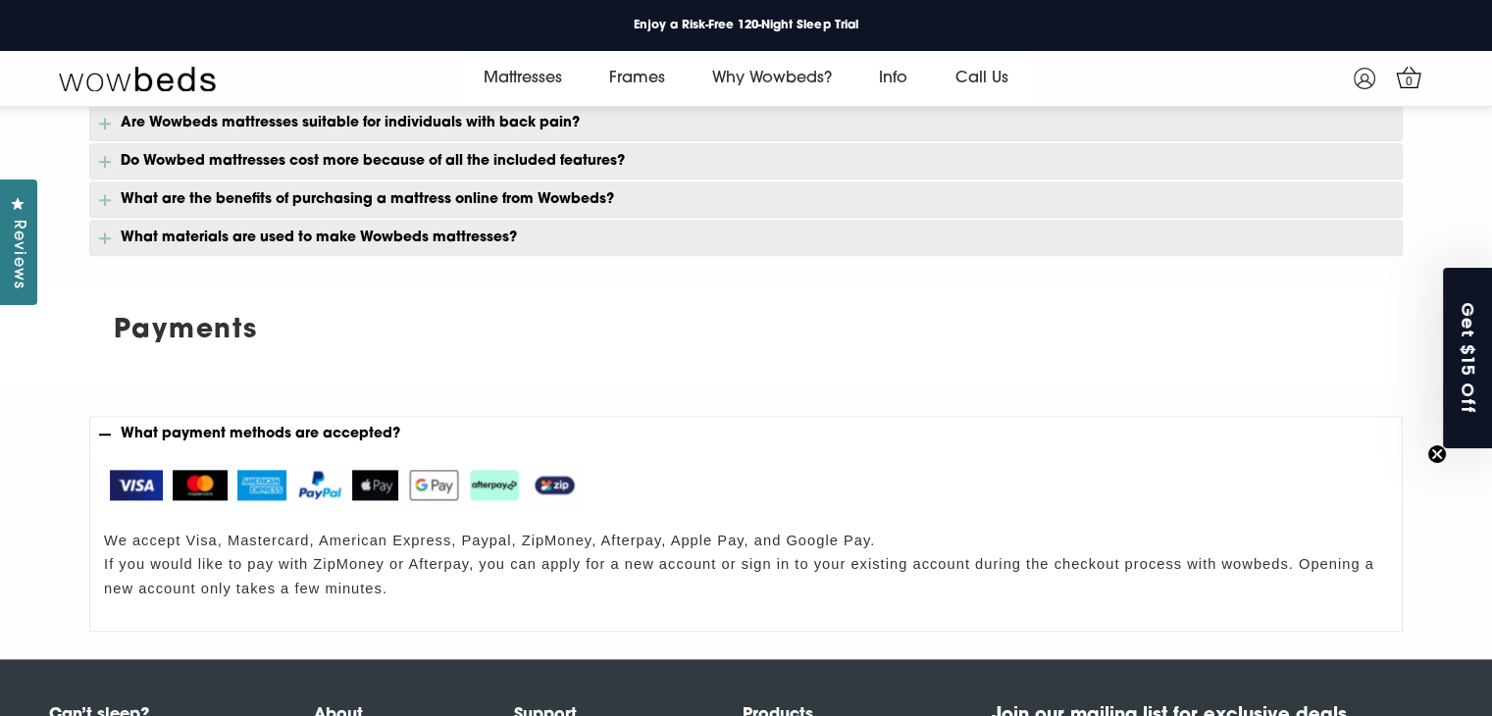
scroll to position [2001, 0]
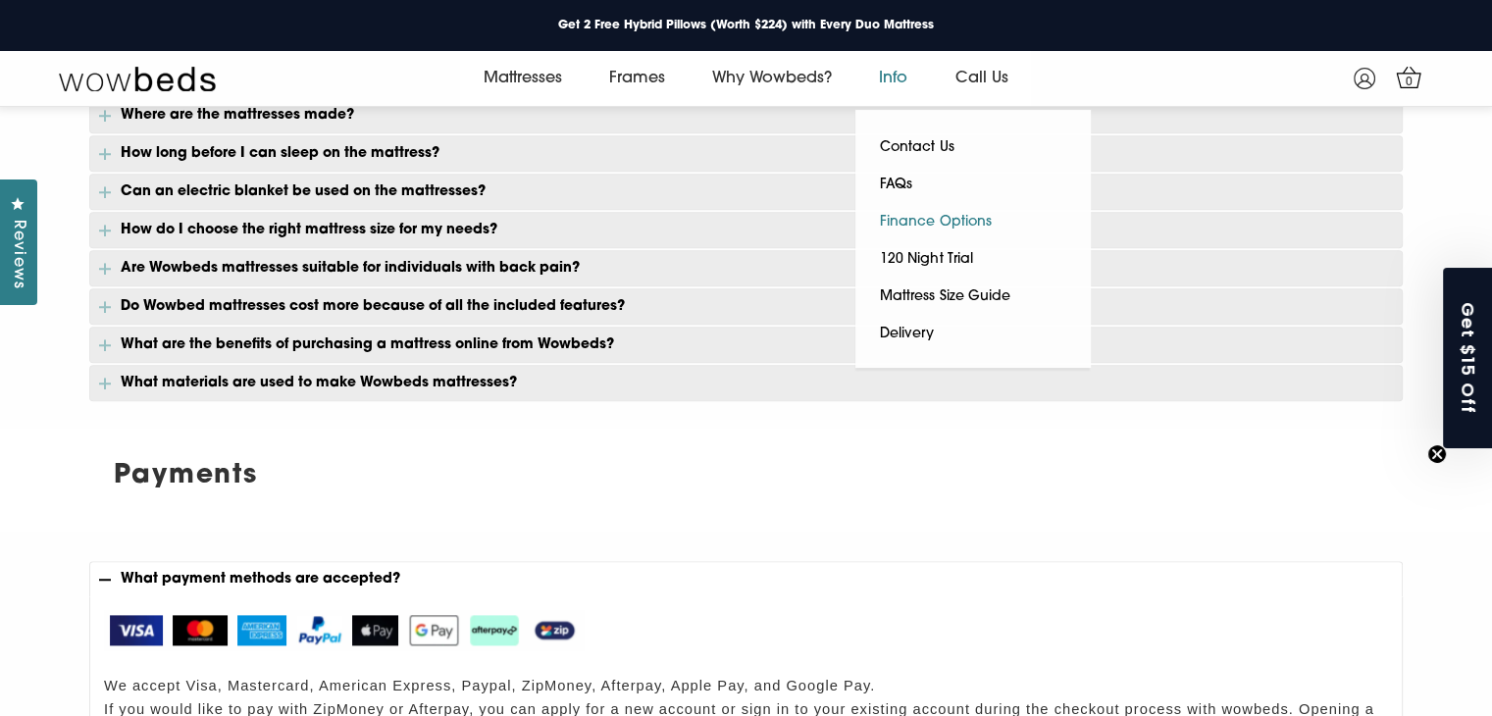
click at [943, 214] on link "Finance Options" at bounding box center [935, 222] width 160 height 37
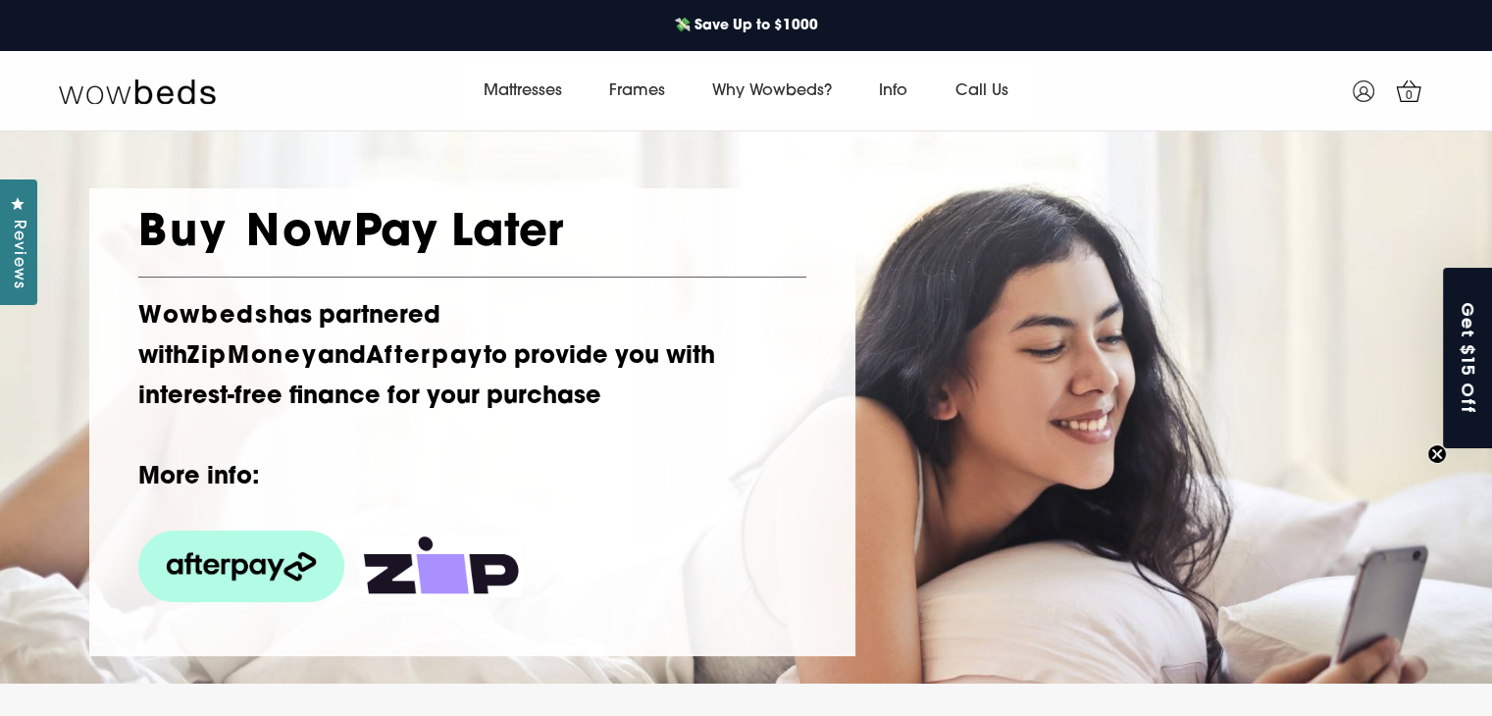
drag, startPoint x: 336, startPoint y: 318, endPoint x: 670, endPoint y: 397, distance: 342.9
click at [670, 397] on h2 "Wowbeds has partnered with ZipMoney and Afterpay to provide you with interest-f…" at bounding box center [472, 397] width 668 height 201
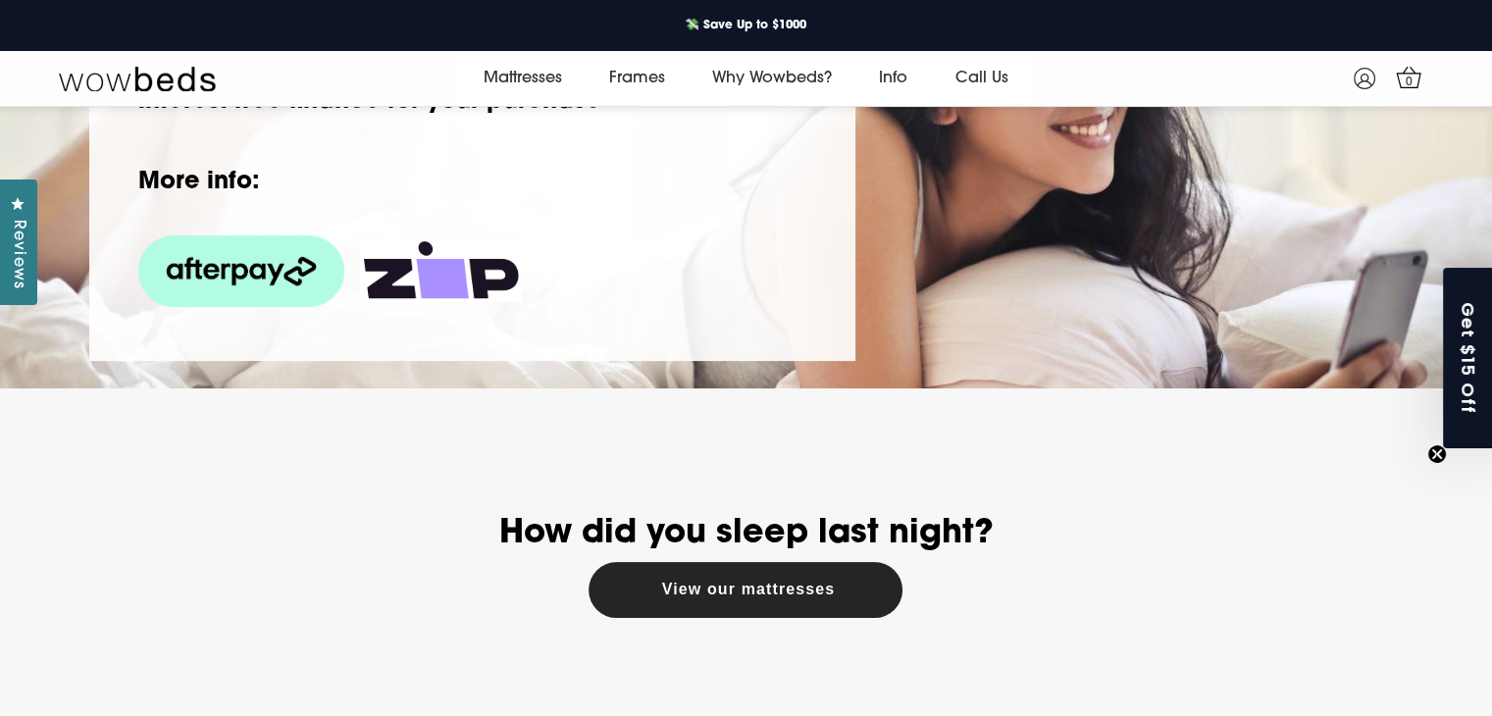
scroll to position [271, 0]
drag, startPoint x: 202, startPoint y: 182, endPoint x: 343, endPoint y: 183, distance: 141.3
click at [343, 183] on h2 "Wowbeds has partnered with ZipMoney and Afterpay to provide you with interest-f…" at bounding box center [472, 103] width 668 height 201
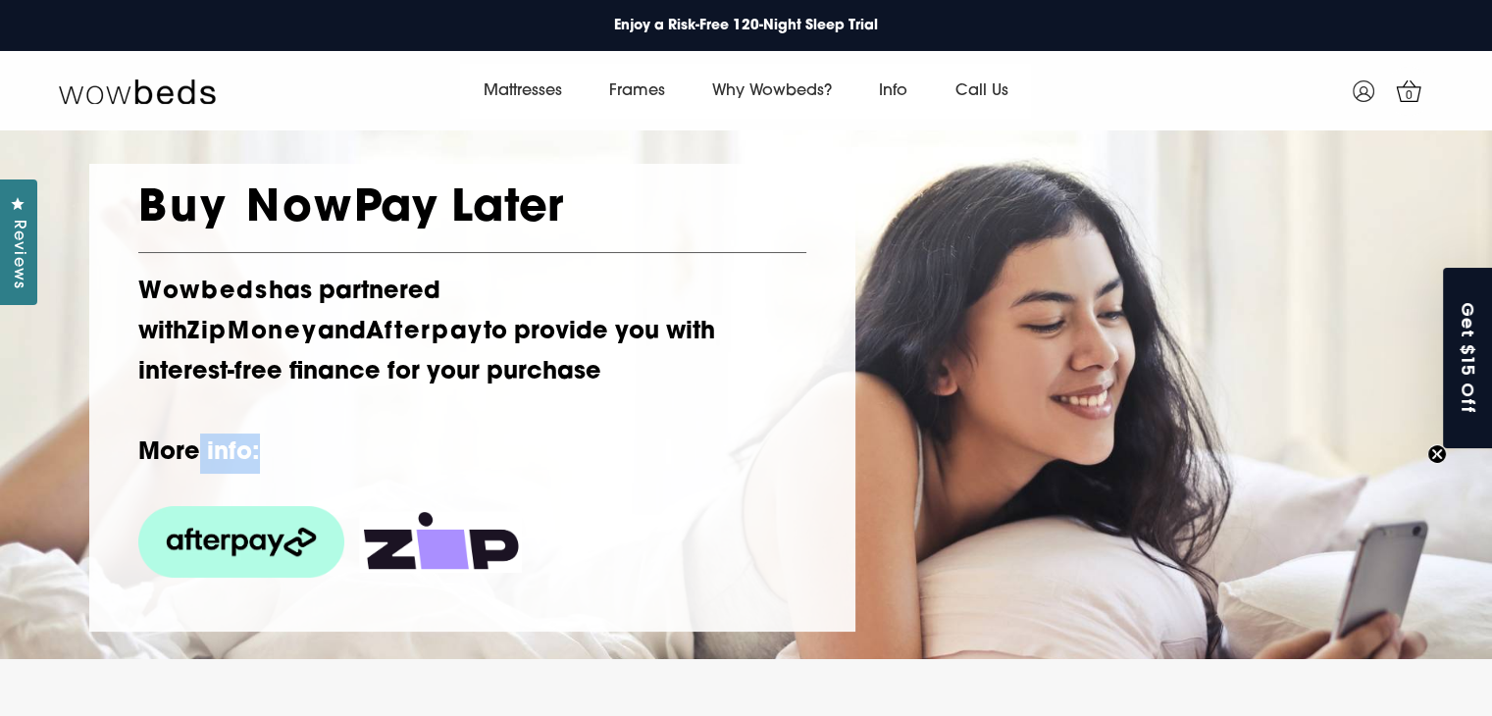
scroll to position [0, 0]
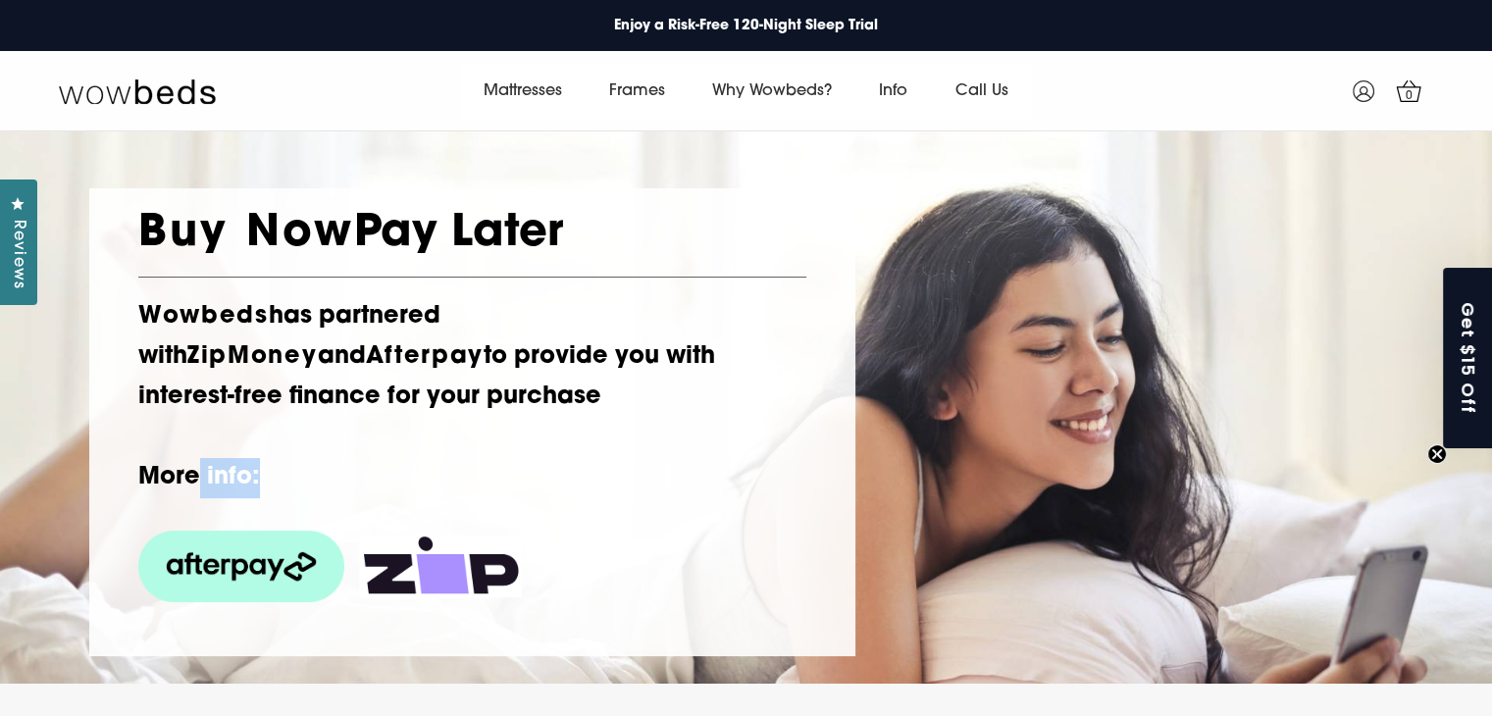
drag, startPoint x: 145, startPoint y: 231, endPoint x: 573, endPoint y: 230, distance: 427.7
click at [573, 230] on h1 "Buy Now Pay Later" at bounding box center [472, 235] width 668 height 44
copy h1 "Buy Now Pay Later"
drag, startPoint x: 1255, startPoint y: 264, endPoint x: 1421, endPoint y: 365, distance: 194.2
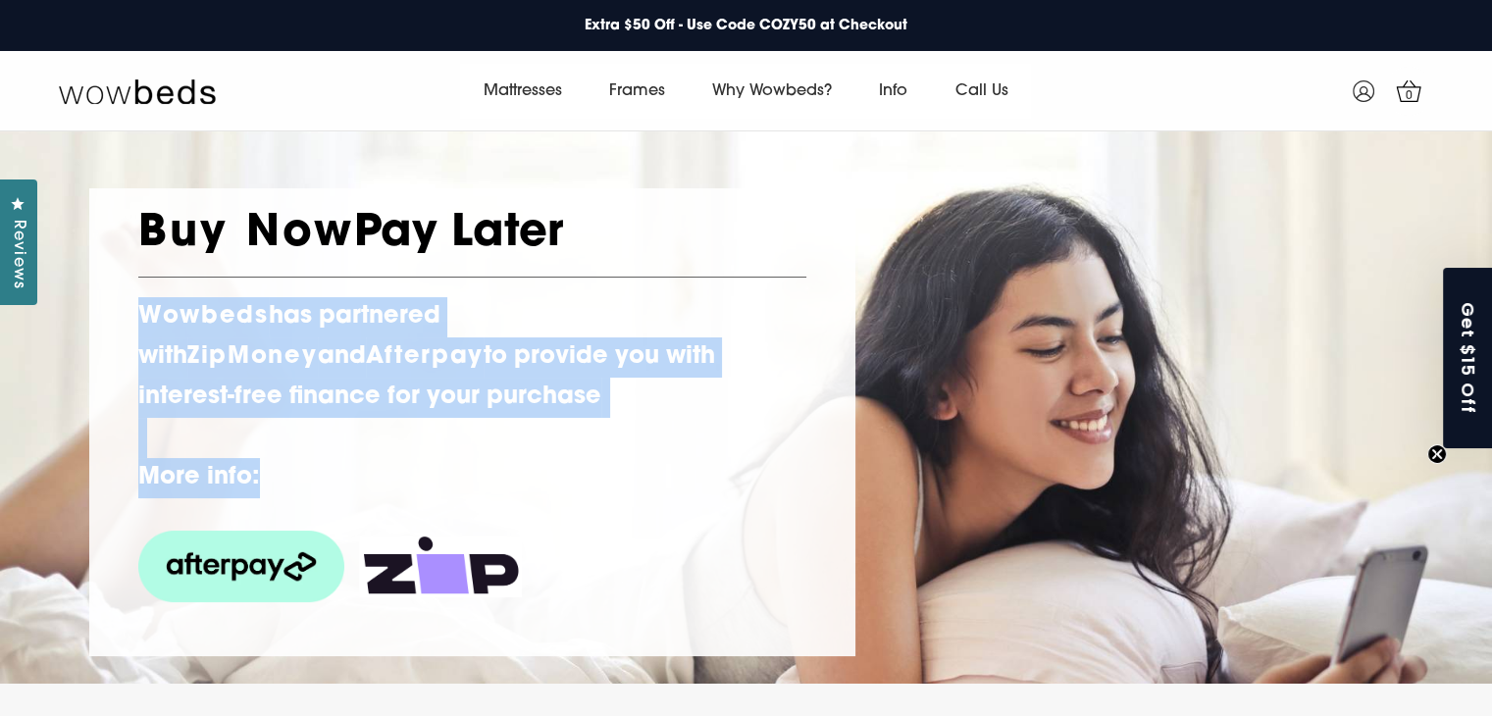
drag, startPoint x: 135, startPoint y: 317, endPoint x: 294, endPoint y: 476, distance: 224.8
click at [298, 476] on div "Buy Now Pay Later Wowbeds has partnered with ZipMoney and Afterpay to provide y…" at bounding box center [472, 422] width 766 height 468
copy h2 "Wowbeds has partnered with ZipMoney and Afterpay to provide you with interest-f…"
click at [251, 559] on img at bounding box center [241, 567] width 206 height 72
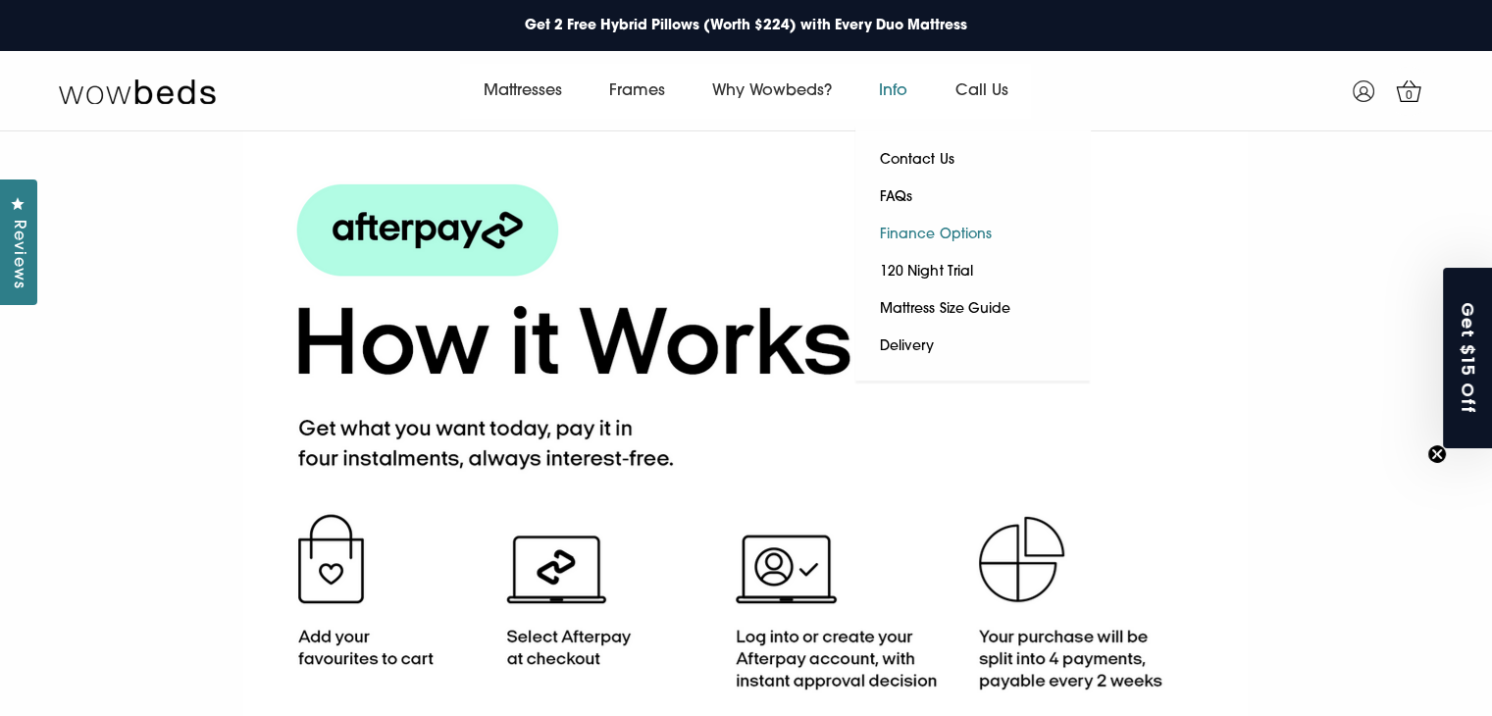
click at [927, 229] on link "Finance Options" at bounding box center [935, 235] width 160 height 37
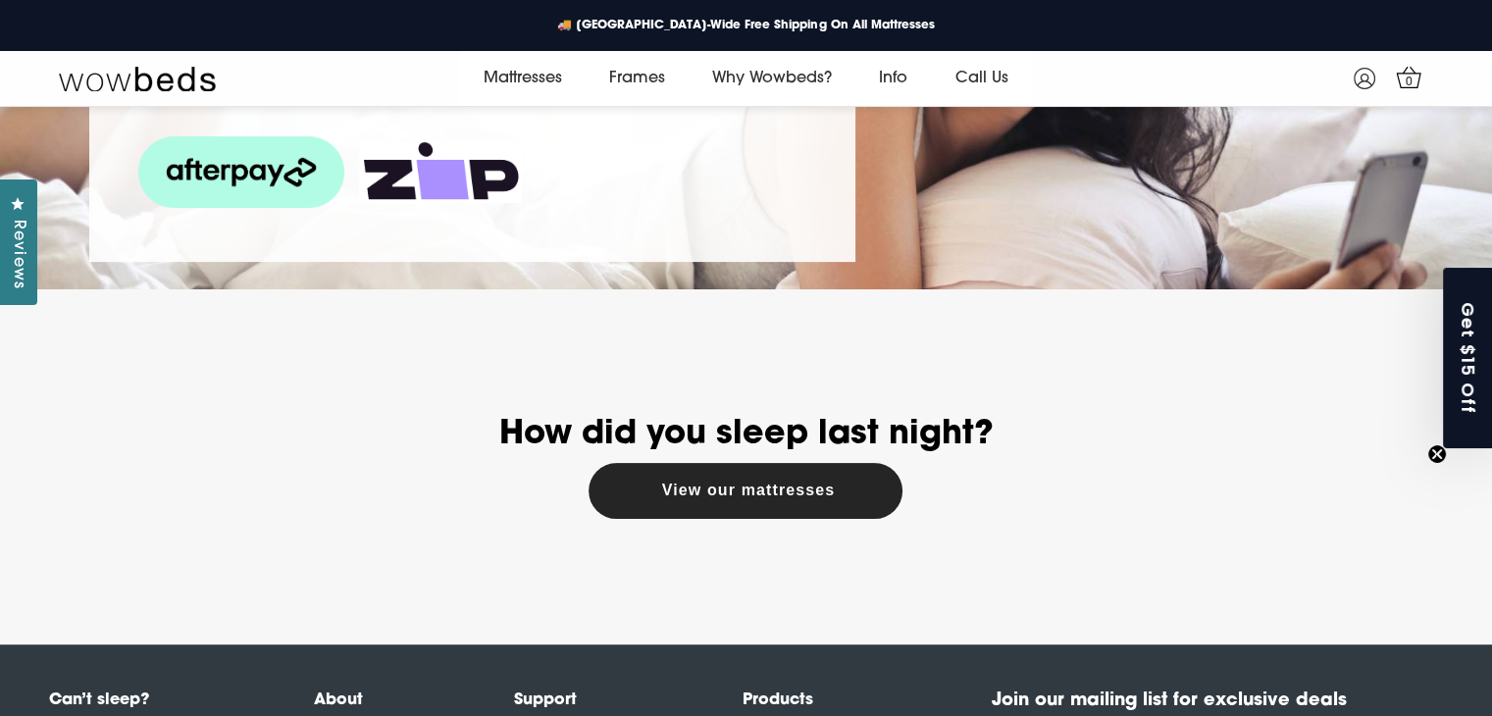
scroll to position [369, 0]
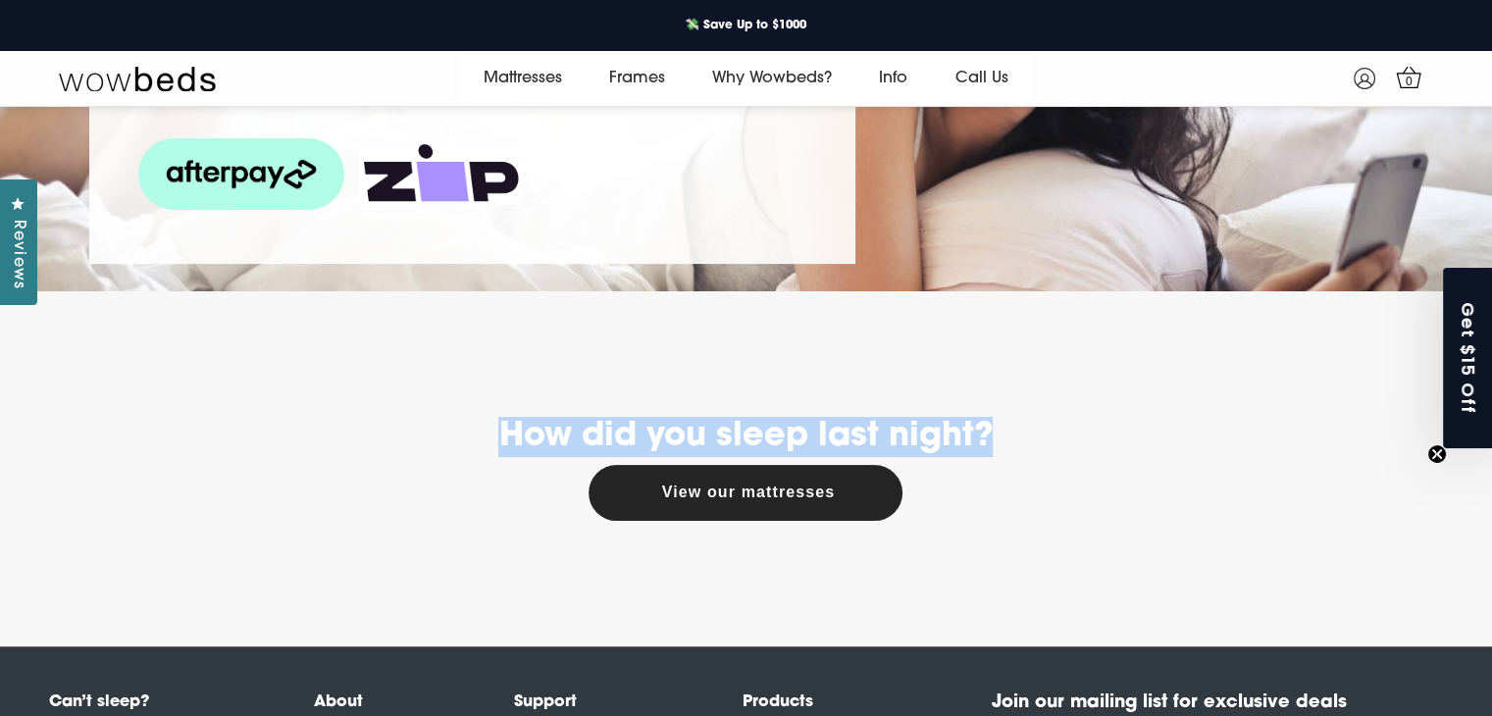
drag, startPoint x: 481, startPoint y: 436, endPoint x: 997, endPoint y: 421, distance: 516.2
click at [997, 421] on h2 "How did you sleep last night?" at bounding box center [746, 437] width 1314 height 40
copy h2 "How did you sleep last night?"
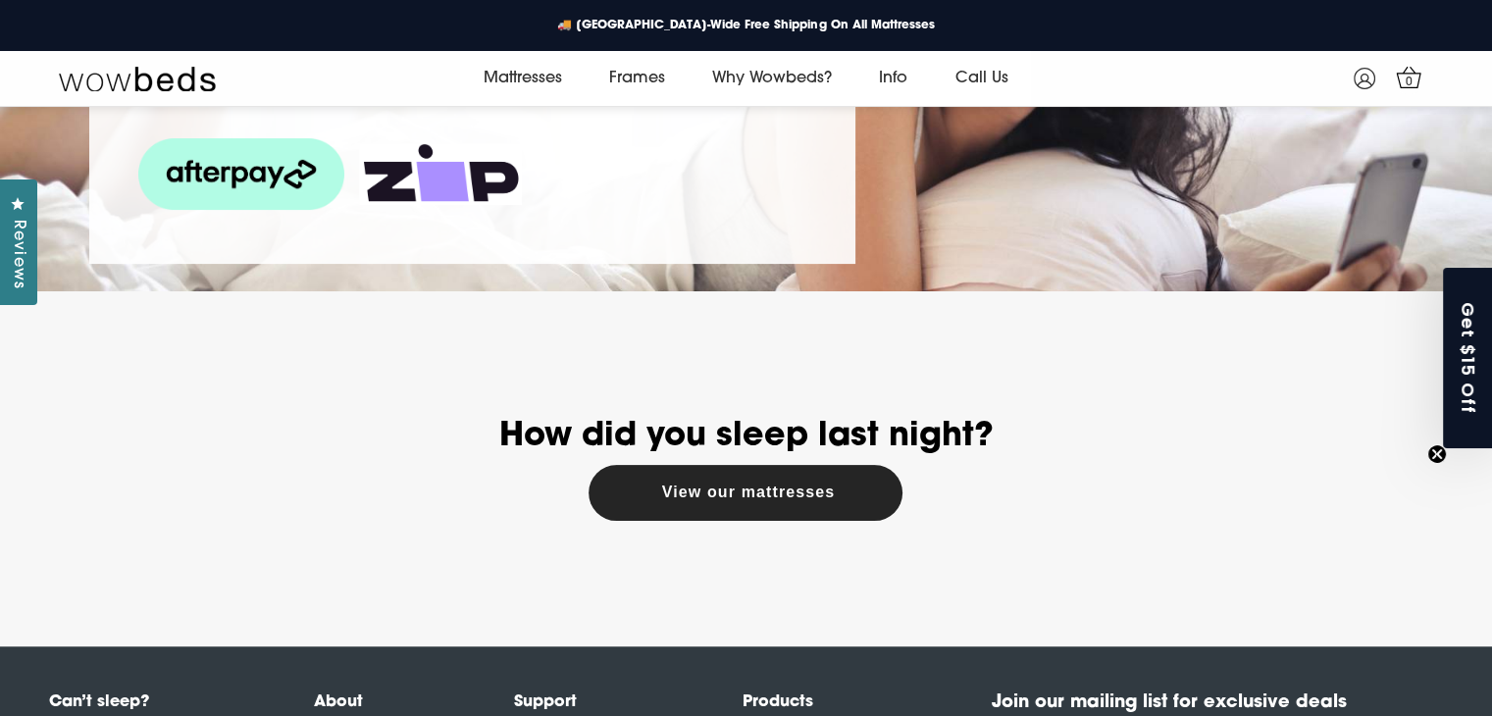
click at [602, 518] on div "How did you sleep last night? View our mattresses" at bounding box center [746, 469] width 1314 height 104
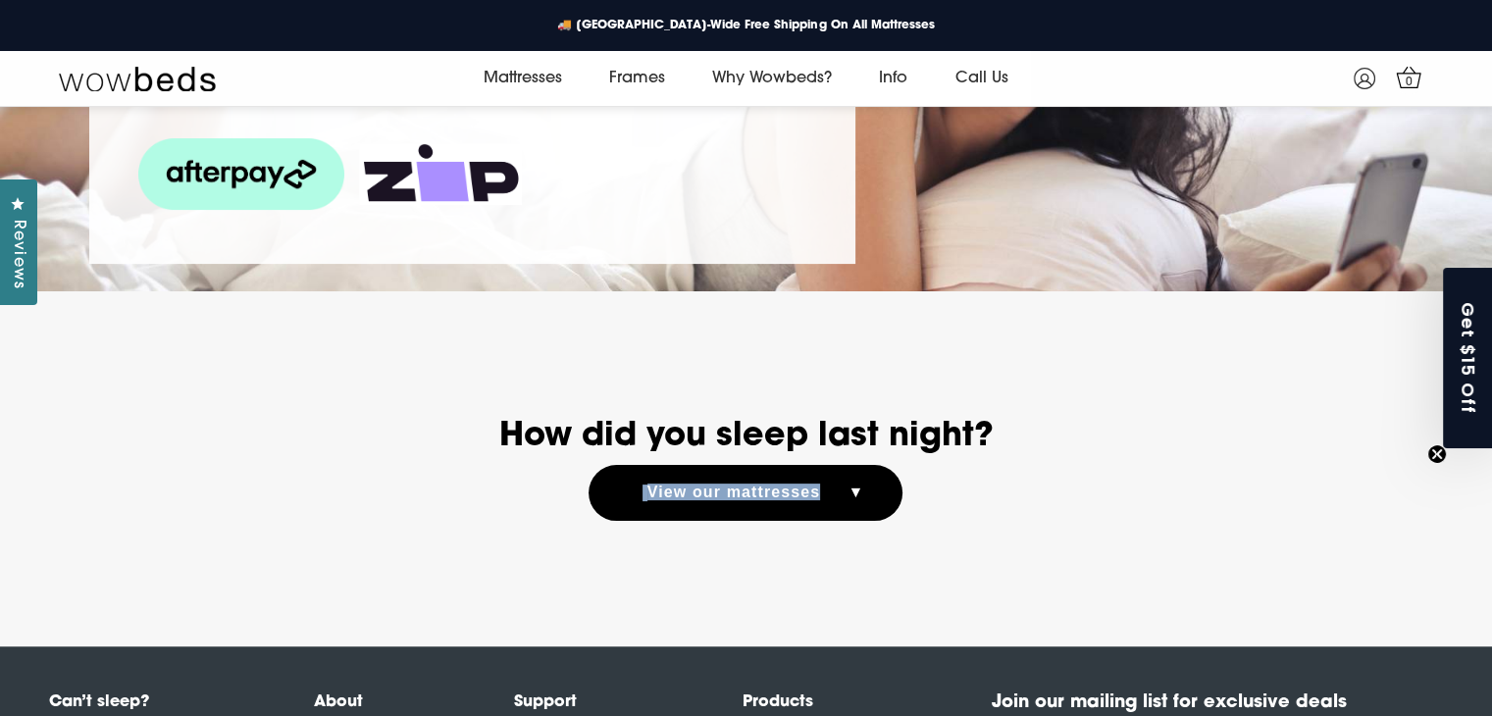
drag, startPoint x: 491, startPoint y: 474, endPoint x: 864, endPoint y: 513, distance: 374.9
click at [864, 513] on div "How did you sleep last night? View our mattresses" at bounding box center [746, 469] width 1314 height 104
copy button "View our mattresses"
click at [851, 492] on link "View our mattresses" at bounding box center [748, 493] width 203 height 16
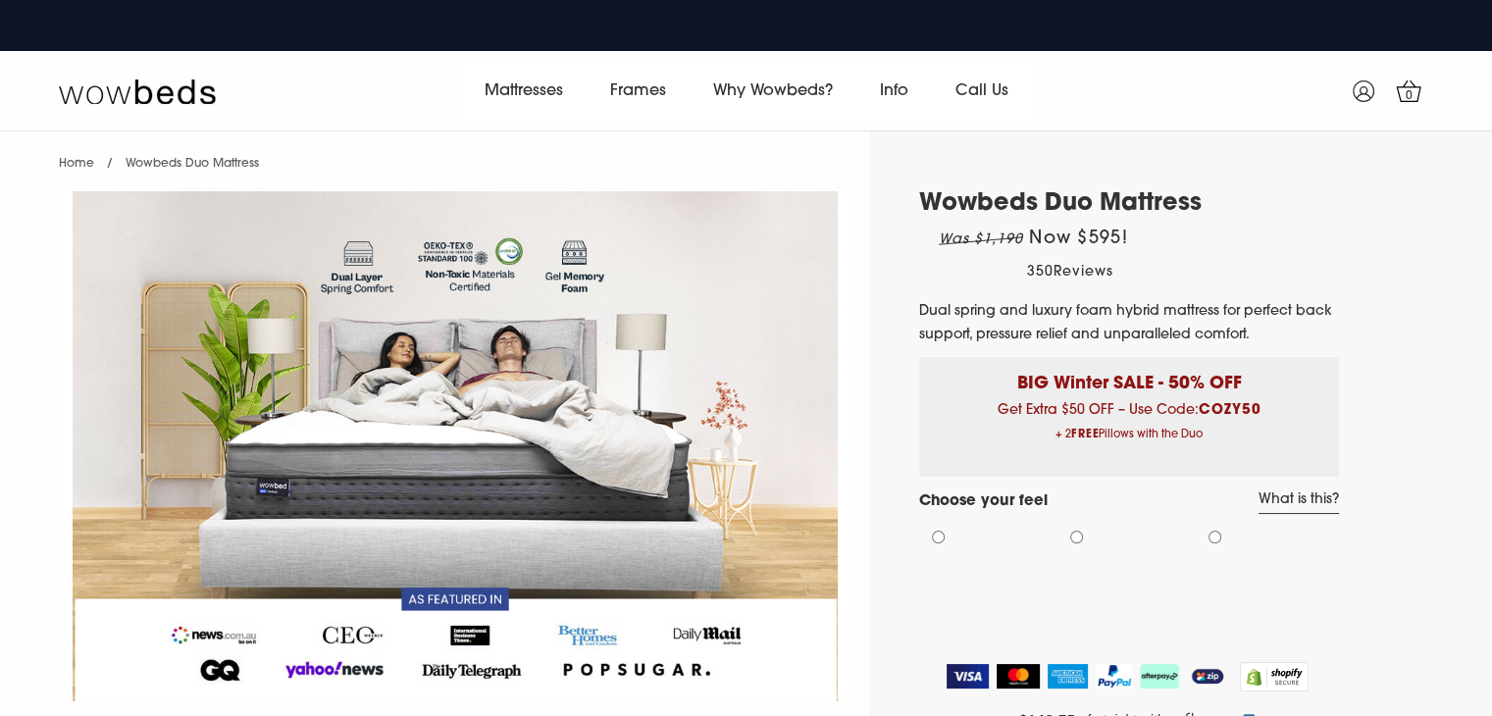
select select "Medium-Firm"
select select "Queen"
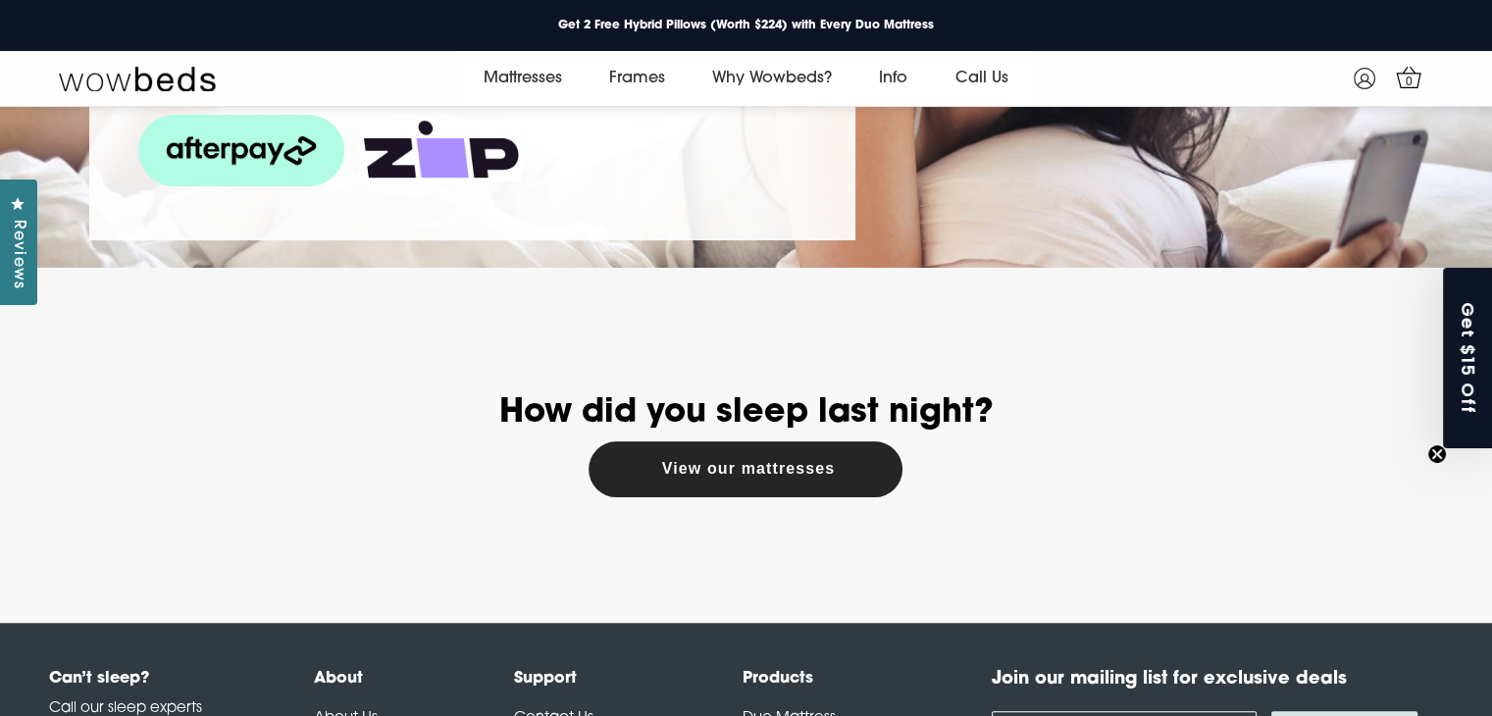
scroll to position [369, 0]
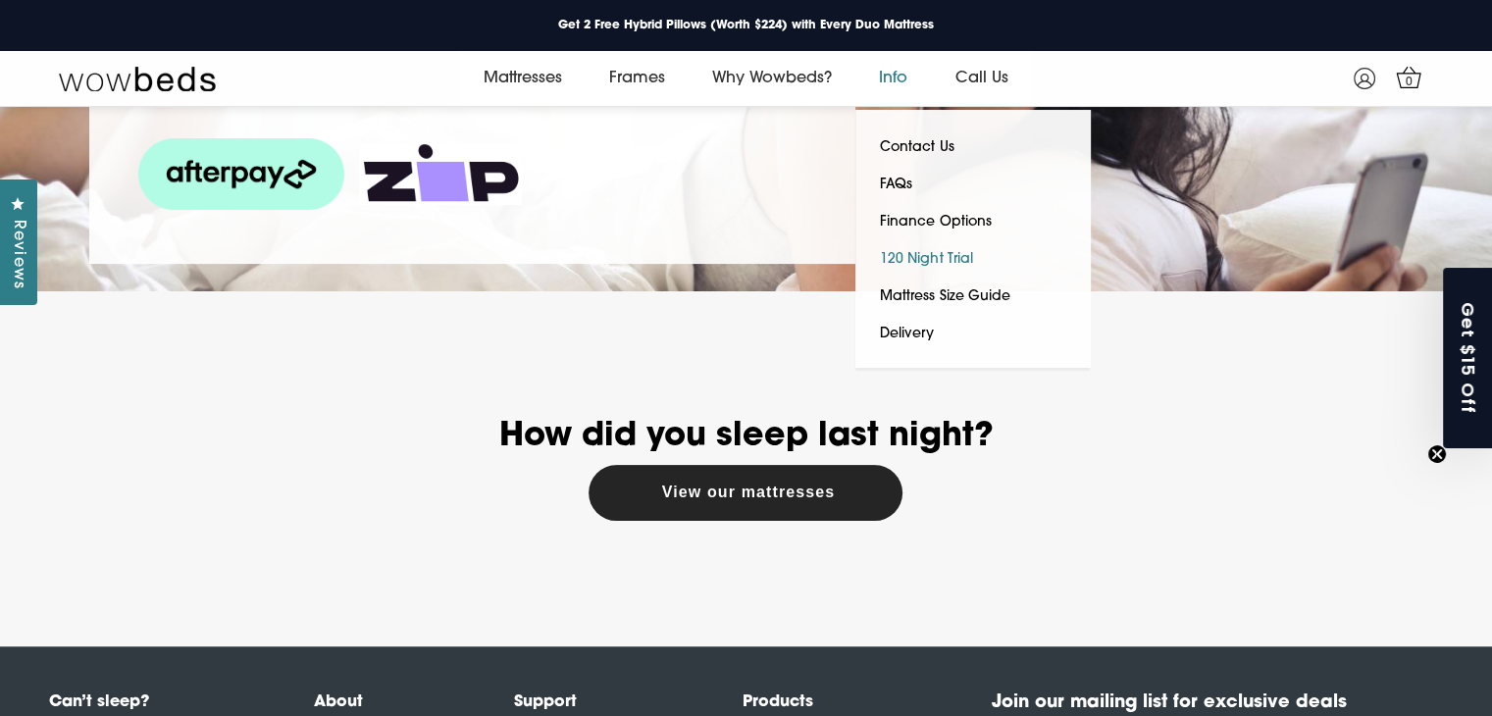
click at [946, 252] on link "120 Night Trial" at bounding box center [925, 259] width 141 height 37
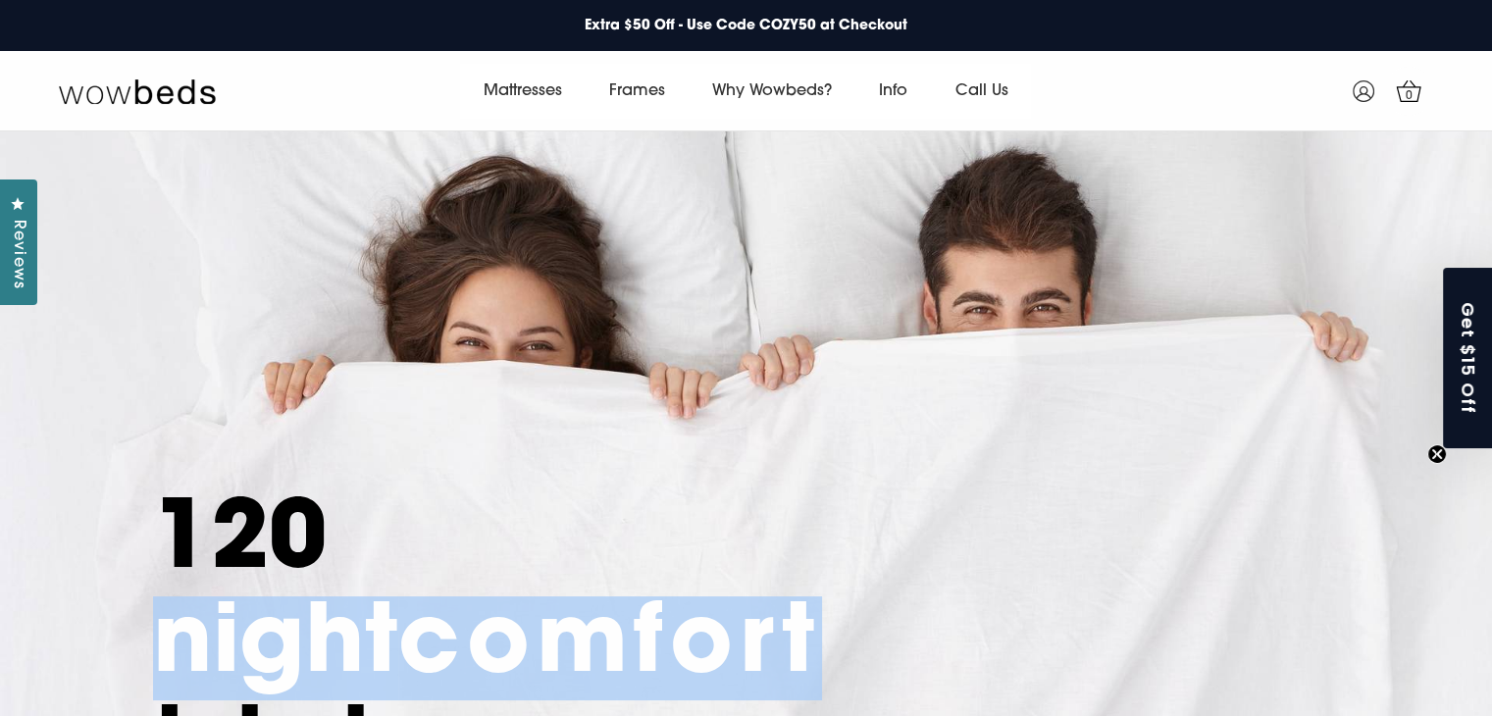
drag, startPoint x: 373, startPoint y: 558, endPoint x: 593, endPoint y: 613, distance: 226.5
click at [590, 613] on h1 "120 night comfort trial." at bounding box center [449, 647] width 593 height 311
drag, startPoint x: 582, startPoint y: 291, endPoint x: 1126, endPoint y: 410, distance: 557.3
click at [1128, 413] on div "120 night comfort trial. Get under the sheets and try it yourself. If you don't…" at bounding box center [746, 549] width 1314 height 780
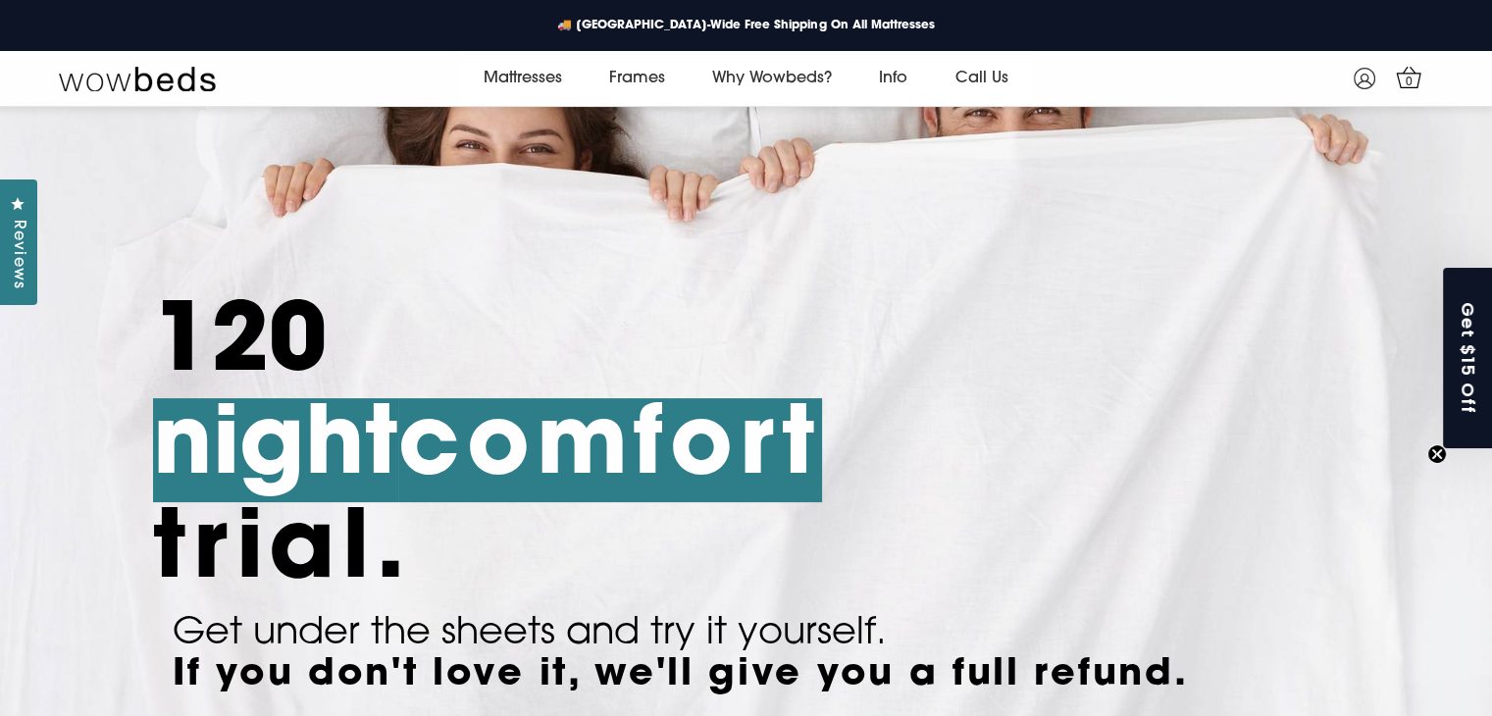
scroll to position [173, 0]
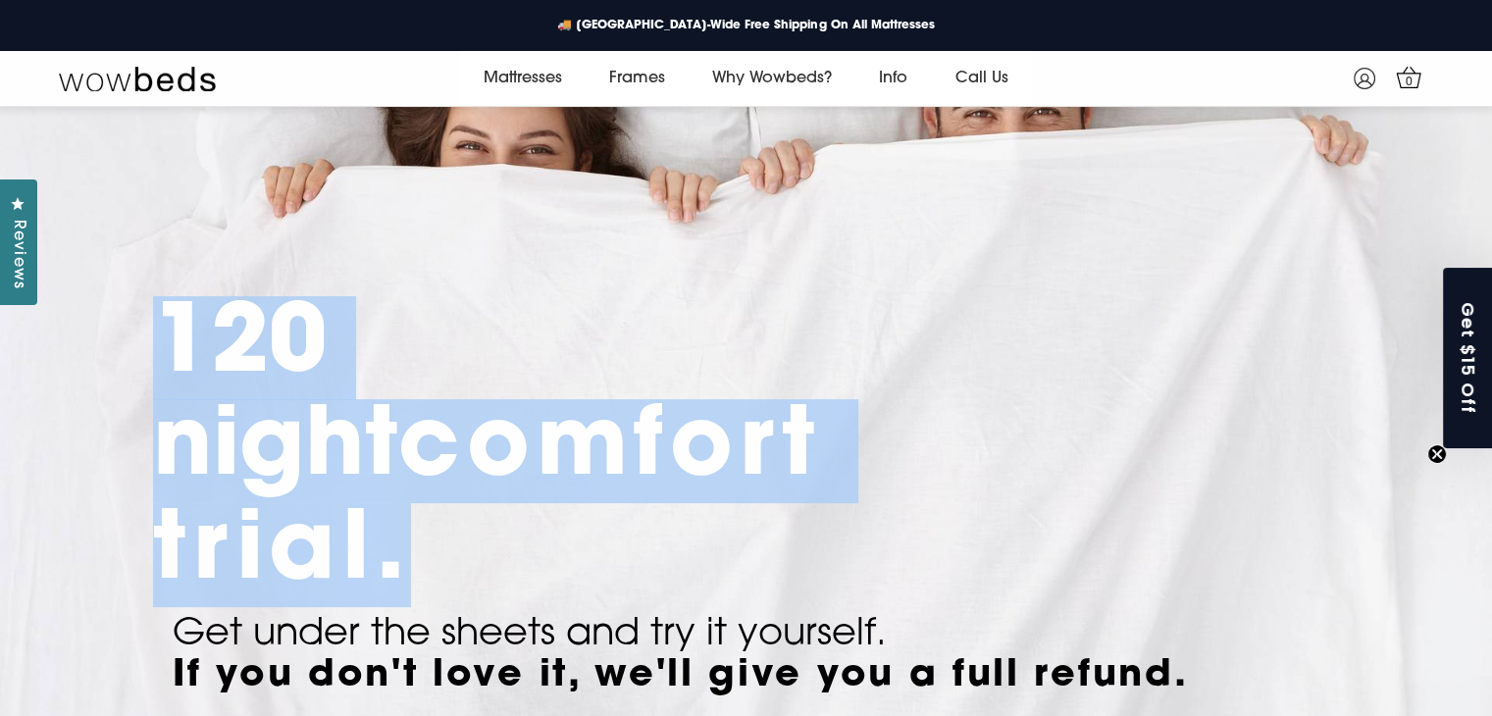
drag, startPoint x: 176, startPoint y: 326, endPoint x: 404, endPoint y: 566, distance: 331.7
click at [404, 566] on h1 "120 night comfort trial." at bounding box center [449, 451] width 593 height 311
copy h1 "120 night comfort trial."
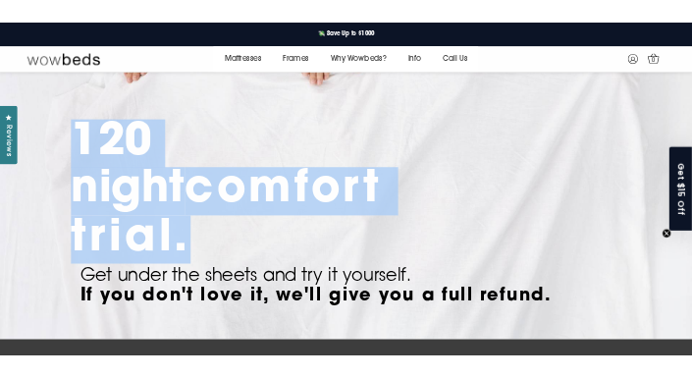
scroll to position [369, 0]
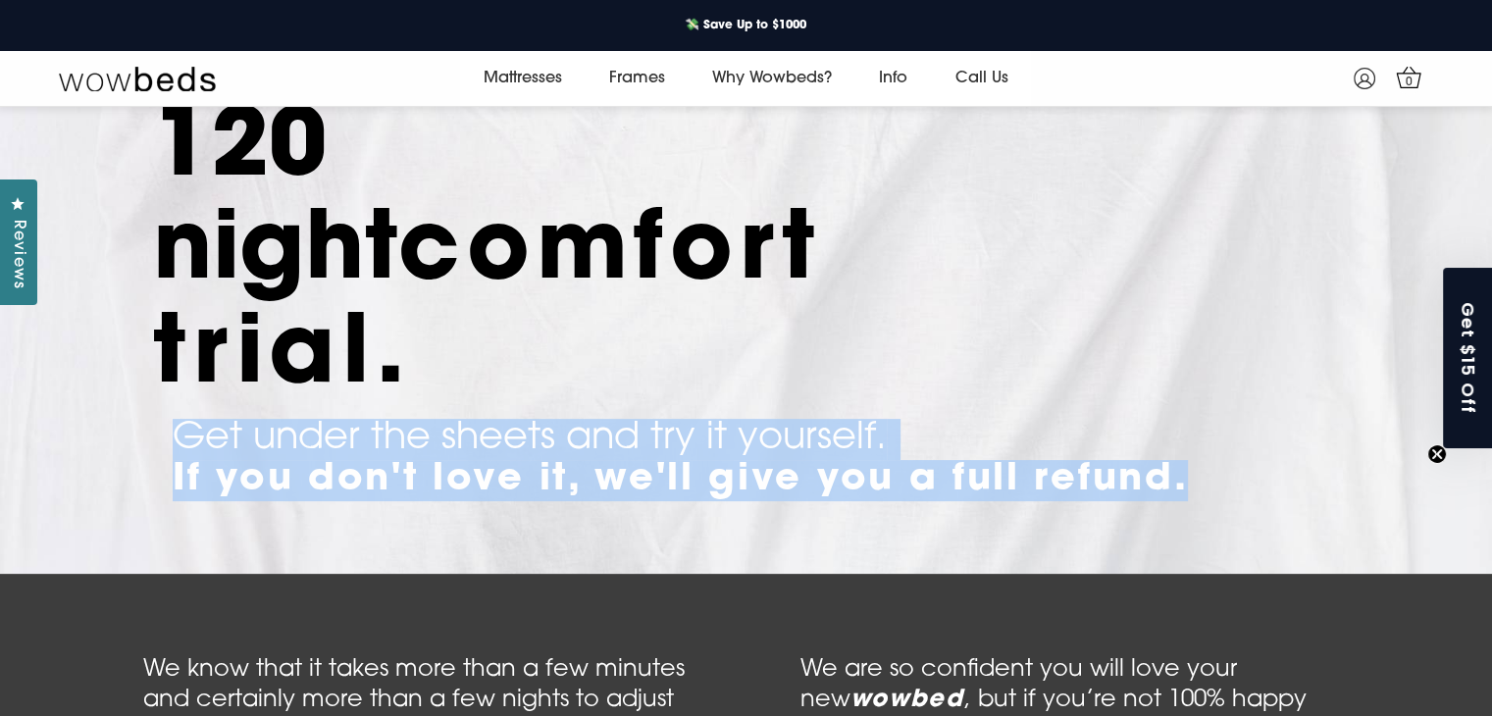
drag, startPoint x: 181, startPoint y: 428, endPoint x: 1221, endPoint y: 476, distance: 1042.0
click at [1221, 476] on p "Get under the sheets and try it yourself. If you don't love it, we'll give you …" at bounding box center [746, 460] width 1186 height 82
copy p "Get under the sheets and try it yourself. If you don't love it, we'll give you …"
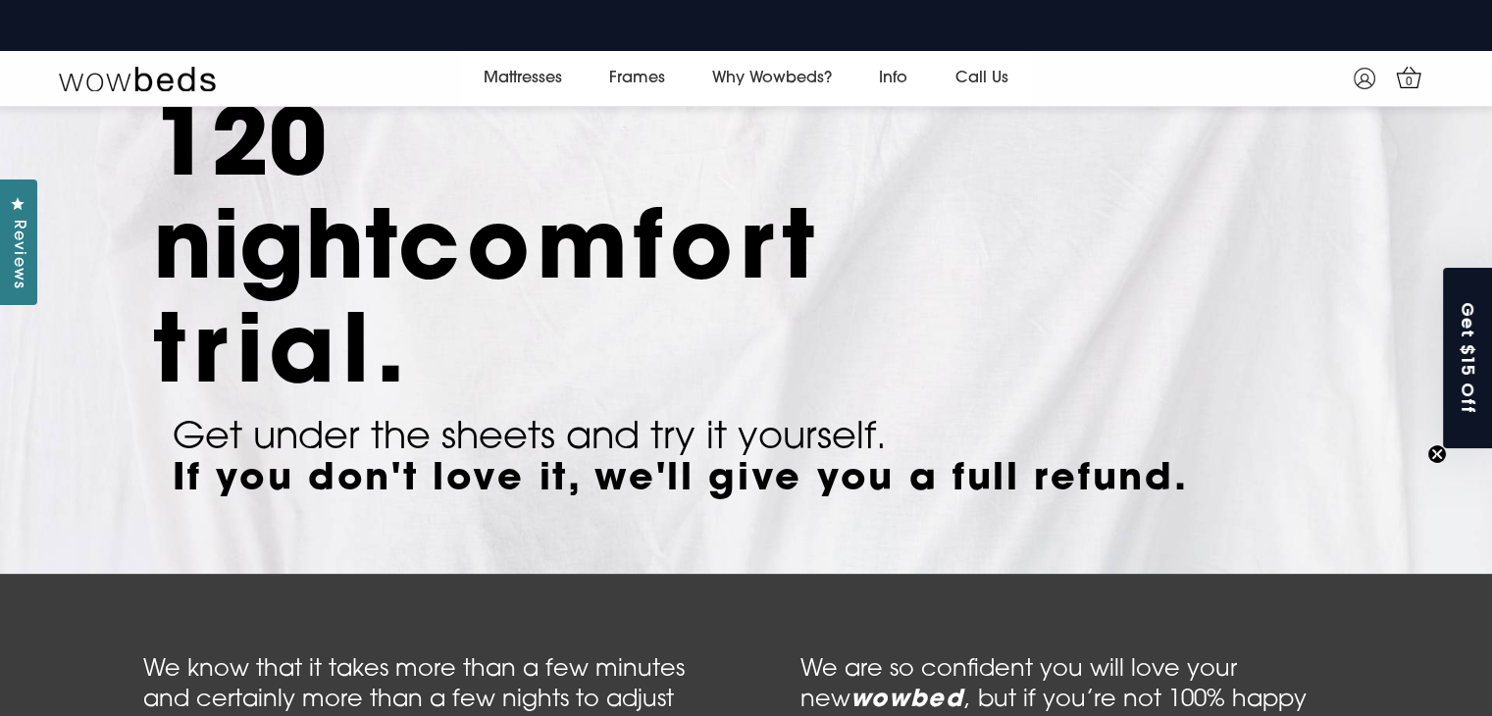
click at [1026, 165] on div "120 night comfort trial. Get under the sheets and try it yourself. If you don't…" at bounding box center [746, 304] width 1284 height 456
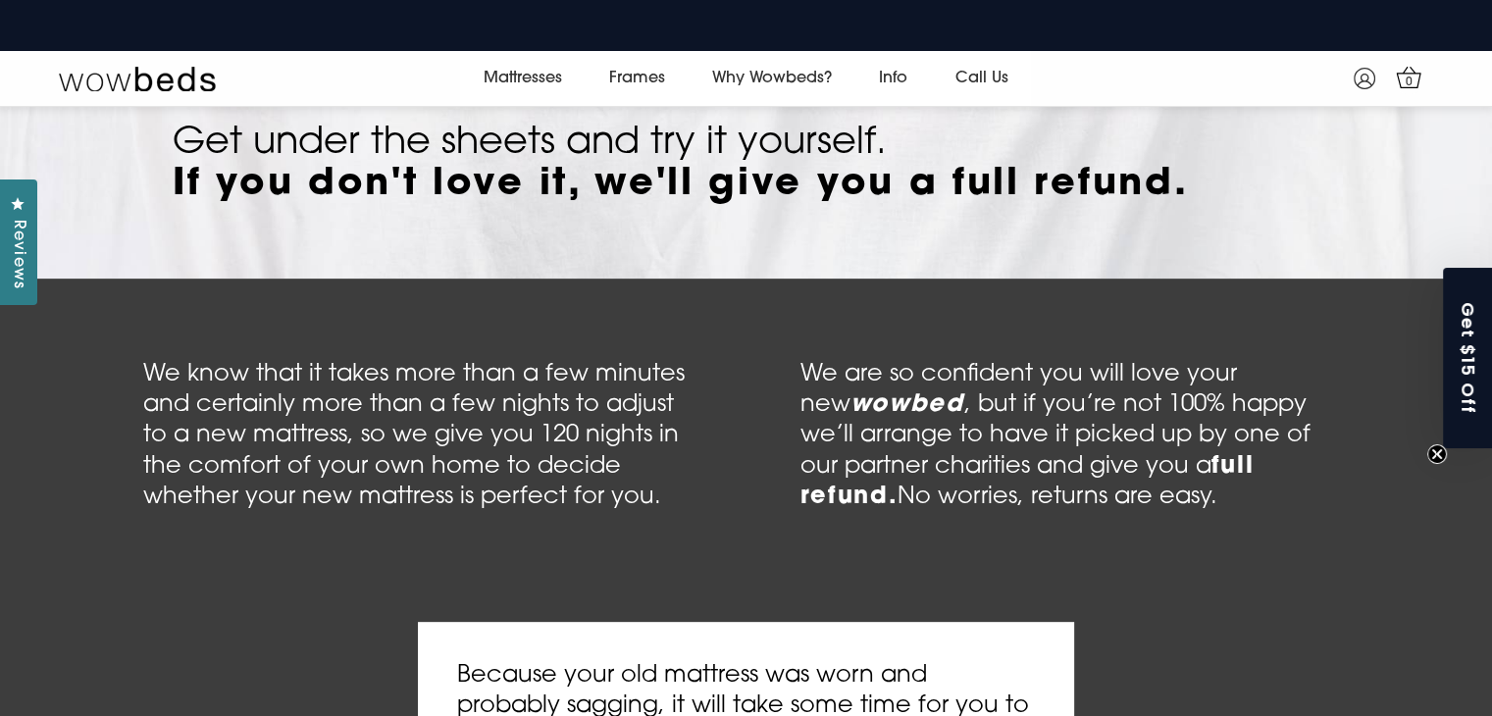
scroll to position [663, 0]
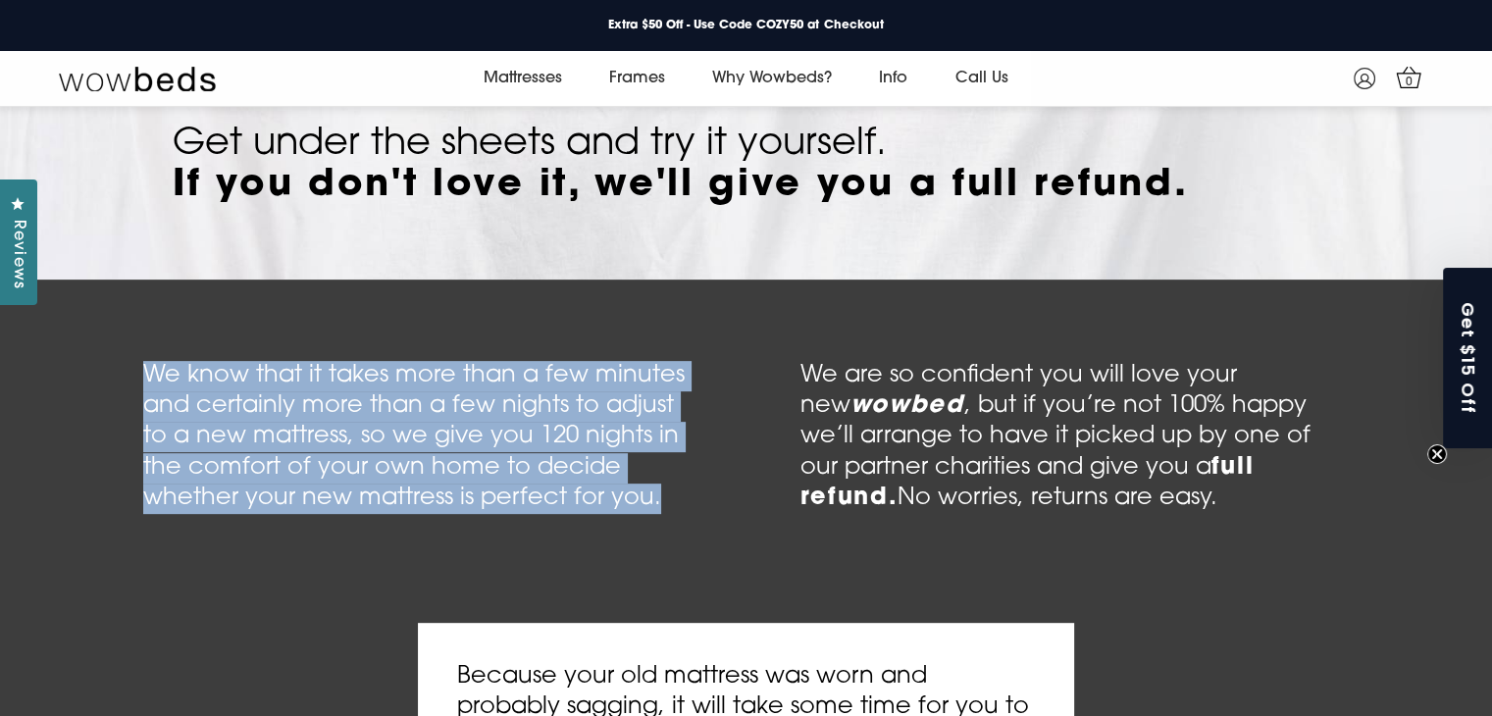
drag, startPoint x: 145, startPoint y: 370, endPoint x: 664, endPoint y: 505, distance: 536.3
click at [664, 505] on p "We know that it takes more than a few minutes and certainly more than a few nig…" at bounding box center [417, 438] width 627 height 232
copy p "We know that it takes more than a few minutes and certainly more than a few nig…"
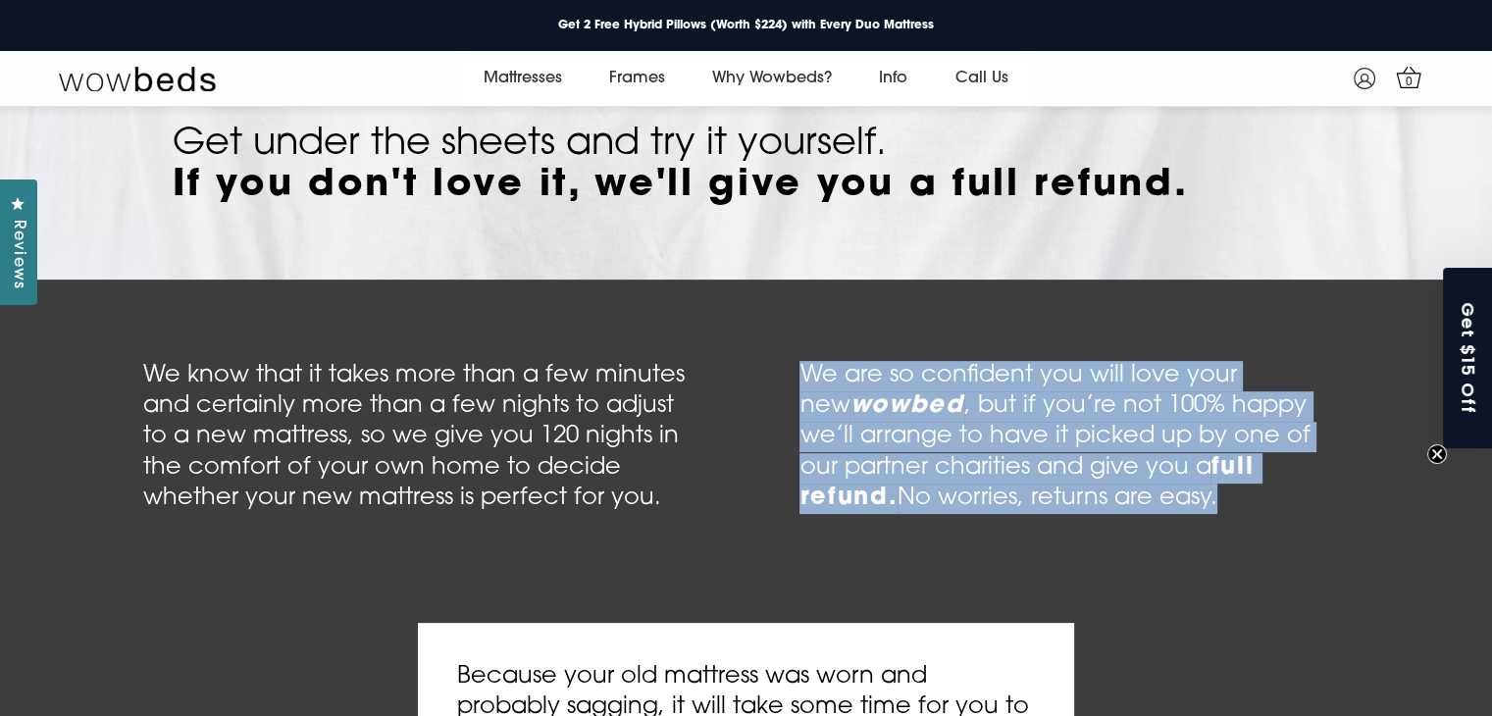
drag, startPoint x: 788, startPoint y: 367, endPoint x: 1232, endPoint y: 495, distance: 462.6
click at [1232, 495] on p "We are so confident you will love your new wowbed , but if you’re not 100% happ…" at bounding box center [1073, 438] width 627 height 232
copy p "We are so confident you will love your new wowbed , but if you’re not 100% happ…"
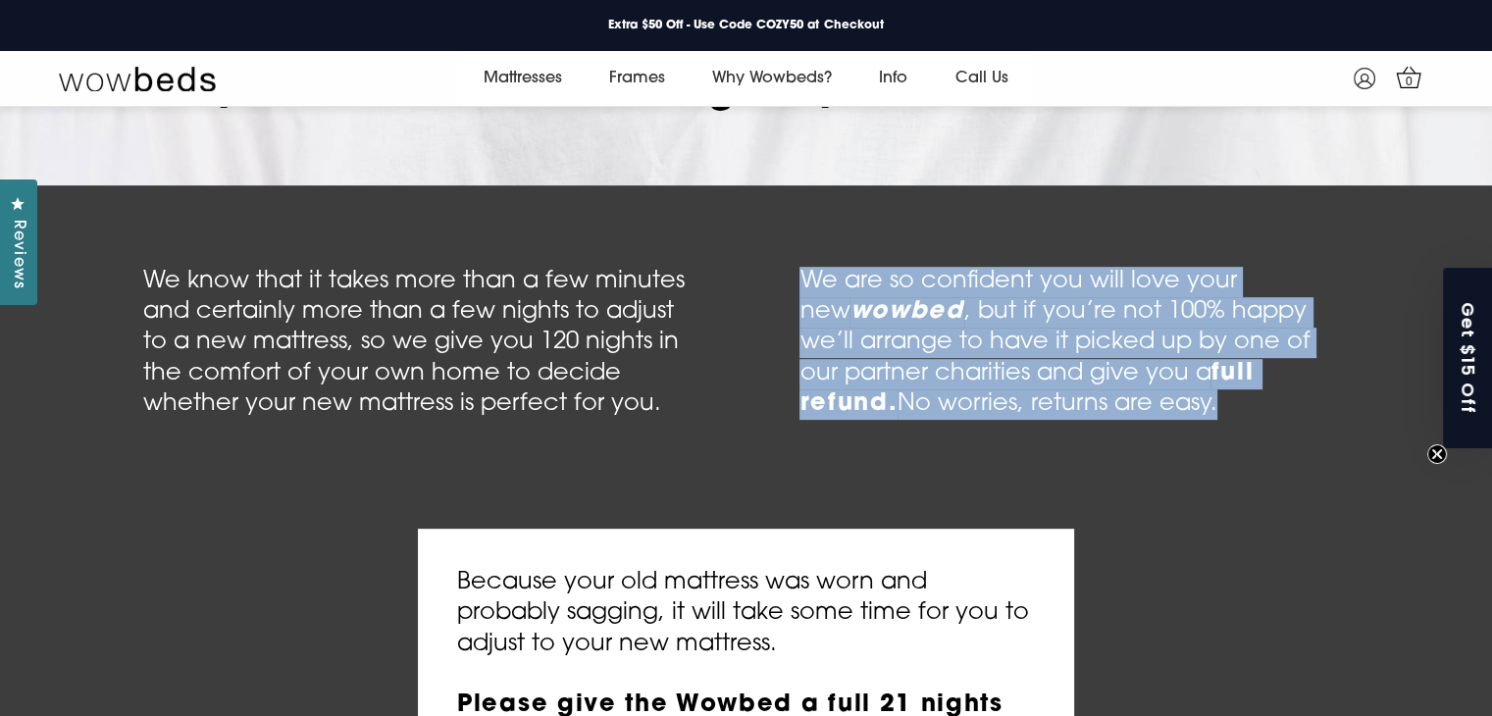
scroll to position [957, 0]
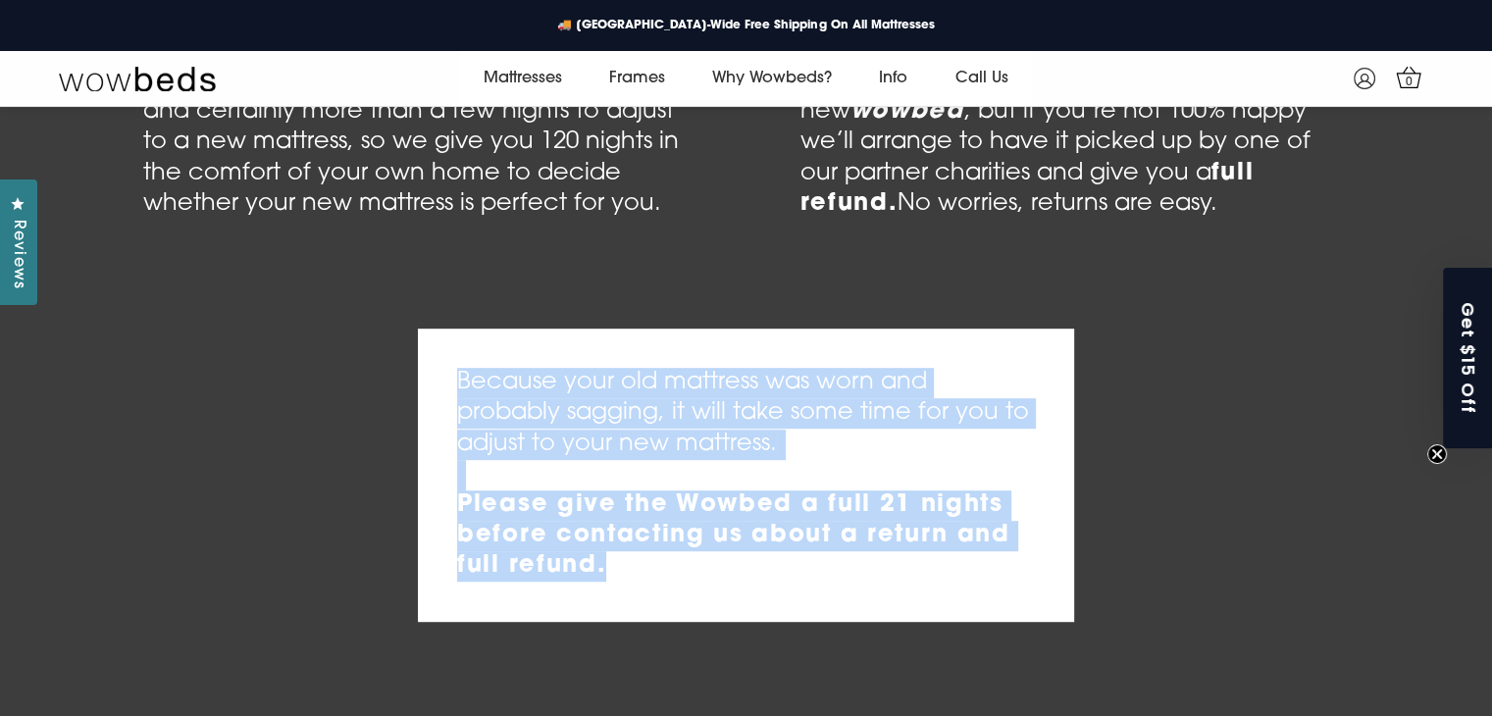
drag, startPoint x: 453, startPoint y: 379, endPoint x: 623, endPoint y: 567, distance: 253.5
click at [623, 567] on p "Because your old mattress was worn and probably sagging, it will take some time…" at bounding box center [746, 475] width 656 height 292
copy p "Because your old mattress was worn and probably sagging, it will take some time…"
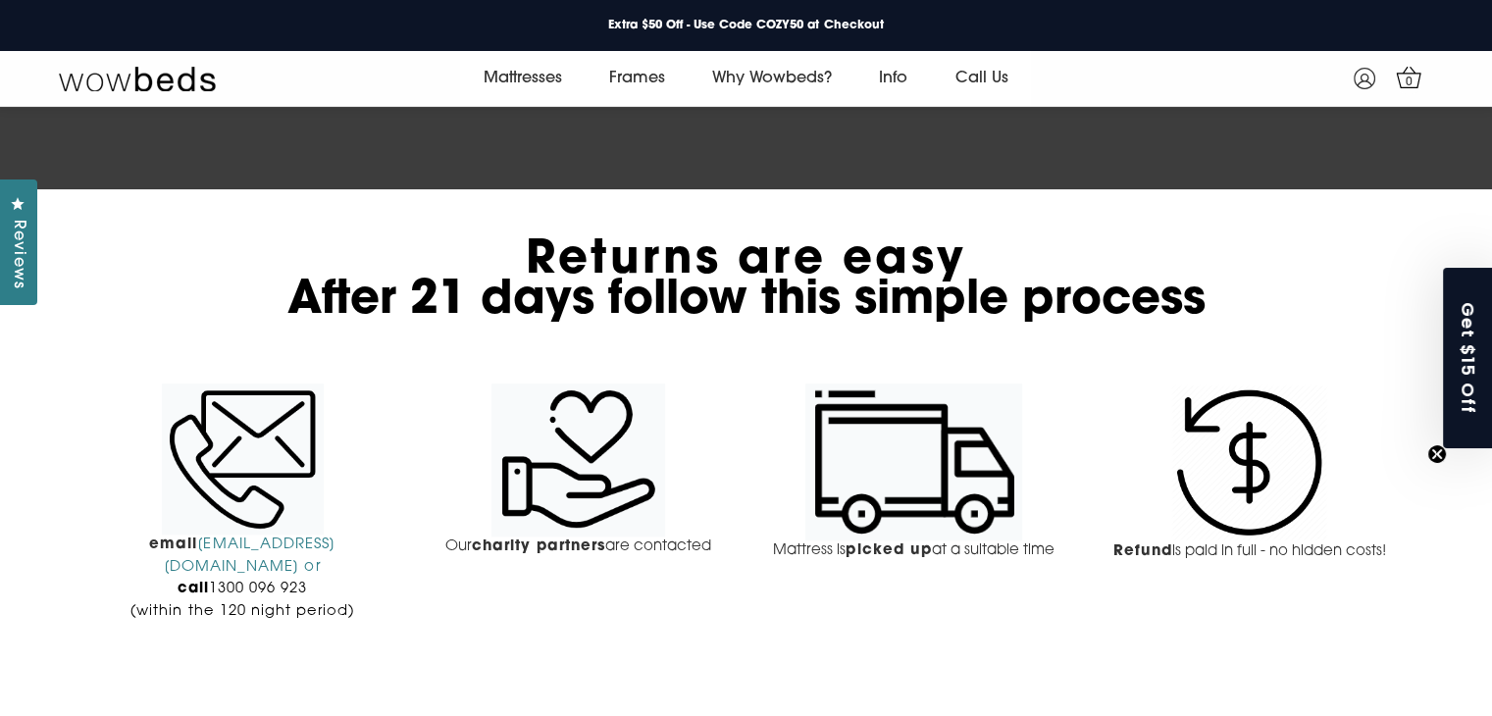
scroll to position [1448, 0]
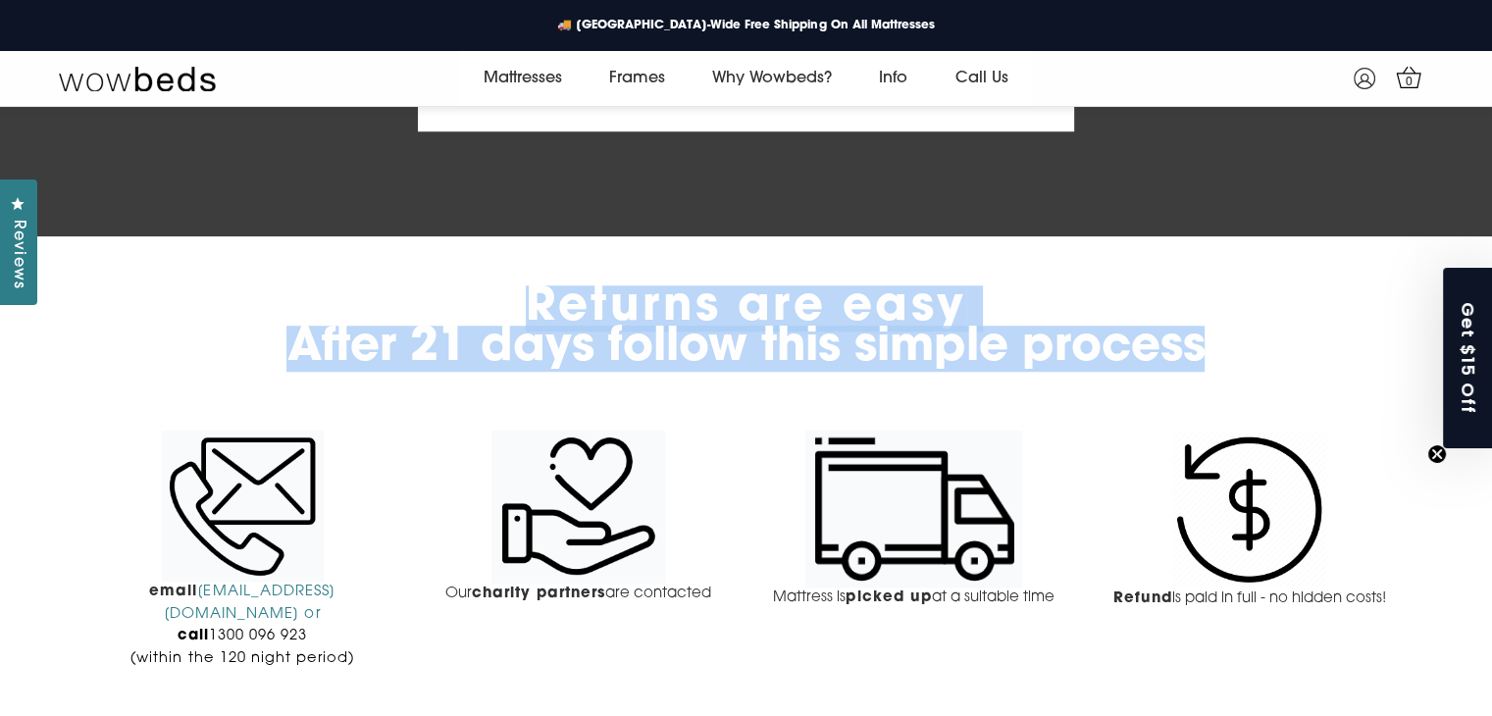
drag, startPoint x: 506, startPoint y: 307, endPoint x: 1215, endPoint y: 346, distance: 710.4
click at [1215, 346] on h2 "Returns are easy After 21 days follow this simple process" at bounding box center [746, 328] width 1314 height 80
copy h2 "Returns are easy After 21 days follow this simple process"
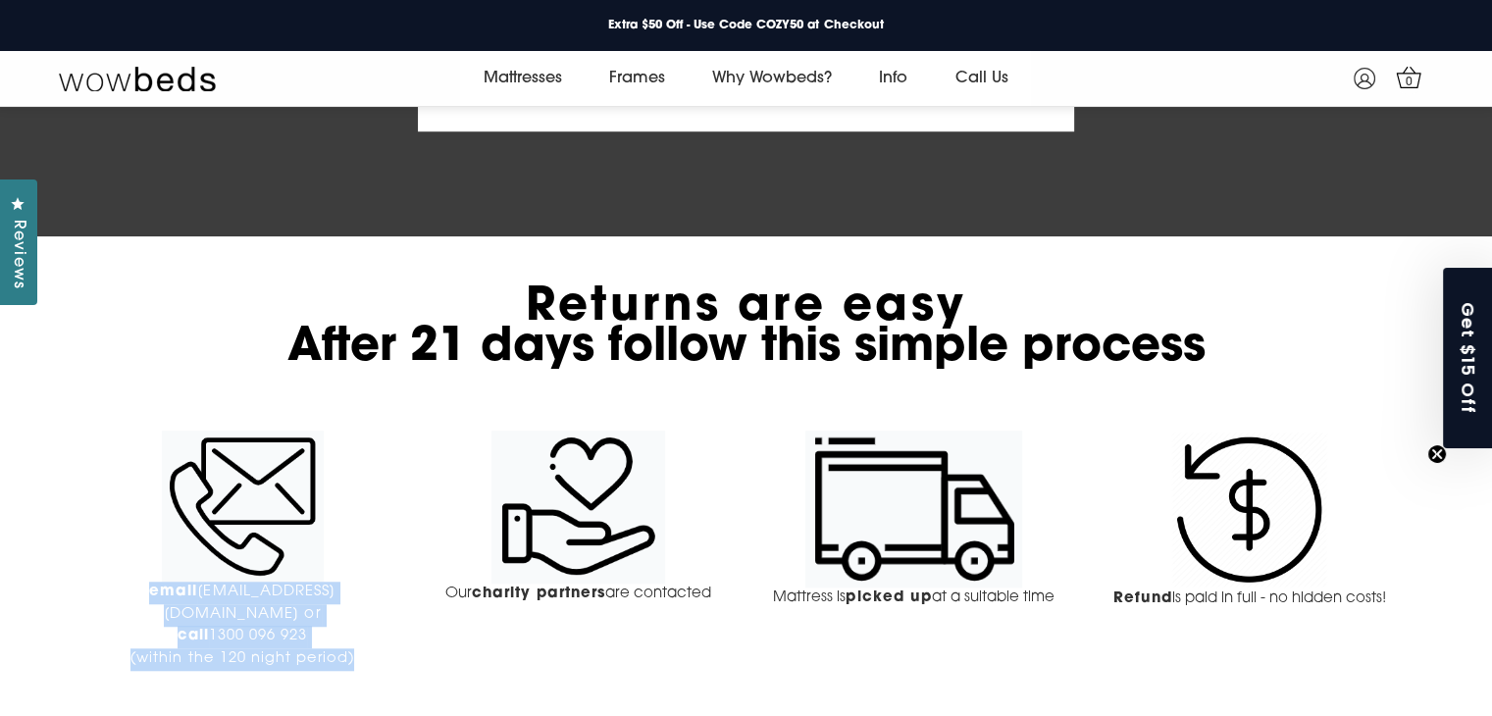
drag, startPoint x: 82, startPoint y: 592, endPoint x: 358, endPoint y: 637, distance: 279.3
click at [358, 637] on div "Returns are easy After 21 days follow this simple process email support@wowbeds…" at bounding box center [746, 494] width 1343 height 490
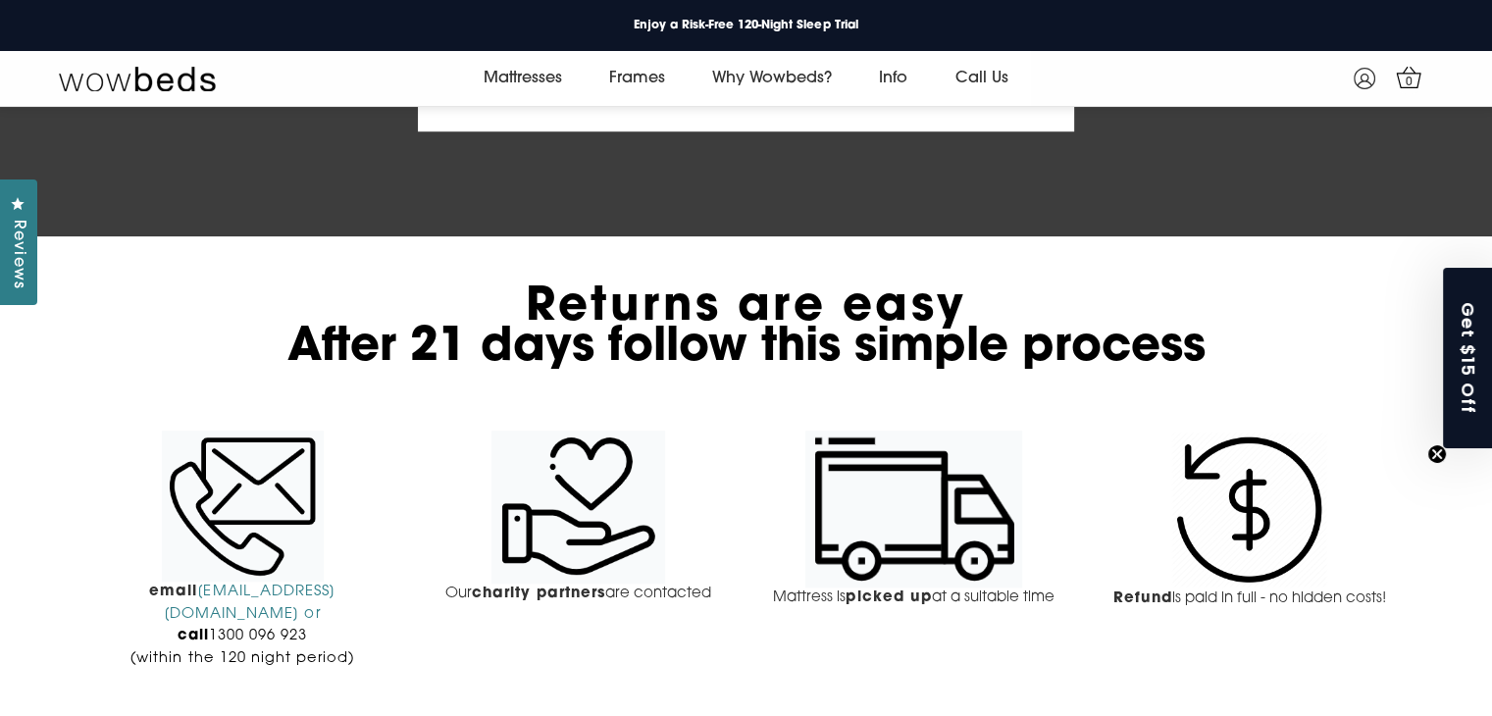
click at [400, 382] on div "Returns are easy After 21 days follow this simple process" at bounding box center [746, 332] width 1314 height 137
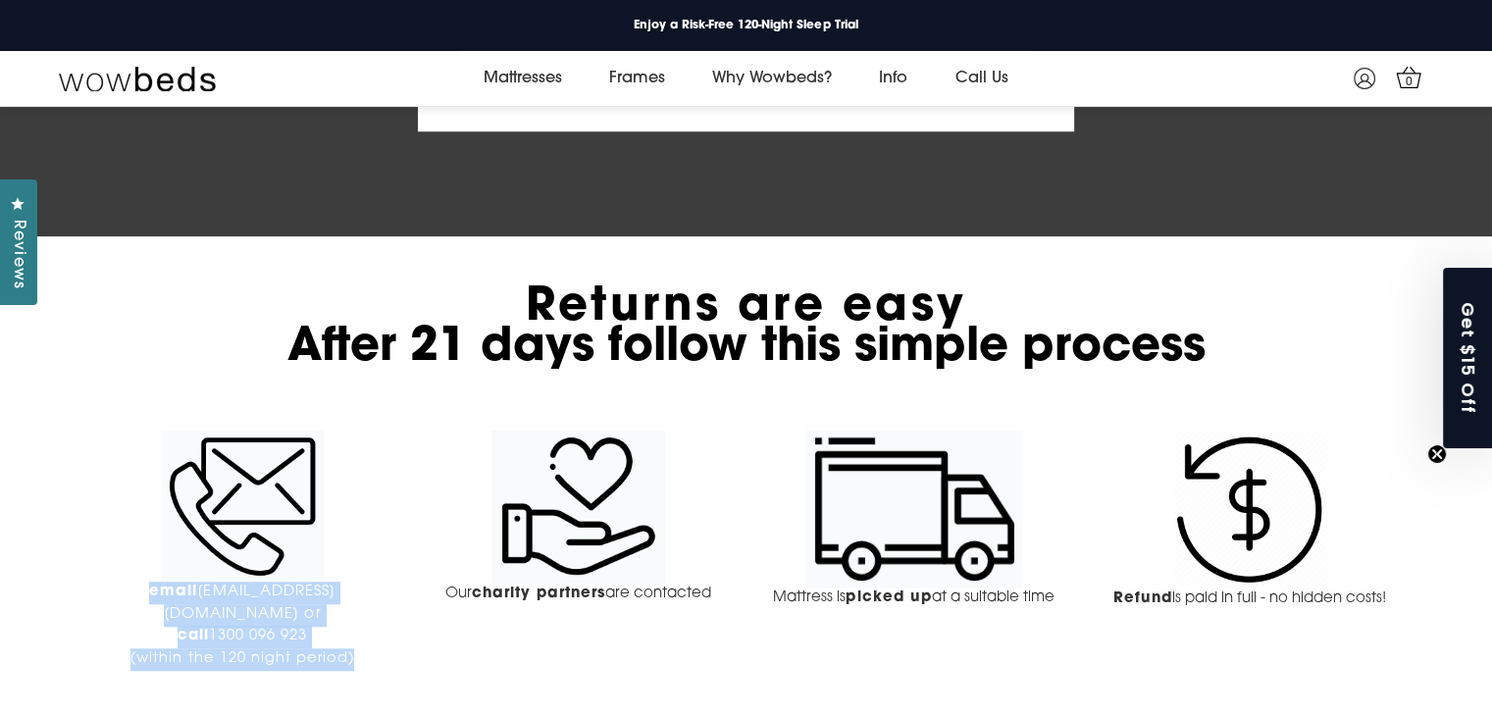
drag, startPoint x: 82, startPoint y: 588, endPoint x: 359, endPoint y: 629, distance: 279.7
click at [359, 629] on div "Returns are easy After 21 days follow this simple process email support@wowbeds…" at bounding box center [746, 494] width 1343 height 490
copy p "email support@wowbeds.com.au or call 1300 096 923 (within the 120 night period)"
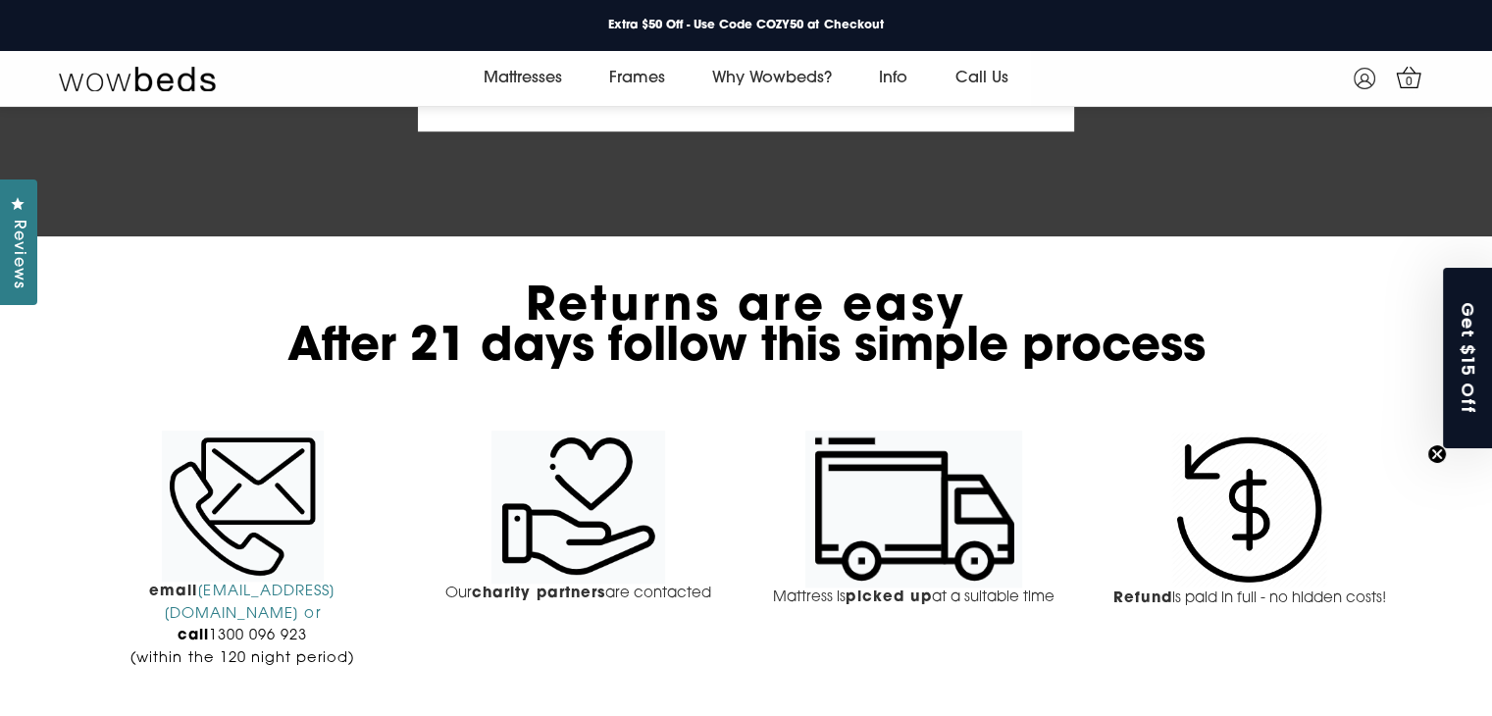
click at [357, 443] on div "email support@wowbeds.com.au or call 1300 096 923 (within the 120 night period)" at bounding box center [242, 577] width 306 height 293
drag, startPoint x: 434, startPoint y: 594, endPoint x: 736, endPoint y: 619, distance: 303.2
click at [736, 619] on div "Returns are easy After 21 days follow this simple process email support@wowbeds…" at bounding box center [746, 494] width 1343 height 490
copy p "Our charity partners are contacted"
click at [604, 415] on div "Returns are easy After 21 days follow this simple process email support@wowbeds…" at bounding box center [746, 494] width 1343 height 490
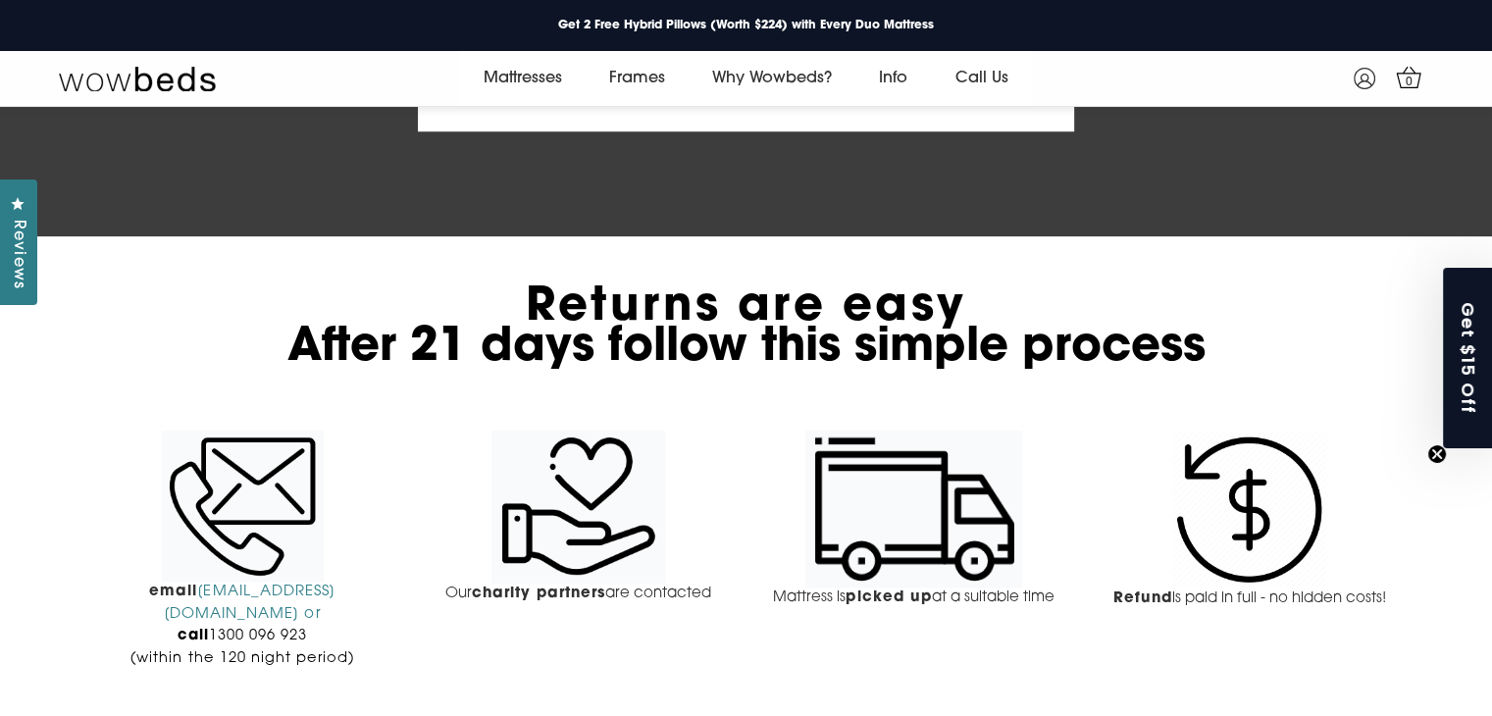
drag, startPoint x: 772, startPoint y: 596, endPoint x: 1063, endPoint y: 601, distance: 291.4
click at [1063, 601] on p "Mattress is picked up at a suitable time" at bounding box center [913, 599] width 306 height 23
copy p "Mattress is picked up at a suitable time"
click at [975, 428] on div "Returns are easy After 21 days follow this simple process email support@wowbeds…" at bounding box center [746, 494] width 1343 height 490
drag, startPoint x: 1107, startPoint y: 601, endPoint x: 1391, endPoint y: 594, distance: 284.6
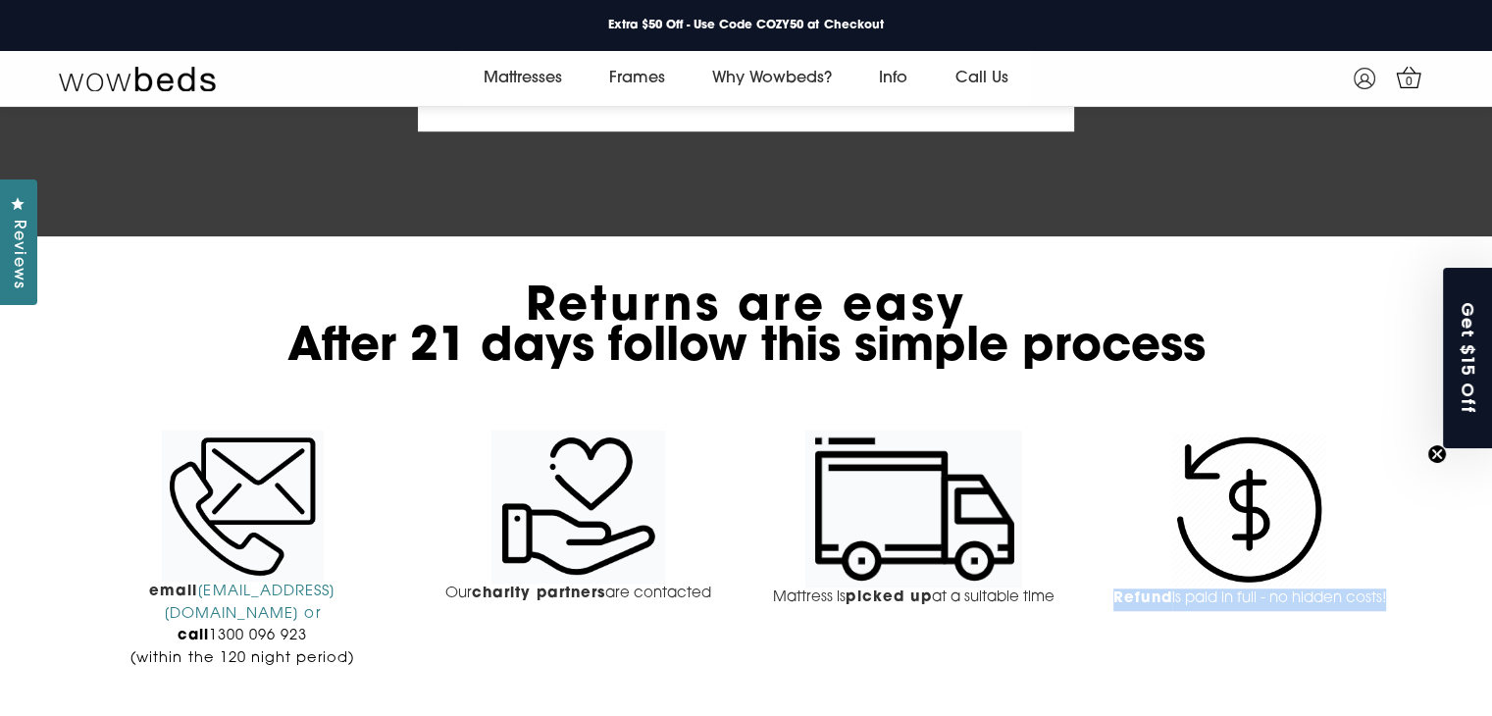
click at [1391, 594] on p "Refund is paid in full - no hidden costs!" at bounding box center [1250, 600] width 306 height 23
copy p "Refund is paid in full - no hidden costs!"
click at [1220, 396] on div "Returns are easy After 21 days follow this simple process" at bounding box center [746, 332] width 1314 height 137
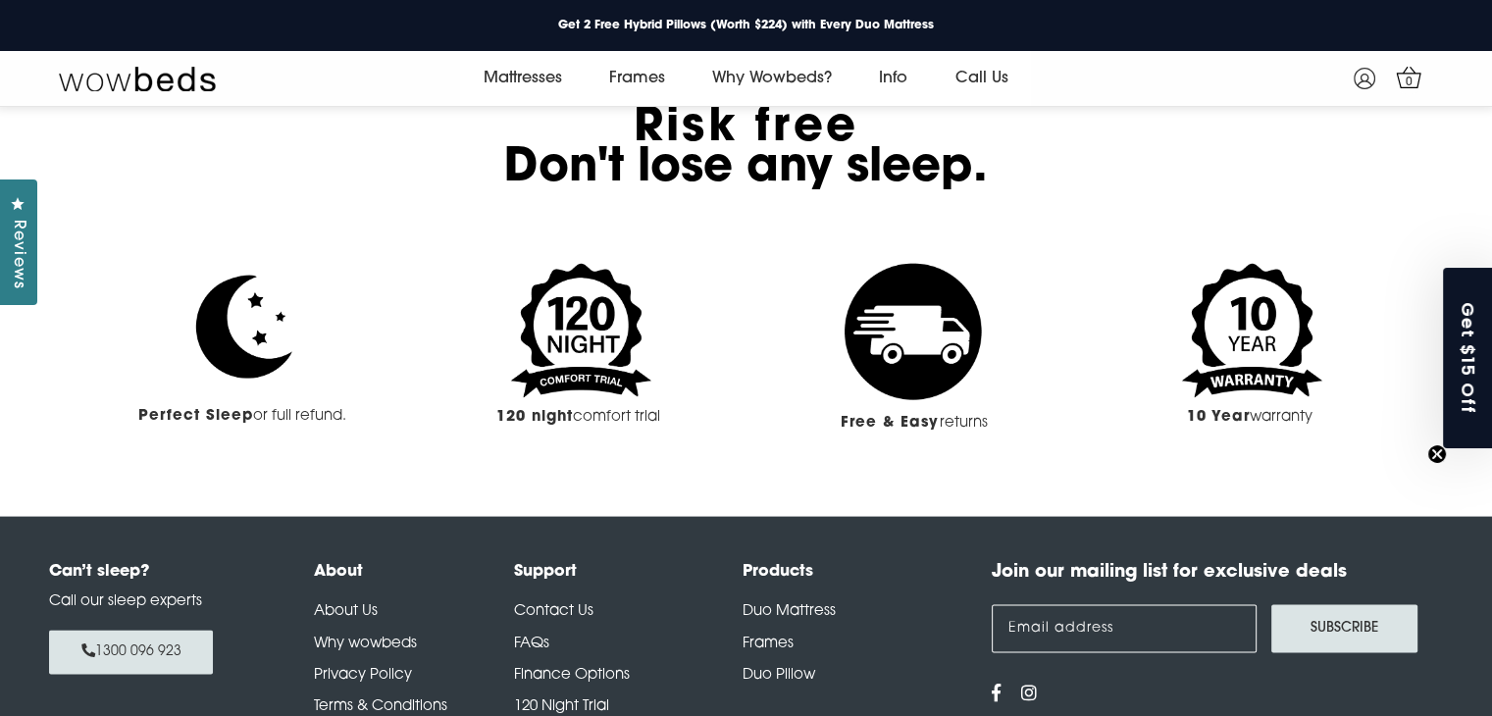
scroll to position [2331, 0]
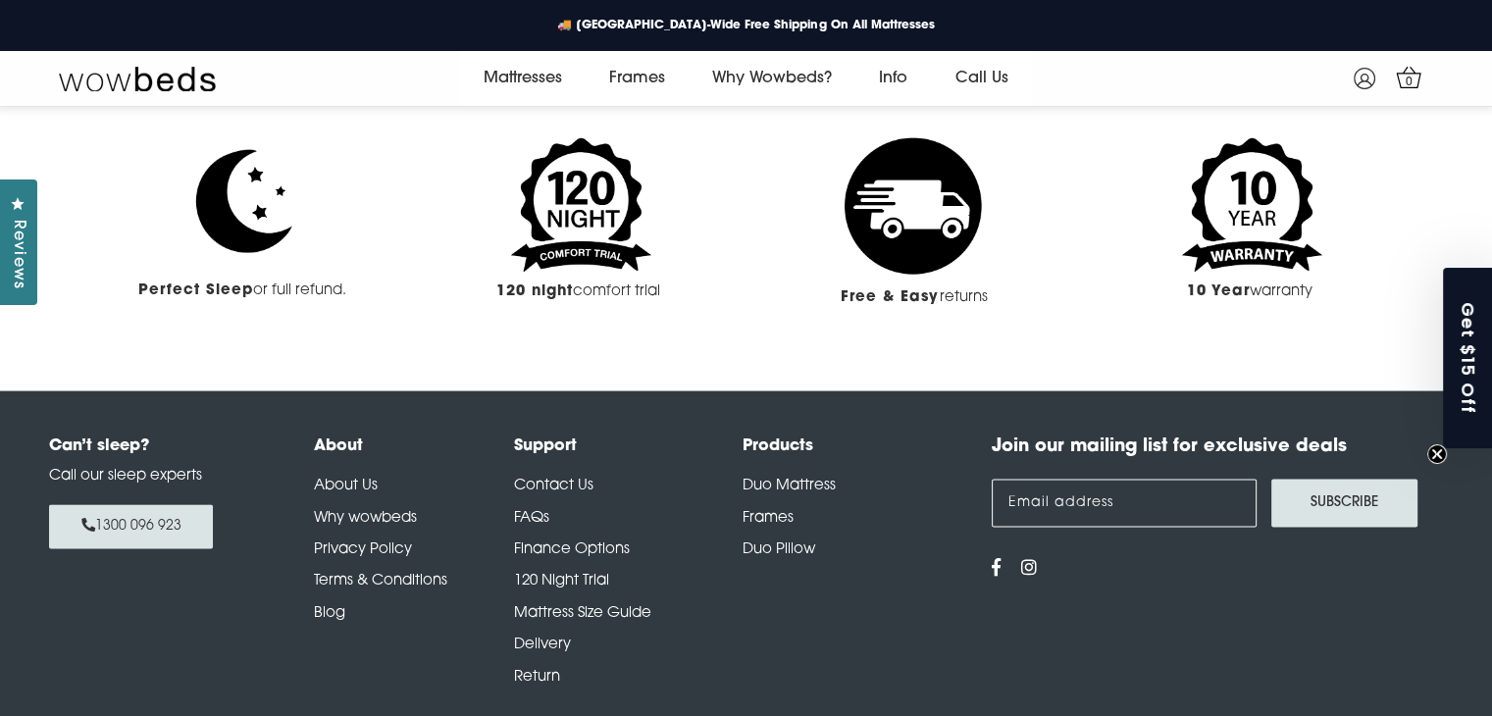
drag, startPoint x: 258, startPoint y: 219, endPoint x: 196, endPoint y: 275, distance: 83.3
click at [196, 284] on strong "Perfect Sleep" at bounding box center [195, 291] width 115 height 15
drag, startPoint x: 139, startPoint y: 269, endPoint x: 350, endPoint y: 262, distance: 211.0
click at [350, 281] on p "Perfect Sleep or full refund." at bounding box center [242, 292] width 306 height 23
click at [232, 326] on p at bounding box center [746, 337] width 1314 height 23
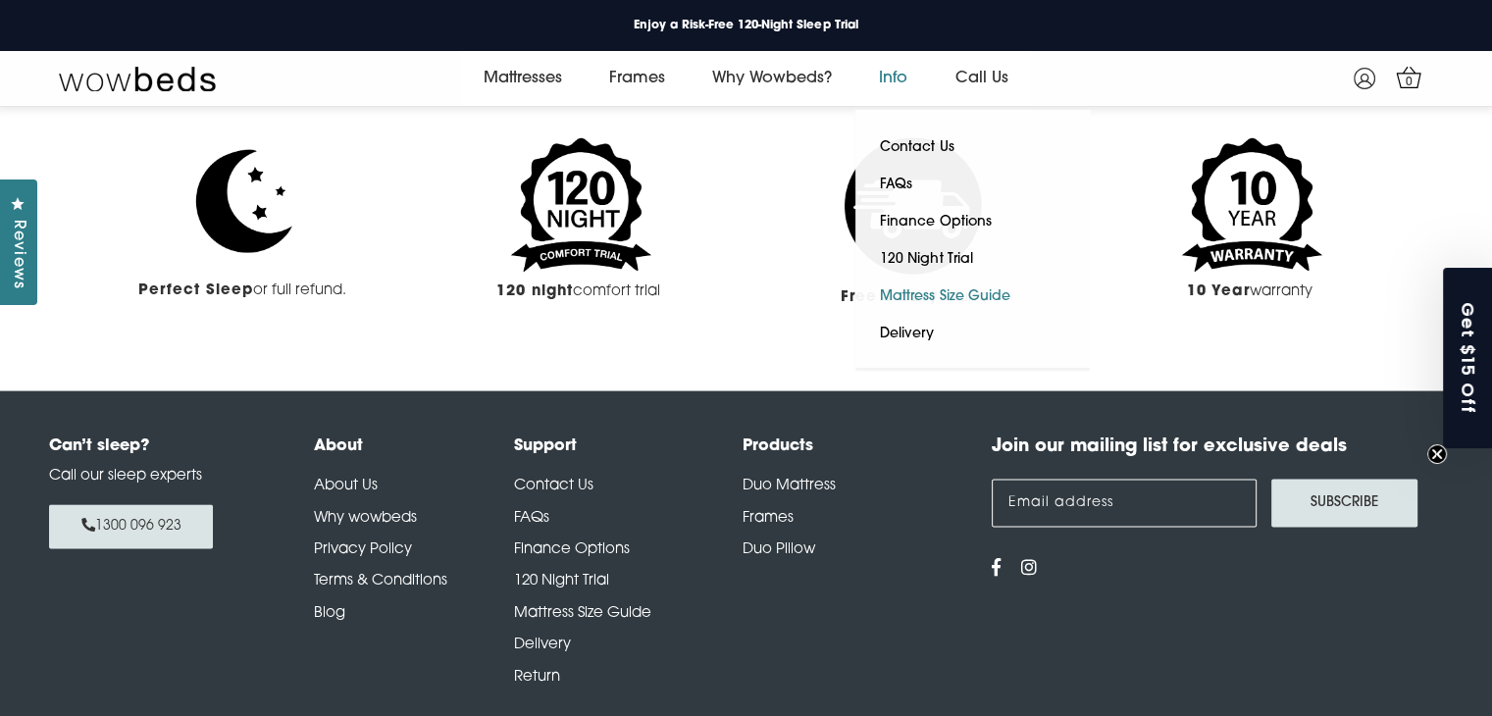
click at [938, 300] on link "Mattress Size Guide" at bounding box center [944, 297] width 179 height 37
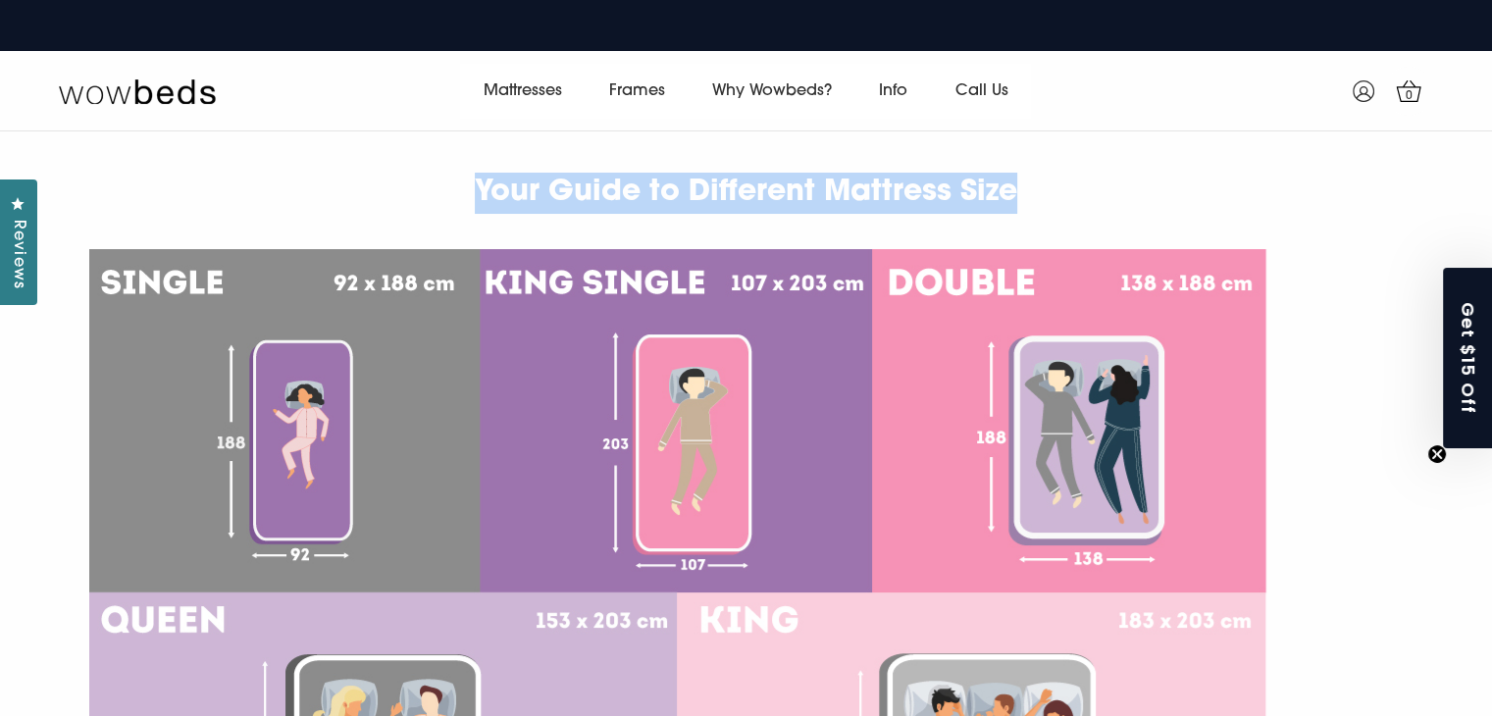
drag, startPoint x: 472, startPoint y: 197, endPoint x: 1016, endPoint y: 186, distance: 544.6
click at [1016, 186] on h1 "Your Guide to Different Mattress Size" at bounding box center [746, 172] width 1314 height 82
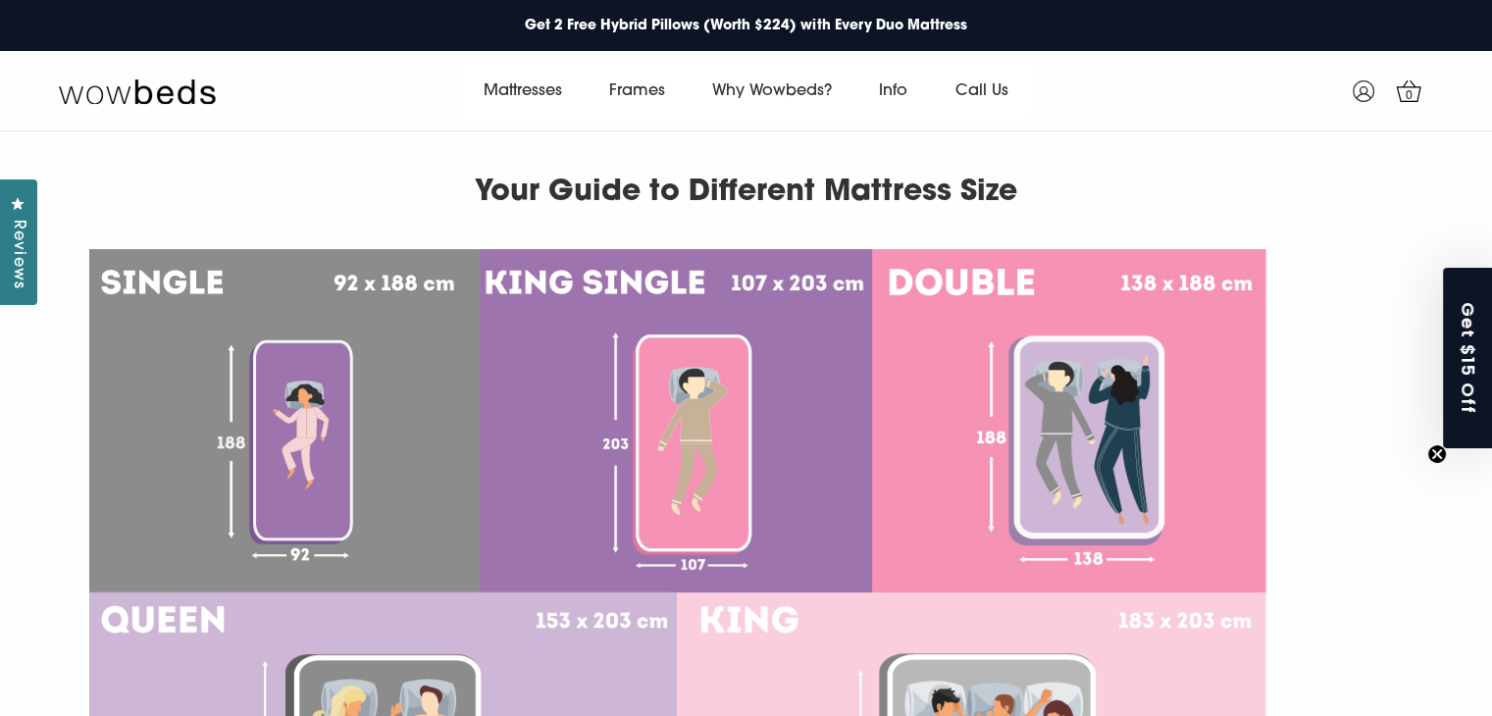
click at [1084, 184] on h1 "Your Guide to Different Mattress Size" at bounding box center [746, 172] width 1314 height 82
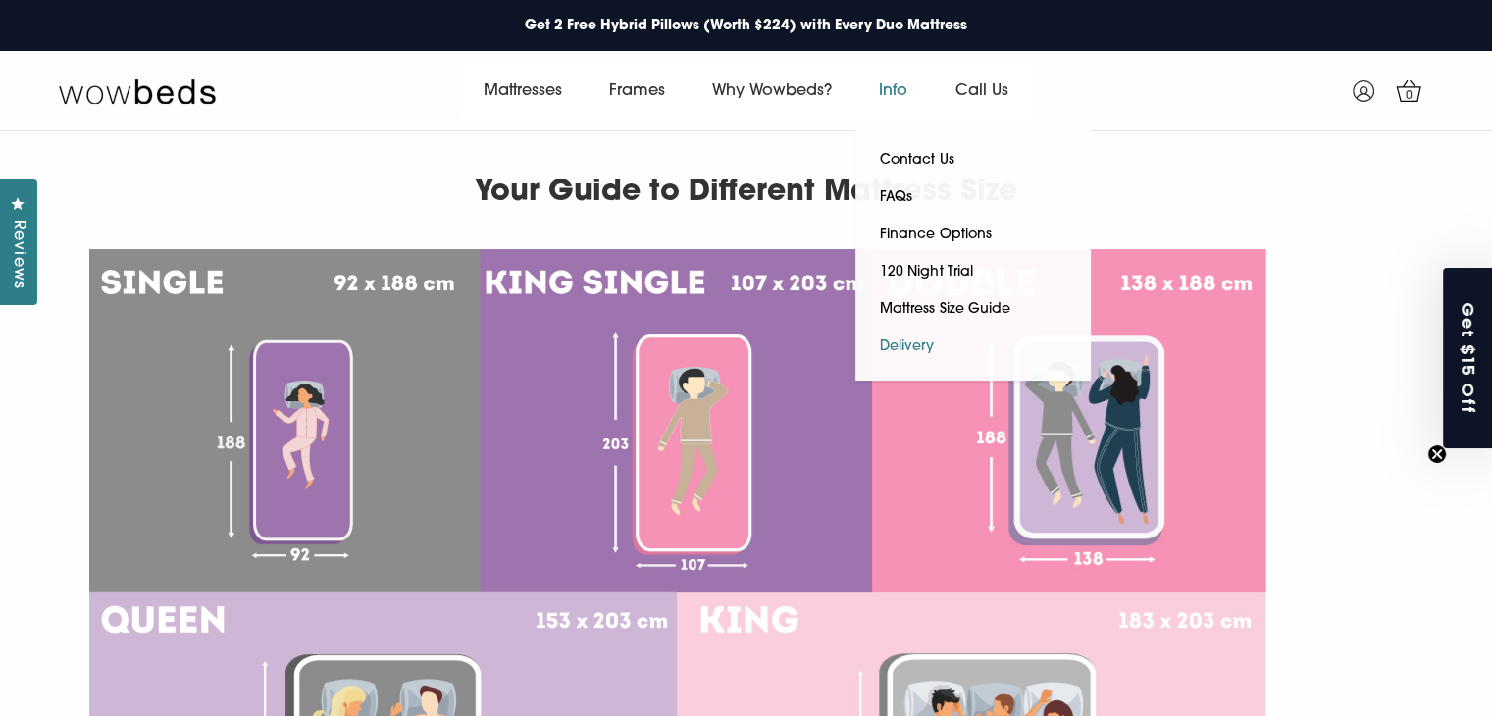
click at [916, 345] on link "Delivery" at bounding box center [906, 347] width 103 height 37
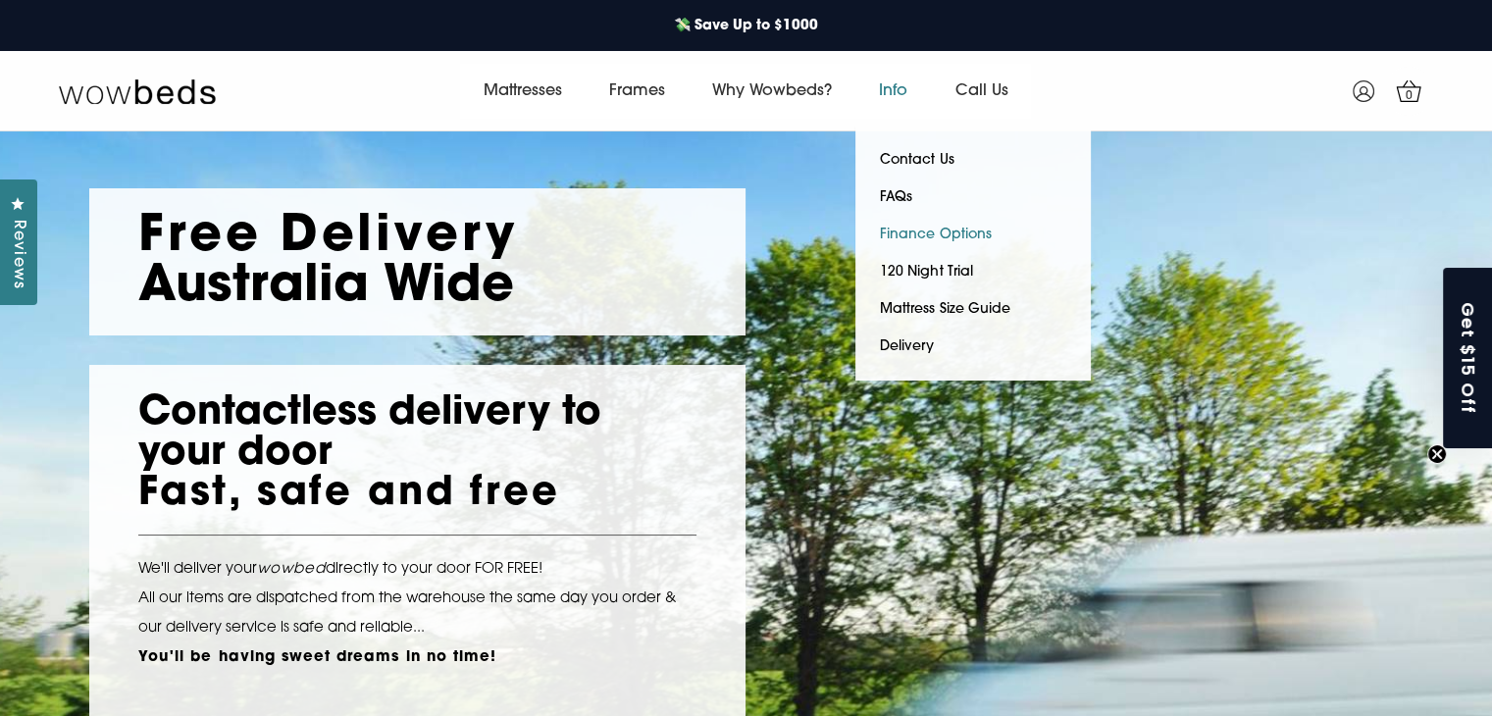
click at [934, 233] on link "Finance Options" at bounding box center [935, 235] width 160 height 37
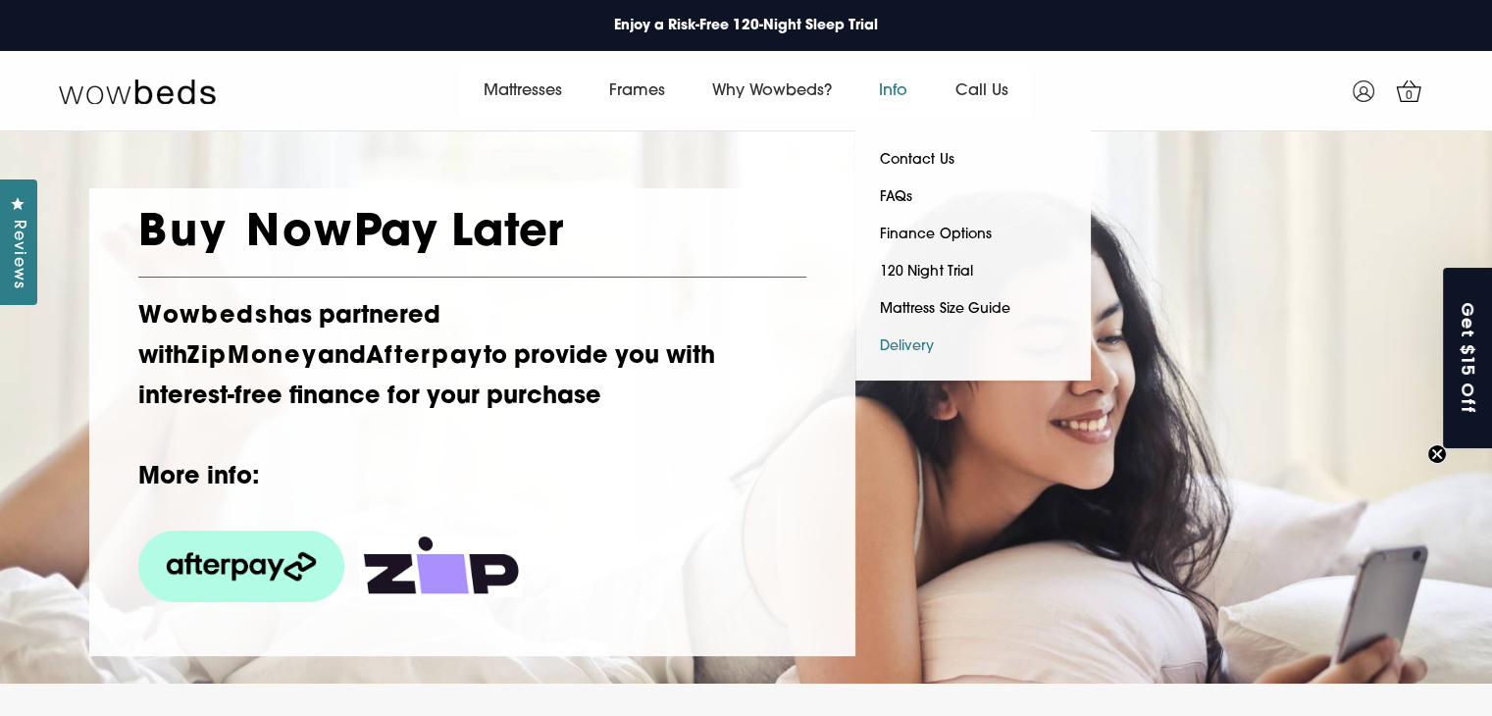
click at [915, 334] on link "Delivery" at bounding box center [906, 347] width 103 height 37
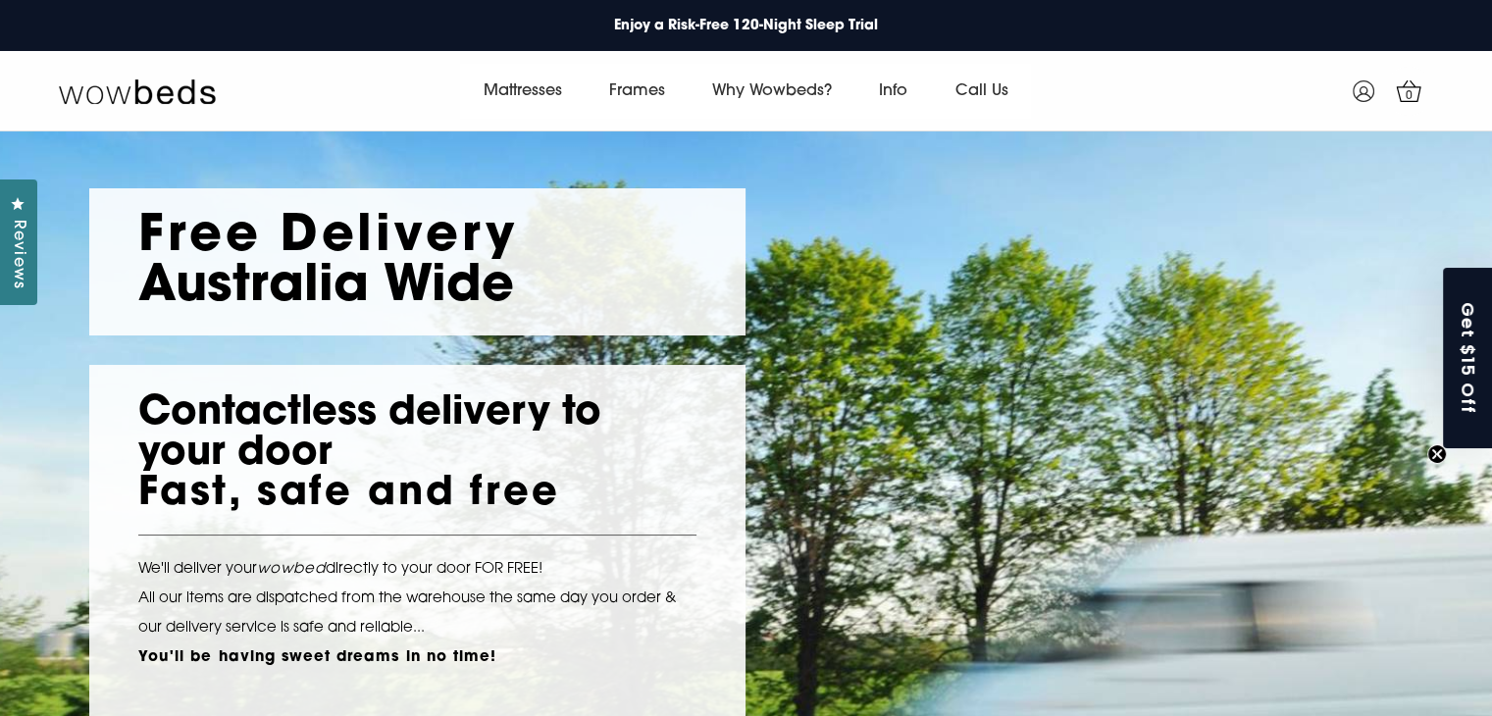
click at [1224, 244] on div "Free Delivery [GEOGRAPHIC_DATA] Wide" at bounding box center [746, 247] width 1314 height 177
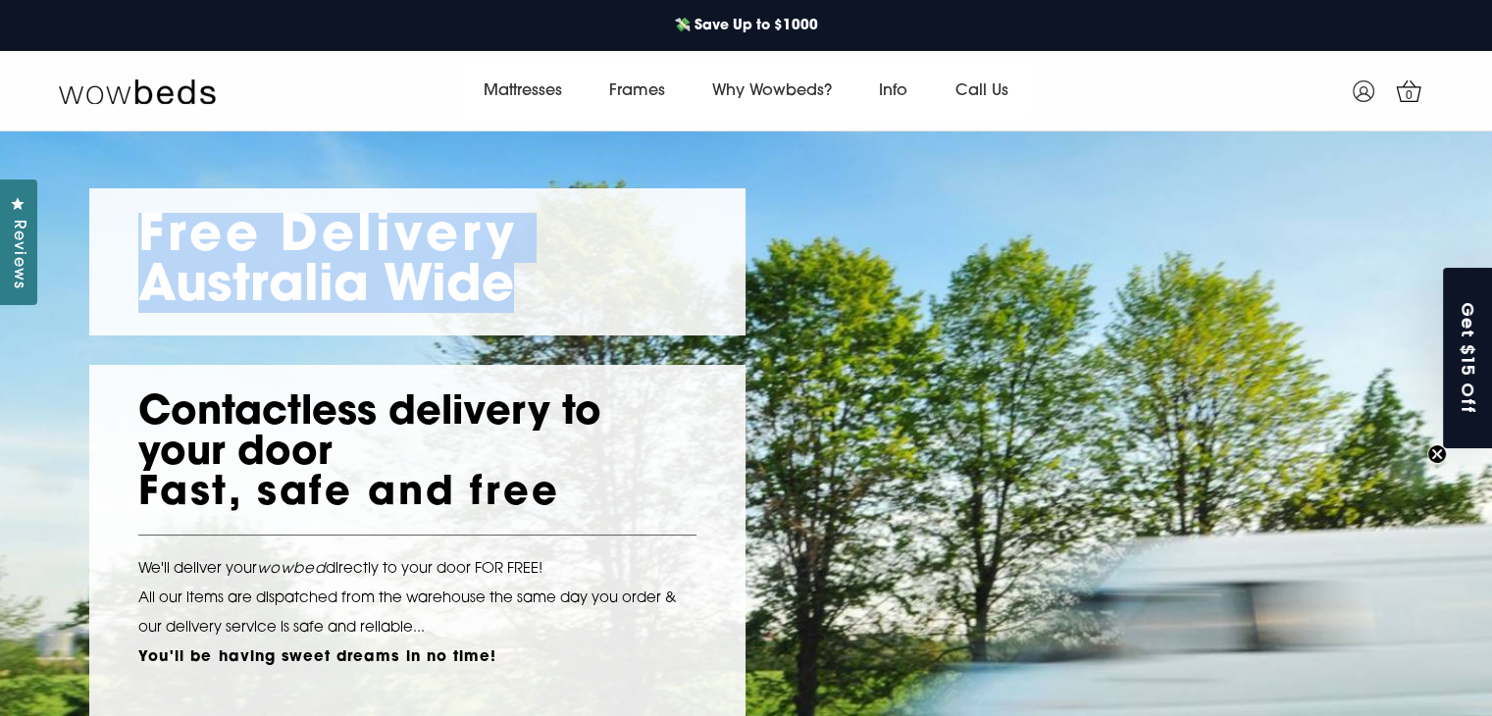
drag, startPoint x: 145, startPoint y: 229, endPoint x: 515, endPoint y: 285, distance: 374.2
click at [515, 285] on h1 "Free Delivery [GEOGRAPHIC_DATA] Wide" at bounding box center [417, 263] width 558 height 100
copy h1 "Free Delivery [GEOGRAPHIC_DATA] Wide"
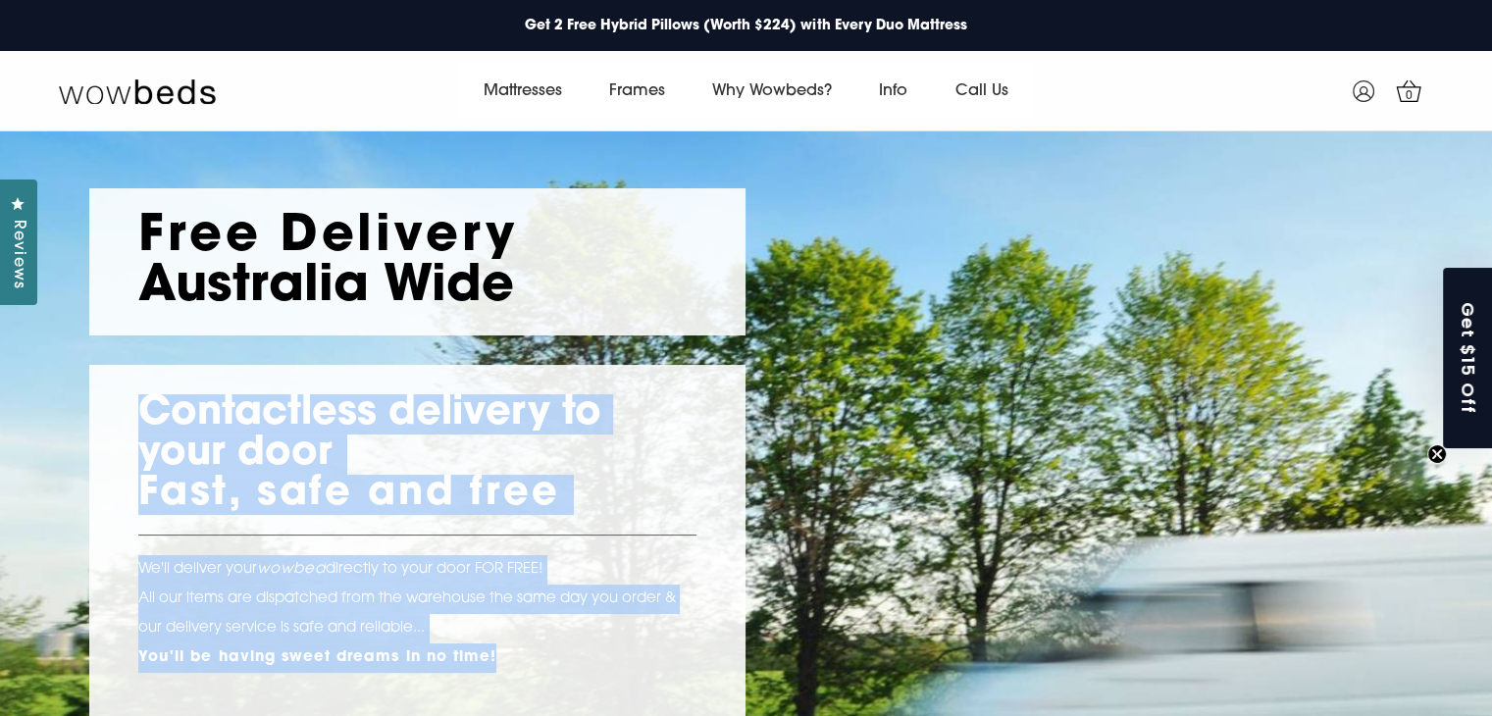
drag, startPoint x: 137, startPoint y: 401, endPoint x: 529, endPoint y: 669, distance: 474.3
click at [529, 669] on div "Contactless delivery to your door Fast, safe and free We'll deliver your wowbed…" at bounding box center [417, 541] width 656 height 353
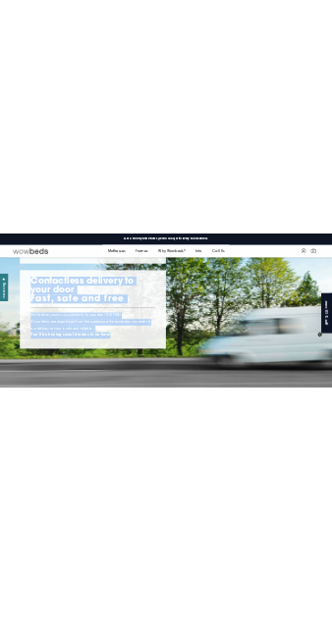
scroll to position [173, 0]
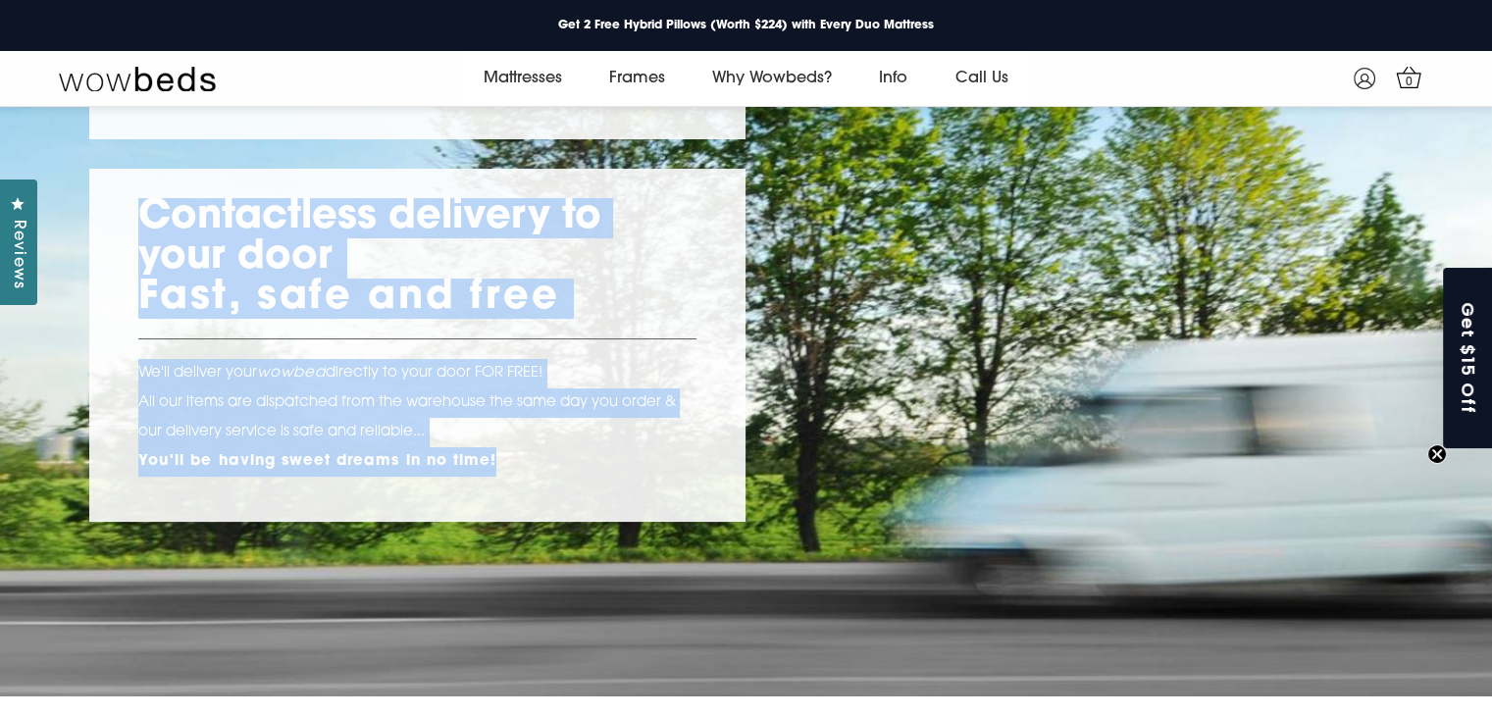
copy div "Contactless delivery to your door Fast, safe and free We'll deliver your wowbed…"
click at [1186, 315] on div "Contactless delivery to your door Fast, safe and free We'll deliver your wowbed…" at bounding box center [746, 404] width 1314 height 530
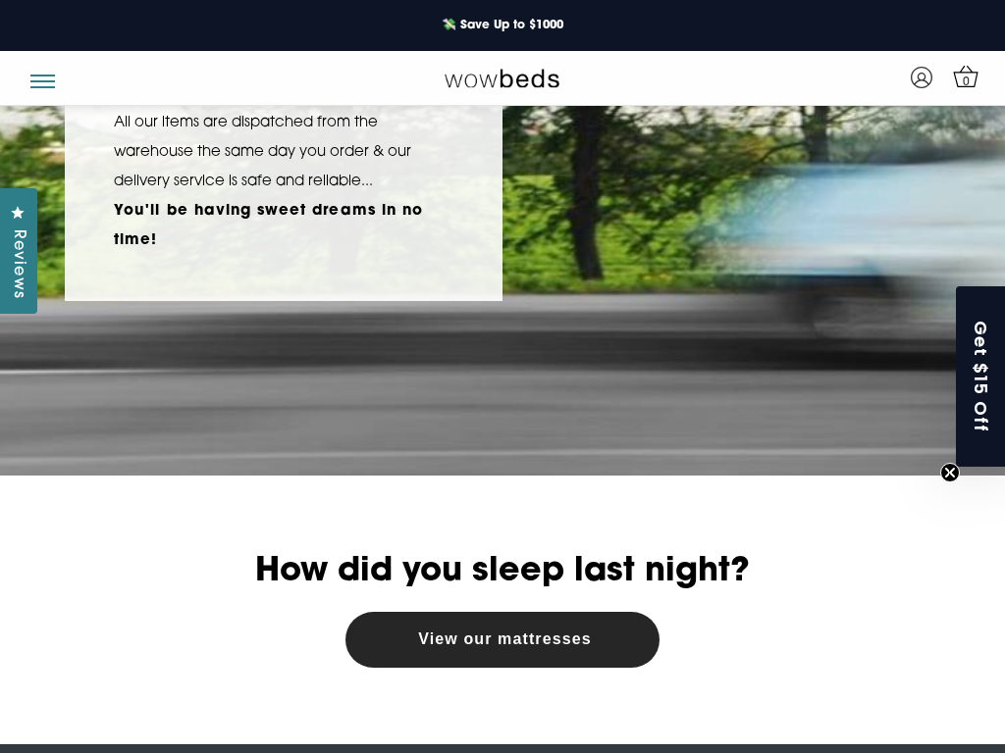
scroll to position [957, 0]
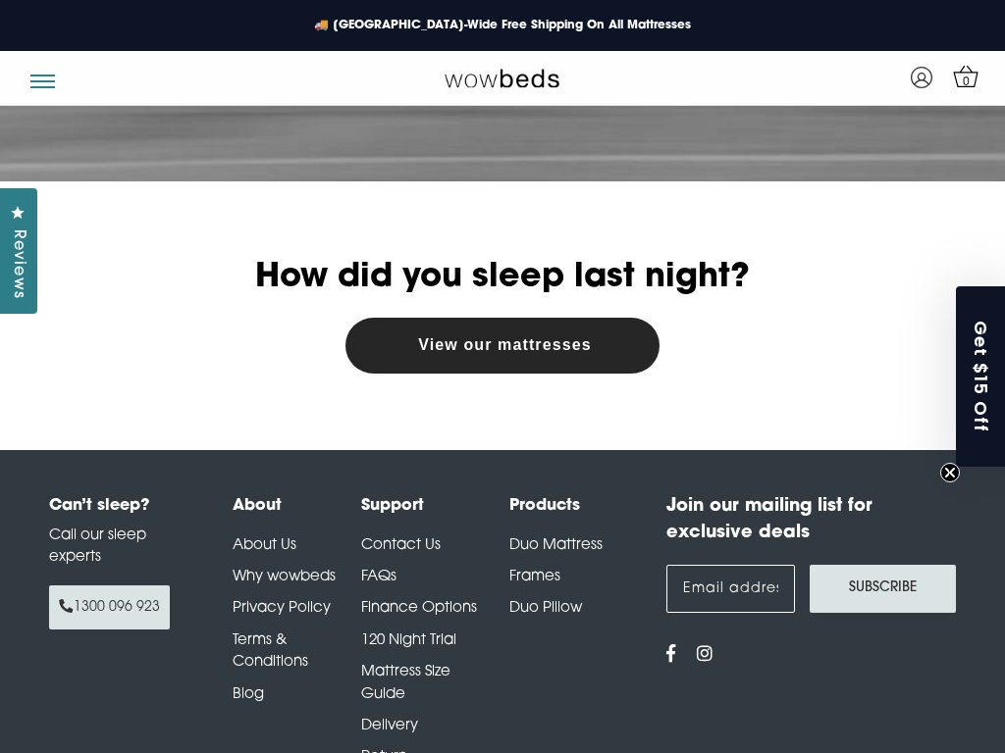
click at [267, 314] on div "How did you sleep last night? View our mattresses" at bounding box center [502, 316] width 875 height 116
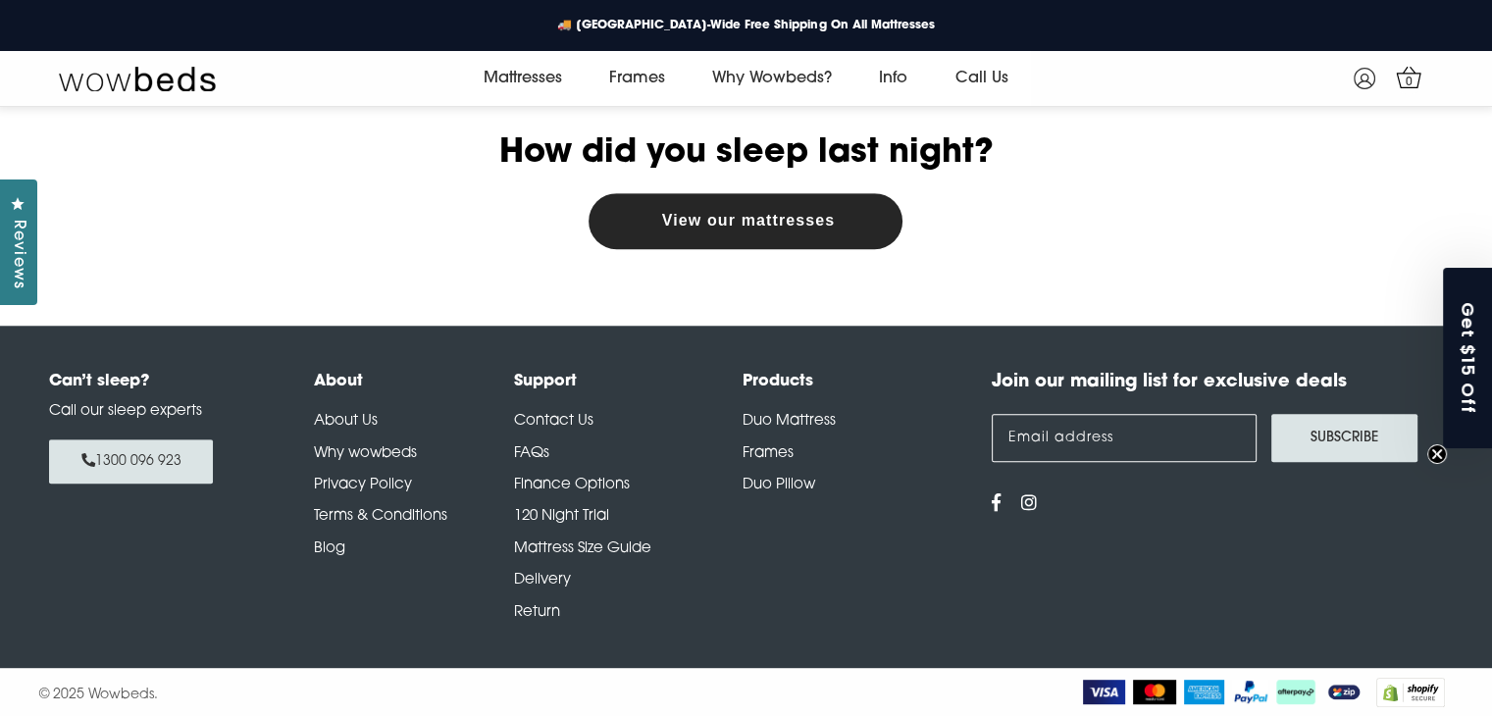
scroll to position [813, 0]
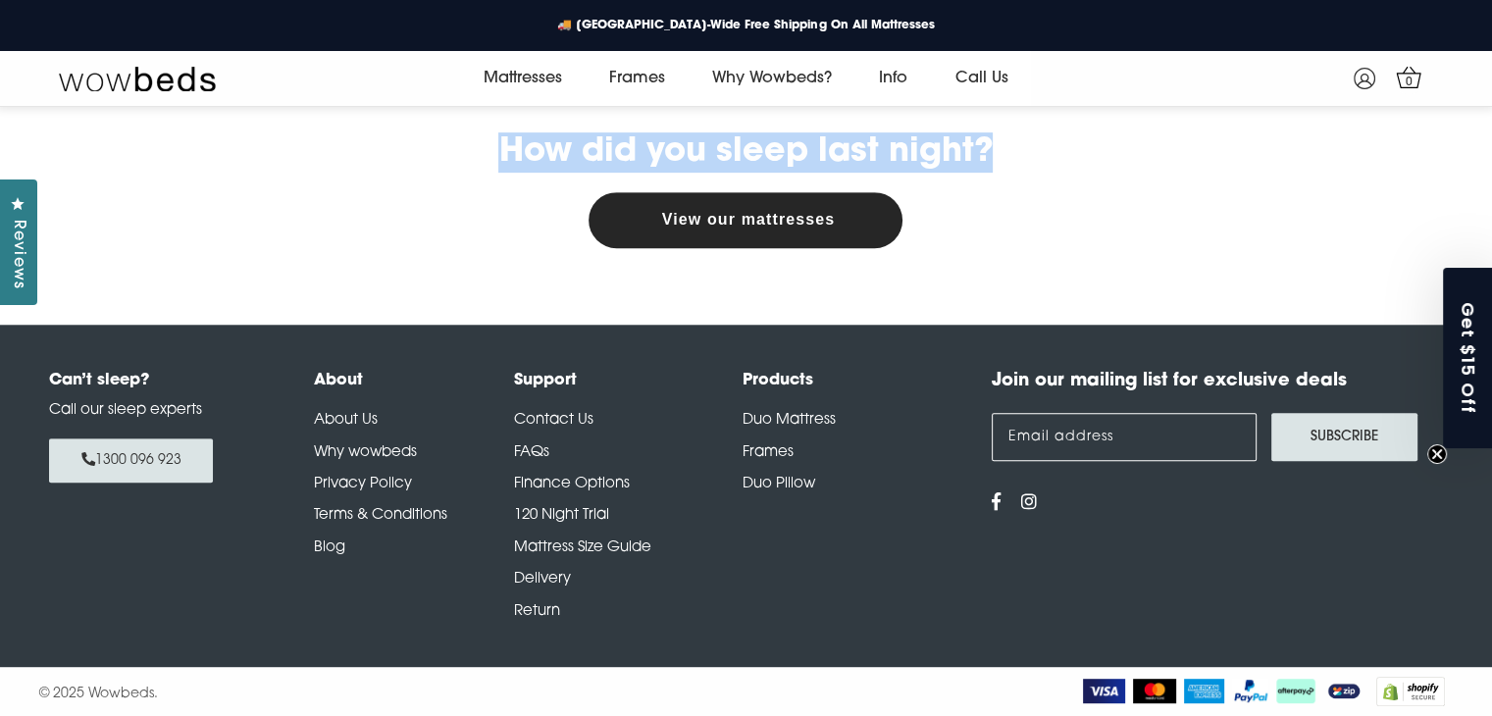
drag, startPoint x: 489, startPoint y: 143, endPoint x: 1011, endPoint y: 162, distance: 523.2
click at [1011, 162] on h2 "How did you sleep last night?" at bounding box center [746, 152] width 1314 height 40
copy h2 "How did you sleep last night?"
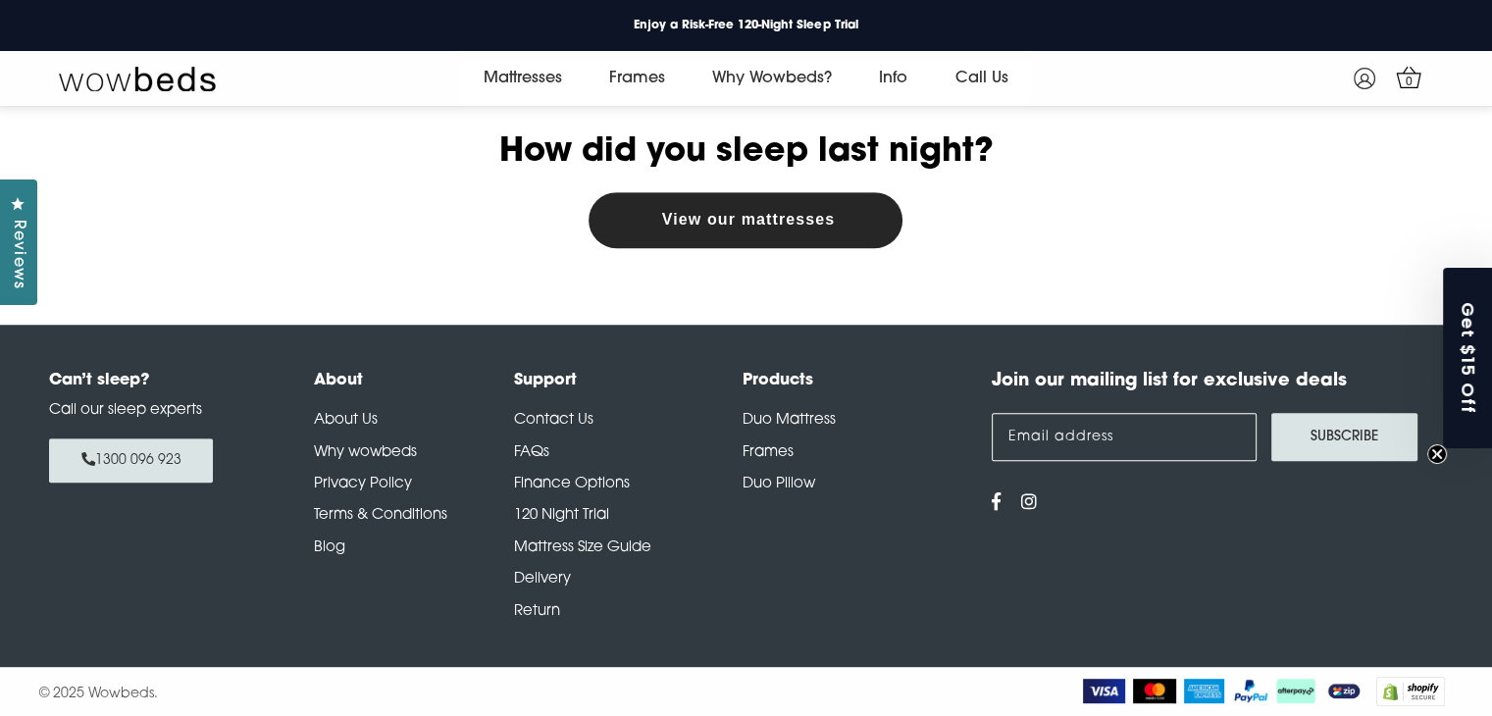
click at [437, 232] on div "How did you sleep last night? View our mattresses" at bounding box center [746, 190] width 1314 height 116
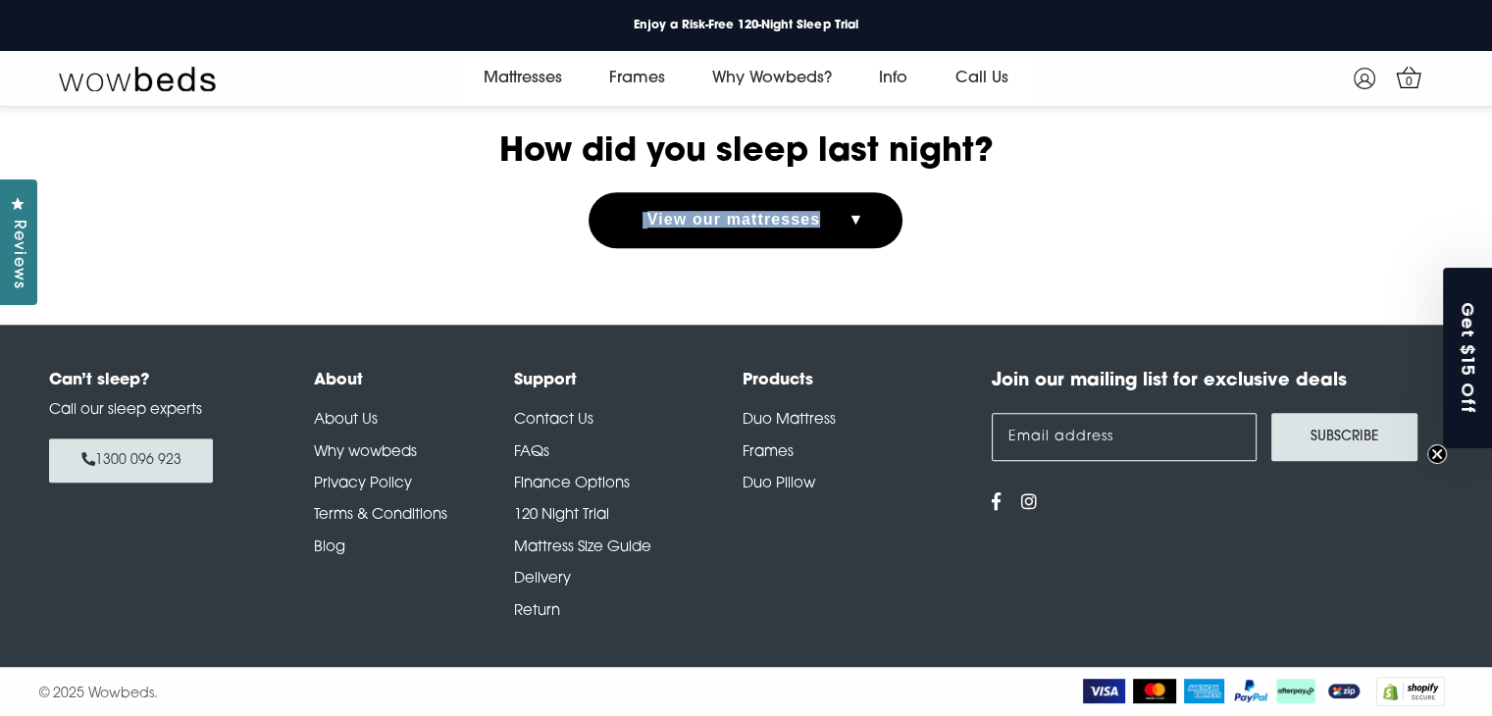
drag, startPoint x: 779, startPoint y: 237, endPoint x: 875, endPoint y: 232, distance: 96.3
click at [875, 232] on div "How did you sleep last night? View our mattresses" at bounding box center [746, 190] width 1314 height 116
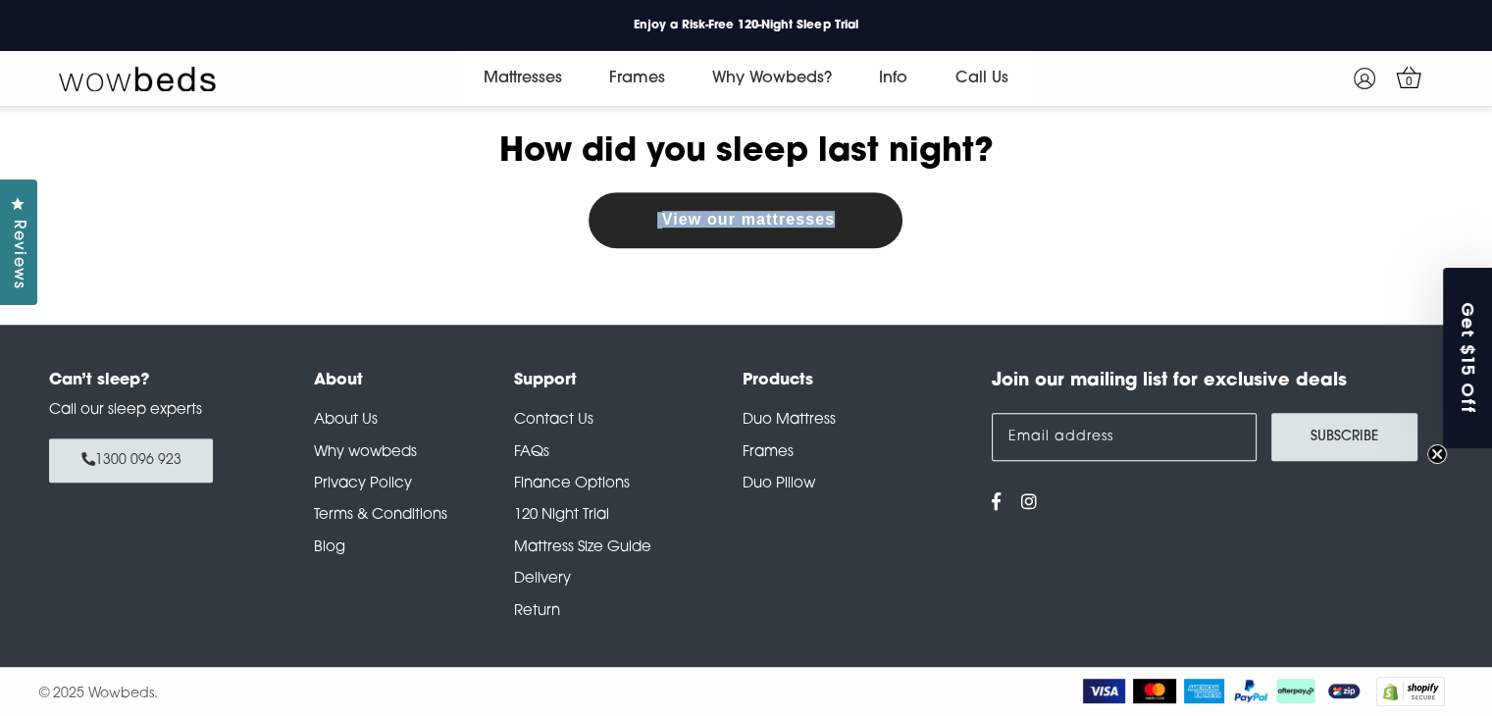
copy button "View our mattresses"
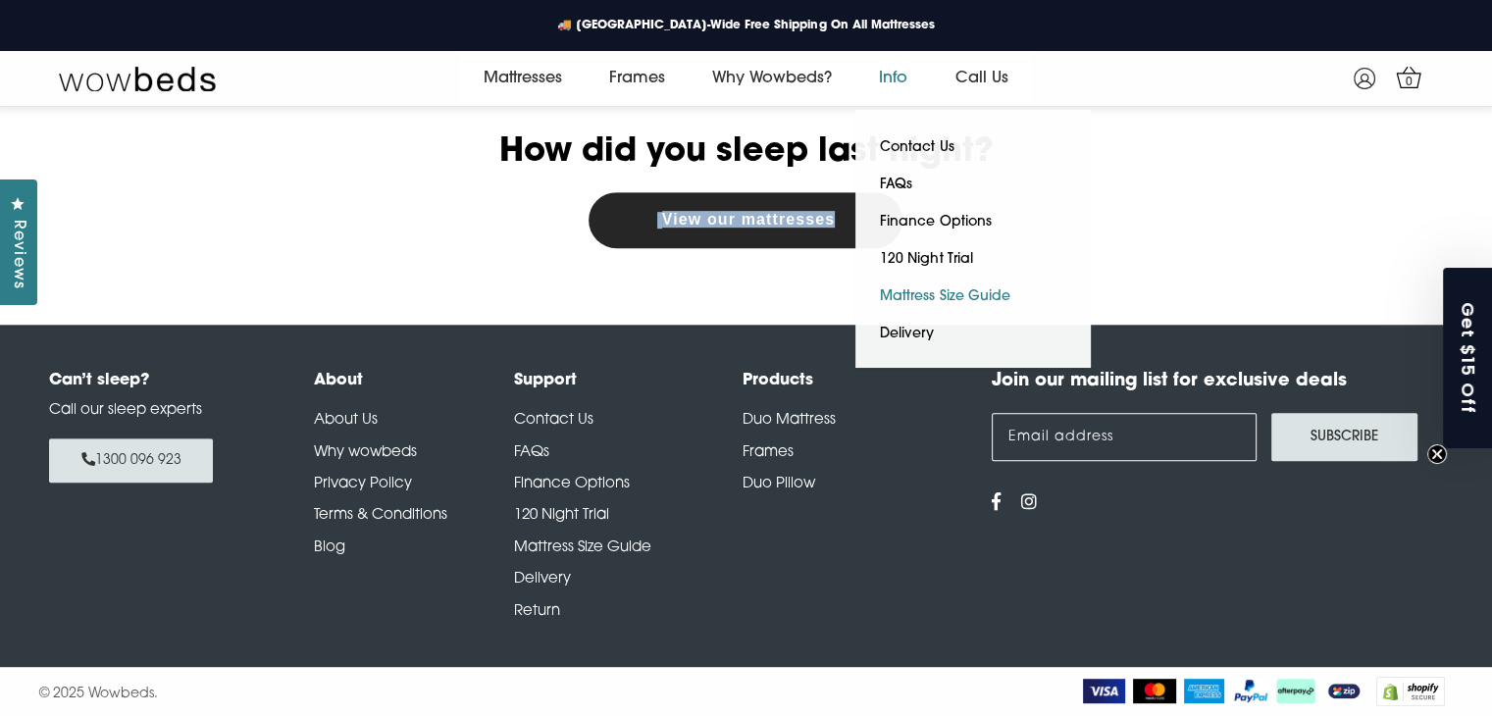
click at [943, 301] on link "Mattress Size Guide" at bounding box center [944, 297] width 179 height 37
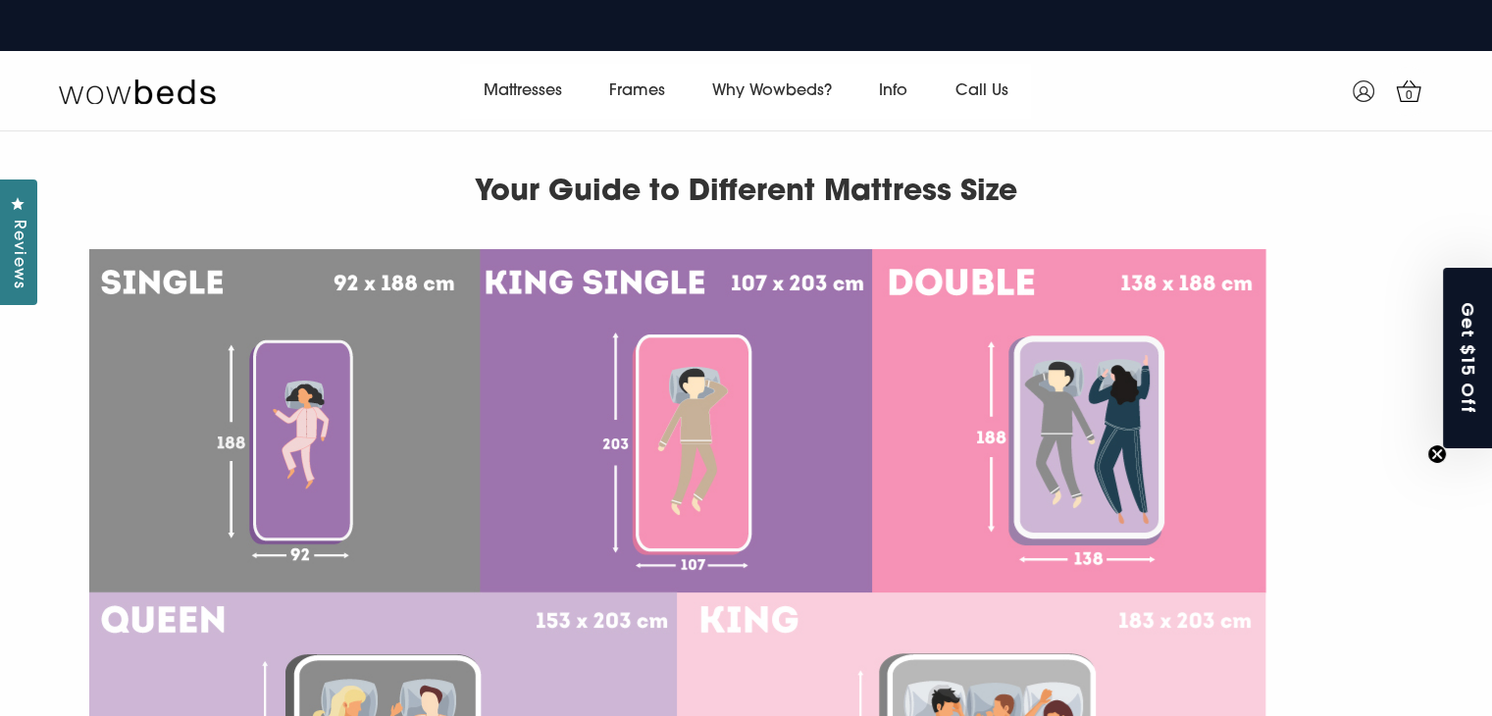
click at [1315, 271] on p at bounding box center [746, 592] width 1314 height 687
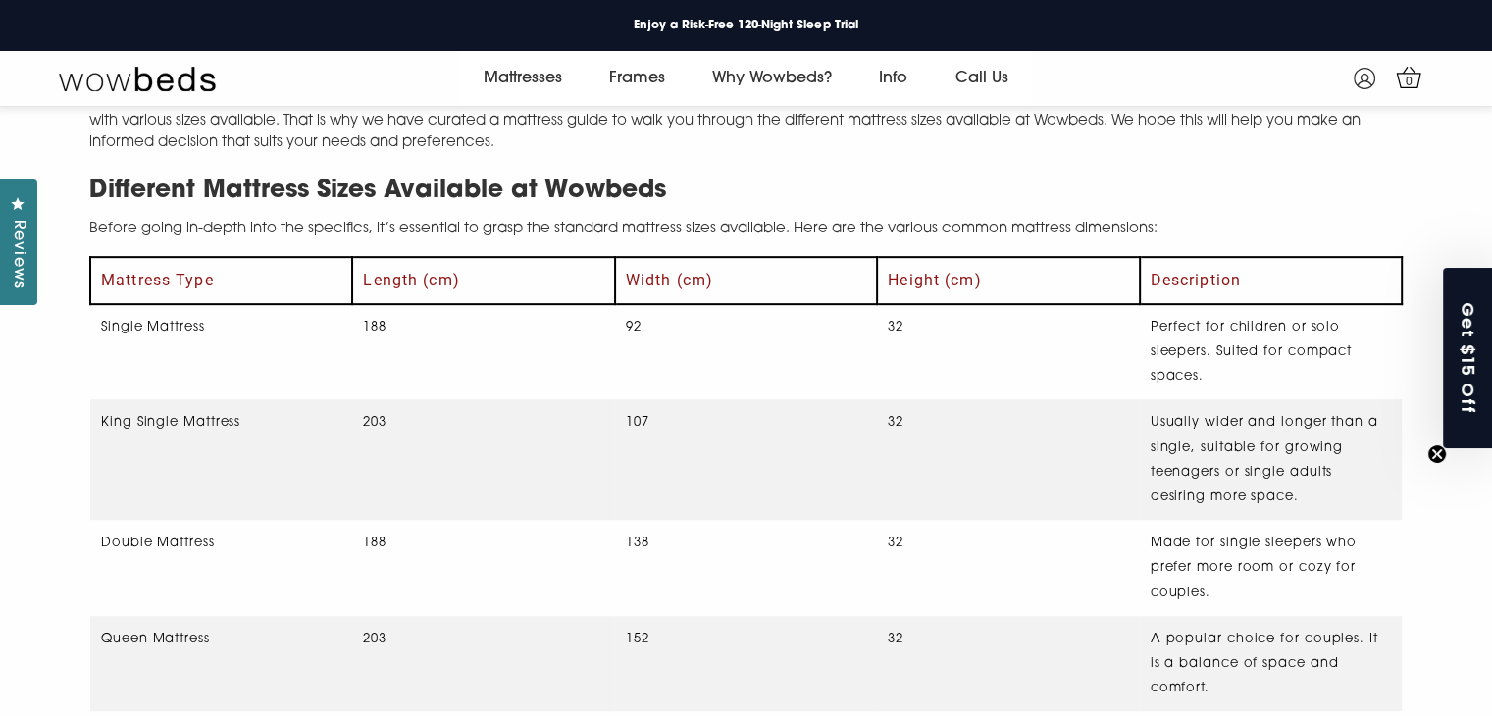
scroll to position [760, 0]
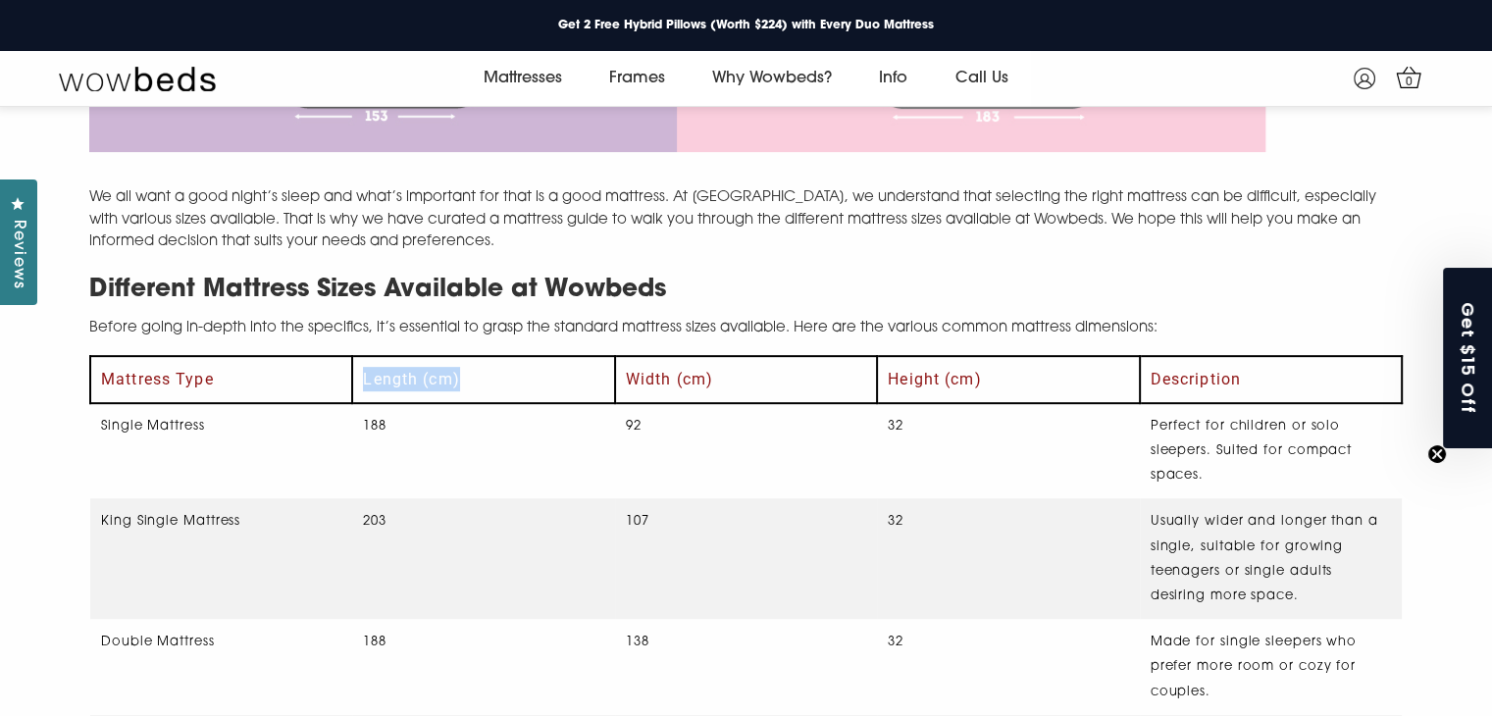
drag, startPoint x: 362, startPoint y: 375, endPoint x: 456, endPoint y: 380, distance: 94.3
click at [456, 380] on th "Length (cm)" at bounding box center [483, 379] width 262 height 46
drag, startPoint x: 620, startPoint y: 378, endPoint x: 738, endPoint y: 375, distance: 117.8
click at [738, 375] on th "Width (cm)" at bounding box center [746, 379] width 262 height 46
drag, startPoint x: 1003, startPoint y: 385, endPoint x: 1156, endPoint y: 382, distance: 153.1
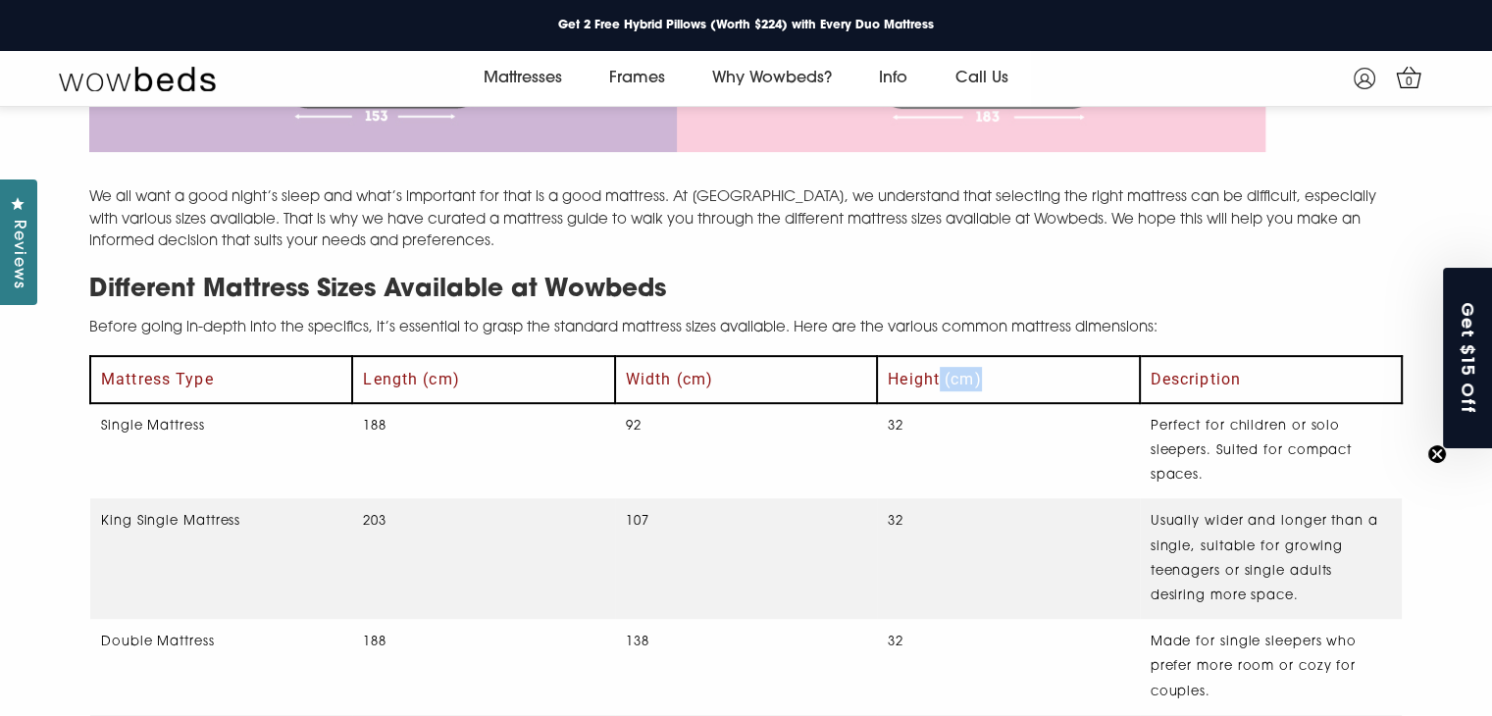
click at [1099, 385] on th "Height (cm)" at bounding box center [1008, 379] width 262 height 46
drag, startPoint x: 1185, startPoint y: 374, endPoint x: 1238, endPoint y: 375, distance: 53.0
click at [1238, 375] on th "Description" at bounding box center [1271, 379] width 262 height 46
click at [1222, 423] on td "Perfect for children or solo sleepers. Suited for compact spaces." at bounding box center [1271, 451] width 262 height 96
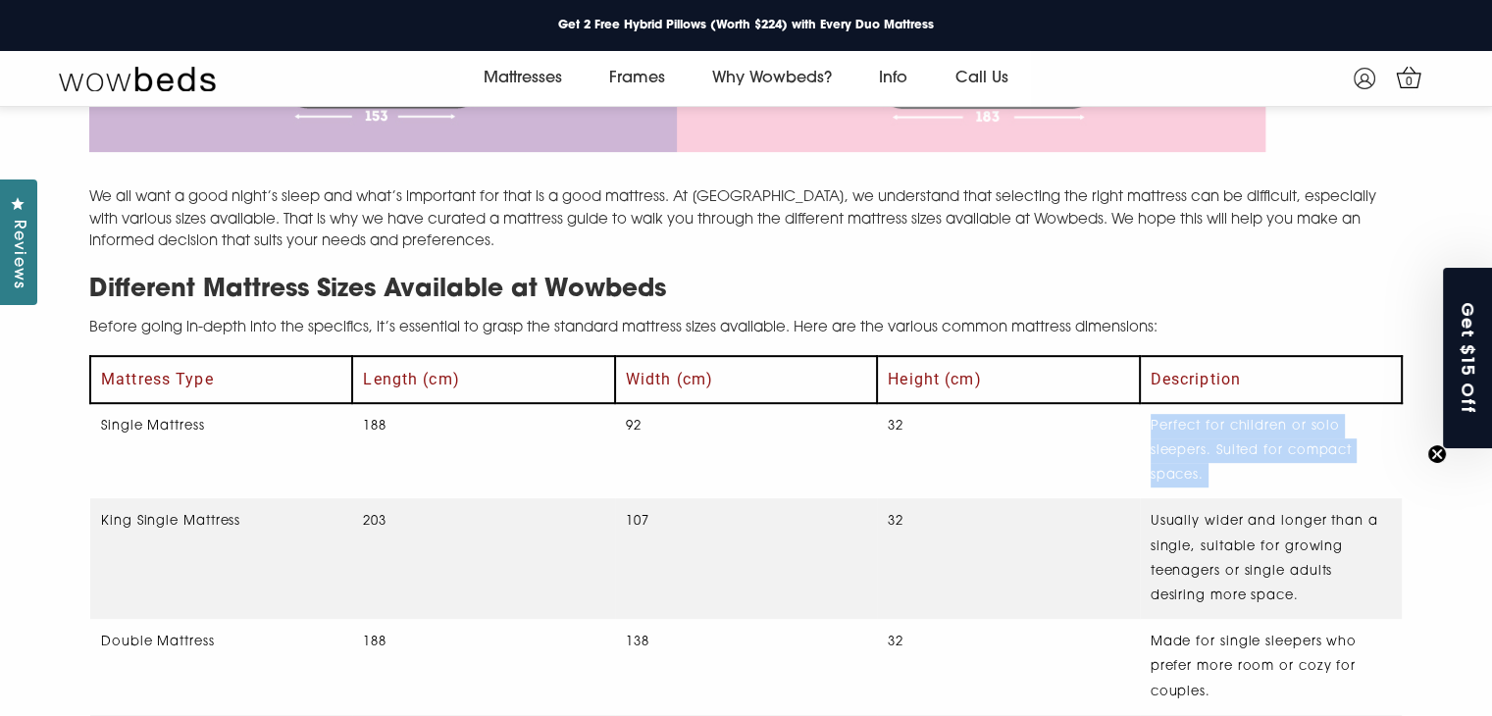
click at [1222, 423] on td "Perfect for children or solo sleepers. Suited for compact spaces." at bounding box center [1271, 451] width 262 height 96
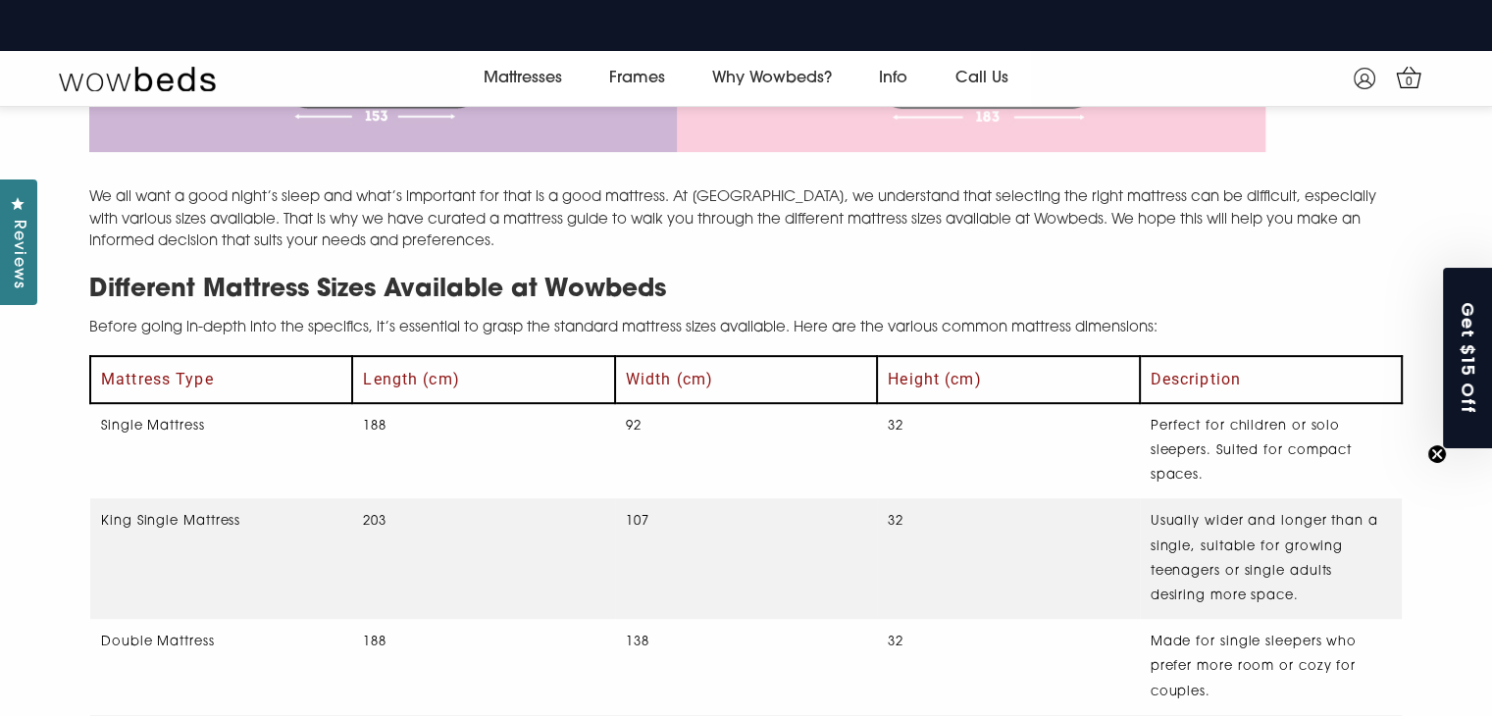
click at [1207, 521] on td "Usually wider and longer than a single, suitable for growing teenagers or singl…" at bounding box center [1271, 558] width 262 height 121
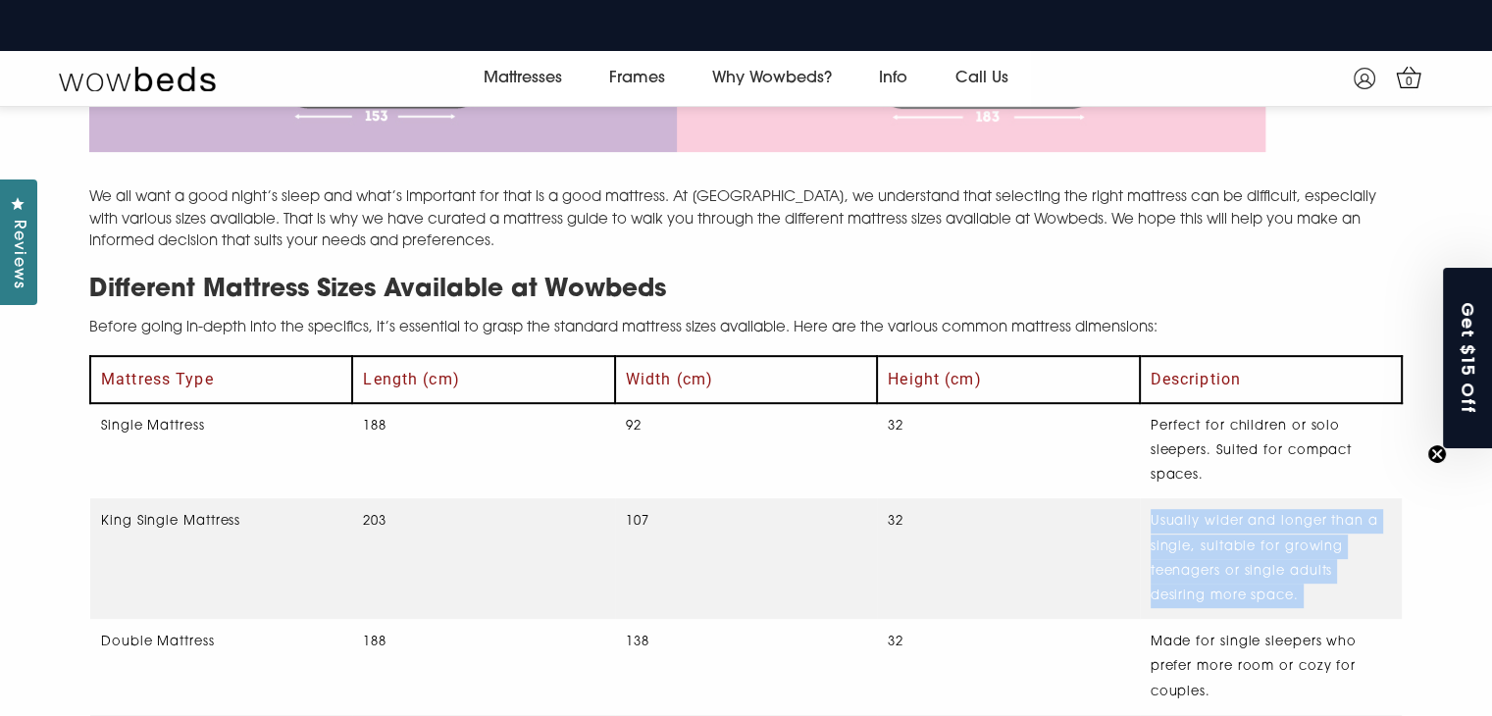
click at [1207, 521] on td "Usually wider and longer than a single, suitable for growing teenagers or singl…" at bounding box center [1271, 558] width 262 height 121
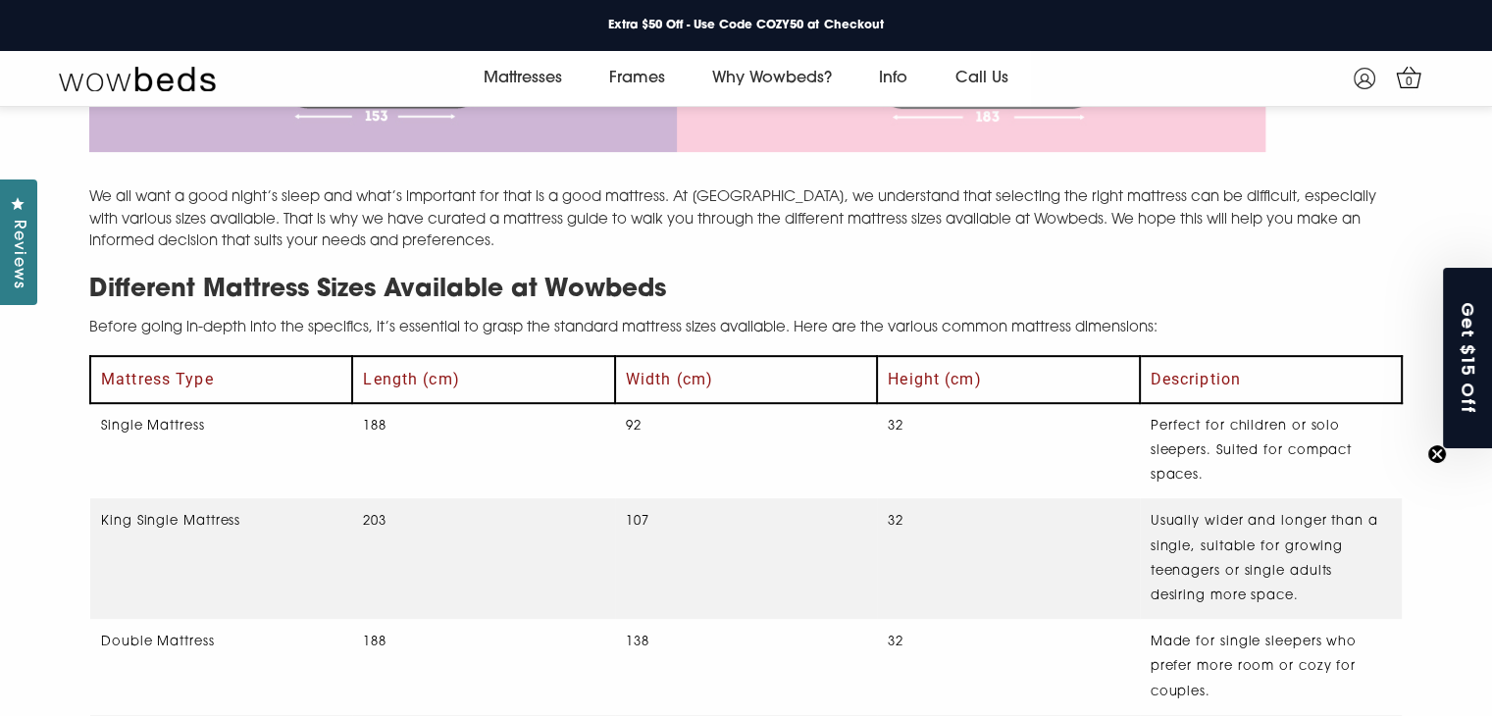
click at [1208, 639] on td "Made for single sleepers who prefer more room or cozy for couples." at bounding box center [1271, 667] width 262 height 96
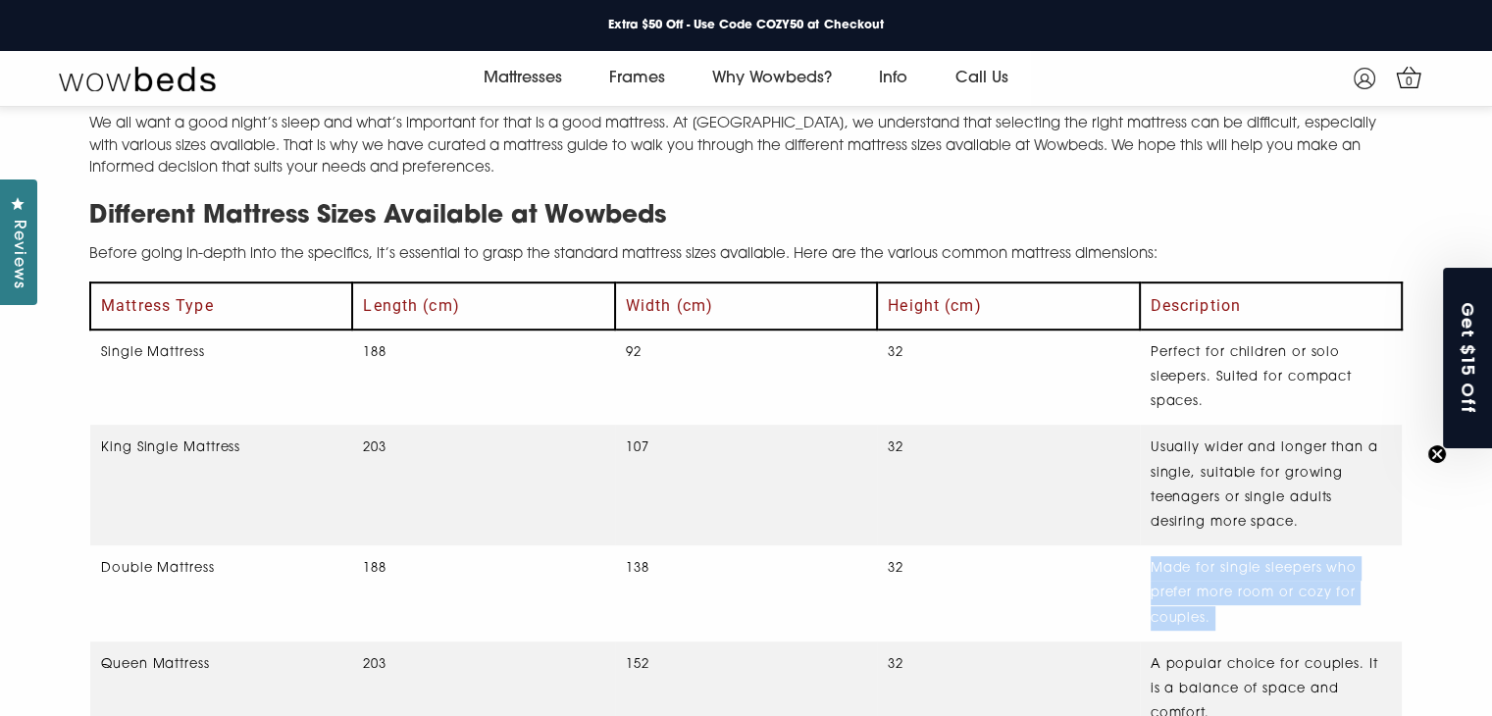
scroll to position [957, 0]
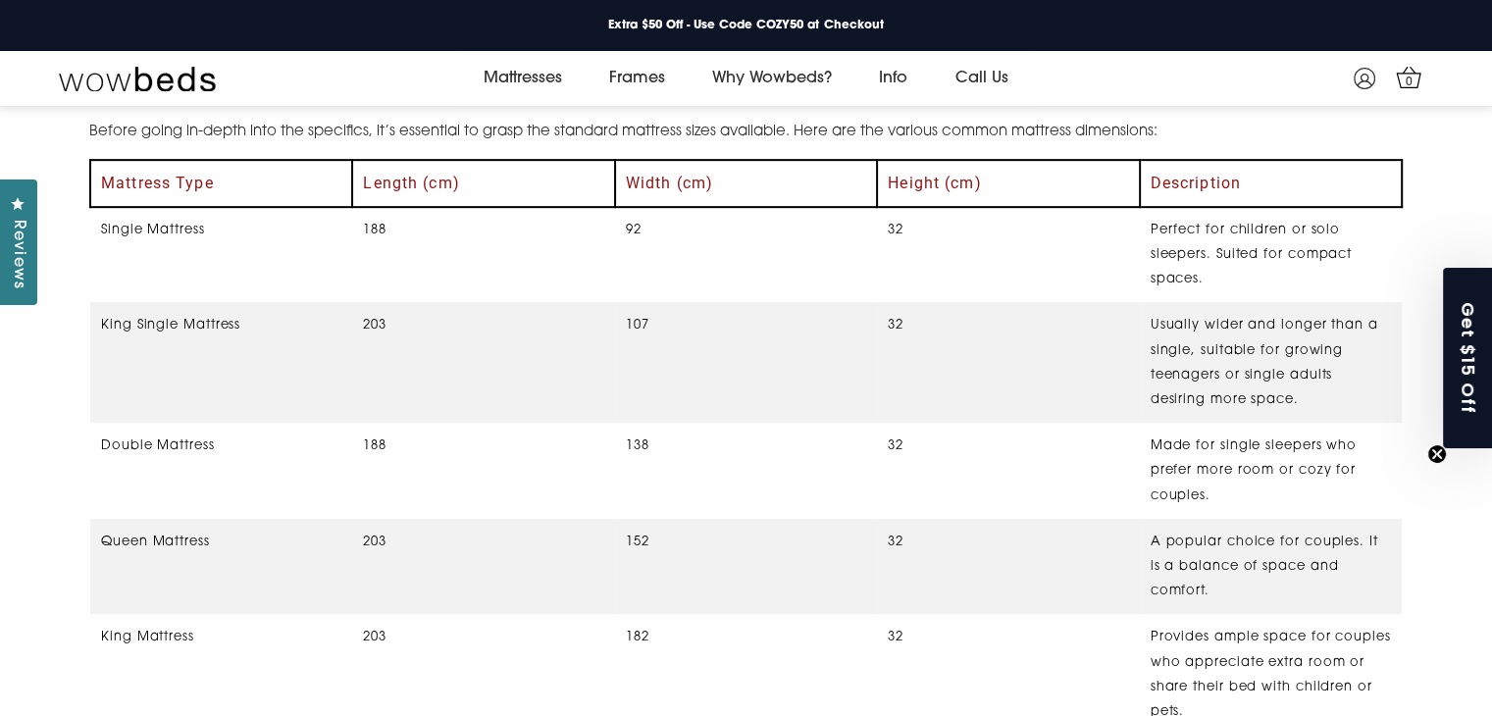
click at [1201, 546] on td "A popular choice for couples. It is a balance of space and comfort." at bounding box center [1271, 567] width 262 height 96
click at [1202, 626] on td "Provides ample space for couples who appreciate extra room or share their bed w…" at bounding box center [1271, 674] width 262 height 121
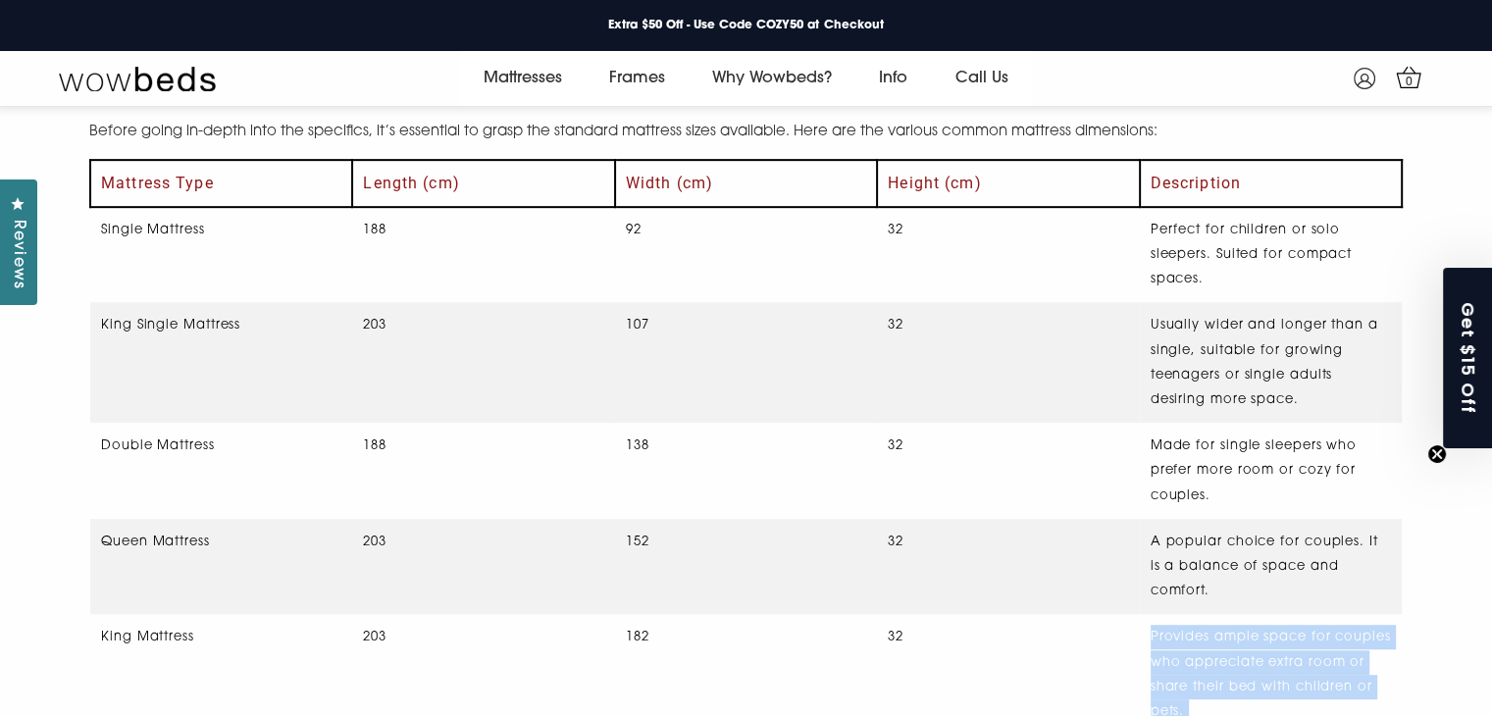
click at [1202, 626] on td "Provides ample space for couples who appreciate extra room or share their bed w…" at bounding box center [1271, 674] width 262 height 121
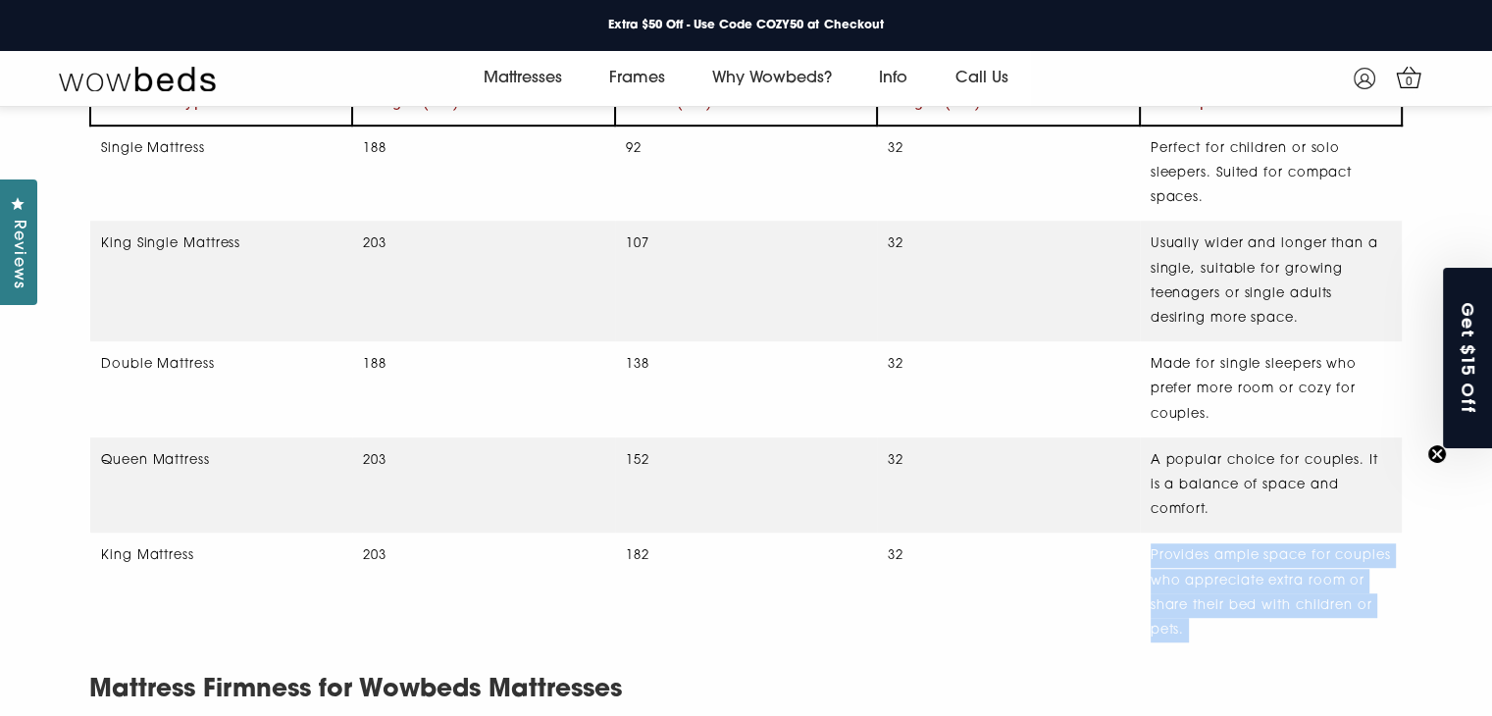
scroll to position [1153, 0]
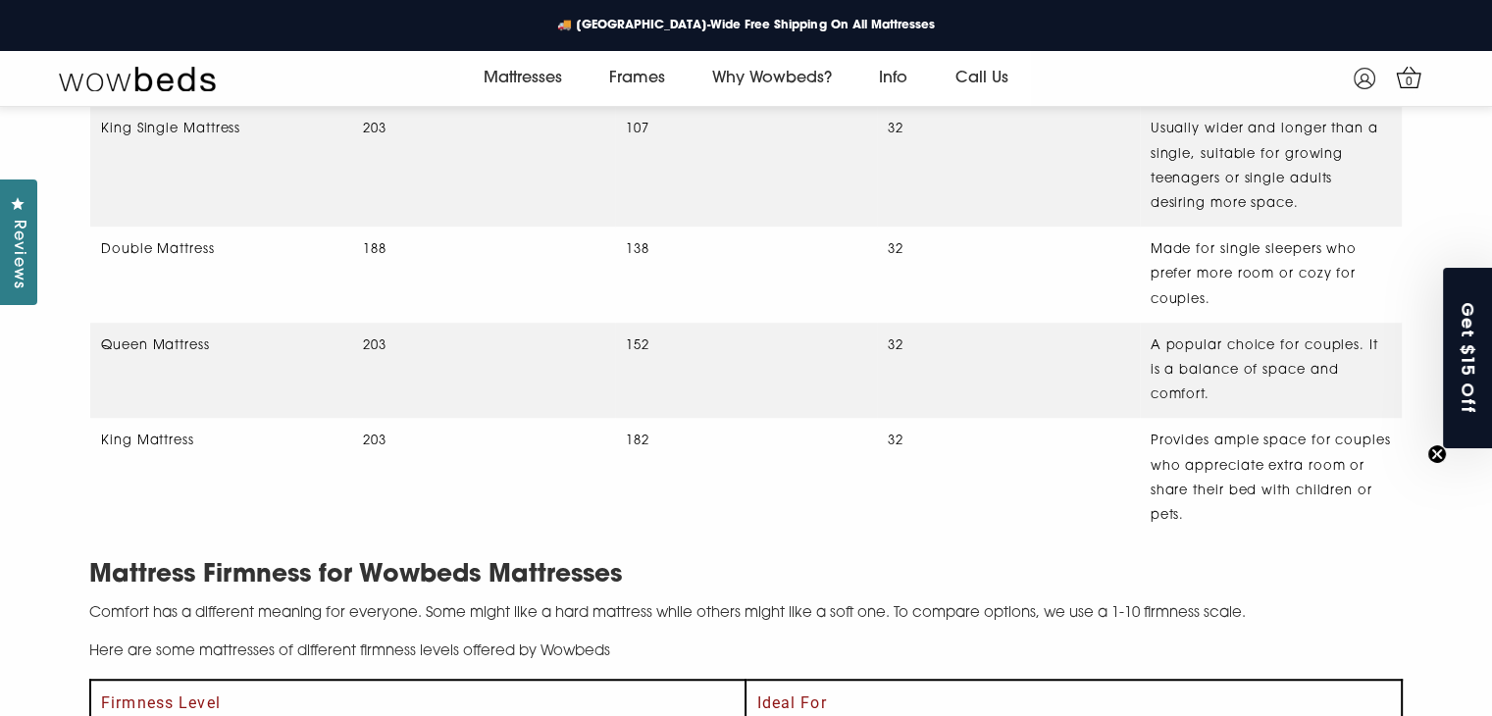
click at [537, 555] on h2 "Mattress Firmness for Wowbeds Mattresses" at bounding box center [746, 575] width 1314 height 40
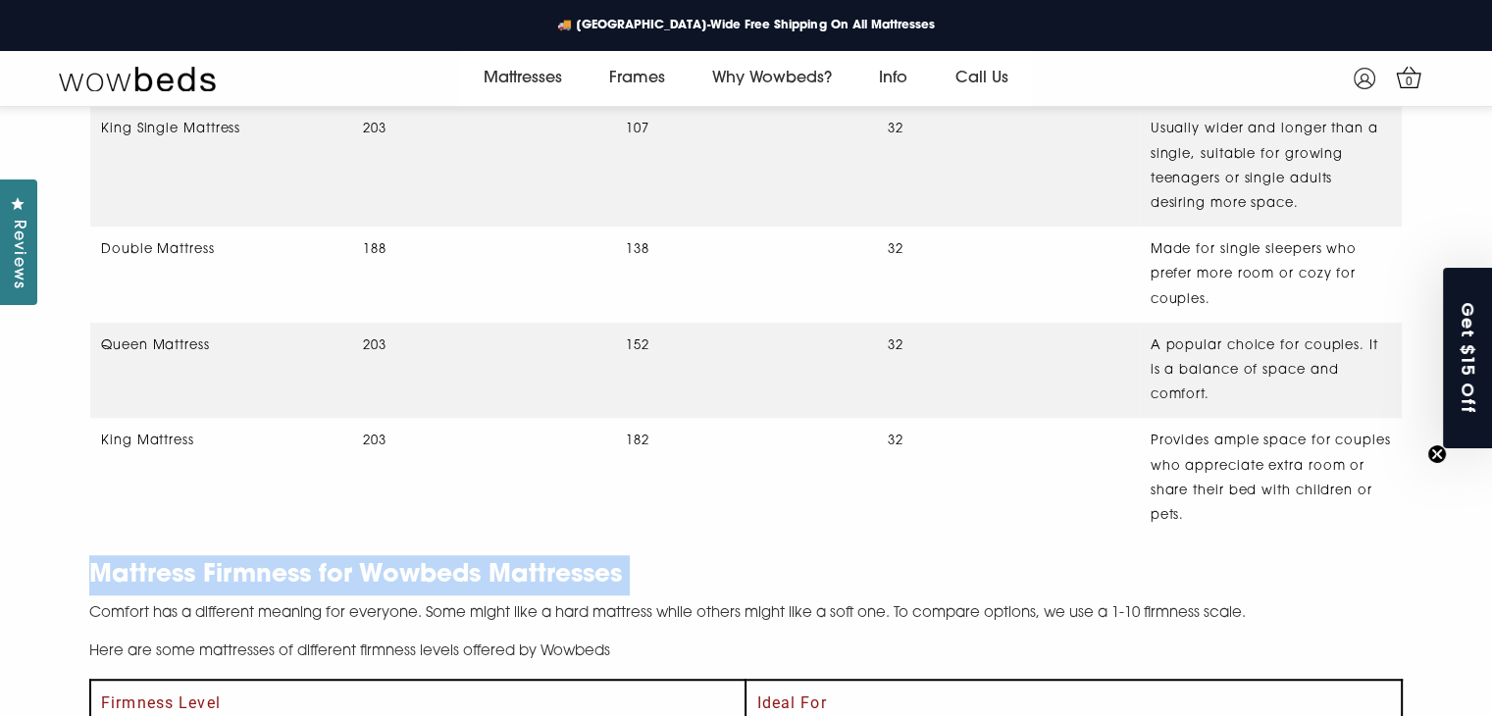
click at [537, 555] on h2 "Mattress Firmness for Wowbeds Mattresses" at bounding box center [746, 575] width 1314 height 40
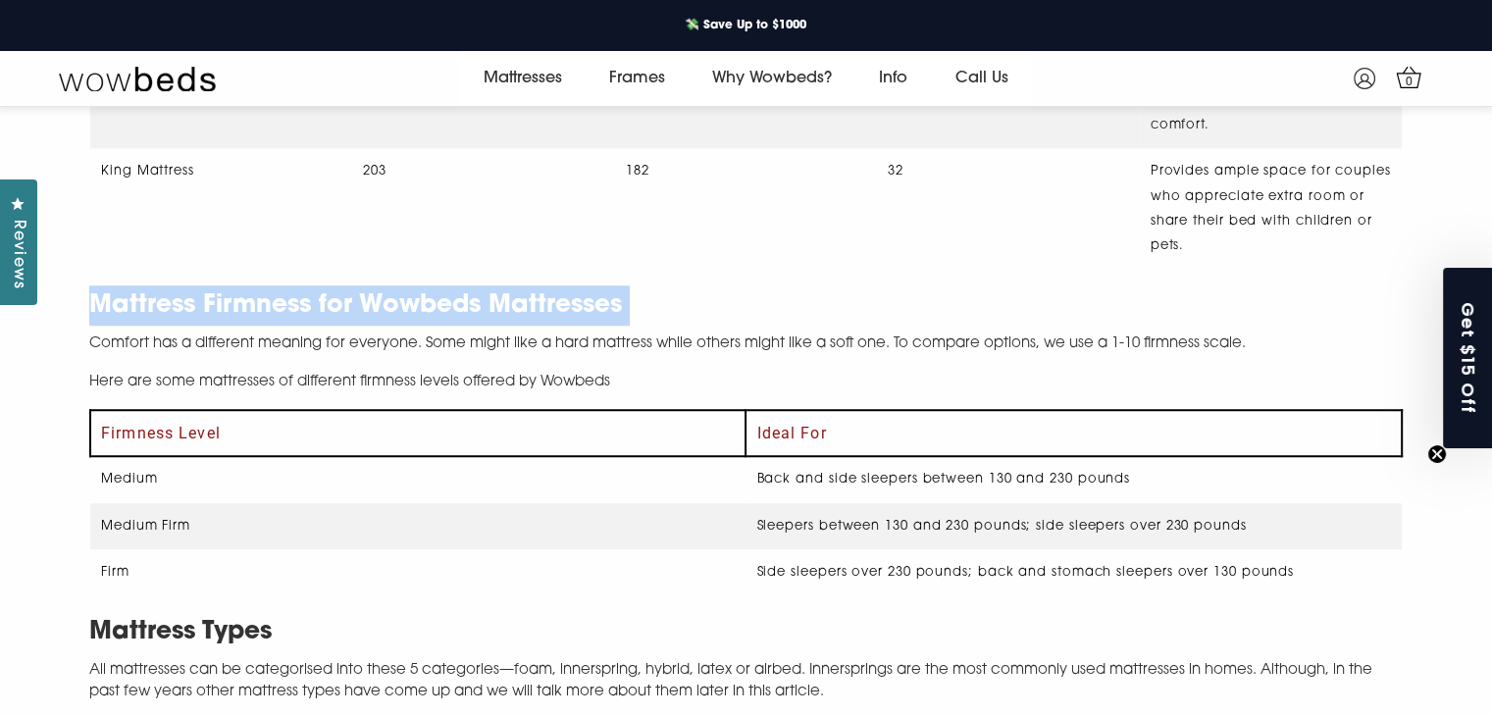
scroll to position [1349, 0]
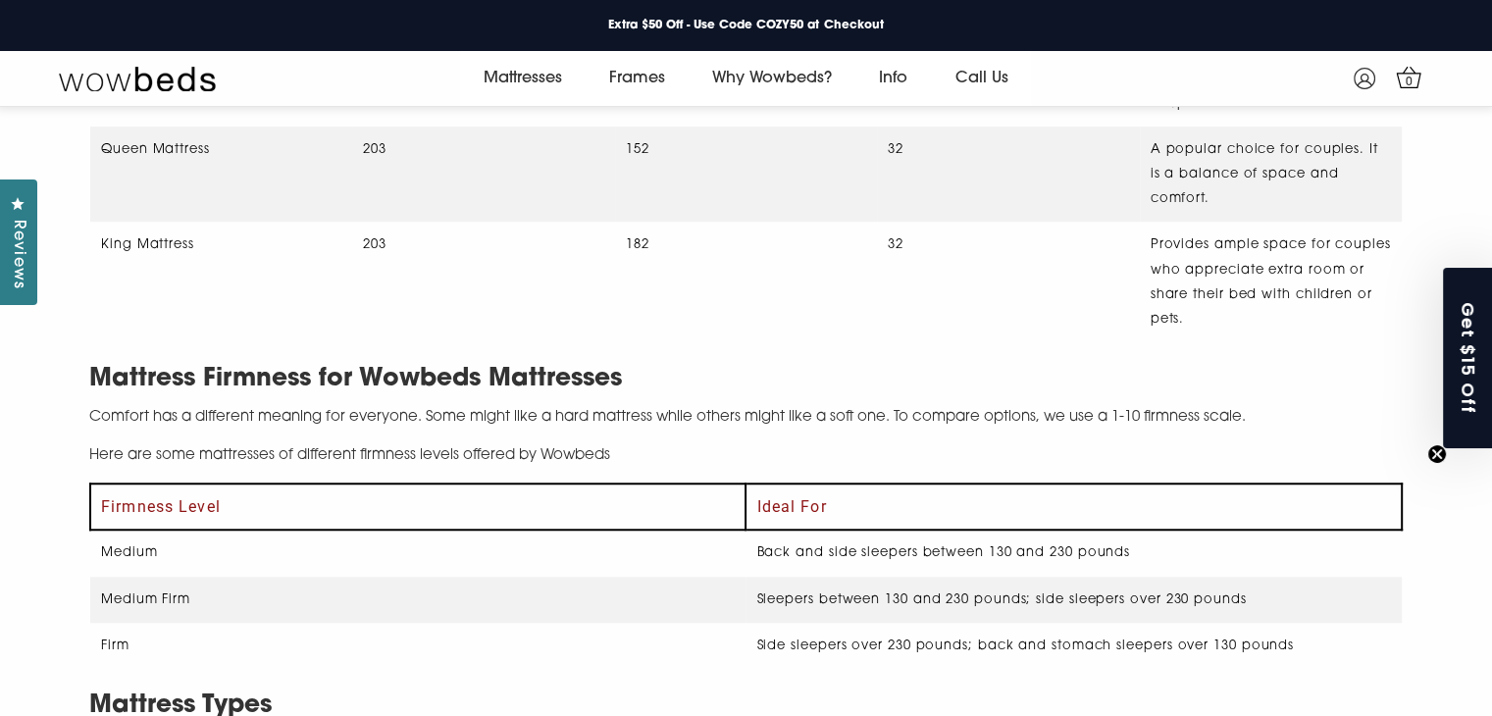
click at [357, 407] on p "Comfort has a different meaning for everyone. Some might like a hard mattress w…" at bounding box center [746, 418] width 1314 height 23
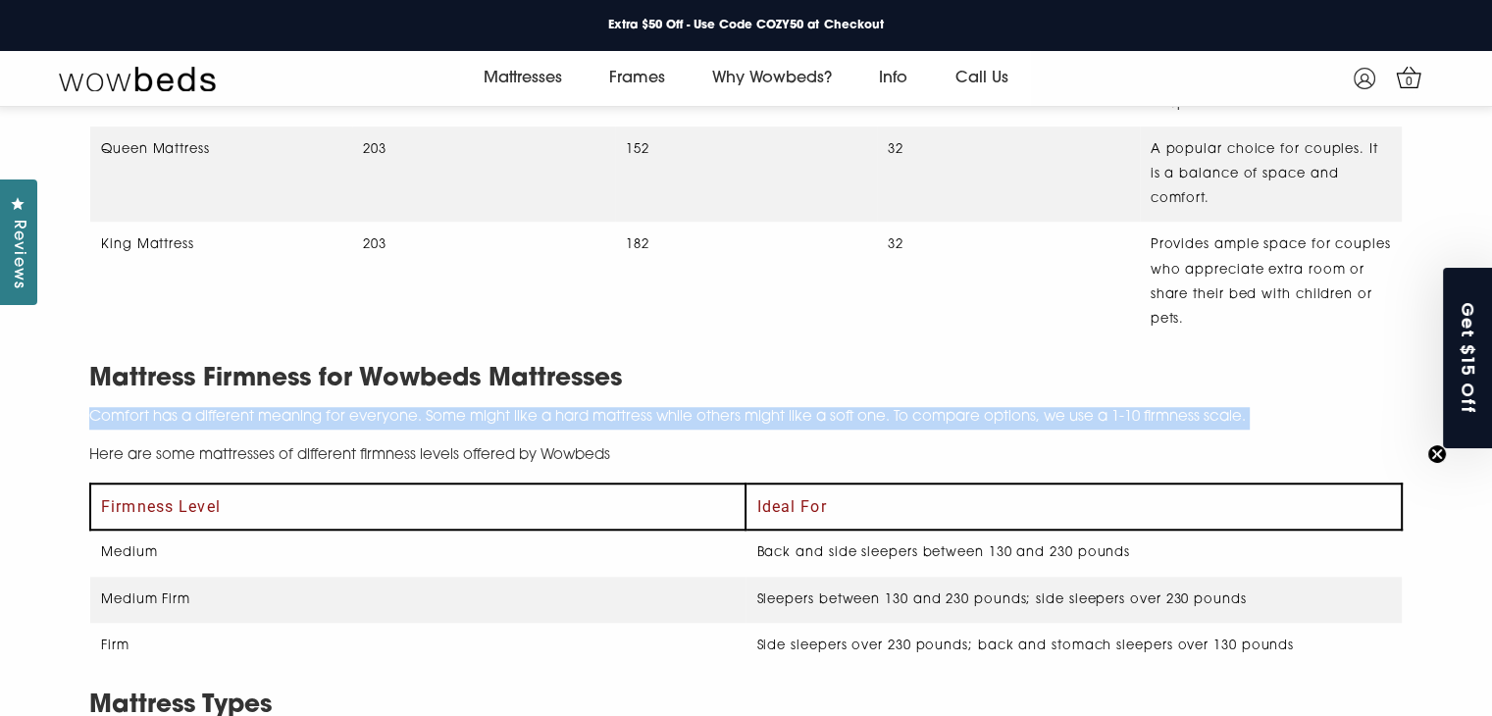
click at [357, 407] on p "Comfort has a different meaning for everyone. Some might like a hard mattress w…" at bounding box center [746, 418] width 1314 height 23
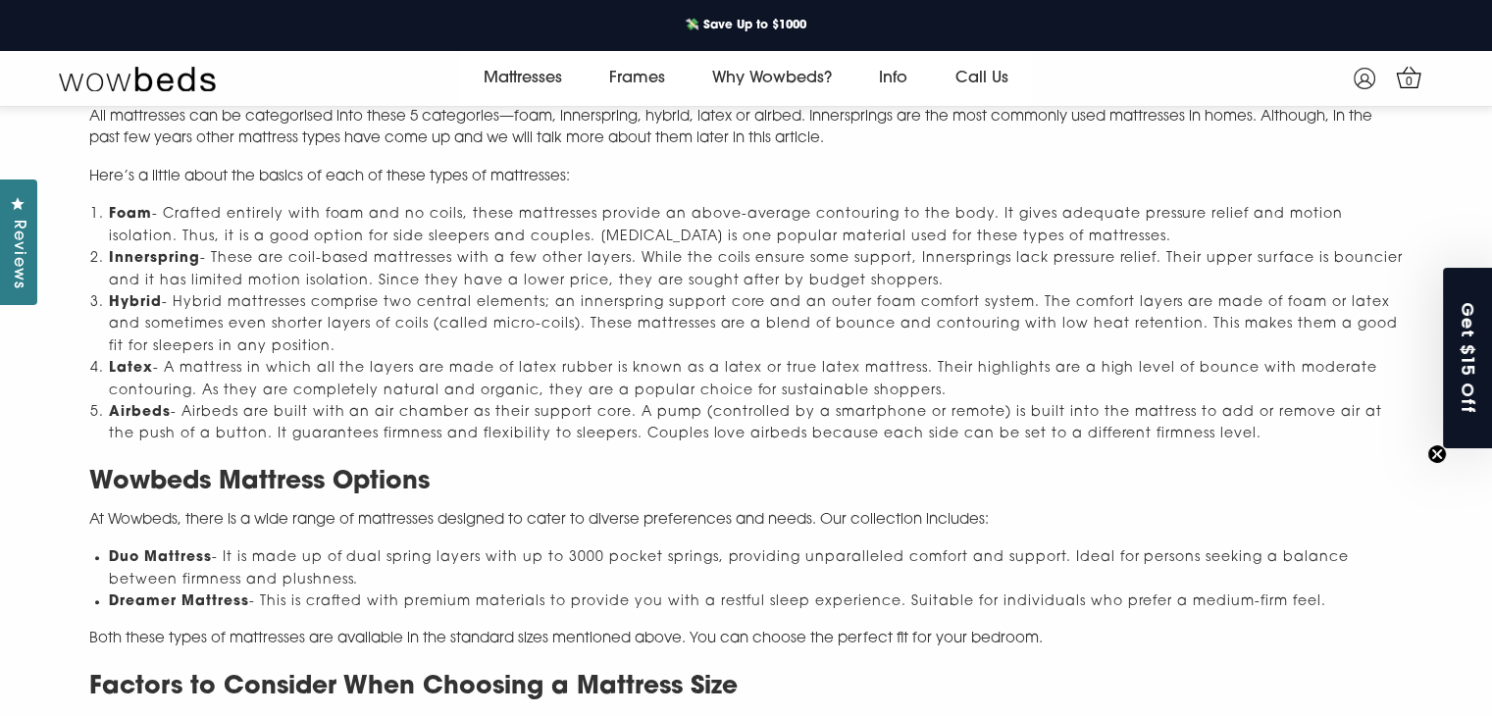
scroll to position [2036, 0]
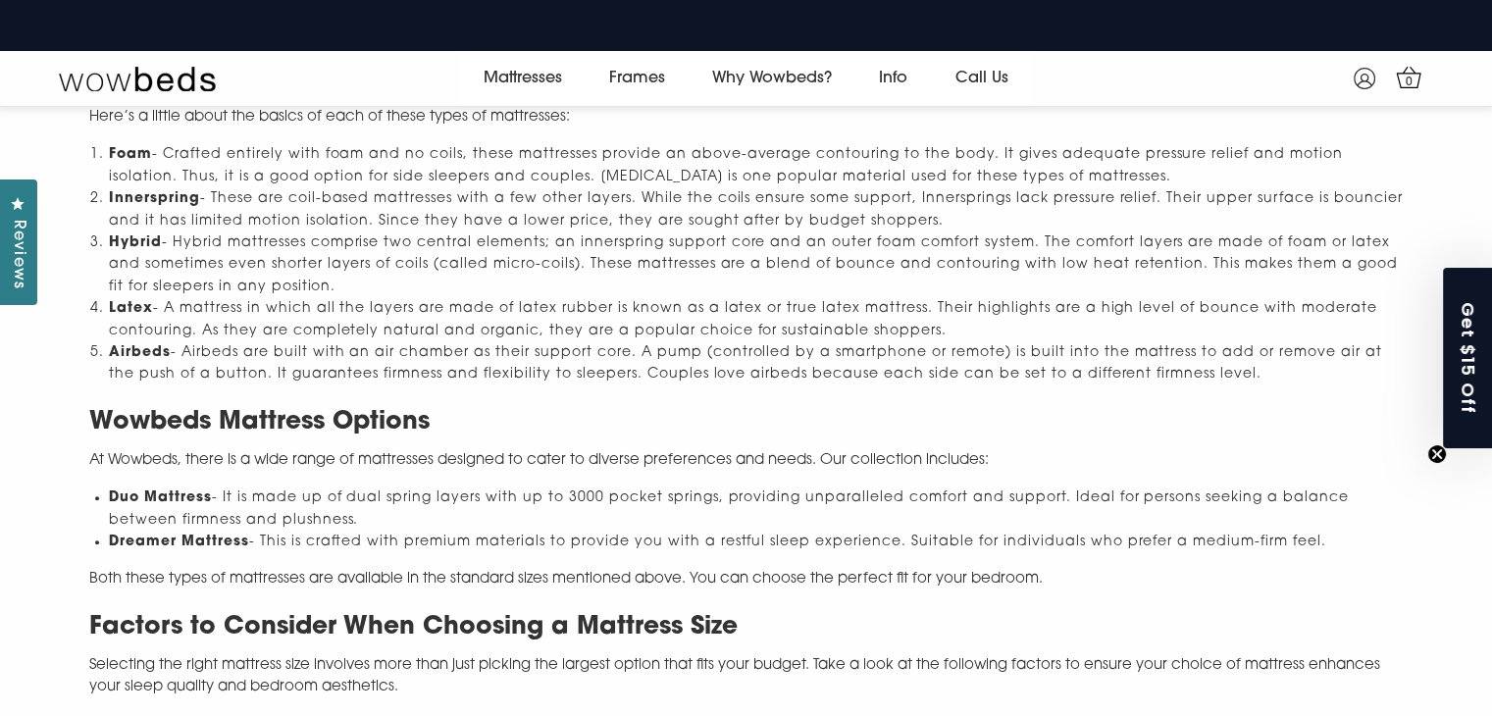
drag, startPoint x: 1248, startPoint y: 352, endPoint x: 76, endPoint y: 308, distance: 1173.2
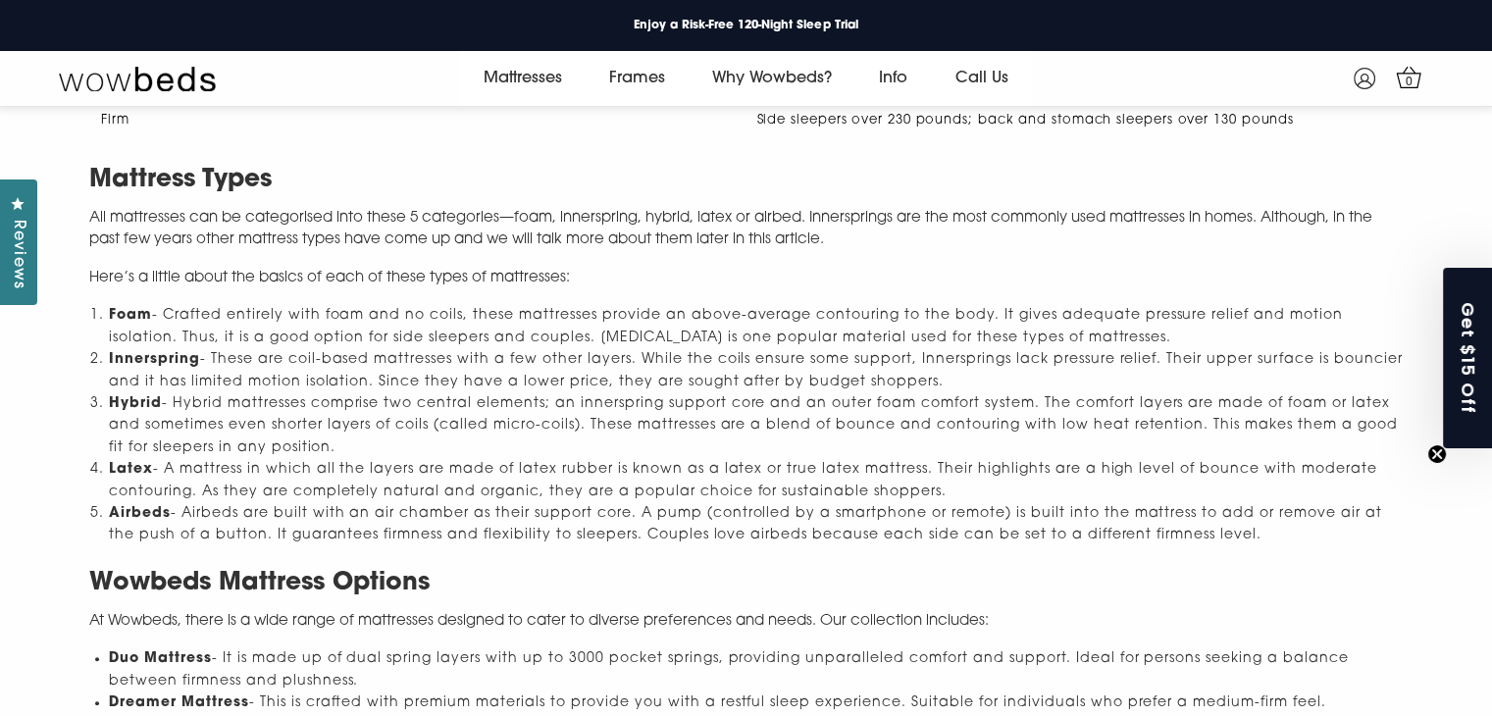
scroll to position [1839, 0]
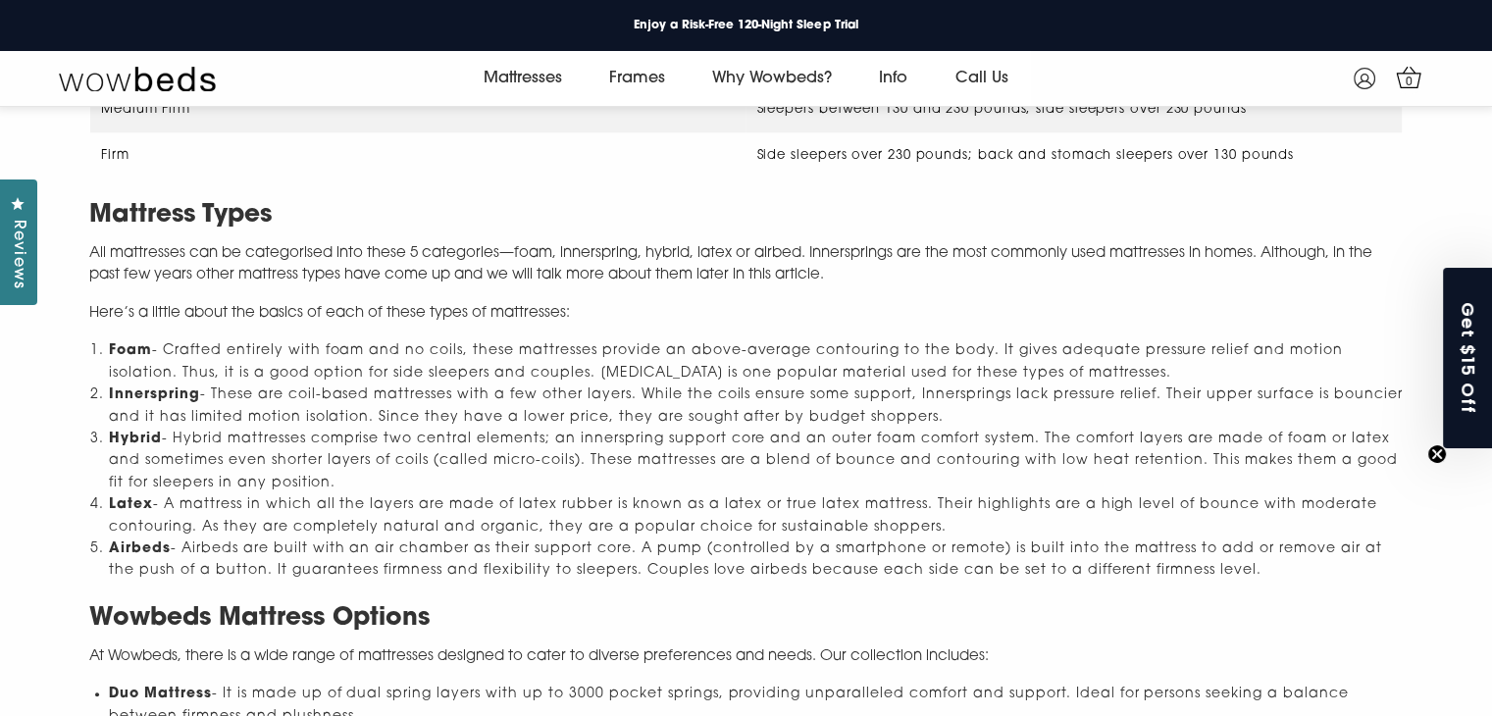
click at [192, 385] on li "Innerspring - These are coil-based mattresses with a few other layers. While th…" at bounding box center [756, 407] width 1294 height 44
drag, startPoint x: 93, startPoint y: 179, endPoint x: 647, endPoint y: 448, distance: 616.5
click at [647, 448] on li "Hybrid - Hybrid mattresses comprise two central elements; an innerspring suppor…" at bounding box center [756, 462] width 1294 height 66
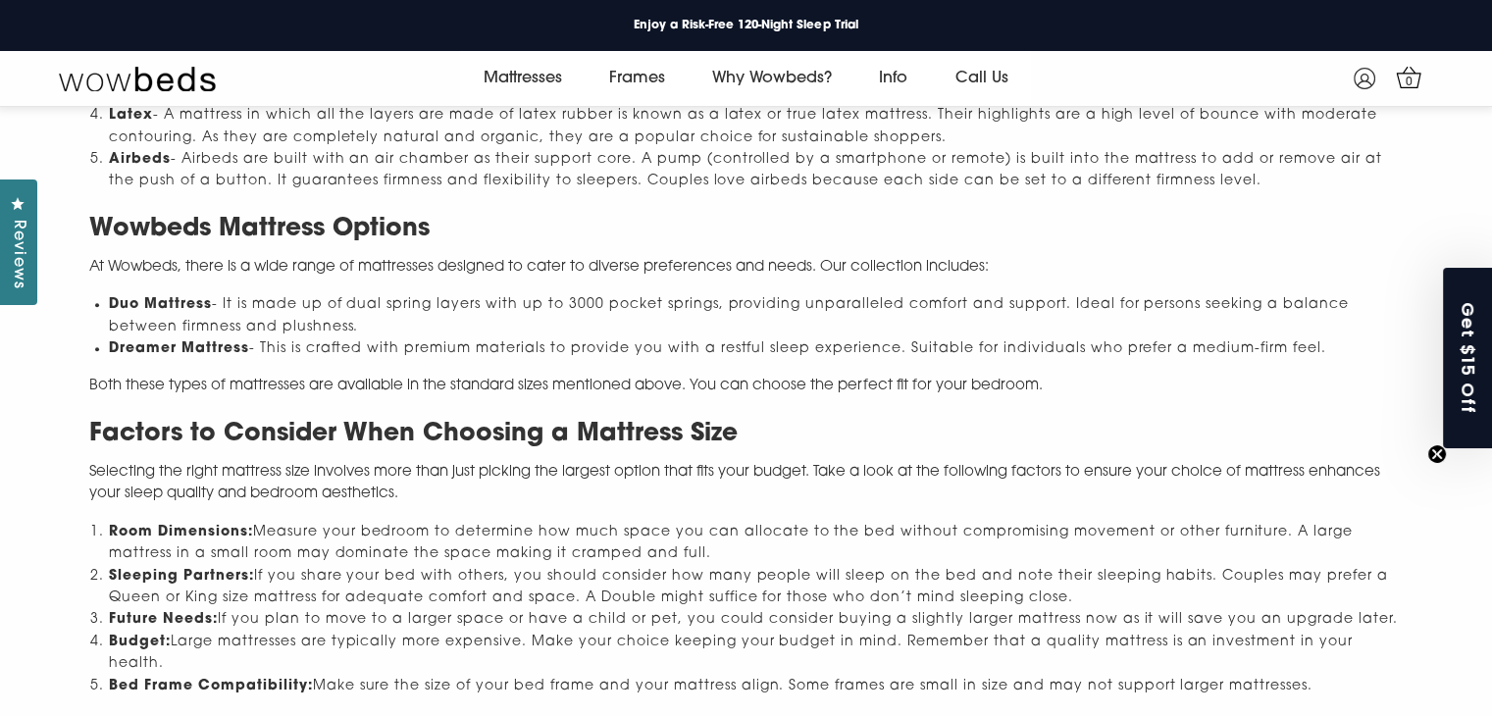
scroll to position [2232, 0]
